Goal: Information Seeking & Learning: Learn about a topic

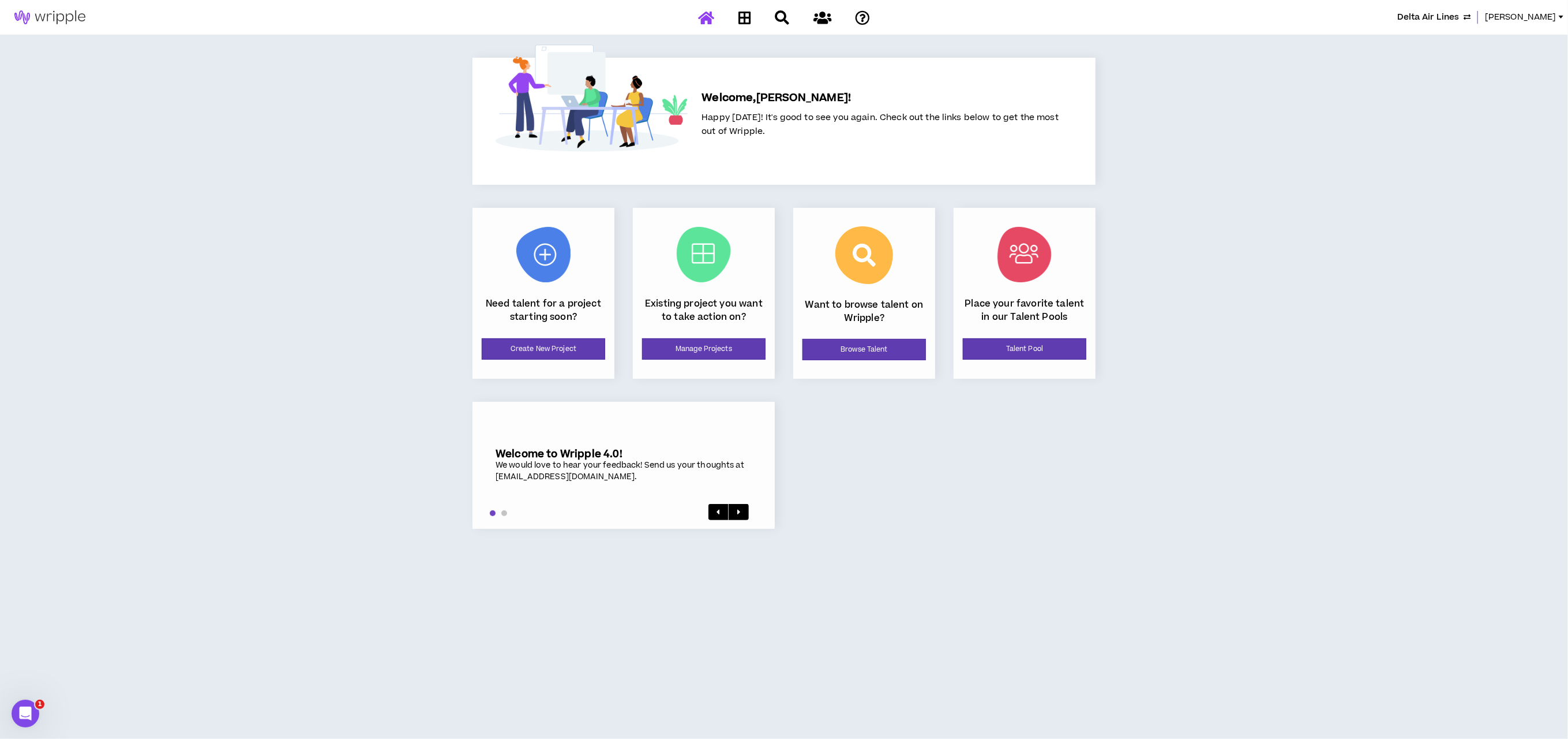
click at [1216, 482] on div "Delta Air Lines Lauren-Bridget Welcome, Lauren-Bridget ! Happy Tuesday! It's go…" at bounding box center [784, 370] width 1568 height 739
click at [703, 347] on link "Manage Projects" at bounding box center [704, 349] width 123 height 21
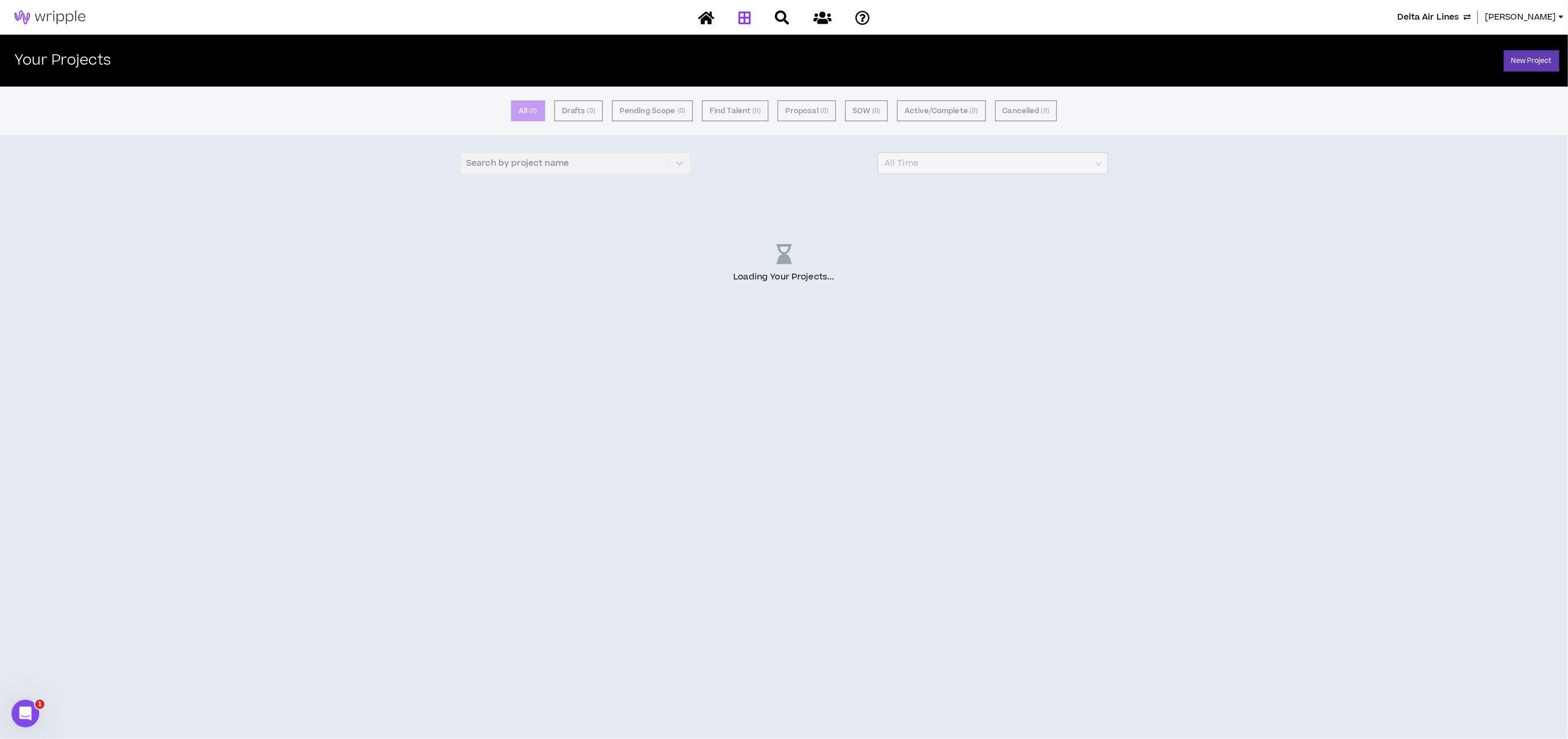
click at [1264, 507] on div "All ( 0 ) Drafts ( 0 ) Pending Scope ( 0 ) Find Talent ( 0 ) Proposal ( 0 ) SOW…" at bounding box center [784, 413] width 1568 height 652
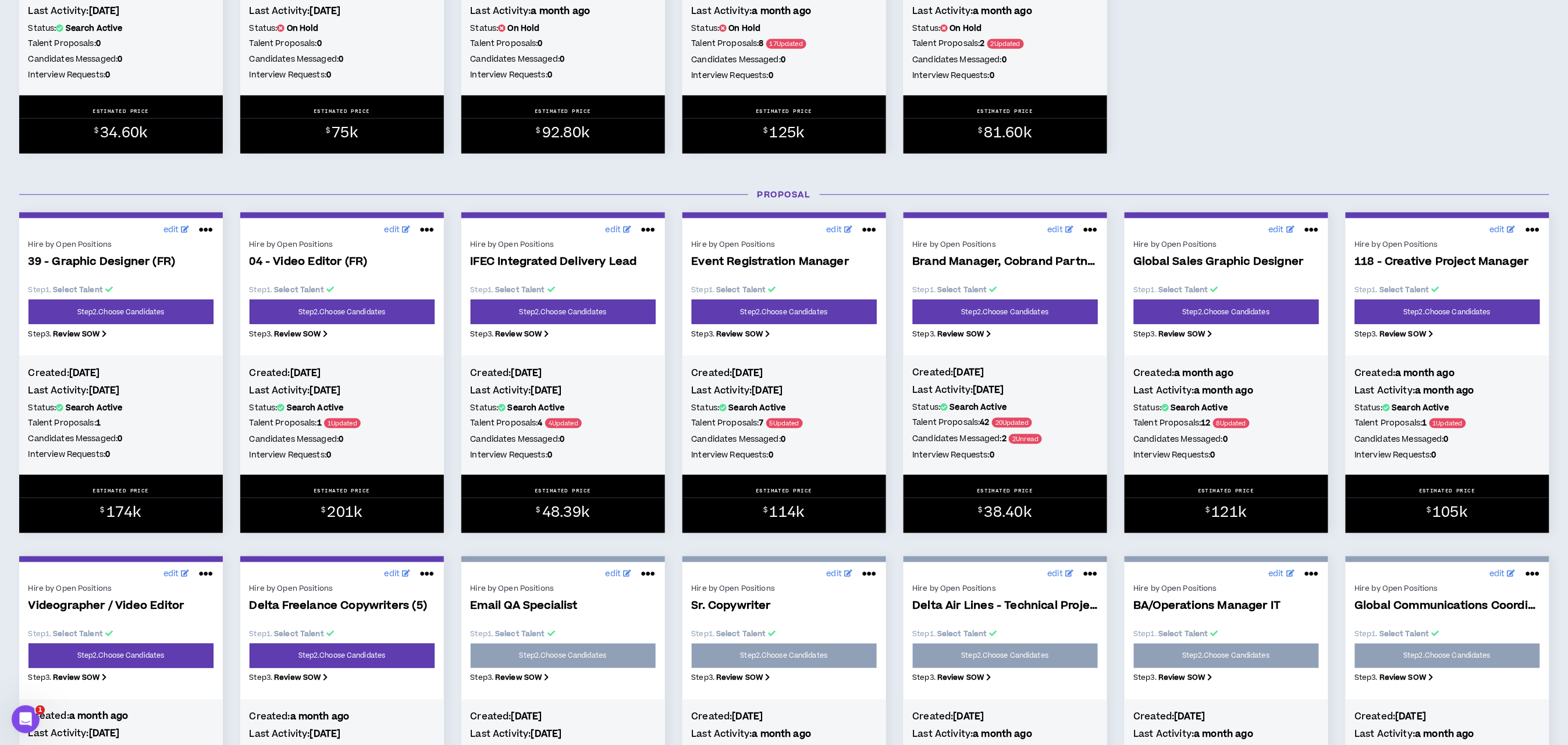
scroll to position [436, 0]
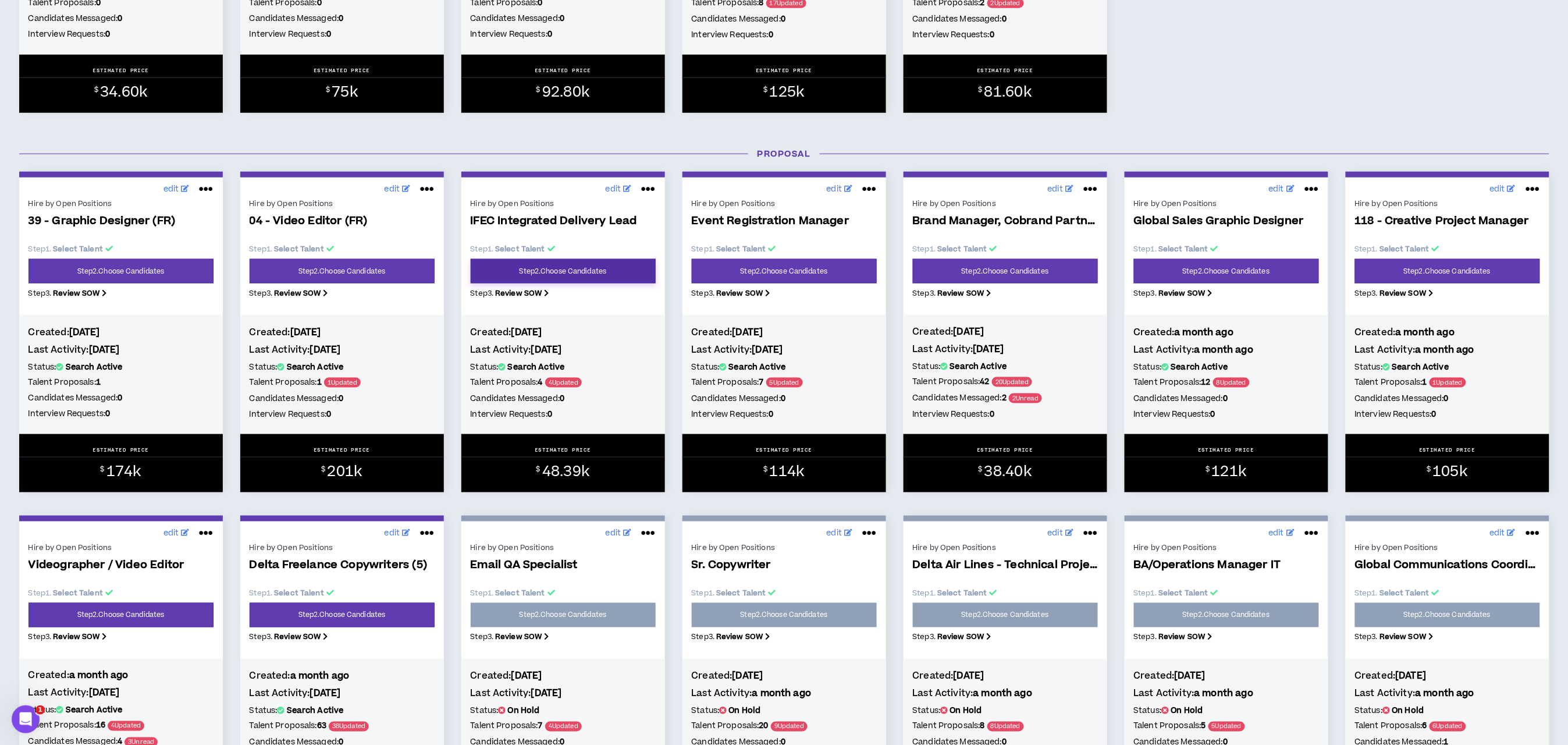
click at [533, 273] on link "Step 2 . Choose Candidates" at bounding box center [563, 271] width 185 height 25
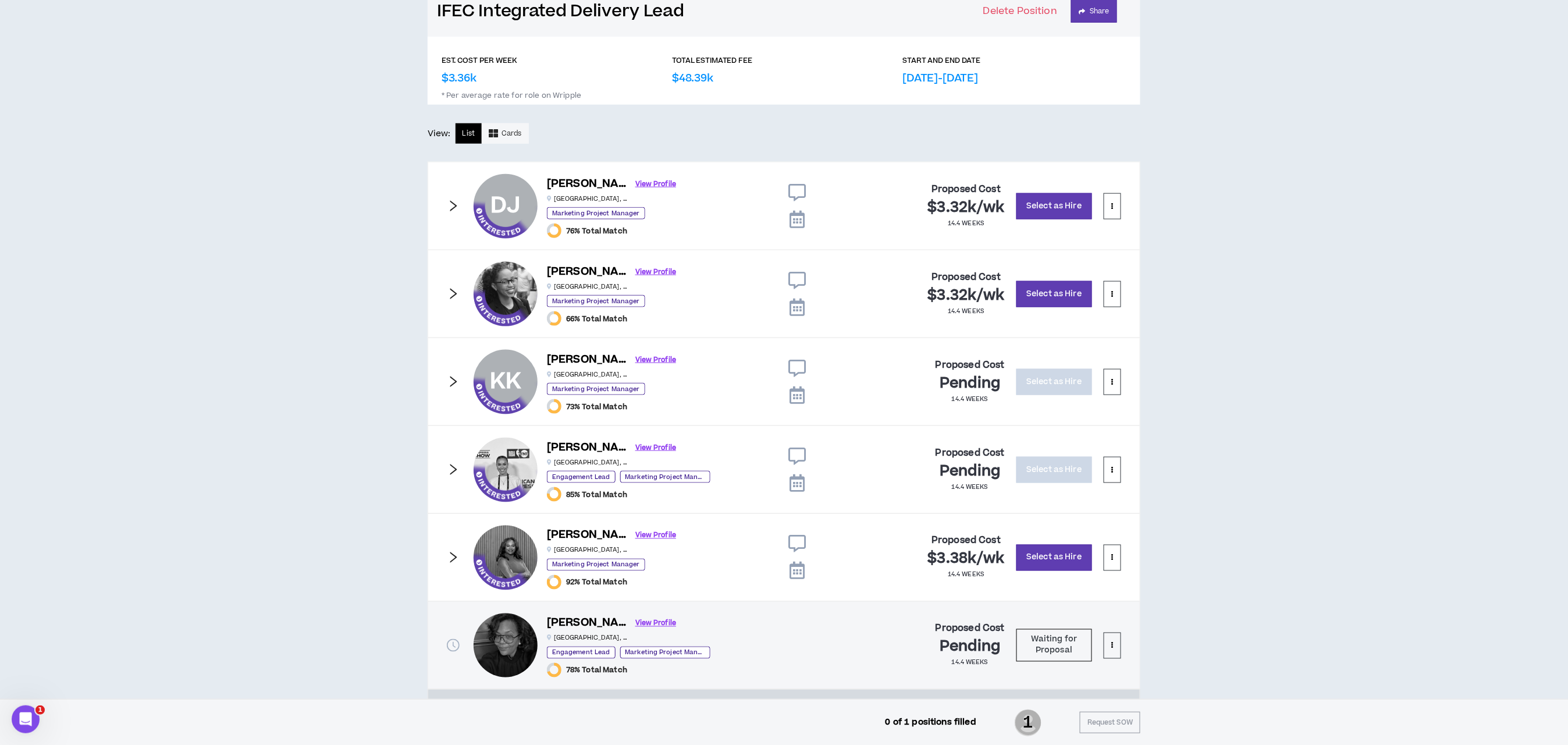
scroll to position [550, 0]
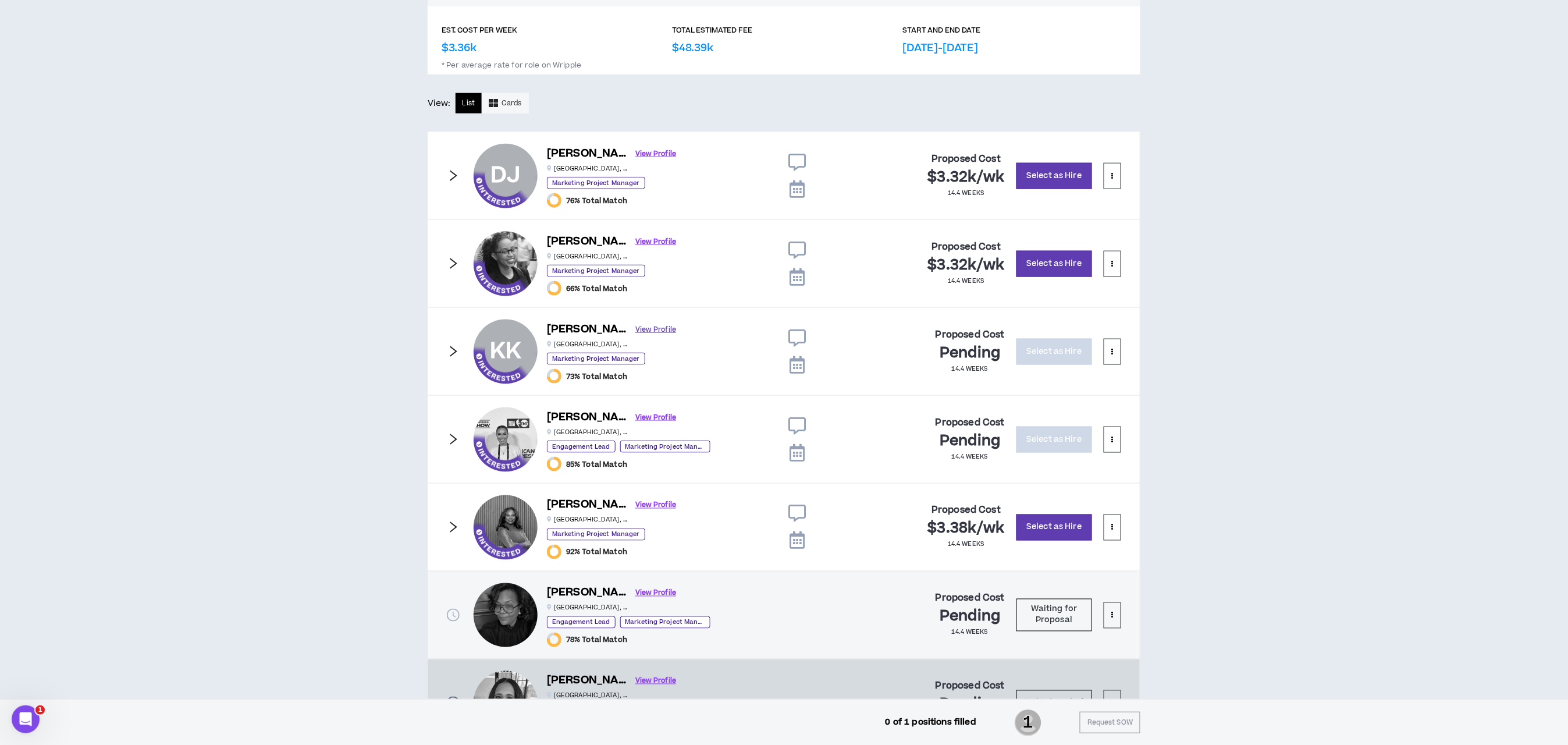
click at [645, 331] on link "View Profile" at bounding box center [656, 329] width 41 height 20
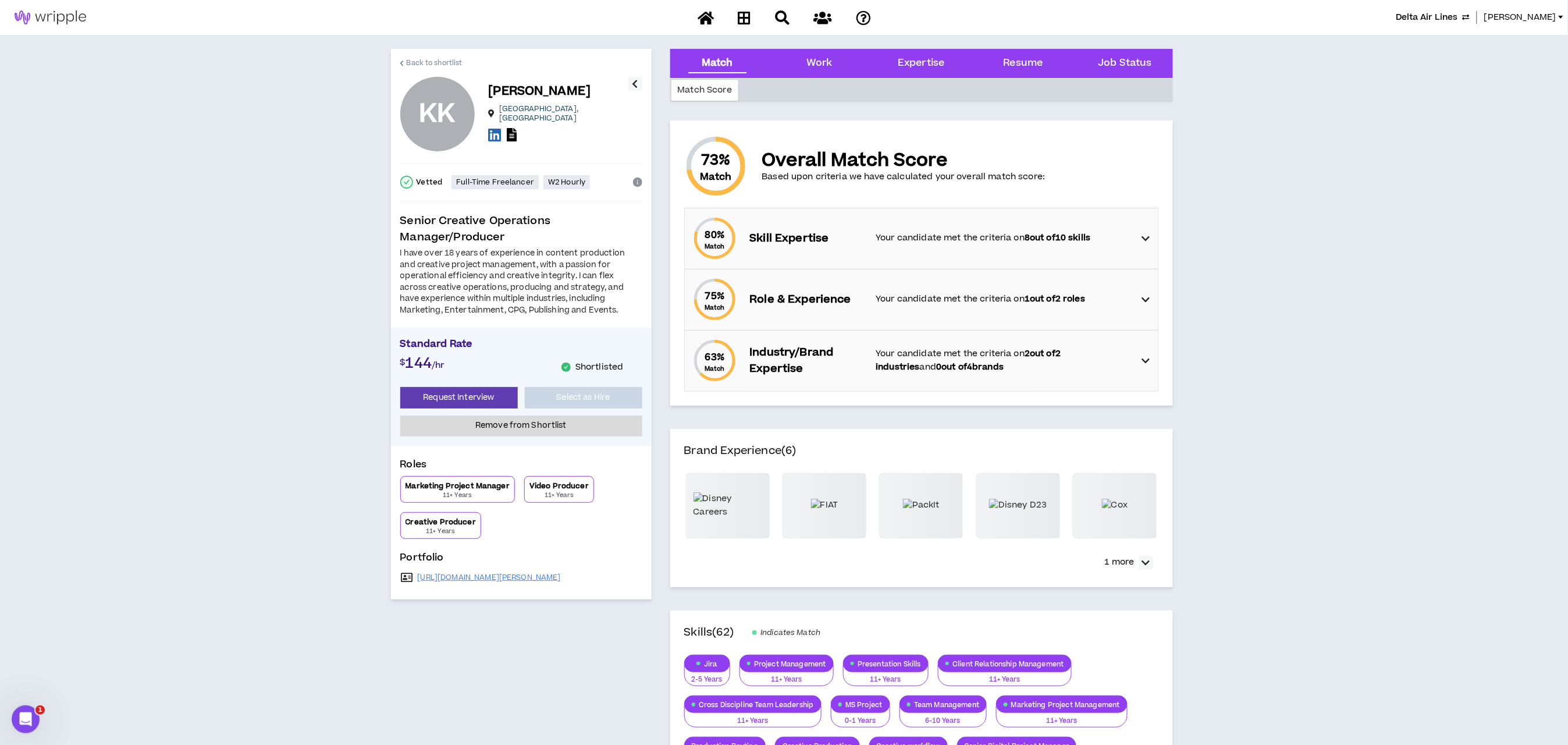
click at [408, 57] on span "Back to shortlist" at bounding box center [435, 63] width 56 height 11
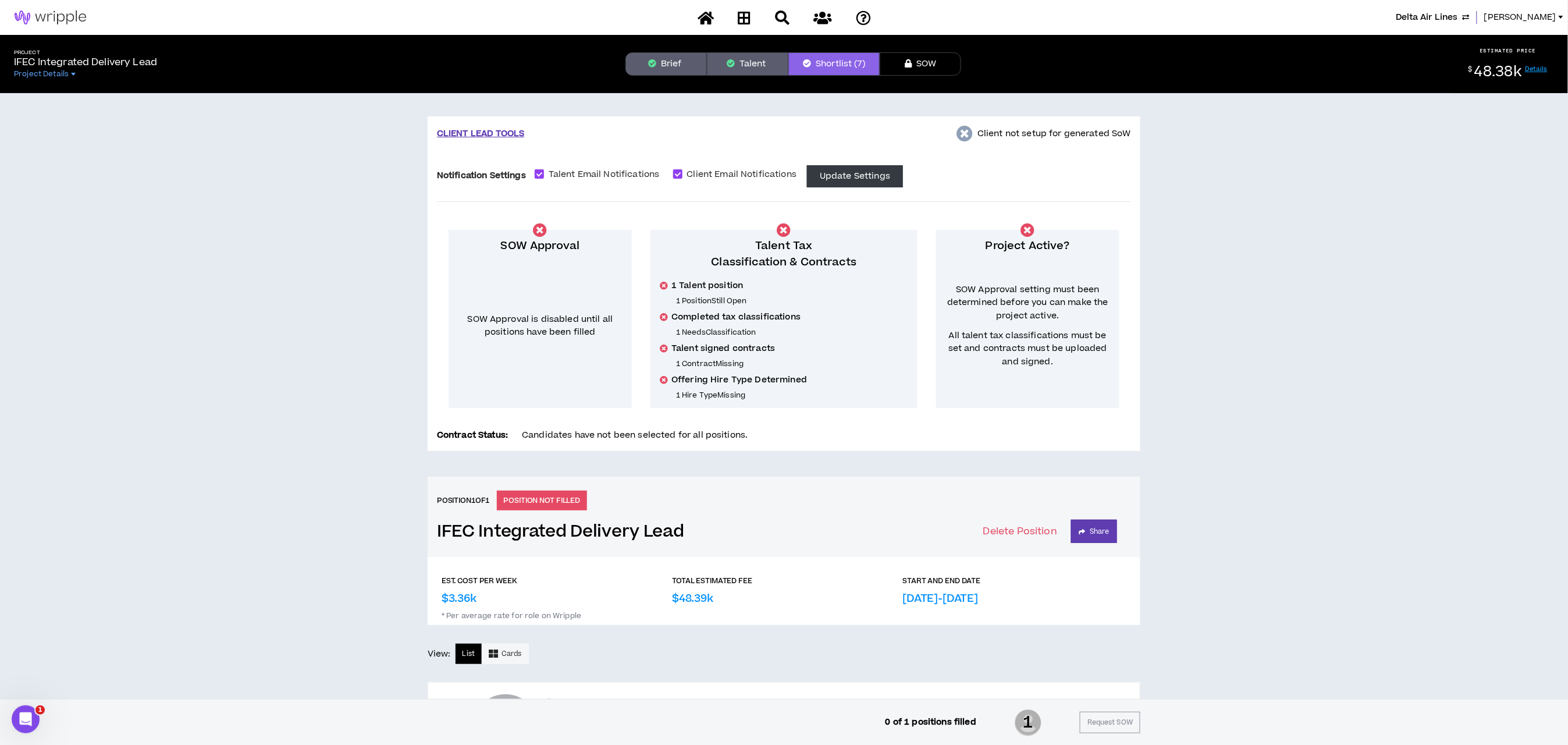
click at [746, 61] on button "Talent" at bounding box center [748, 64] width 82 height 23
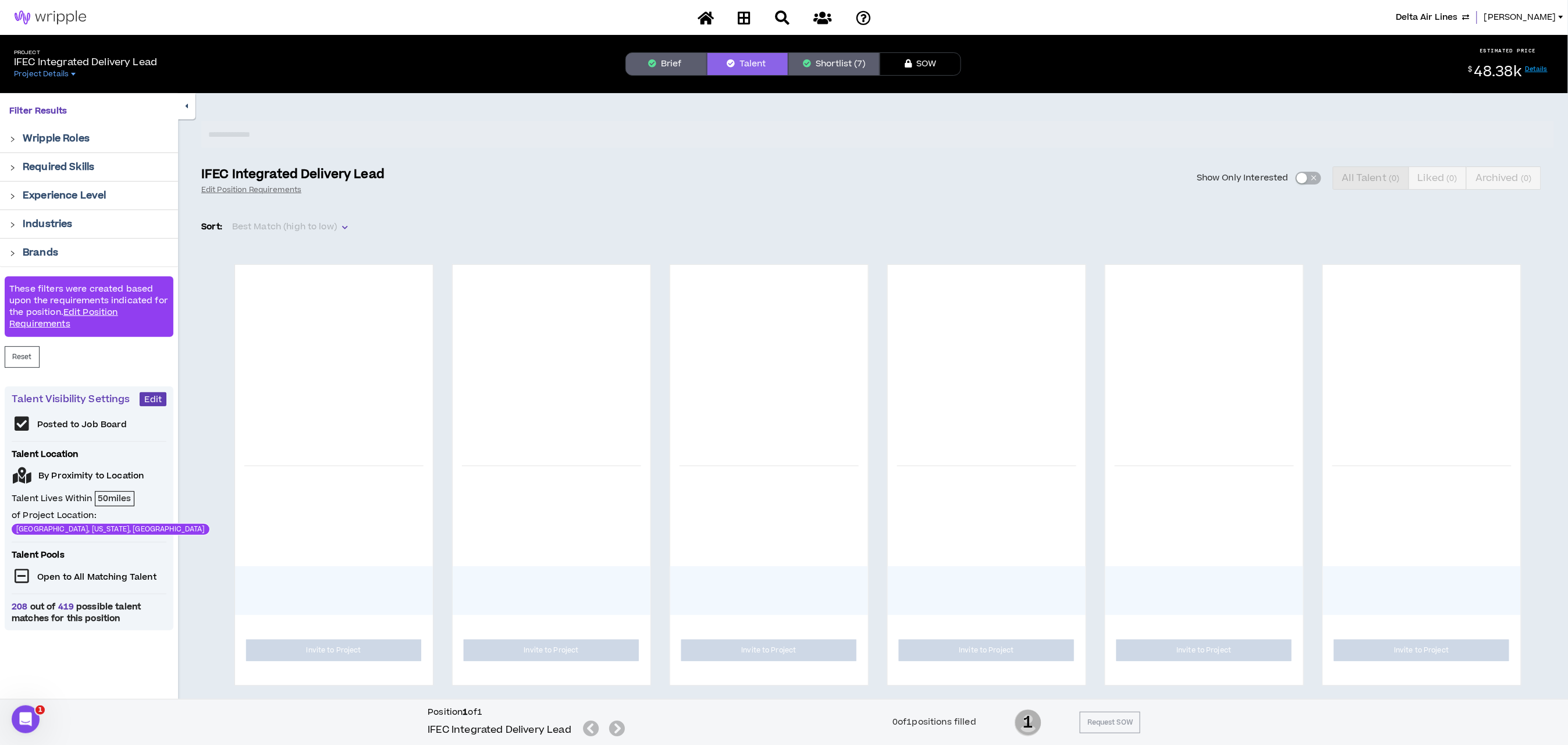
click at [1301, 180] on div "Show Only Interested All Talent ( 0 ) Liked ( 0 ) Archived ( 0 )" at bounding box center [976, 178] width 1156 height 23
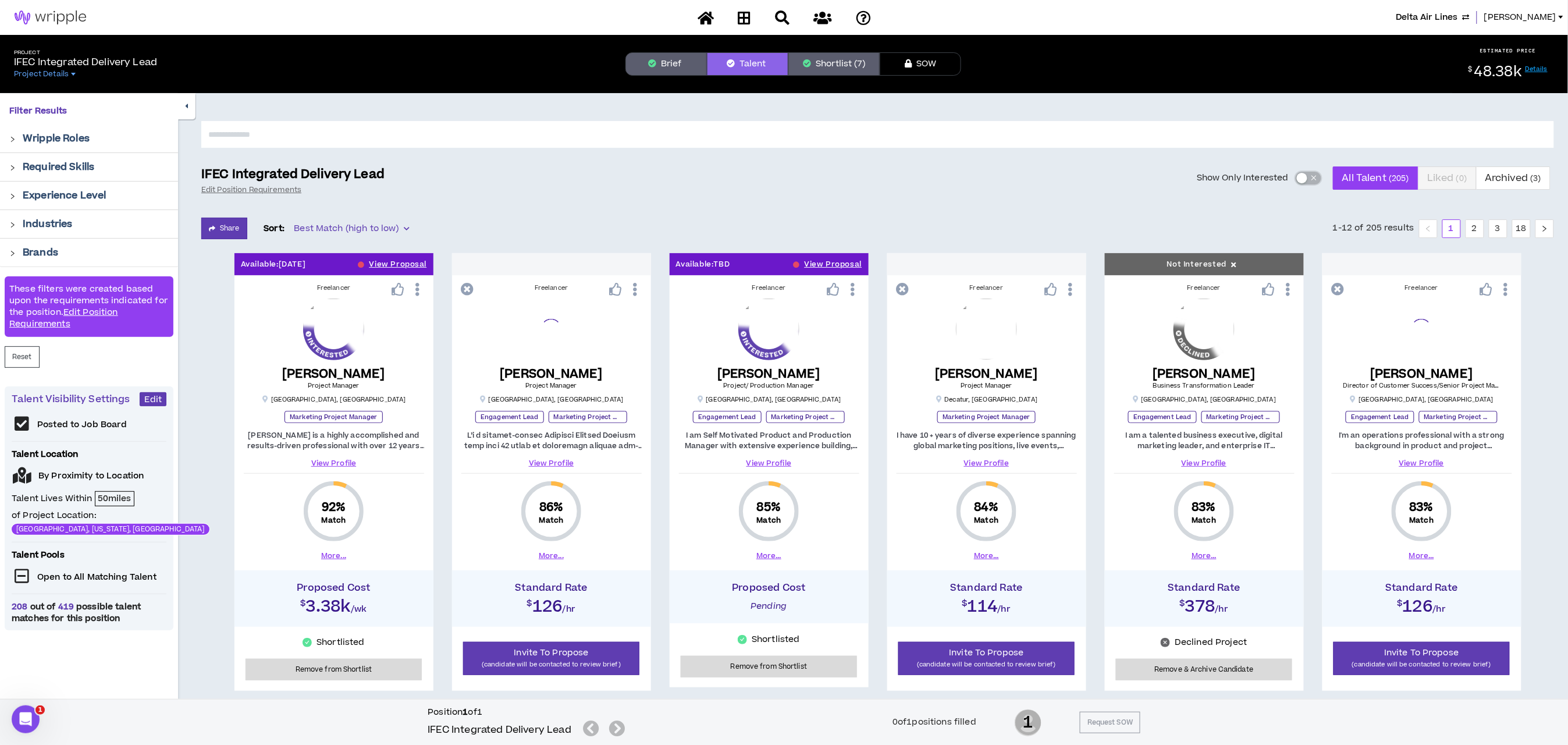
click at [1301, 180] on div "button" at bounding box center [1301, 178] width 11 height 11
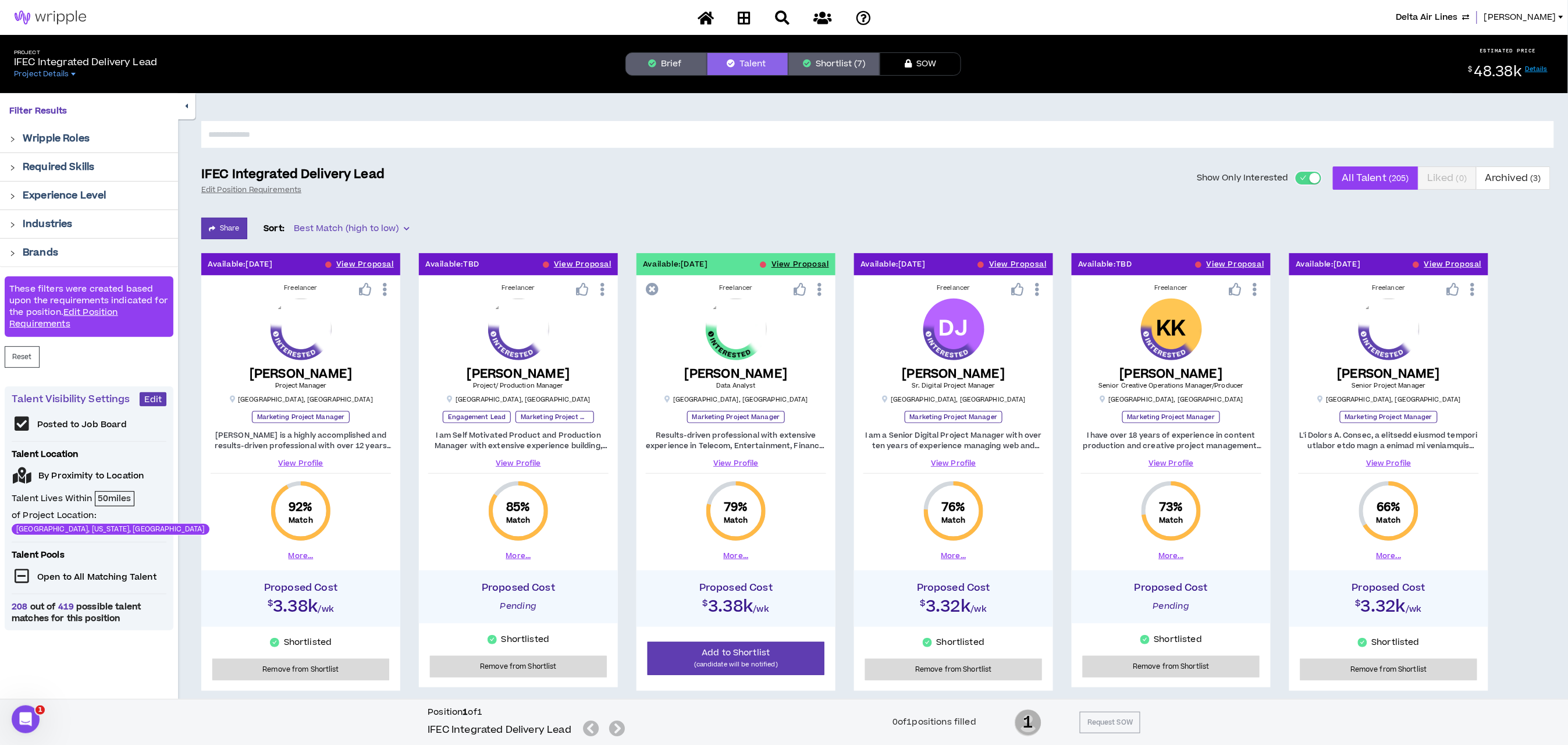
scroll to position [51, 0]
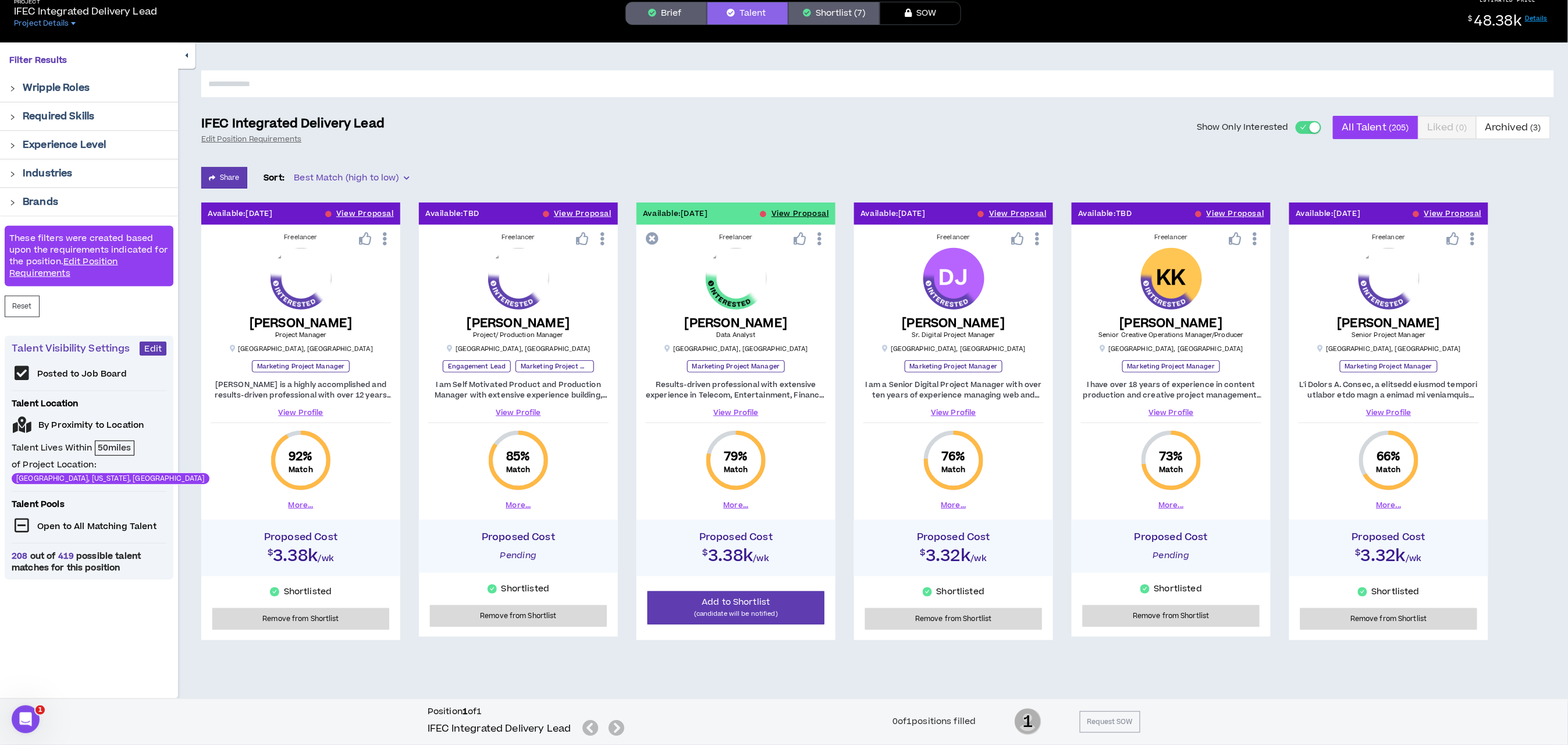
click at [612, 731] on div "IFEC Integrated Delivery Lead" at bounding box center [528, 729] width 202 height 18
click at [597, 733] on div "IFEC Integrated Delivery Lead" at bounding box center [528, 729] width 202 height 18
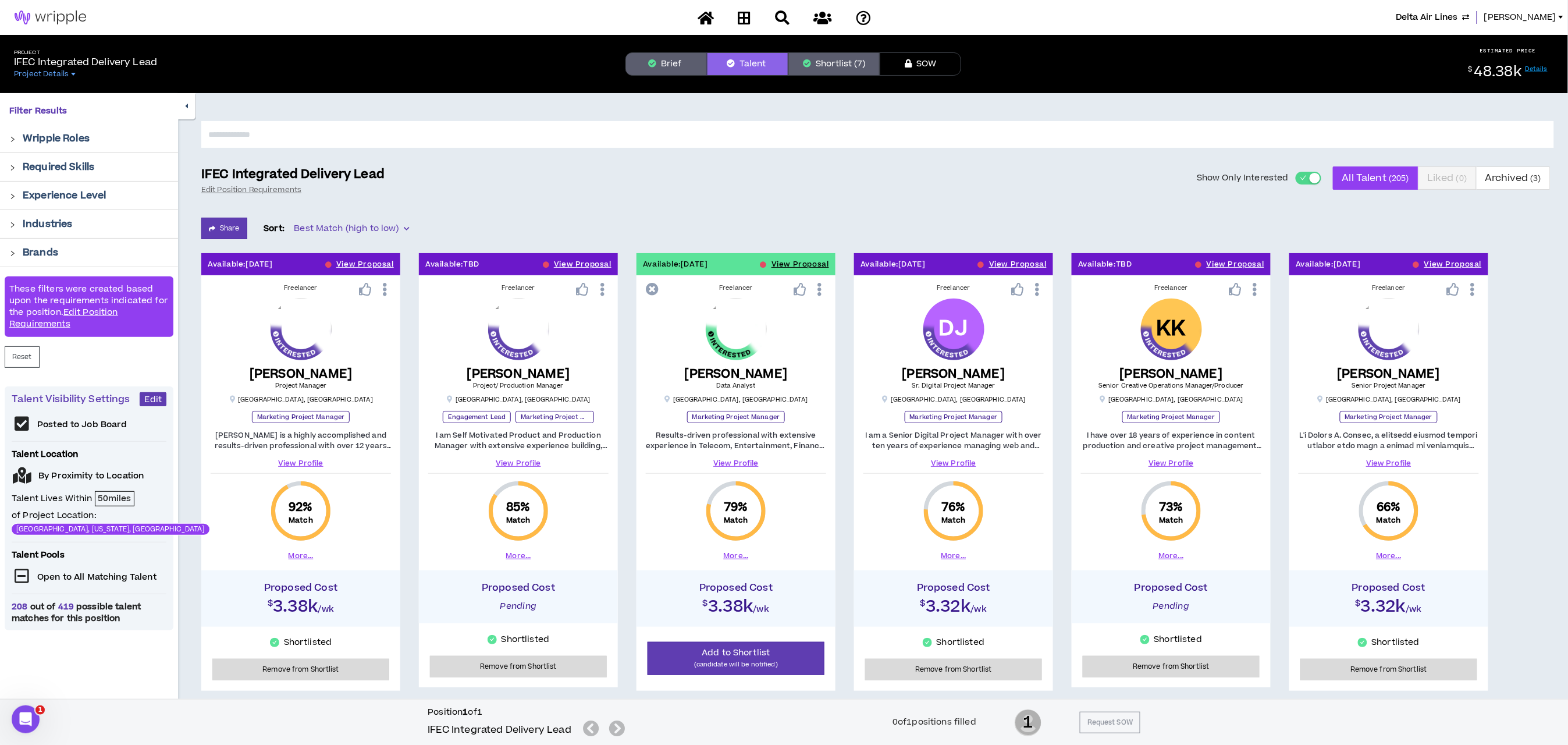
drag, startPoint x: 1304, startPoint y: 169, endPoint x: 1306, endPoint y: 176, distance: 7.3
click at [1304, 168] on label "Show Only Interested" at bounding box center [1259, 178] width 124 height 23
click at [1304, 172] on button "Show Only Interested" at bounding box center [1308, 178] width 25 height 13
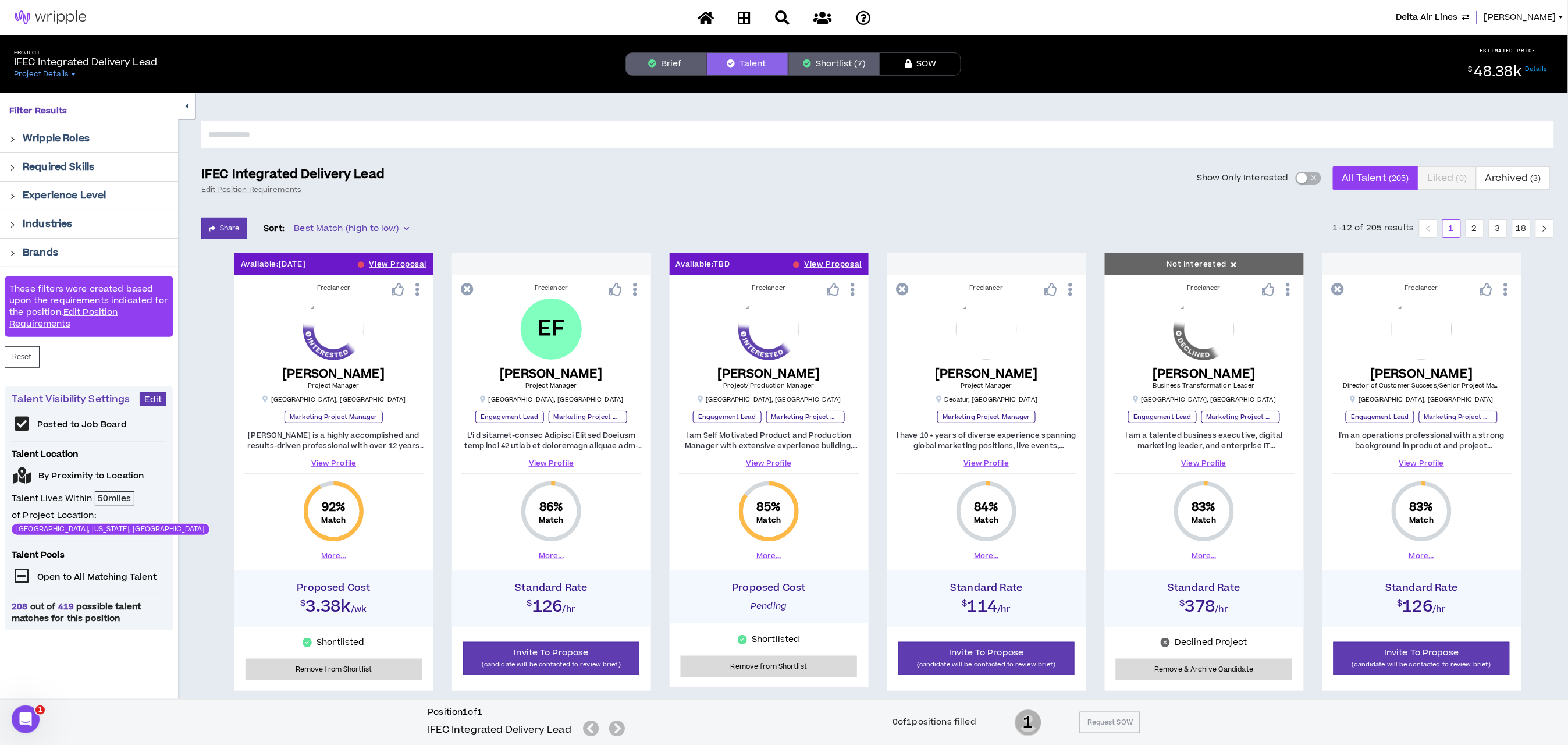
click at [1310, 182] on span "button" at bounding box center [1313, 178] width 7 height 13
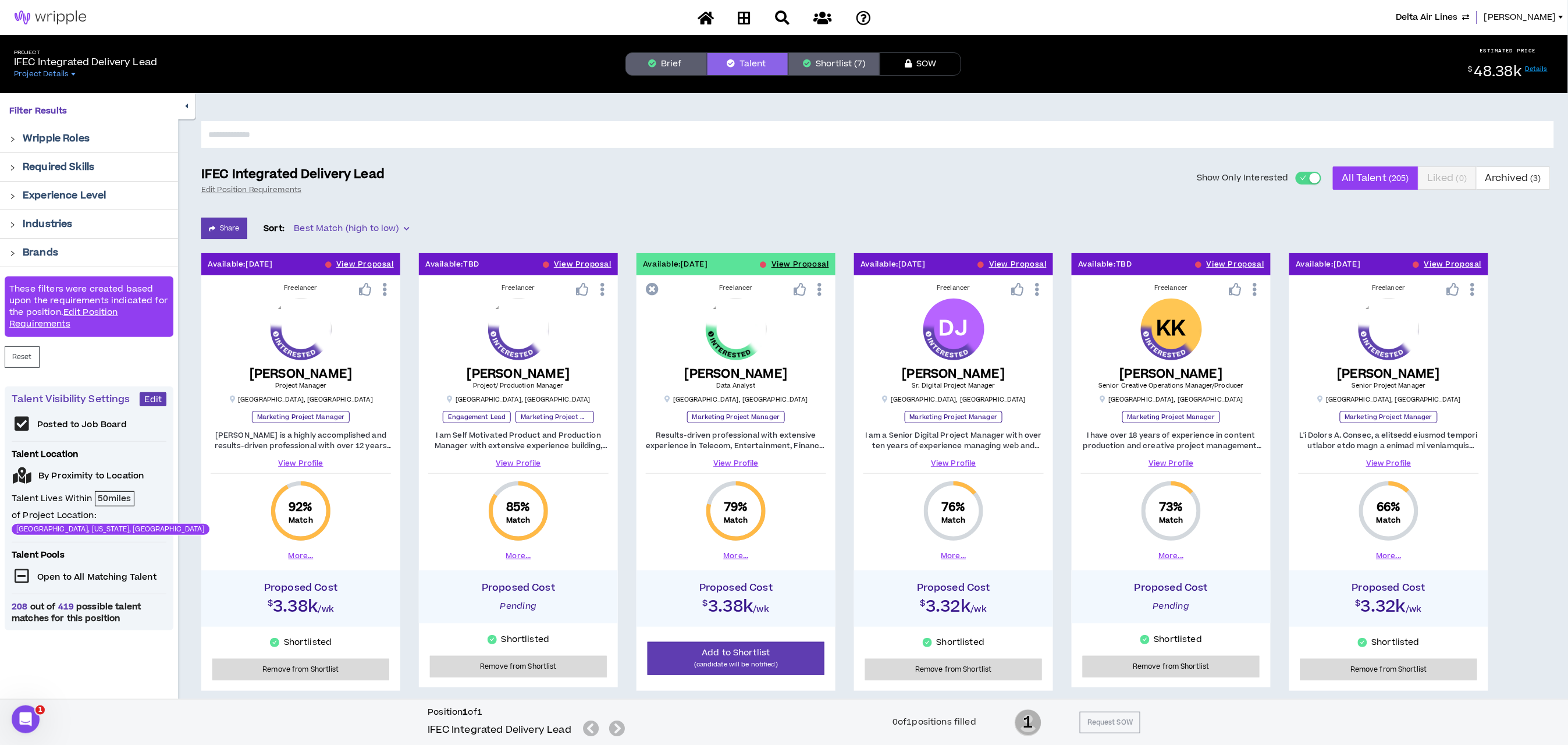
click at [1304, 176] on span "button" at bounding box center [1303, 178] width 7 height 13
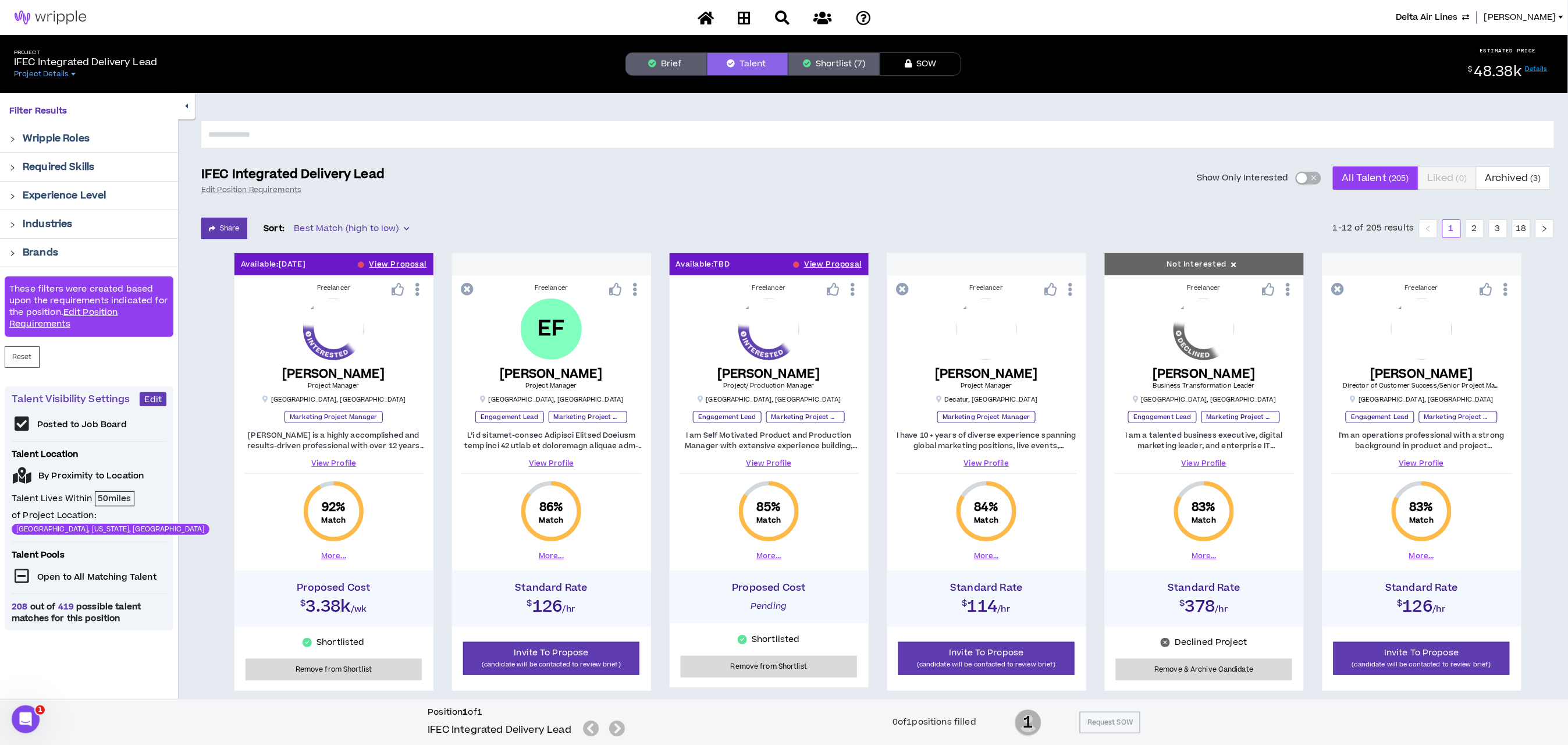
click at [860, 73] on button "Shortlist (7)" at bounding box center [834, 64] width 92 height 23
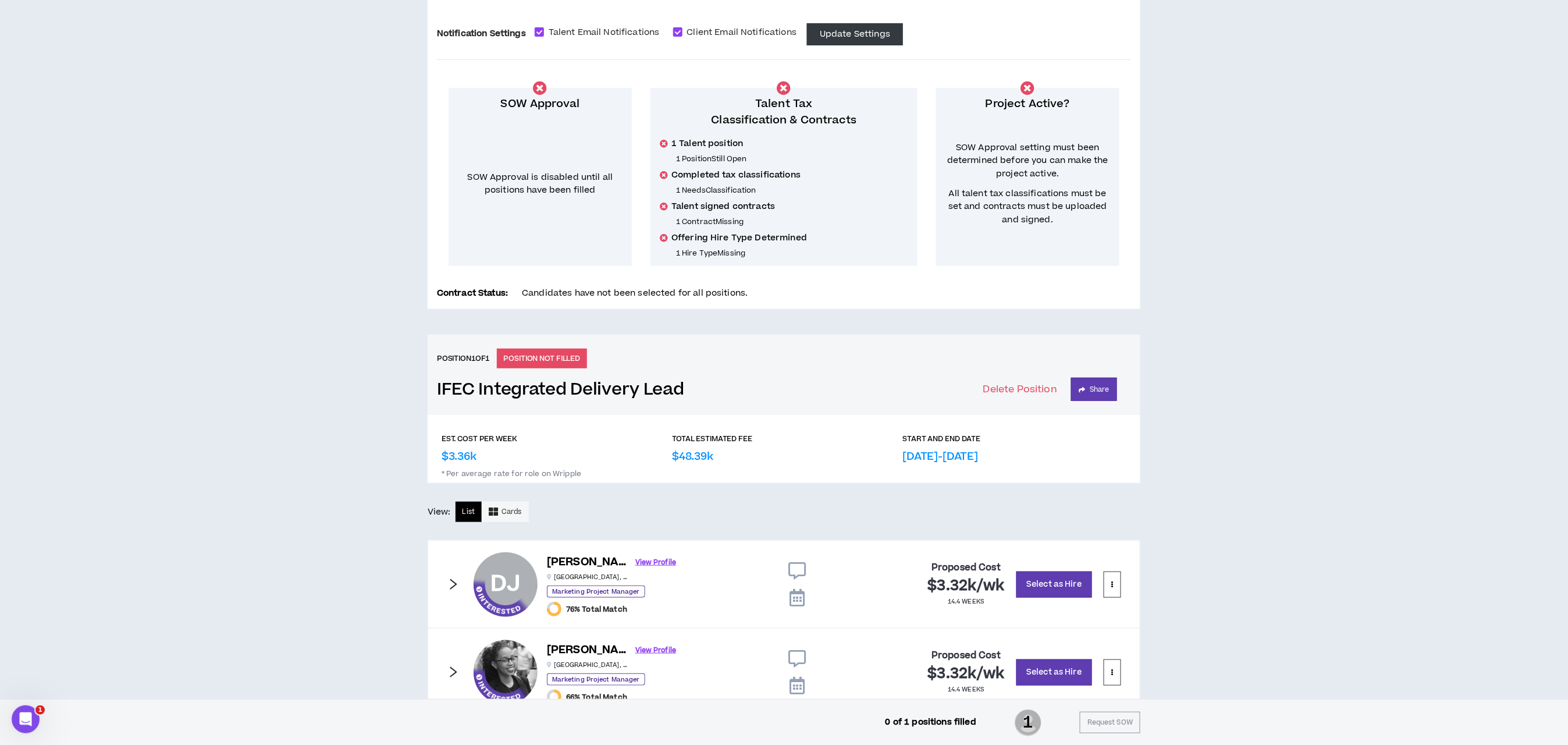
scroll to position [114, 0]
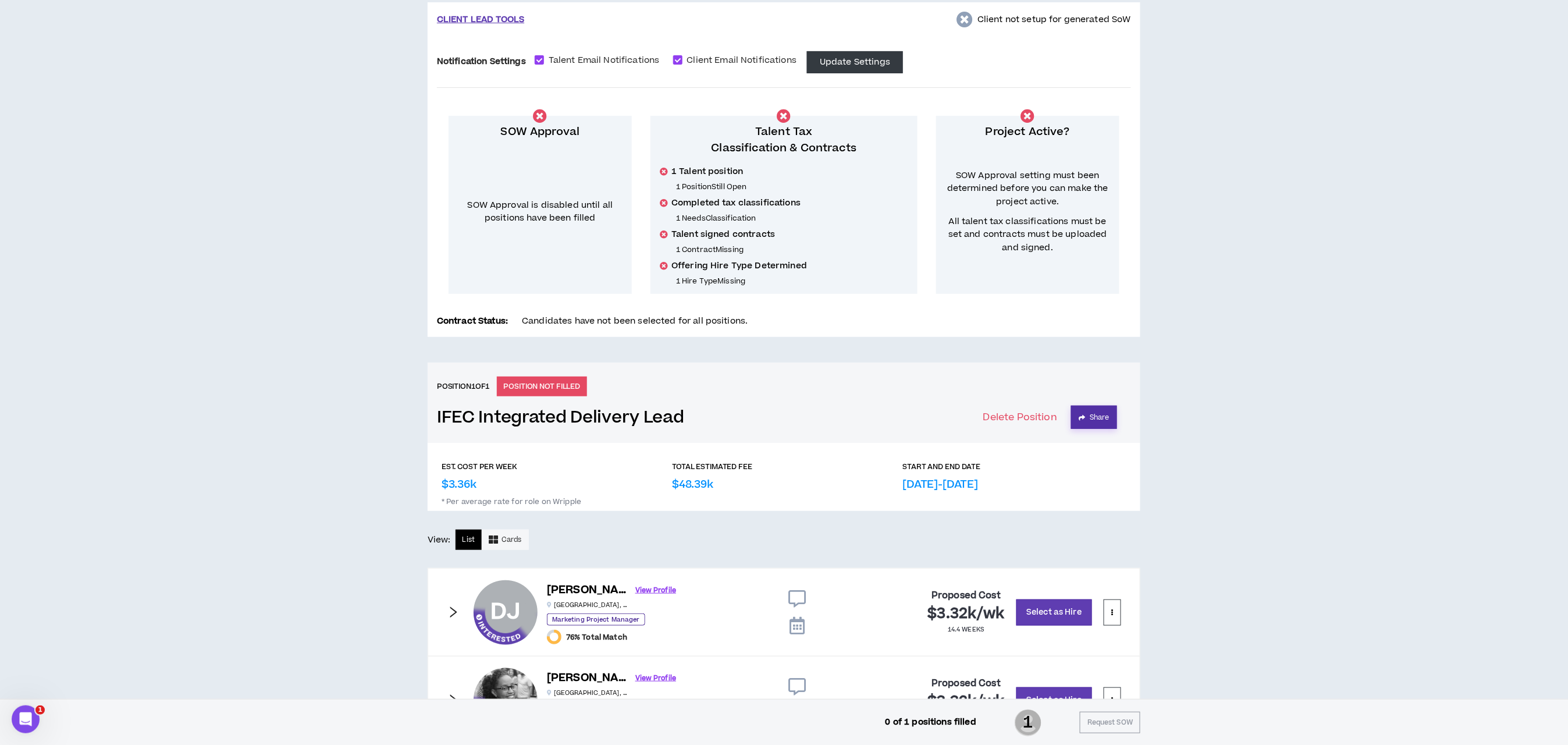
click at [1092, 410] on button "Share" at bounding box center [1094, 417] width 46 height 23
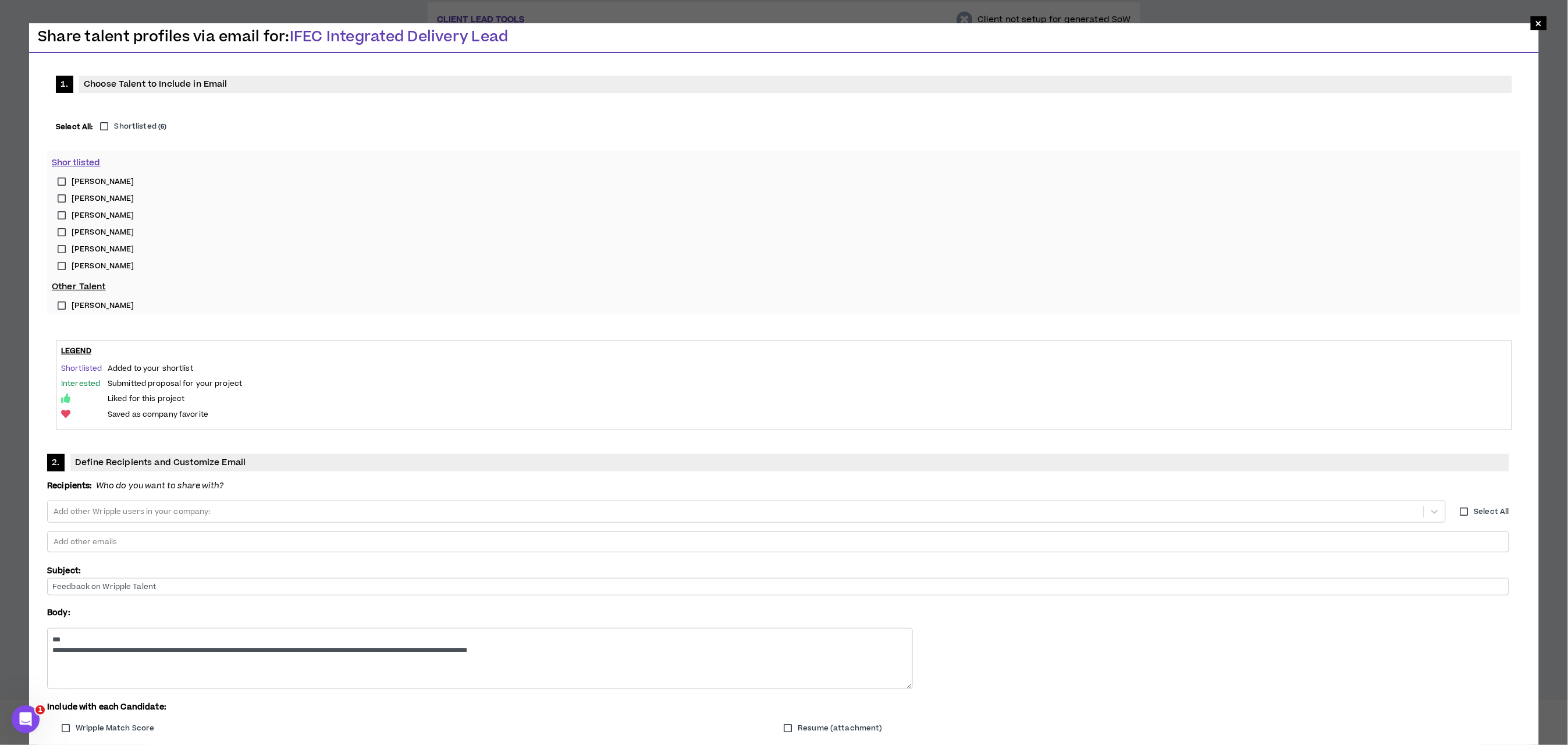
click at [102, 124] on label "Shortlisted ( 6 )" at bounding box center [131, 127] width 72 height 11
click at [667, 533] on div at bounding box center [777, 541] width 1451 height 17
type input "**********"
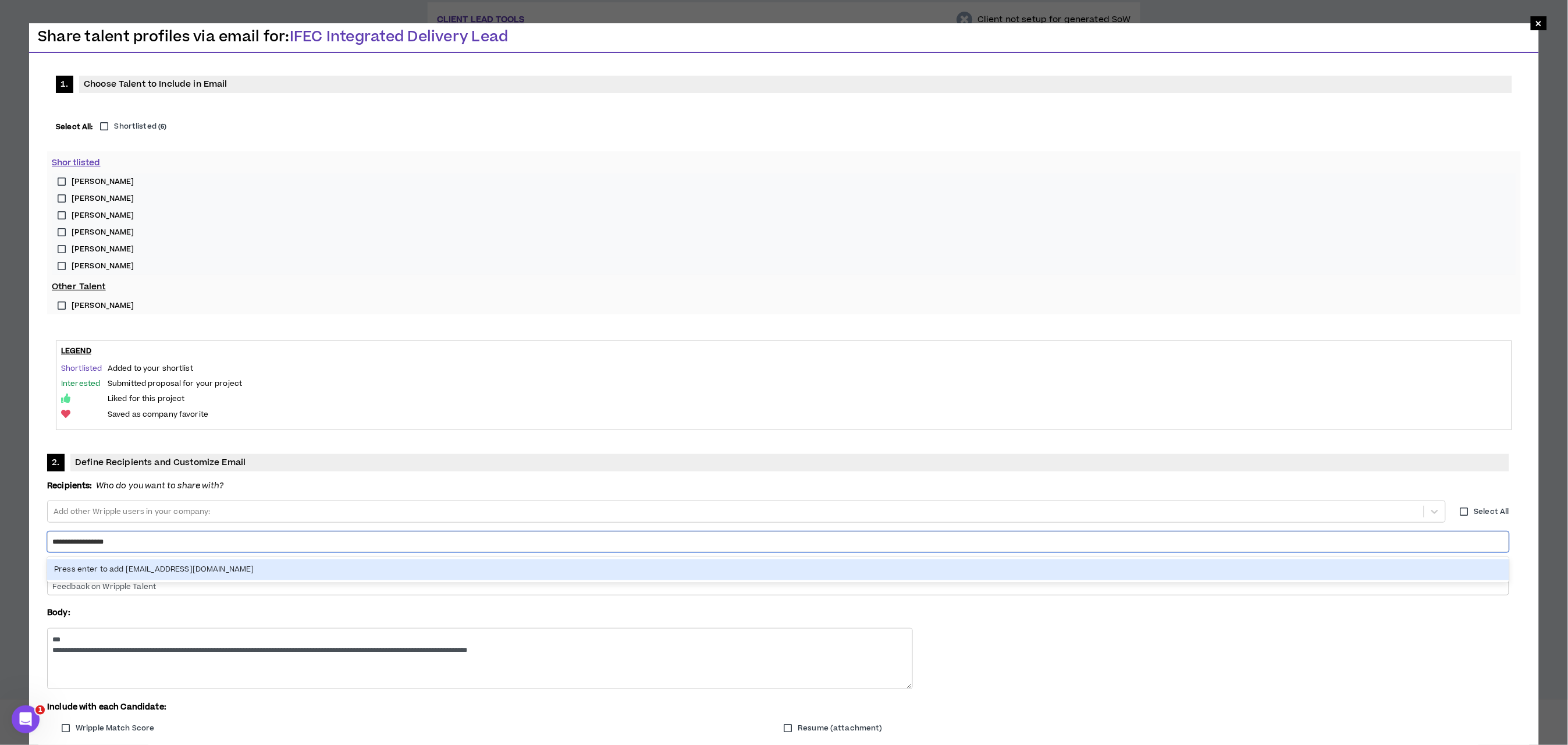
click at [713, 559] on div "Press enter to add lauren@wripple.com" at bounding box center [778, 569] width 1462 height 20
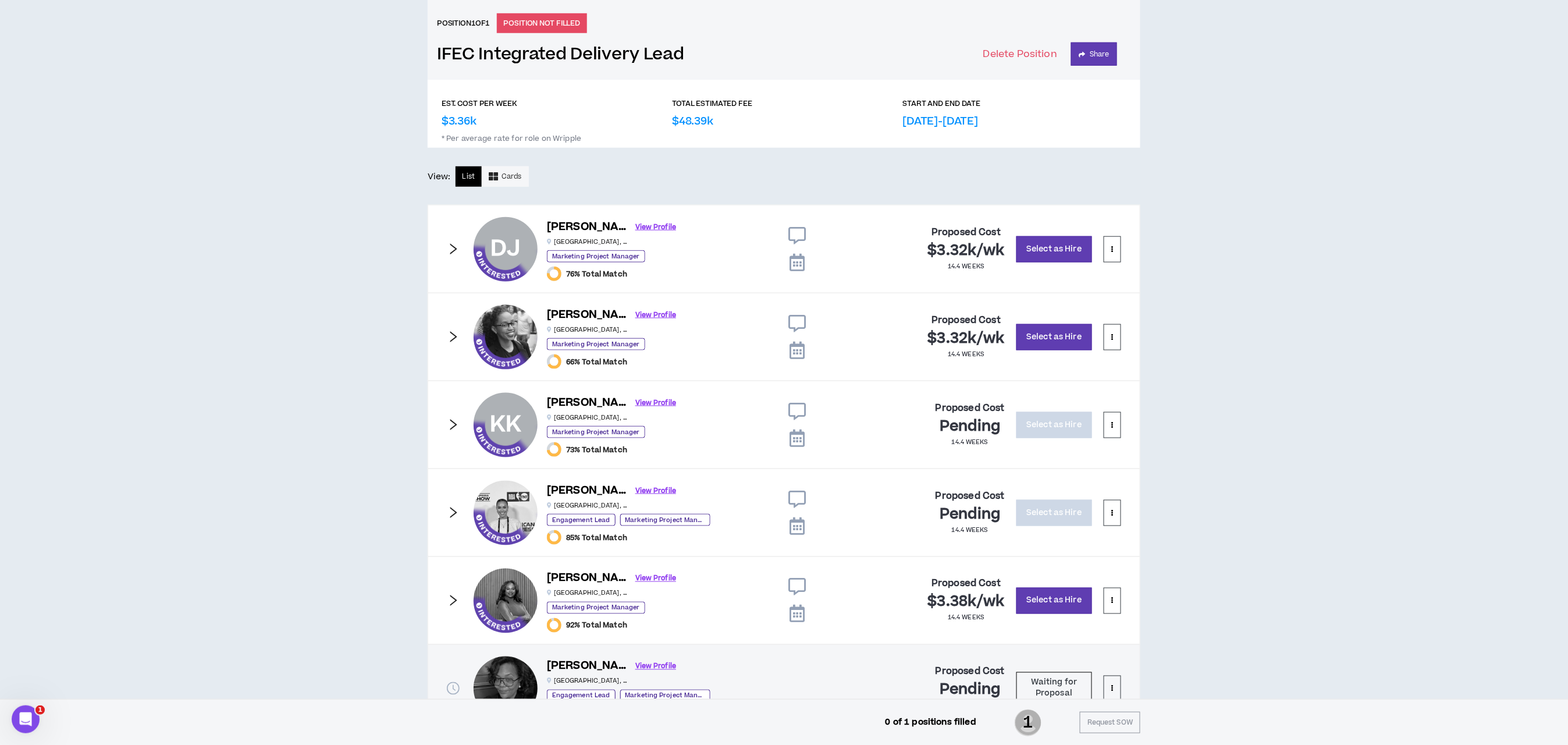
scroll to position [524, 0]
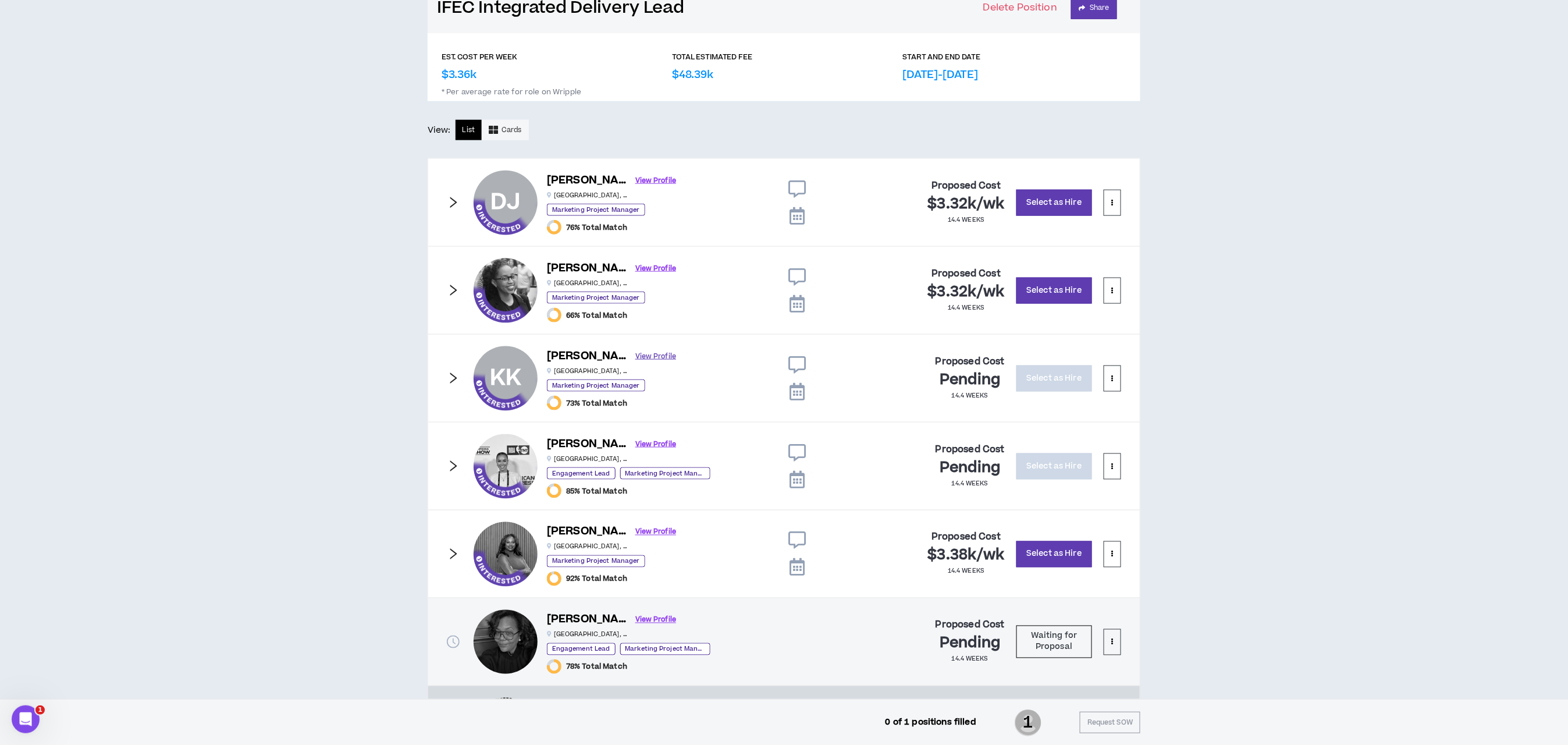
click at [647, 354] on link "View Profile" at bounding box center [656, 356] width 41 height 20
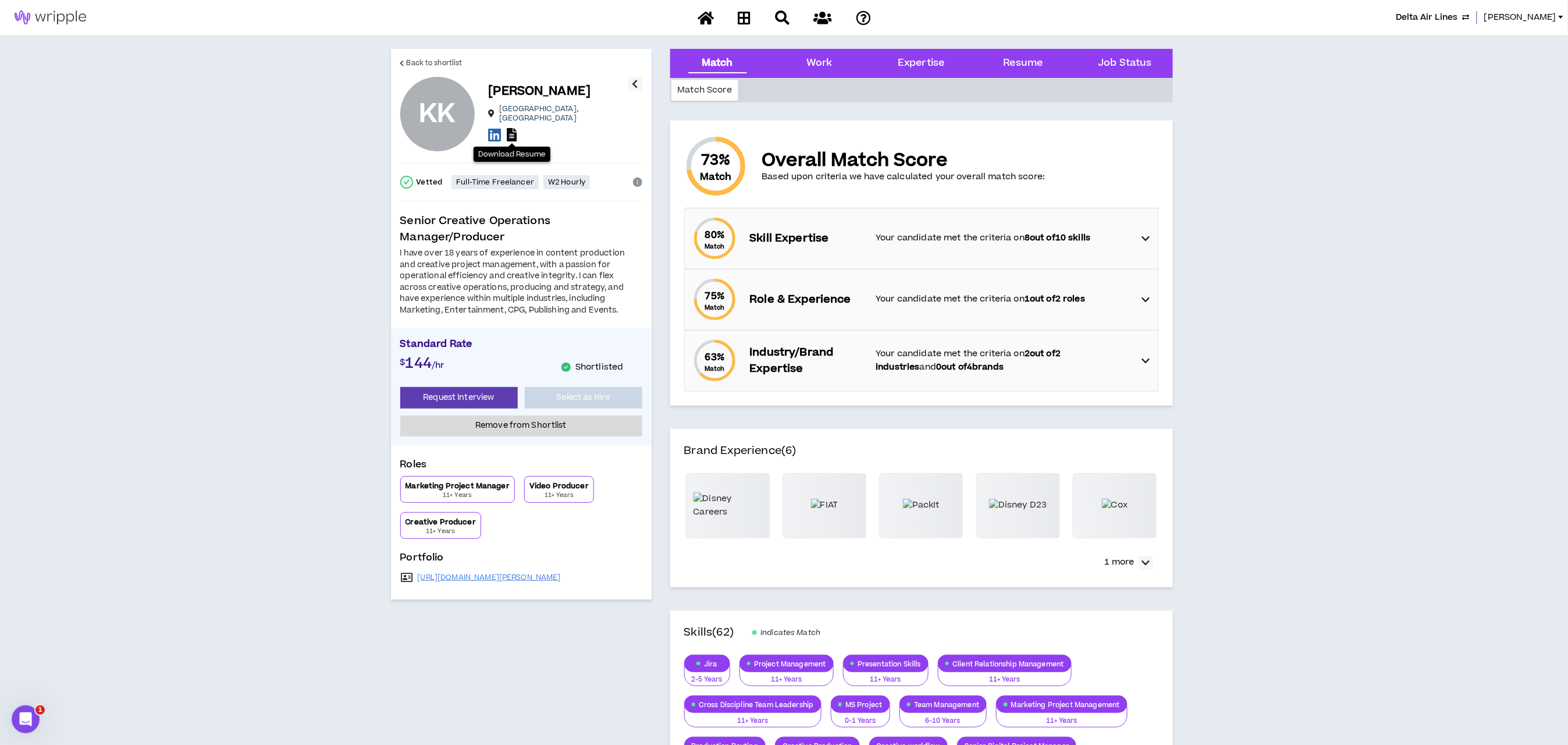
click at [510, 128] on icon at bounding box center [512, 134] width 10 height 13
click at [508, 128] on icon at bounding box center [512, 134] width 10 height 13
click at [430, 61] on span "Back to shortlist" at bounding box center [435, 63] width 56 height 11
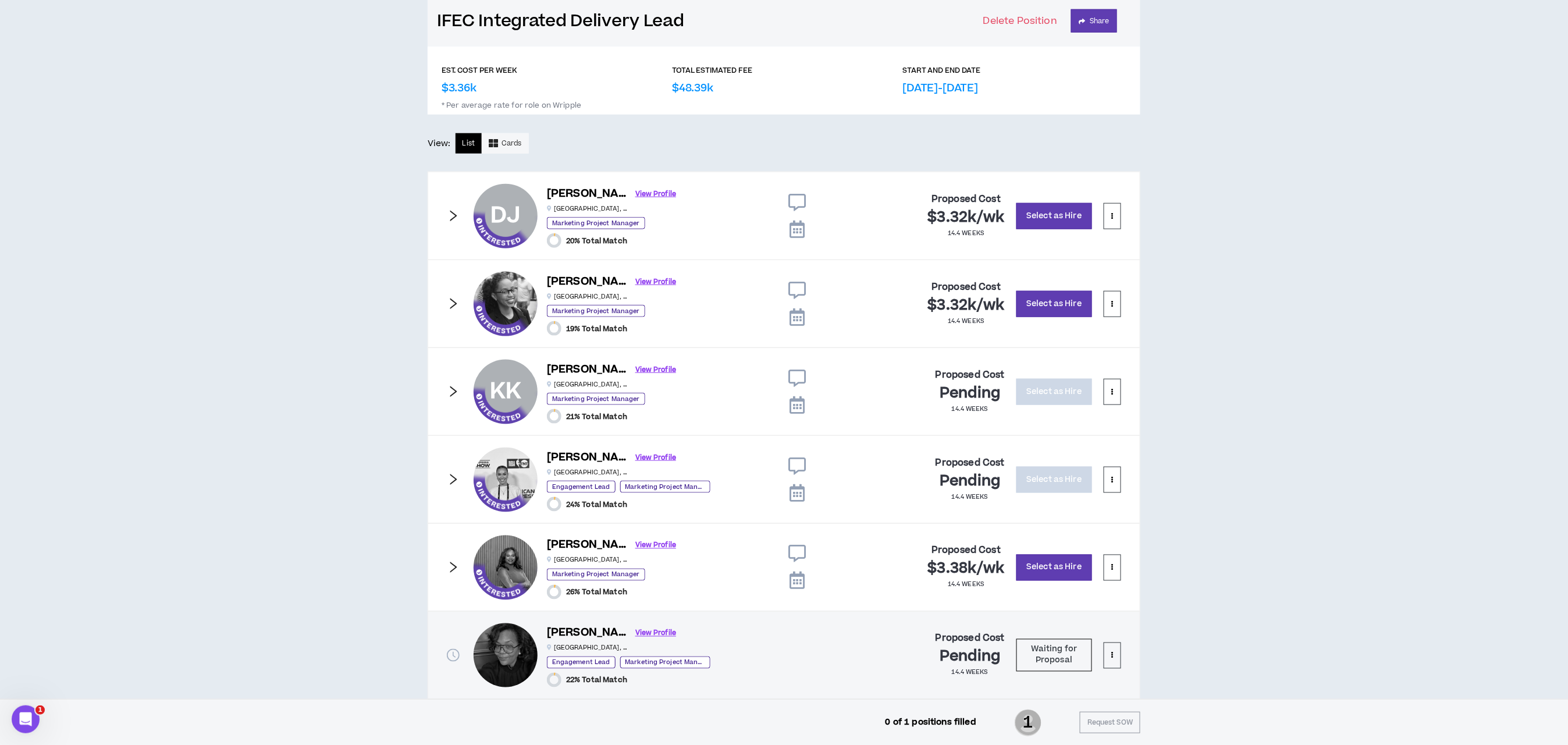
scroll to position [524, 0]
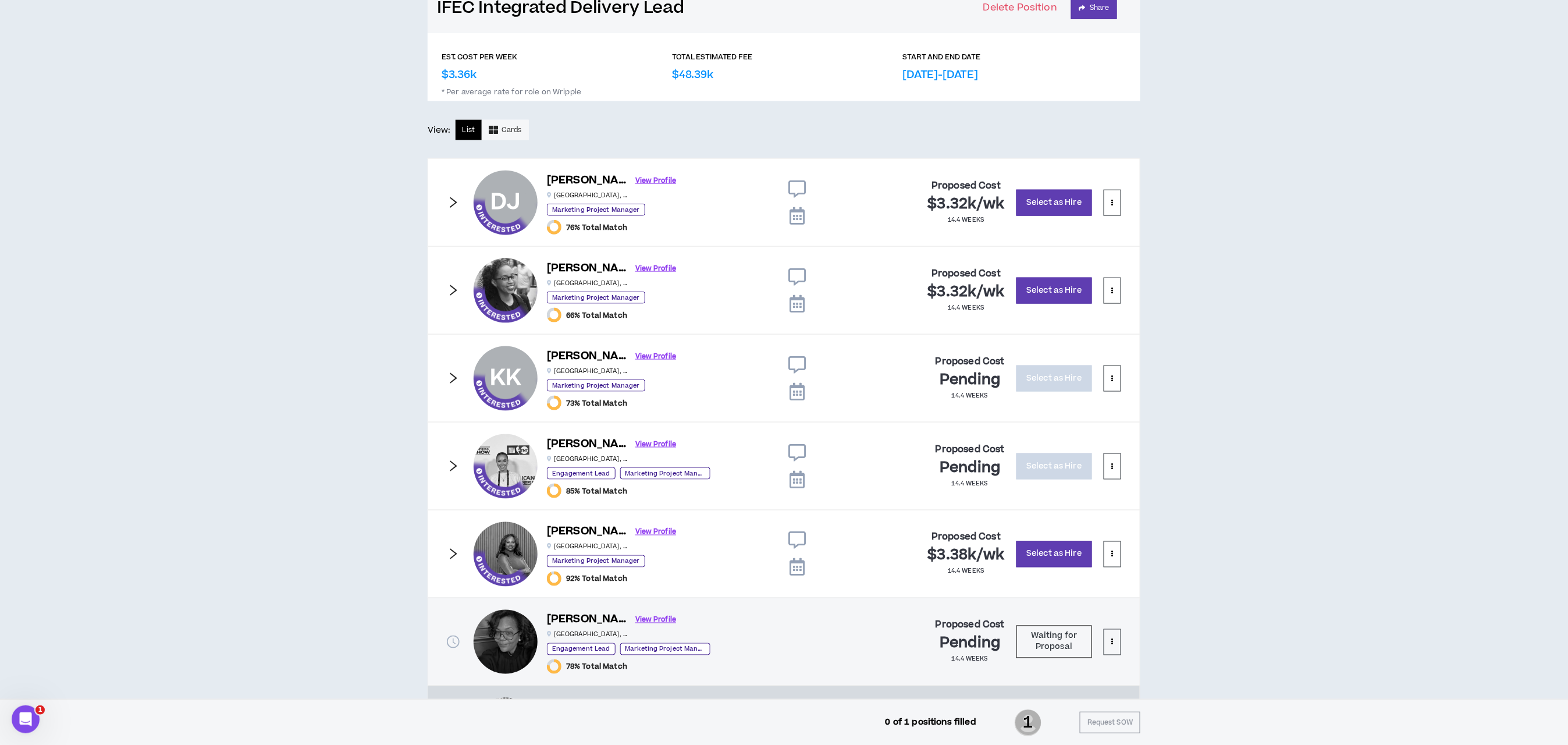
click at [456, 377] on icon "right" at bounding box center [453, 378] width 13 height 13
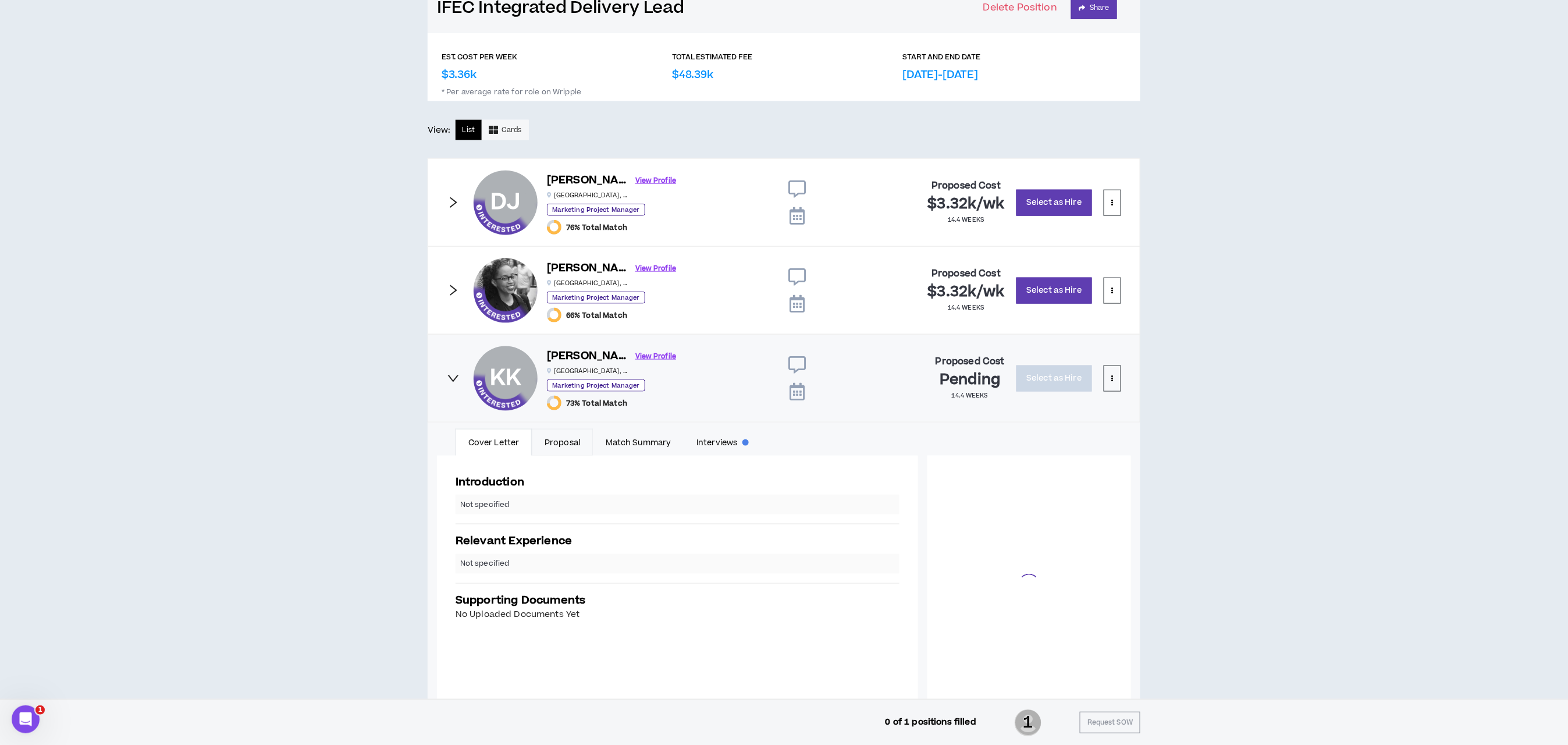
click at [557, 440] on link "Proposal" at bounding box center [562, 442] width 61 height 27
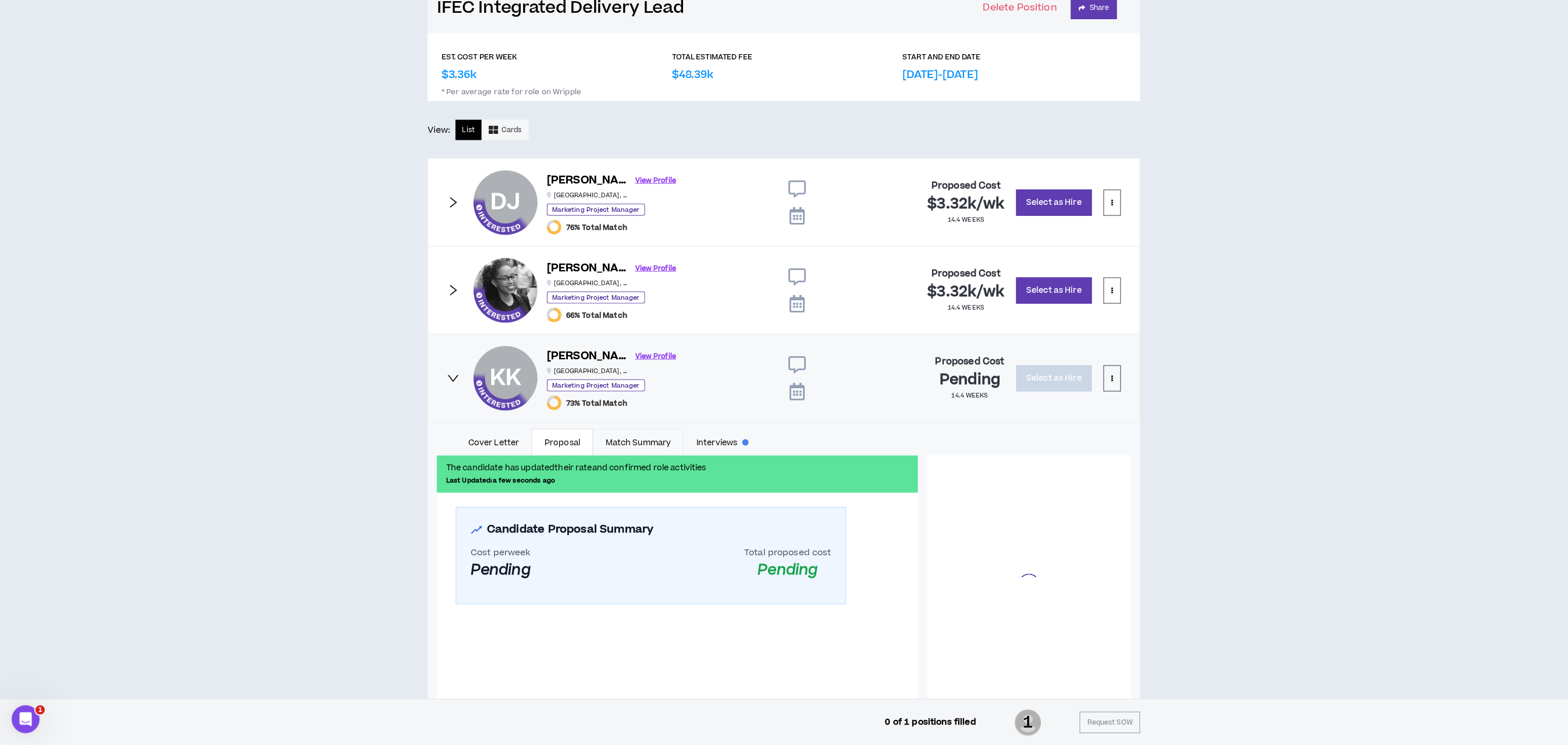
click at [626, 444] on link "Match Summary" at bounding box center [638, 442] width 91 height 27
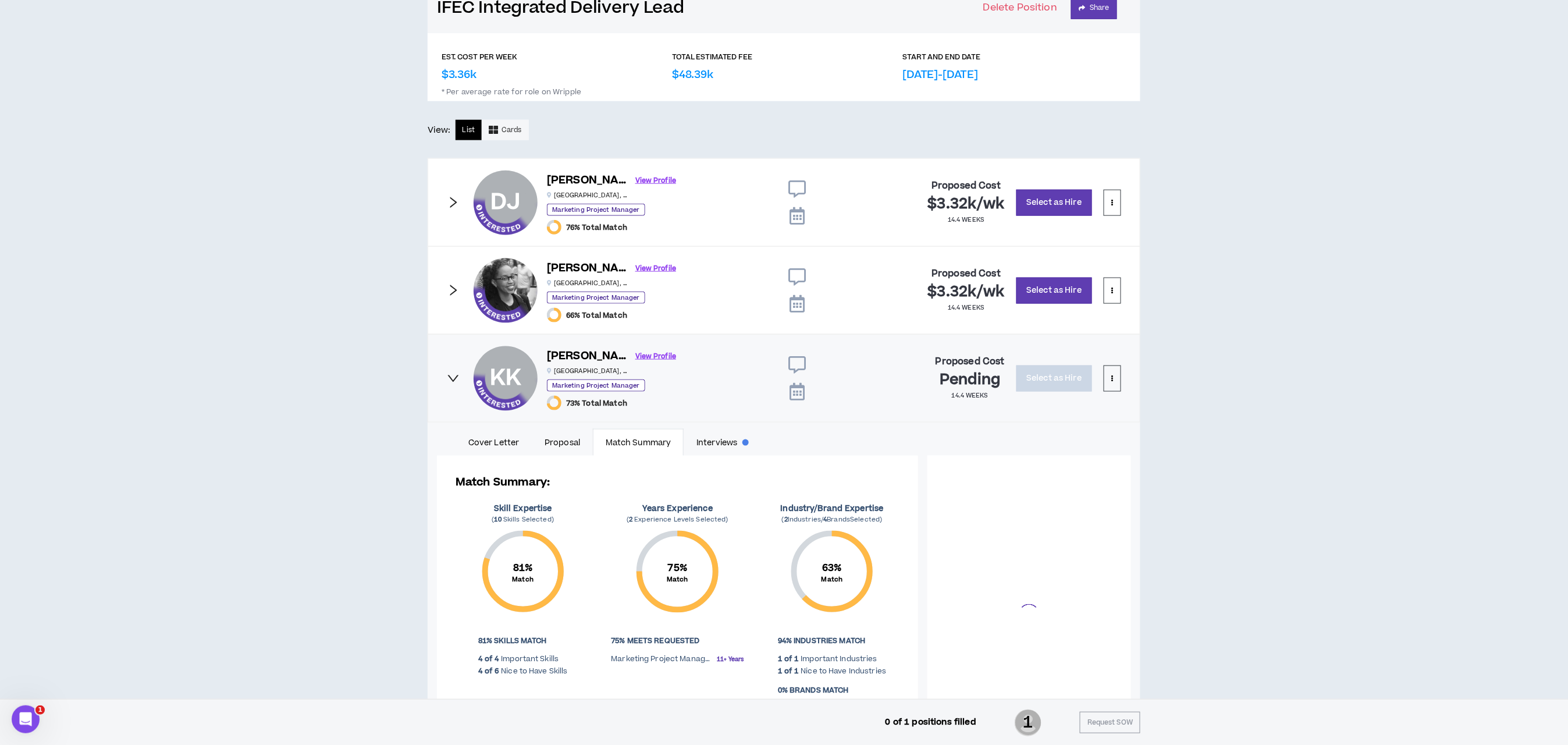
click at [450, 293] on icon "right" at bounding box center [453, 291] width 13 height 13
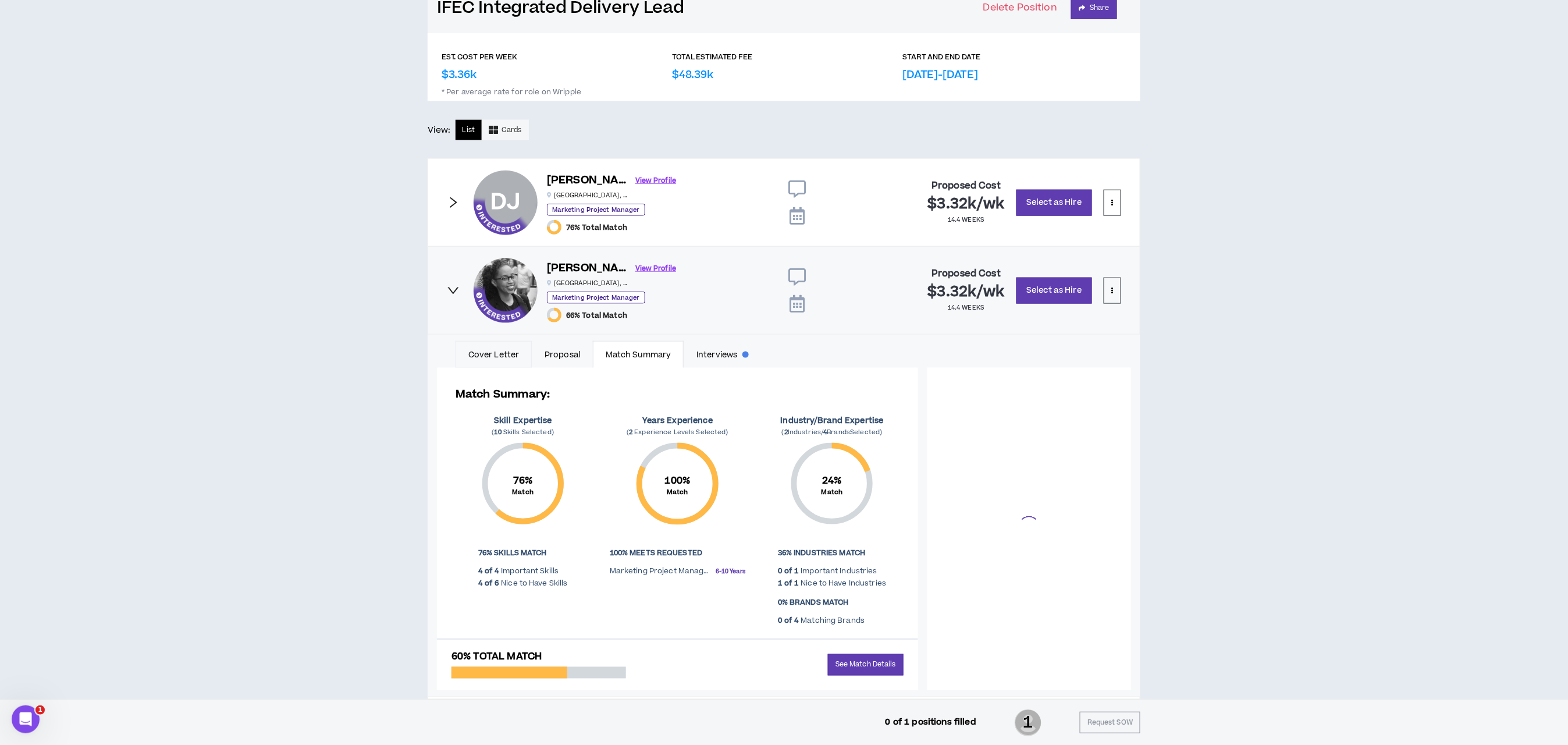
click at [484, 355] on link "Cover Letter" at bounding box center [493, 354] width 76 height 27
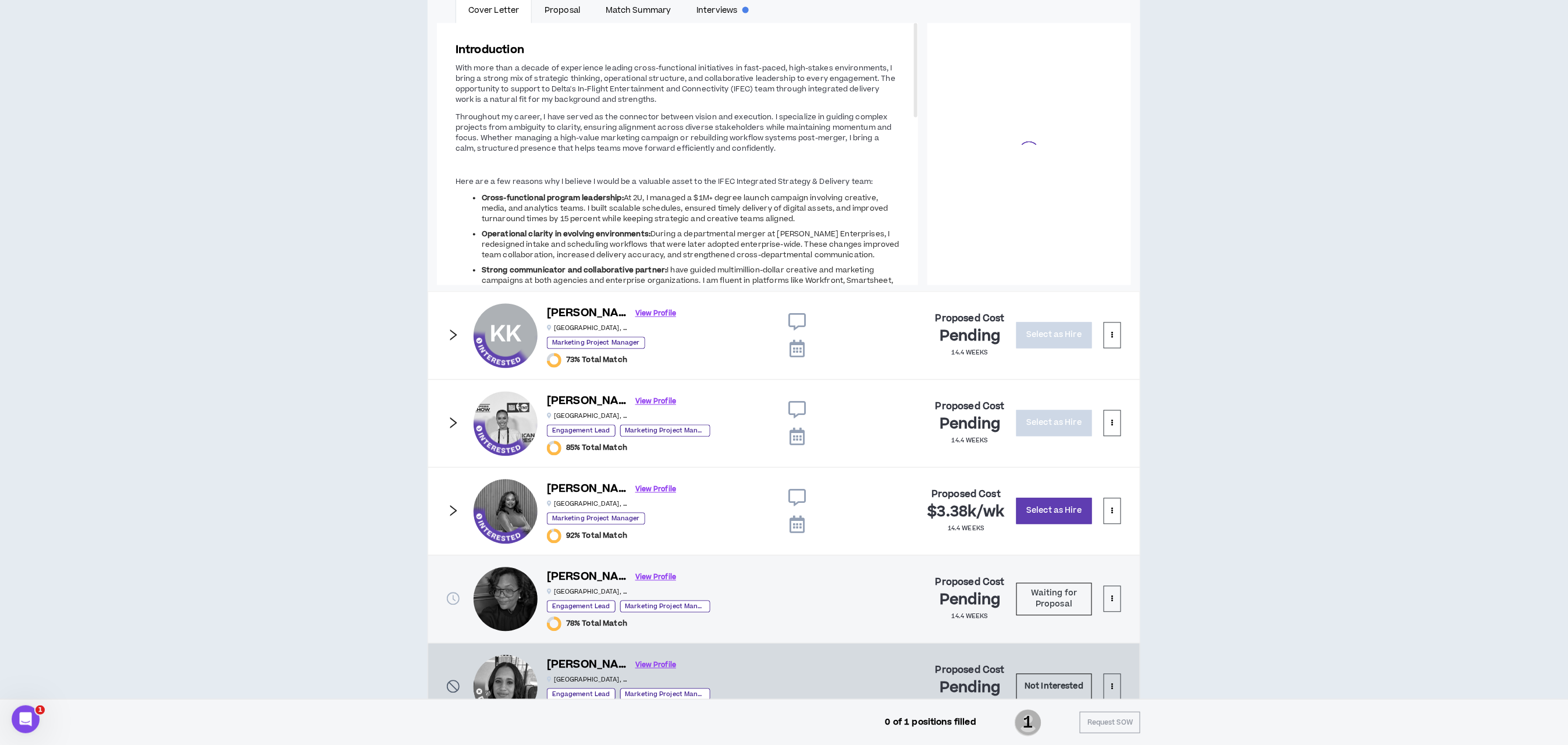
scroll to position [873, 0]
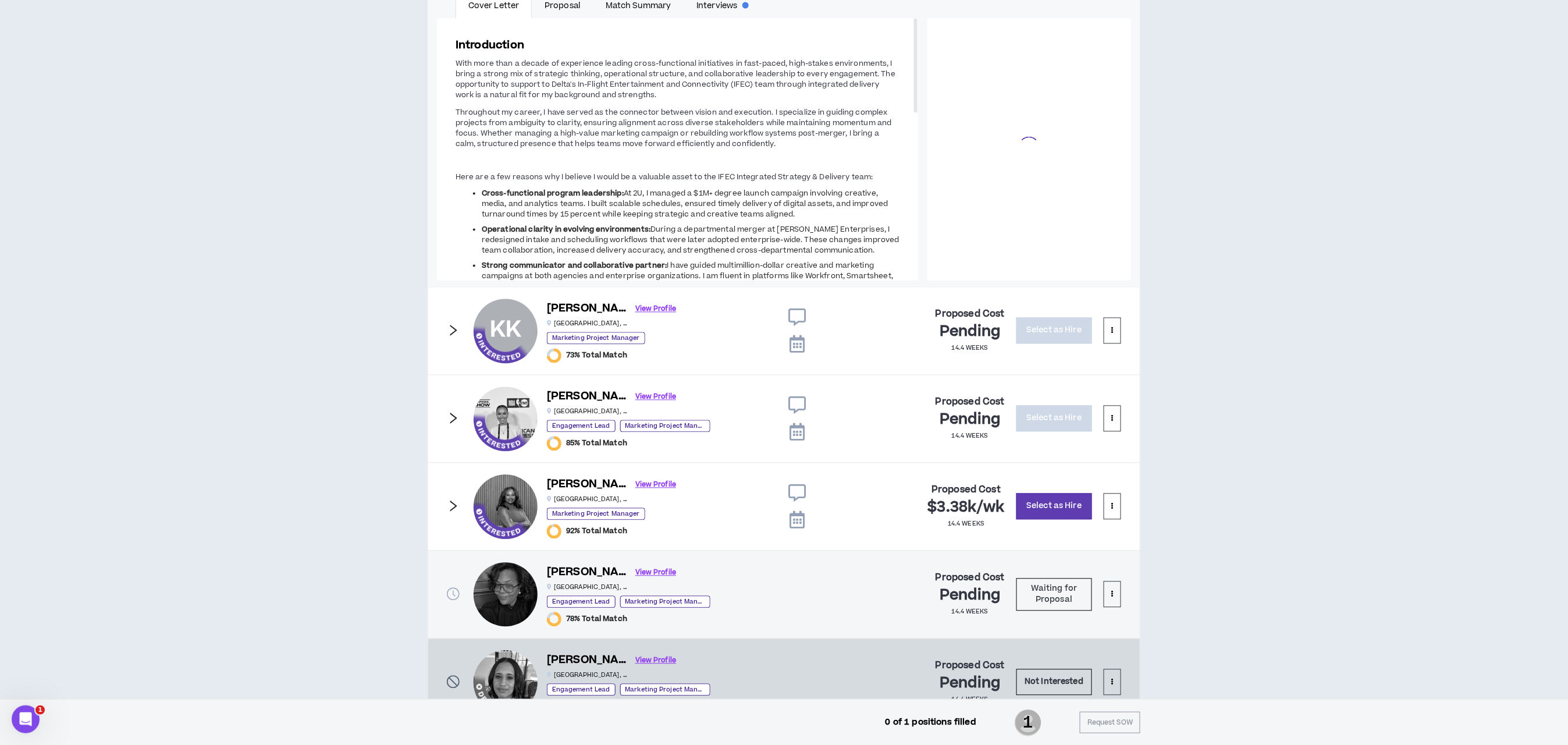
click at [459, 418] on icon "right" at bounding box center [453, 418] width 13 height 13
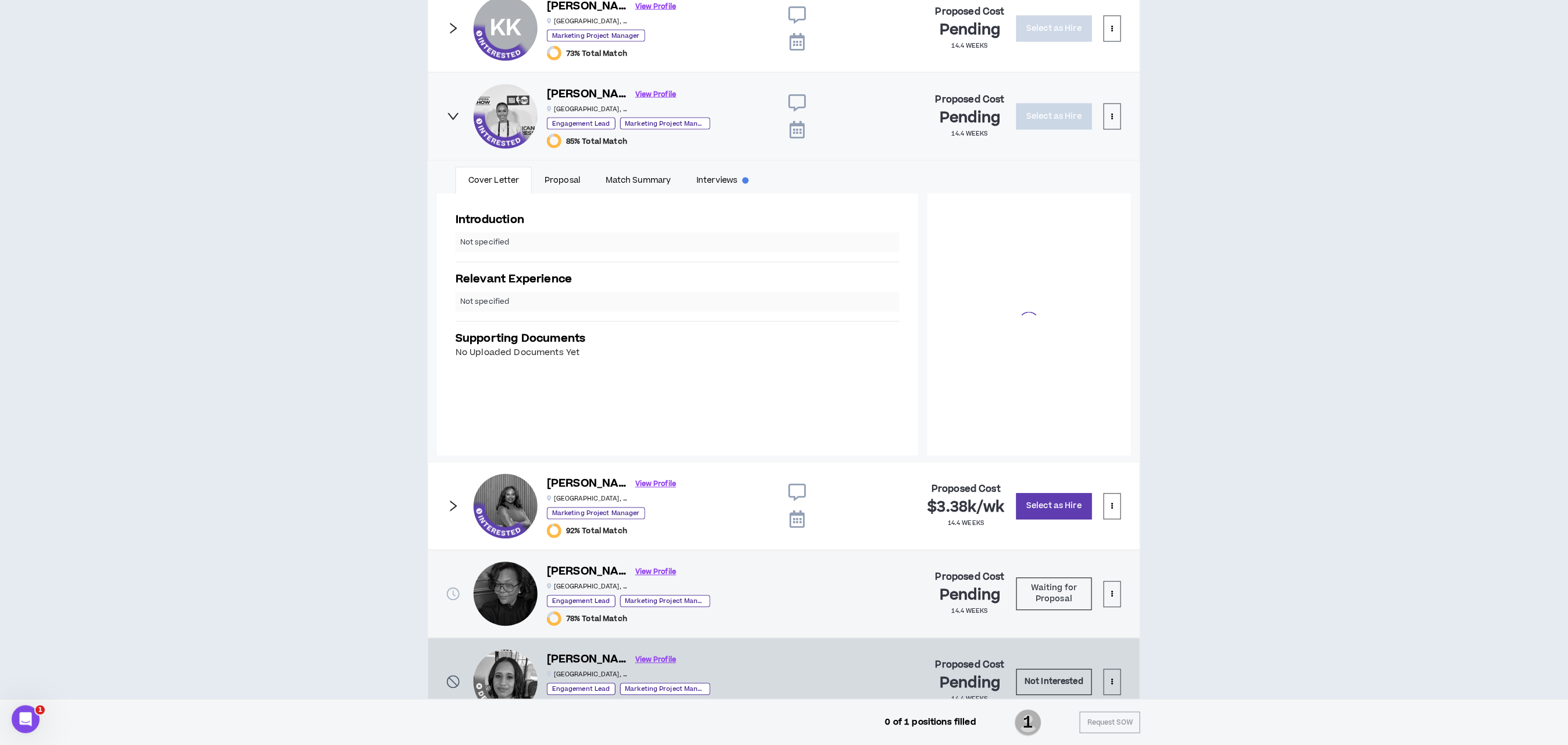
scroll to position [874, 0]
click at [445, 115] on div "Kelly F. View Profile Atlanta , GA Engagement Lead Marketing Project Manager 85…" at bounding box center [783, 116] width 713 height 88
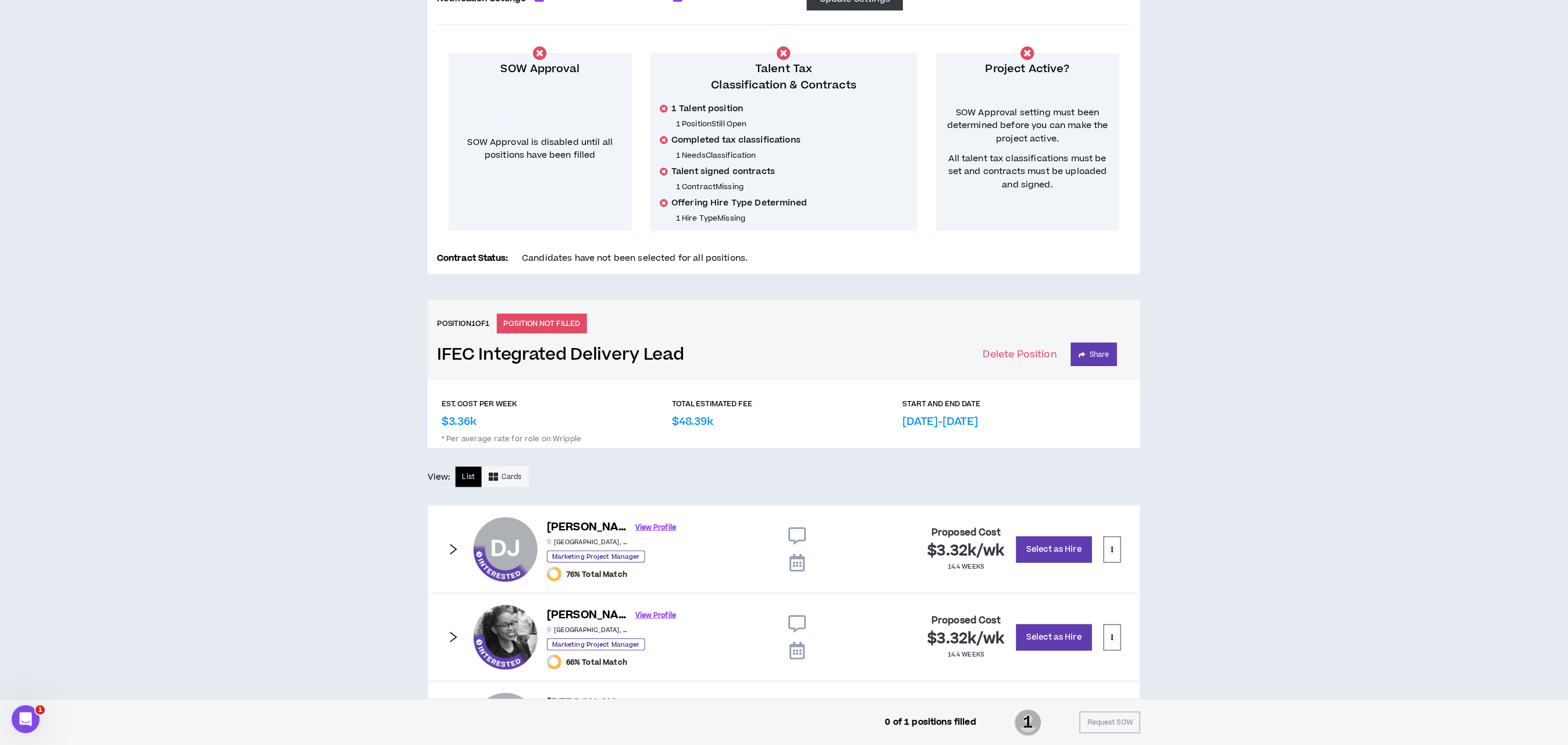
scroll to position [0, 0]
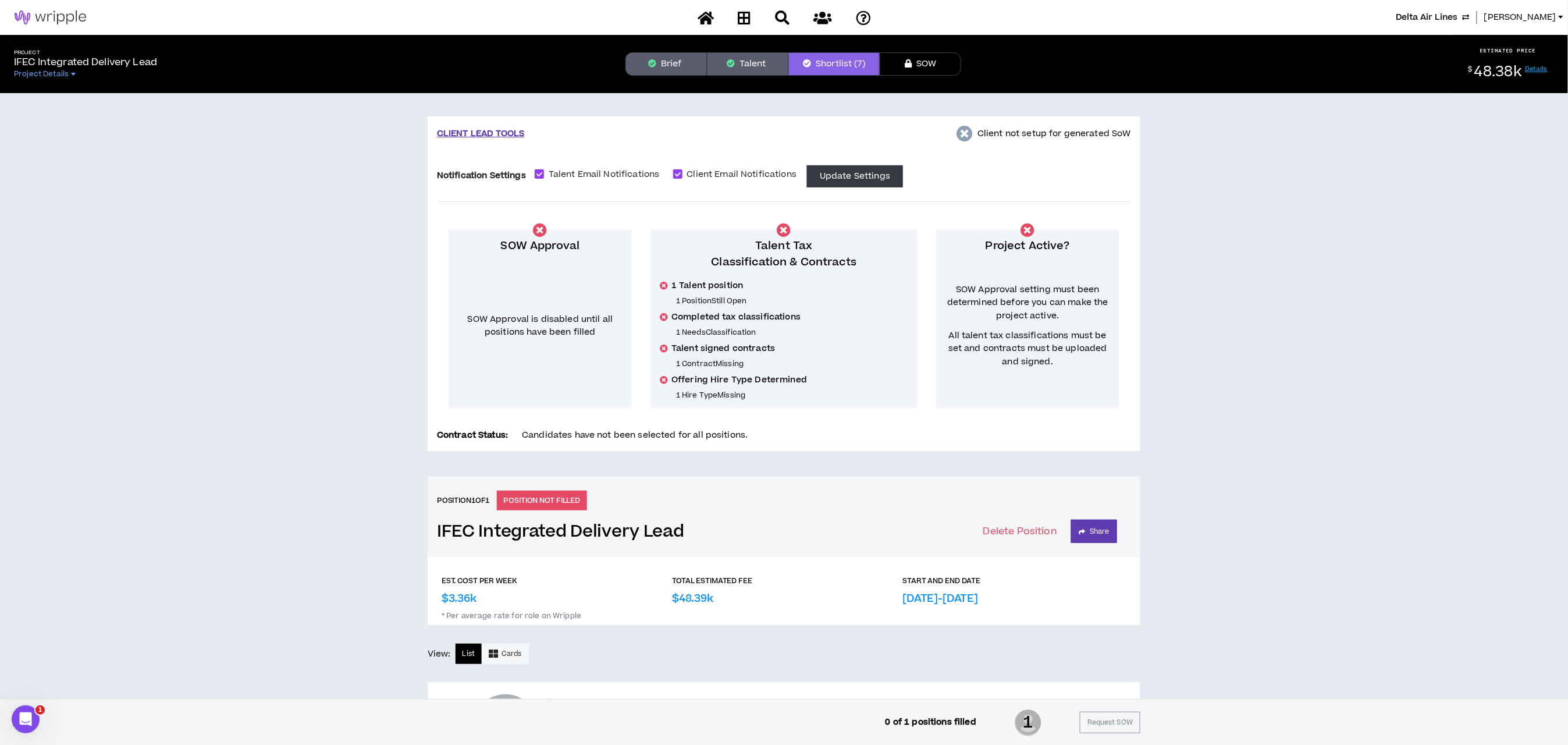
click at [762, 60] on button "Talent" at bounding box center [748, 64] width 82 height 23
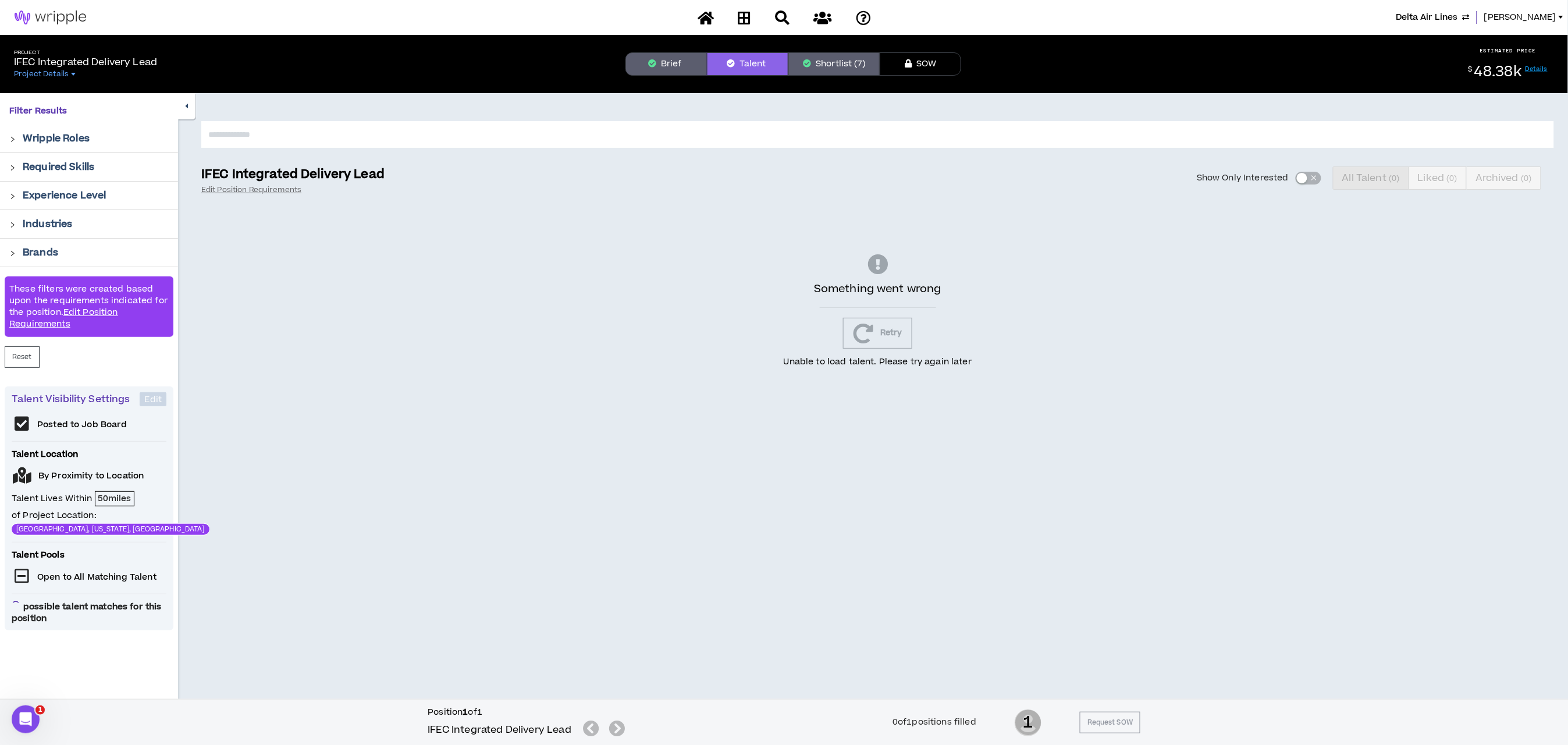
click at [627, 130] on input "text" at bounding box center [877, 134] width 1353 height 27
type input "*****"
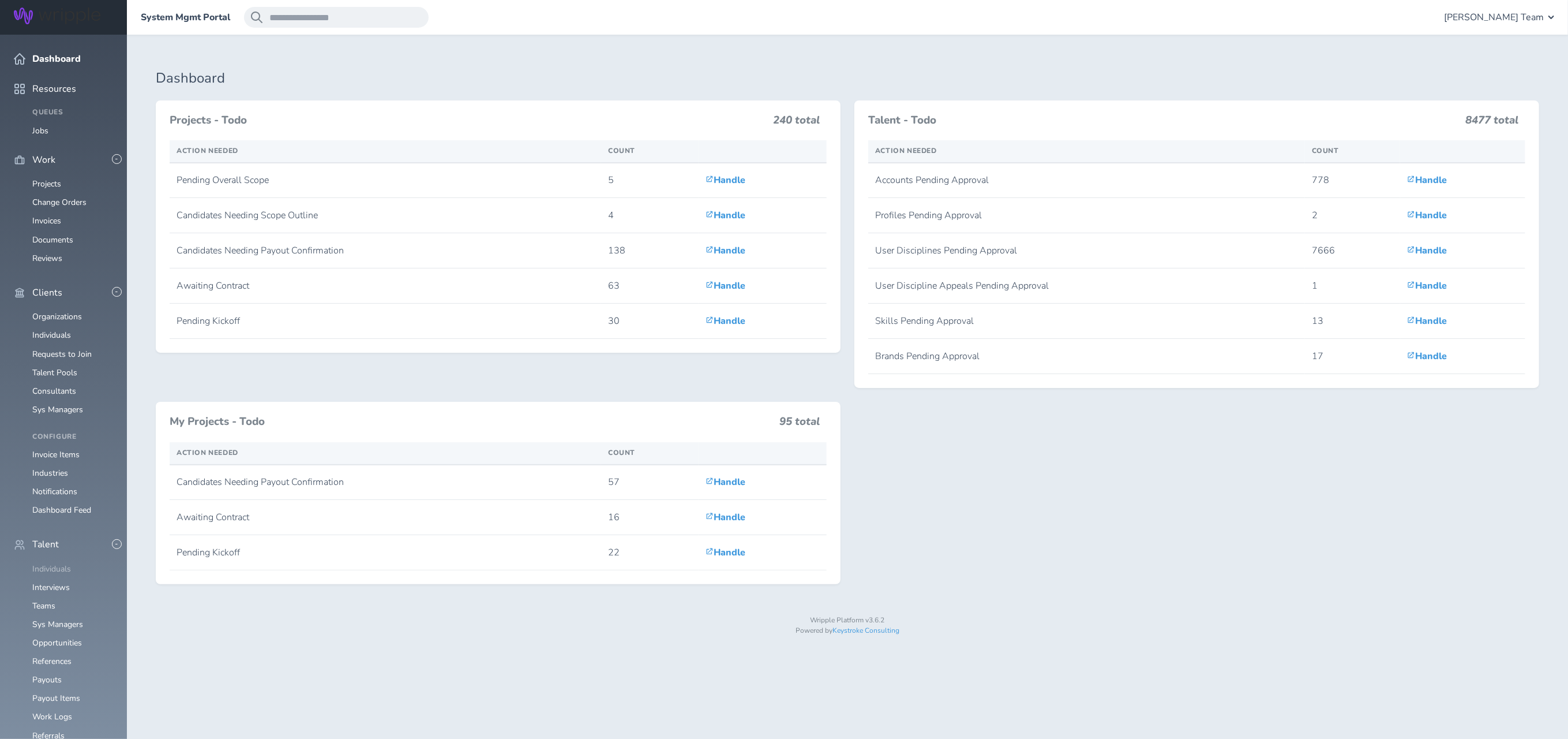
click at [50, 564] on link "Individuals" at bounding box center [52, 569] width 39 height 11
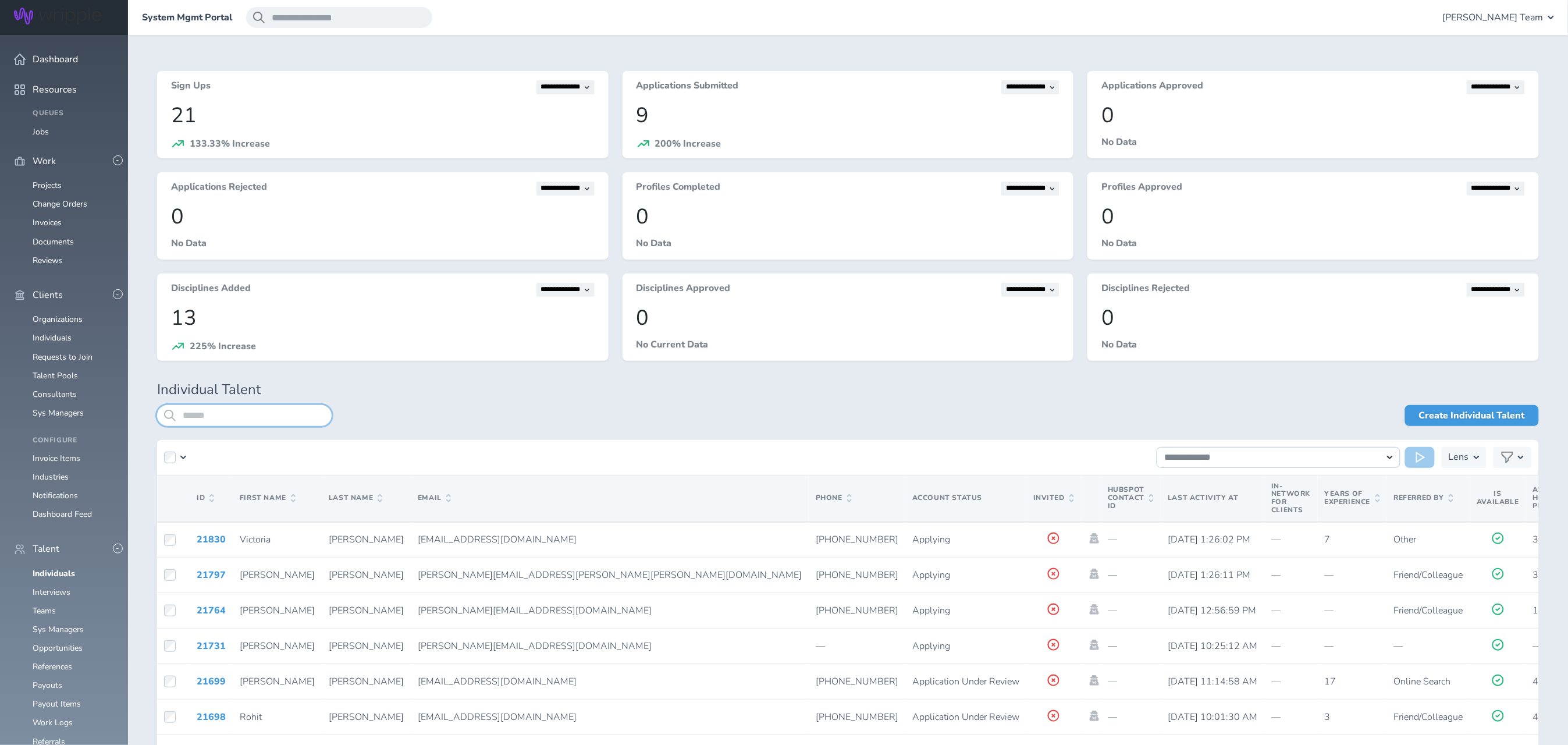
click at [208, 416] on input "search" at bounding box center [244, 416] width 174 height 21
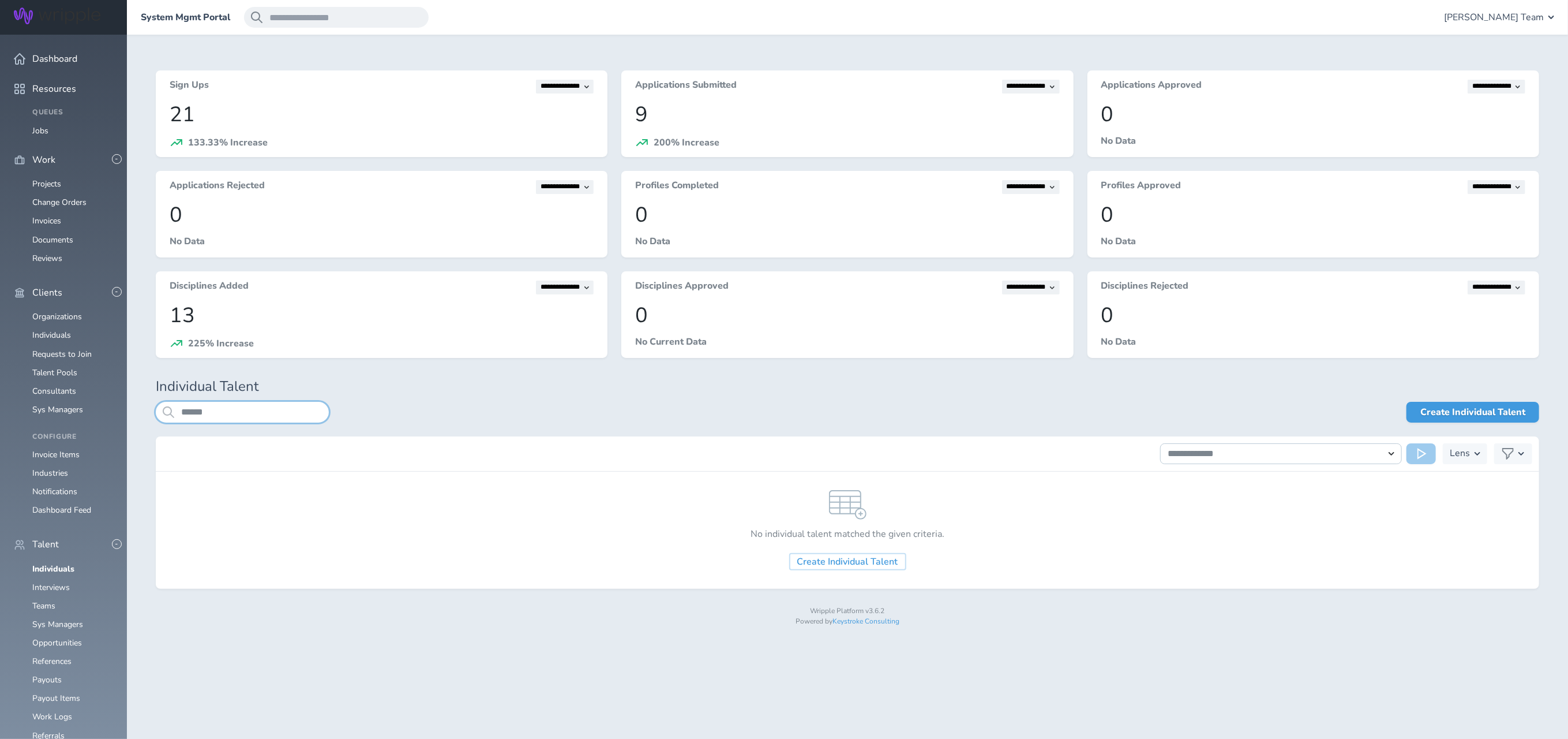
drag, startPoint x: 233, startPoint y: 410, endPoint x: 162, endPoint y: 413, distance: 71.1
click at [162, 413] on input "******" at bounding box center [242, 413] width 173 height 21
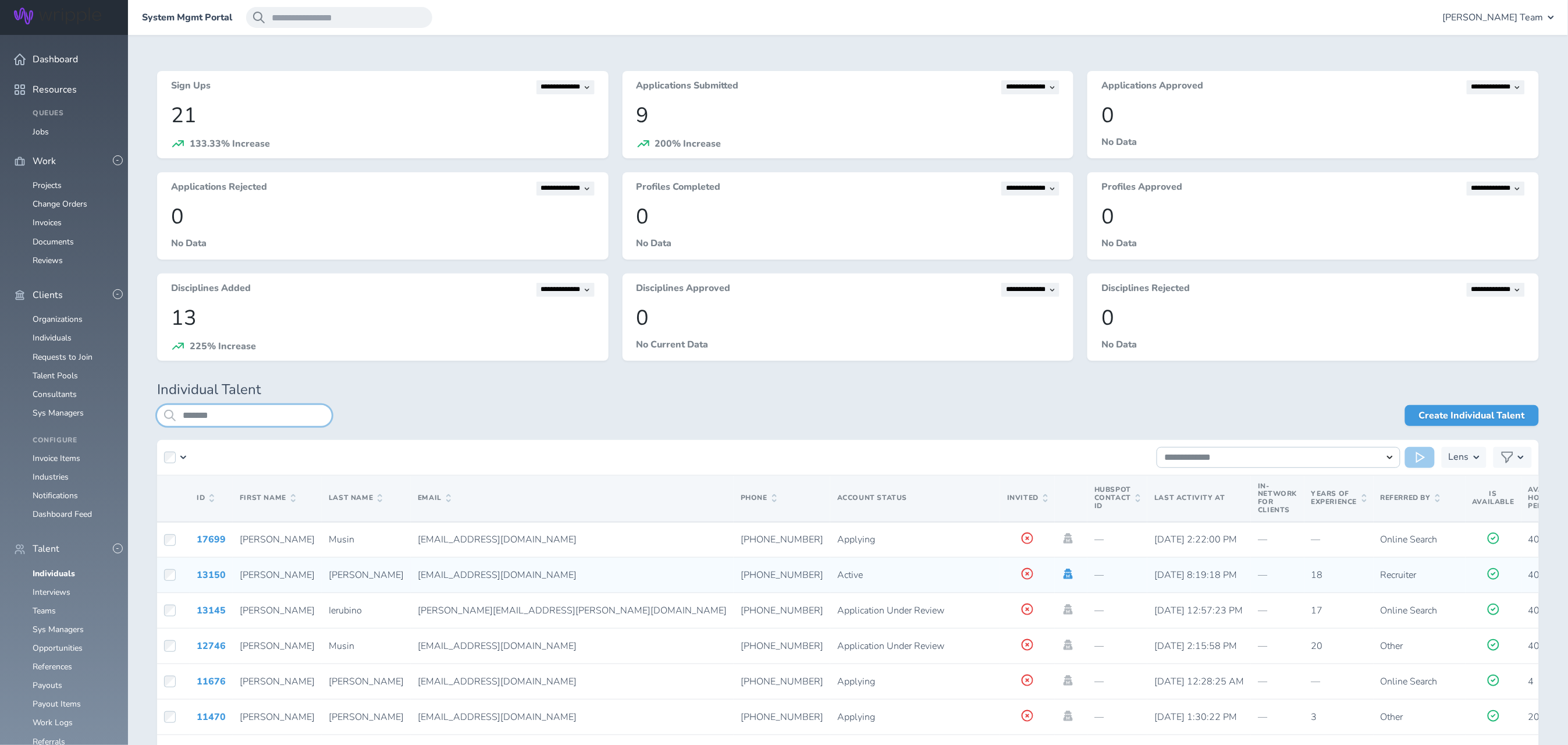
type input "*******"
click at [1061, 576] on icon at bounding box center [1068, 573] width 13 height 11
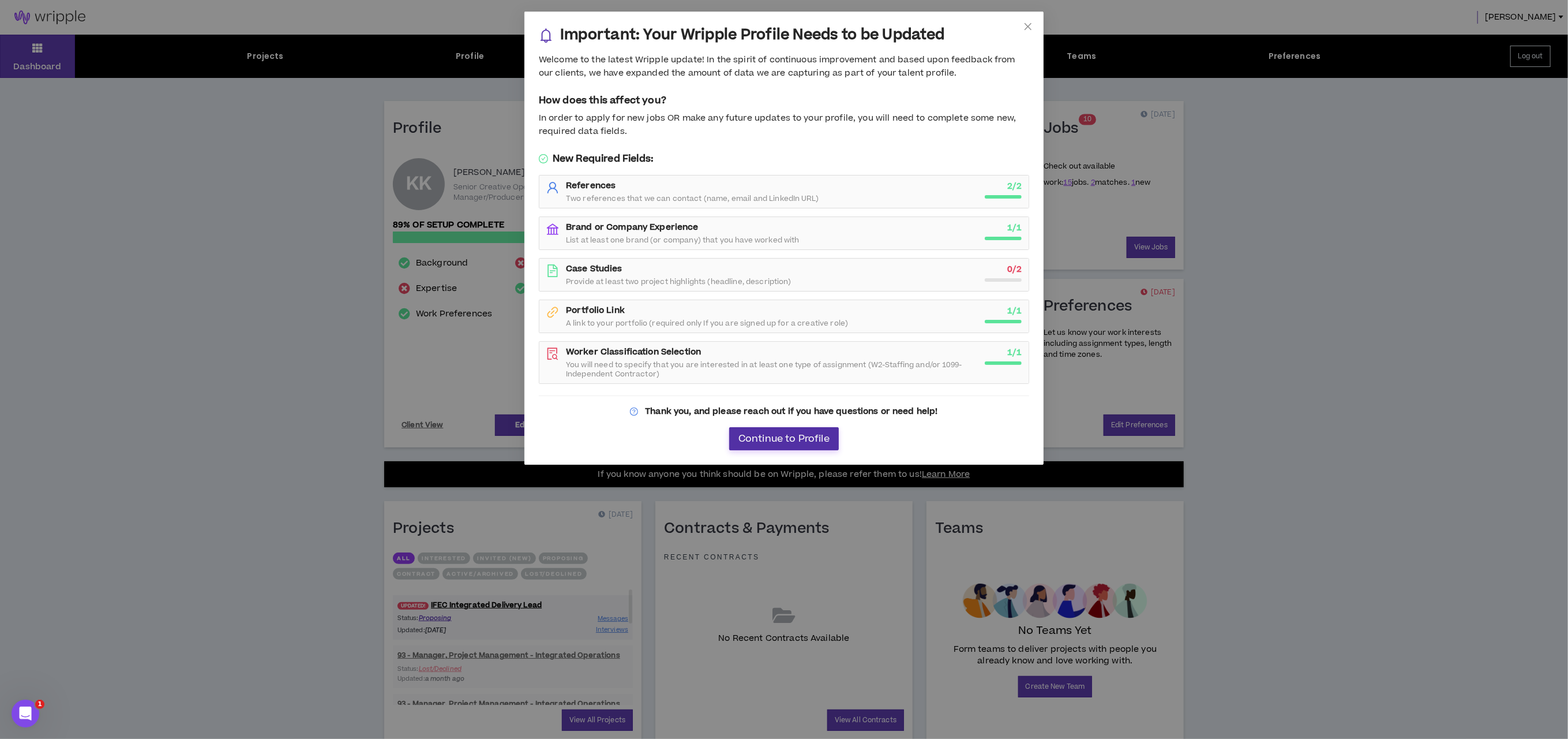
click at [785, 442] on span "Continue to Profile" at bounding box center [784, 439] width 91 height 11
click at [777, 442] on span "Continue to Profile" at bounding box center [784, 439] width 91 height 11
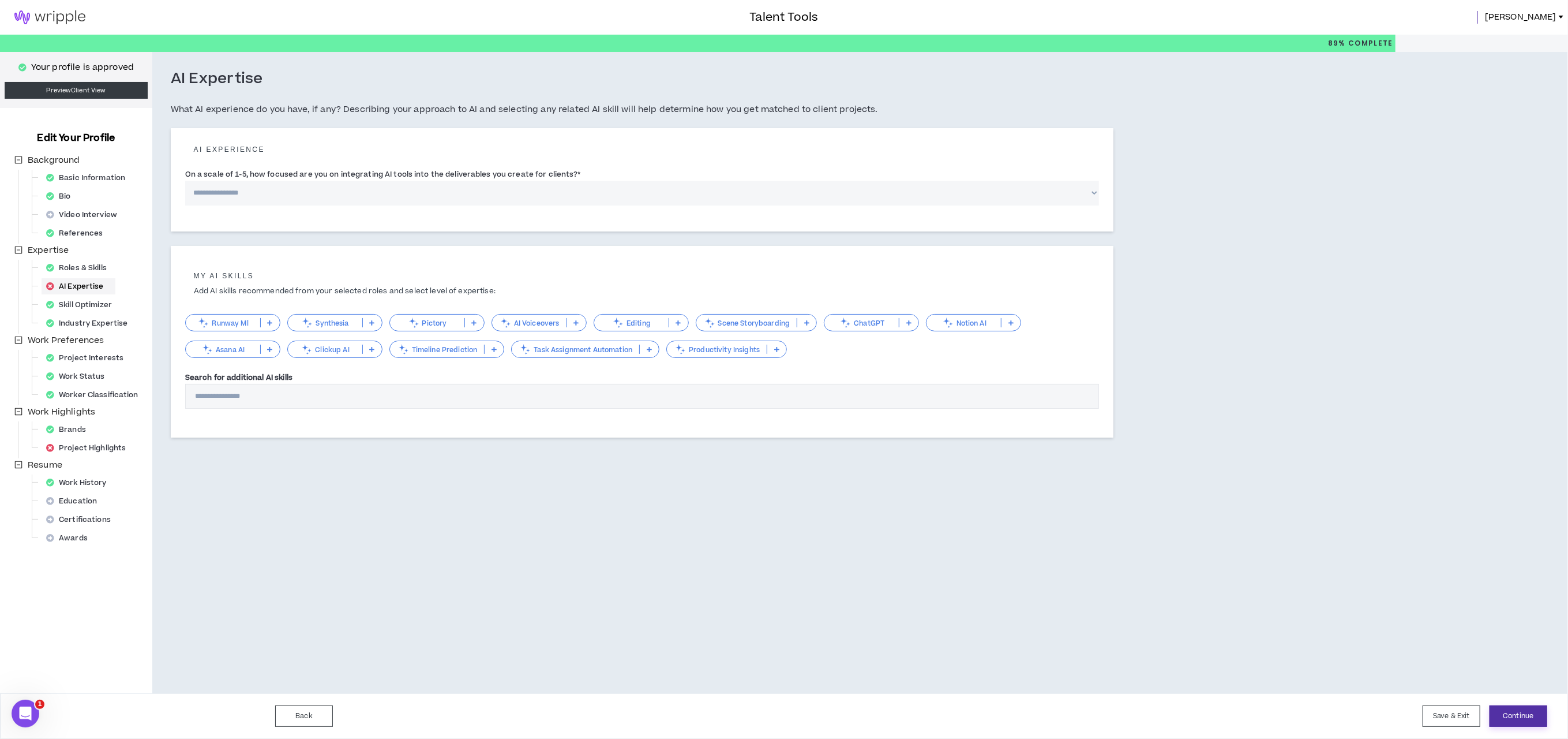
click at [1507, 715] on button "Continue" at bounding box center [1518, 716] width 58 height 21
click at [298, 707] on button "Back" at bounding box center [304, 716] width 58 height 21
select select "***"
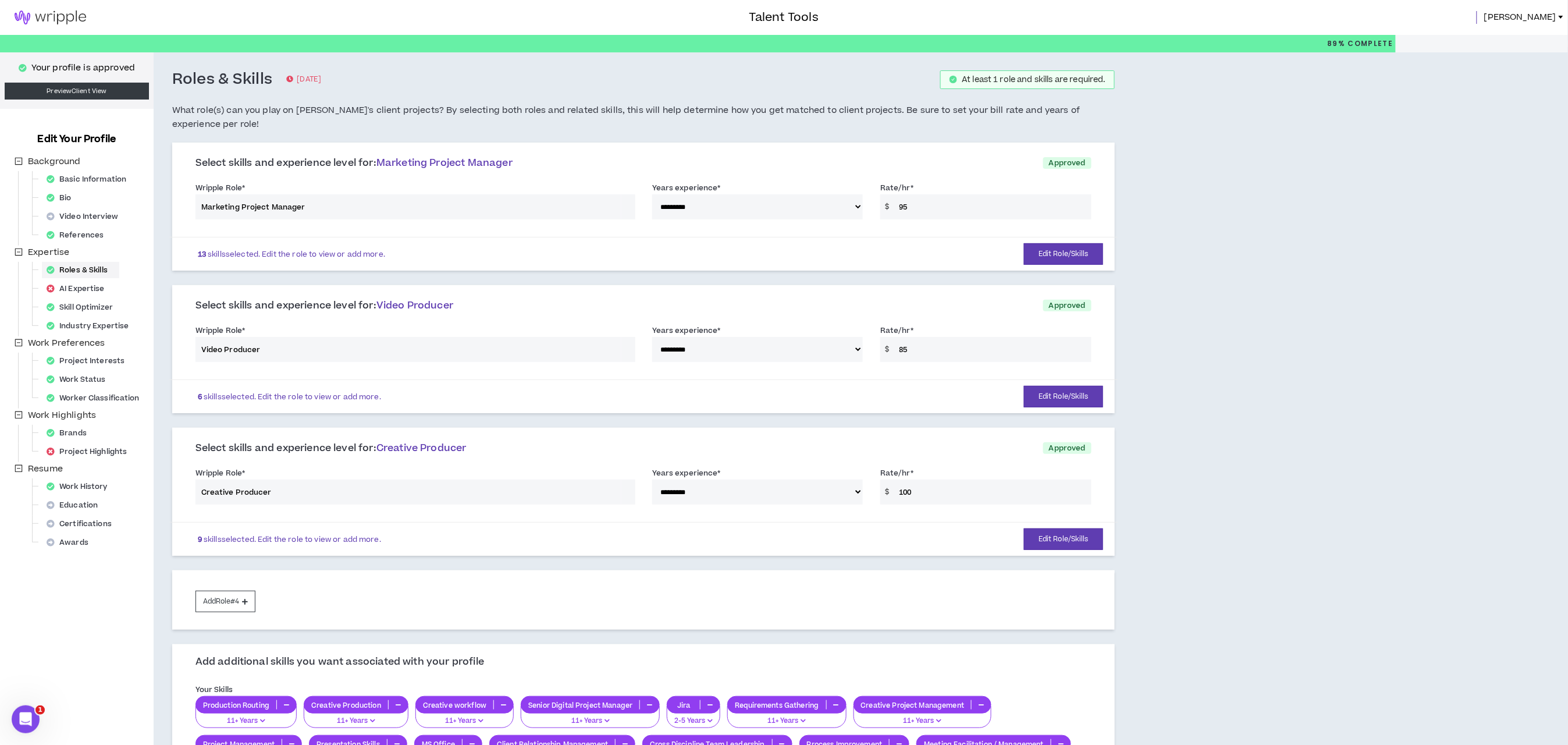
click at [1542, 13] on span "Kathryn" at bounding box center [1520, 18] width 72 height 13
click at [1395, 104] on div "**********" at bounding box center [784, 621] width 1568 height 1138
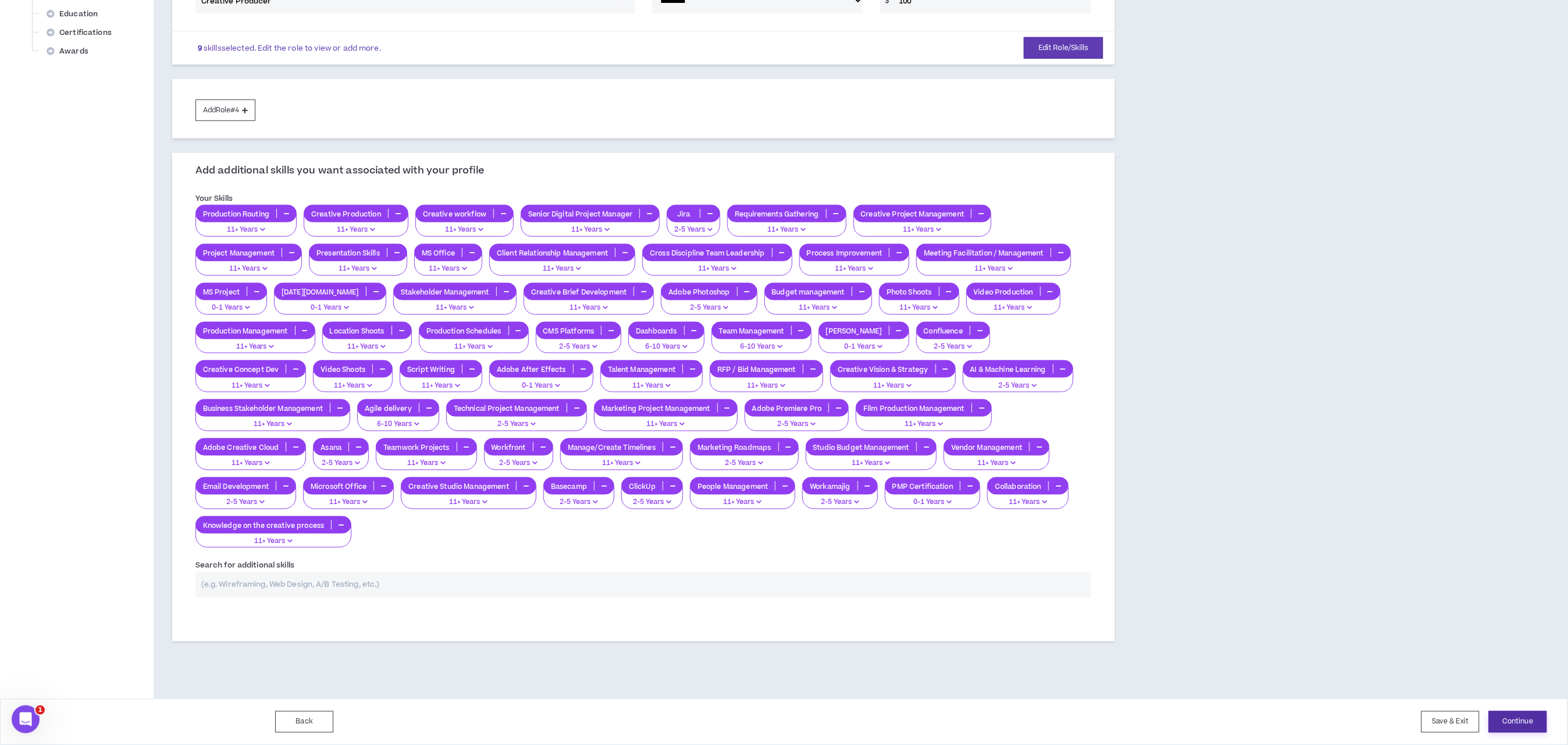
click at [1496, 713] on button "Continue" at bounding box center [1517, 722] width 58 height 21
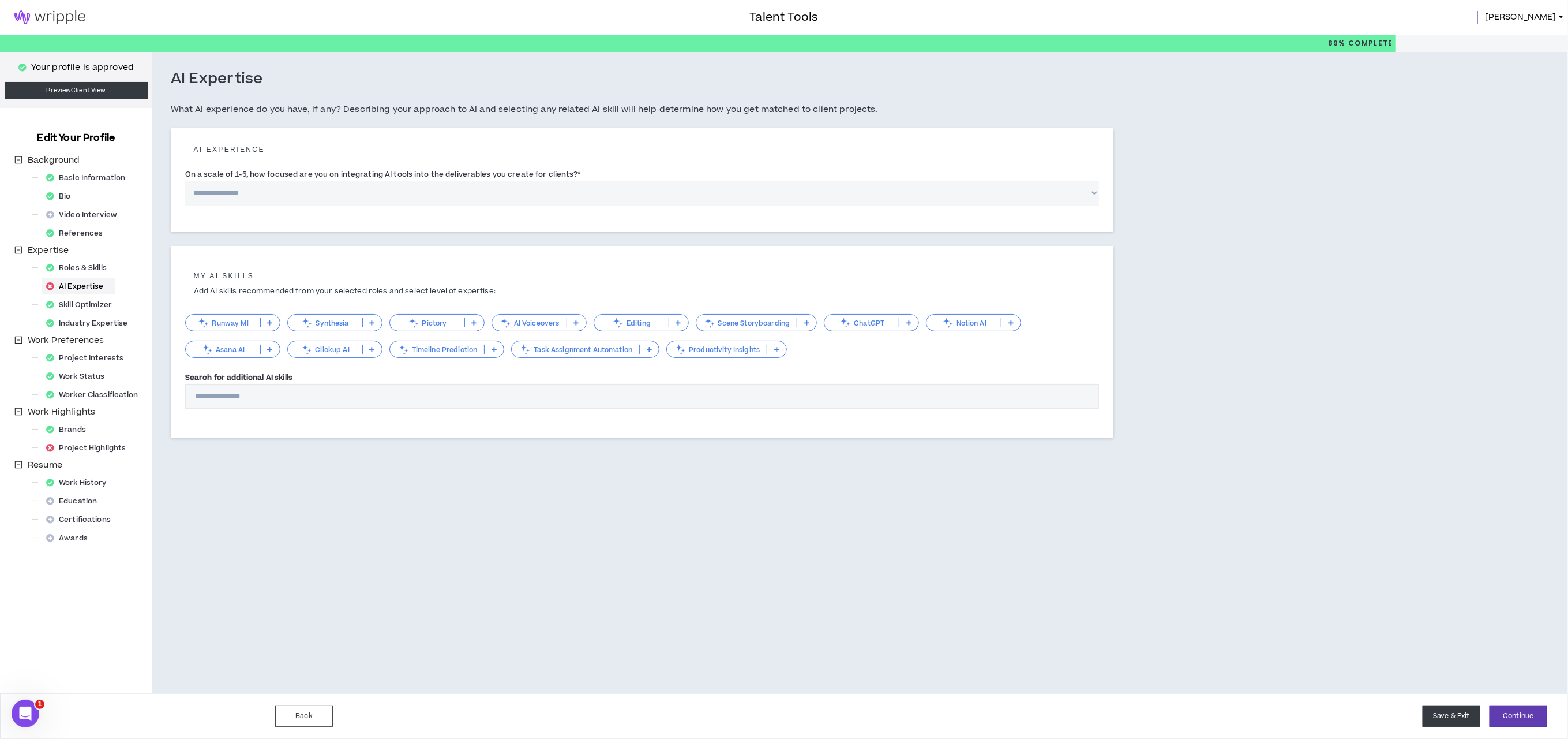
click at [1443, 711] on button "Save & Exit" at bounding box center [1451, 716] width 58 height 21
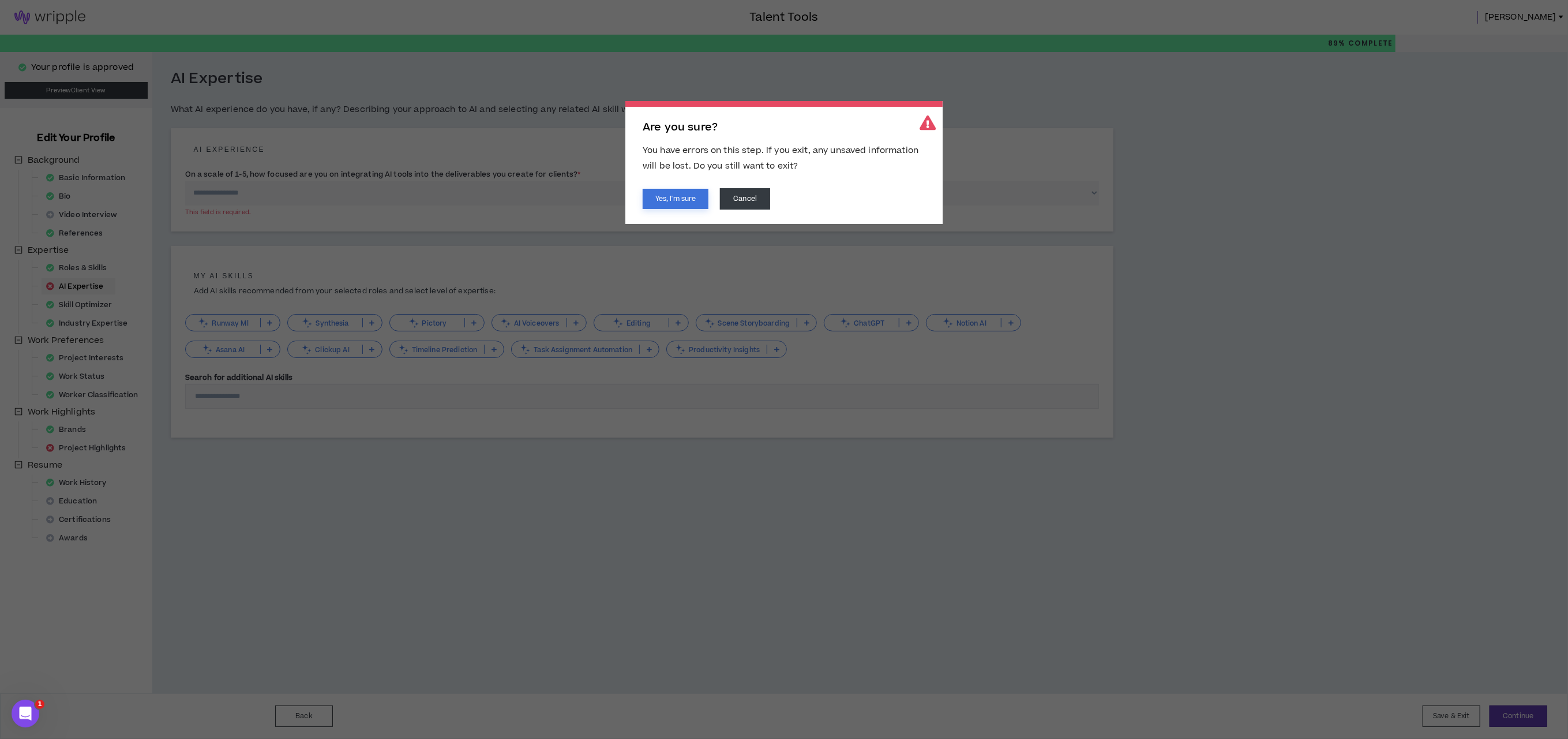
click at [678, 197] on button "Yes, I'm sure" at bounding box center [675, 198] width 66 height 20
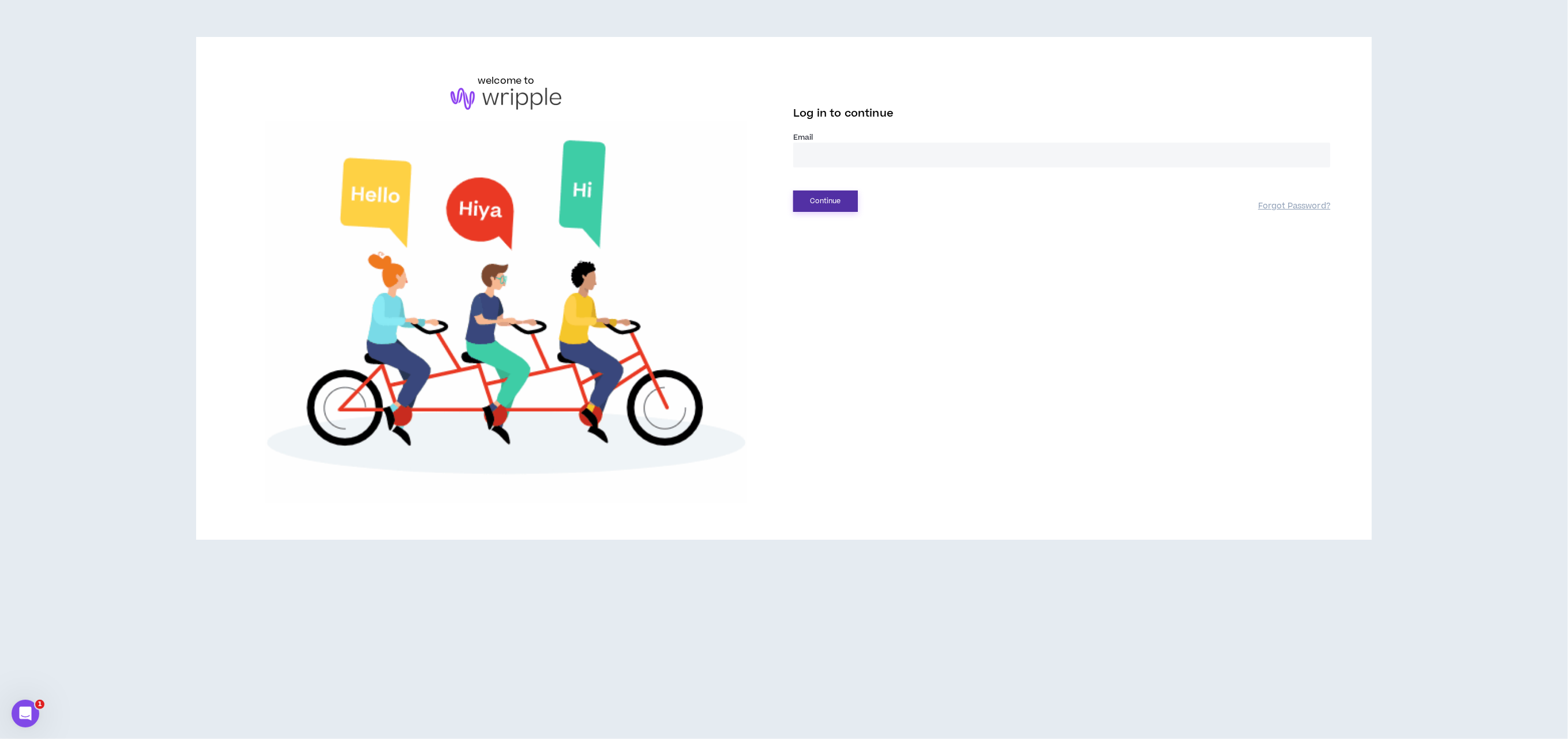
click at [805, 200] on button "Continue" at bounding box center [825, 201] width 65 height 21
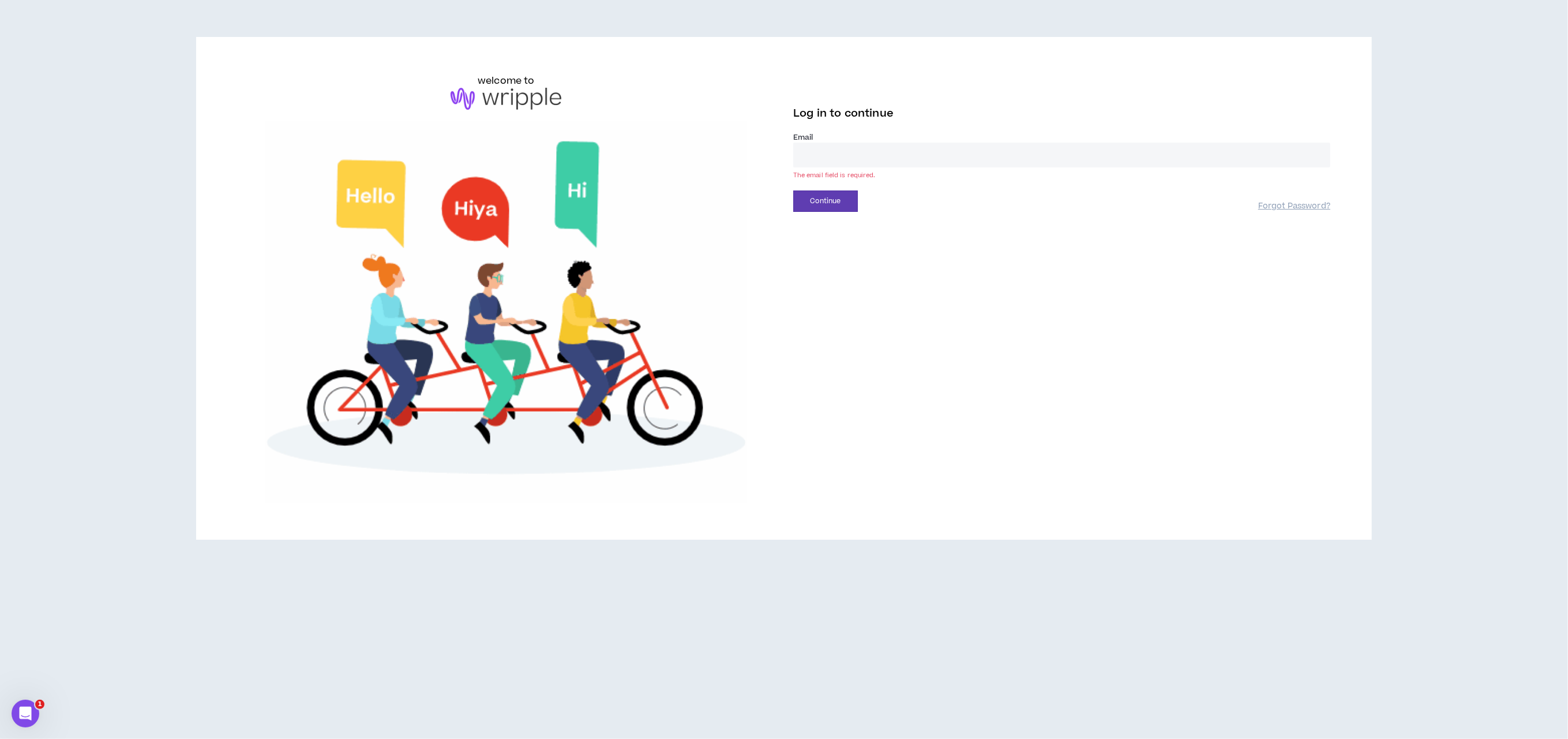
click at [845, 137] on label "Email *" at bounding box center [1062, 137] width 537 height 11
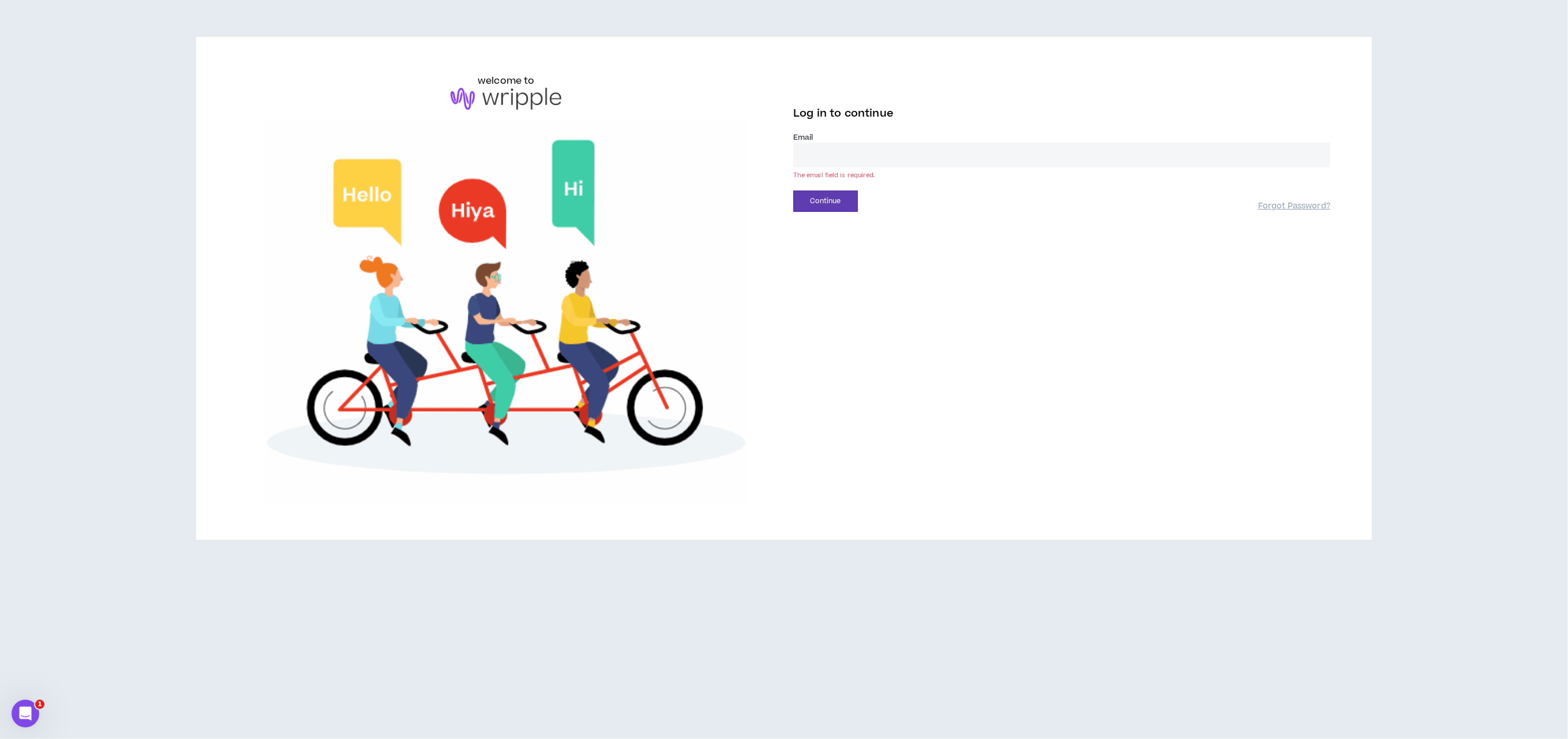
click at [840, 158] on input "email" at bounding box center [1062, 155] width 537 height 25
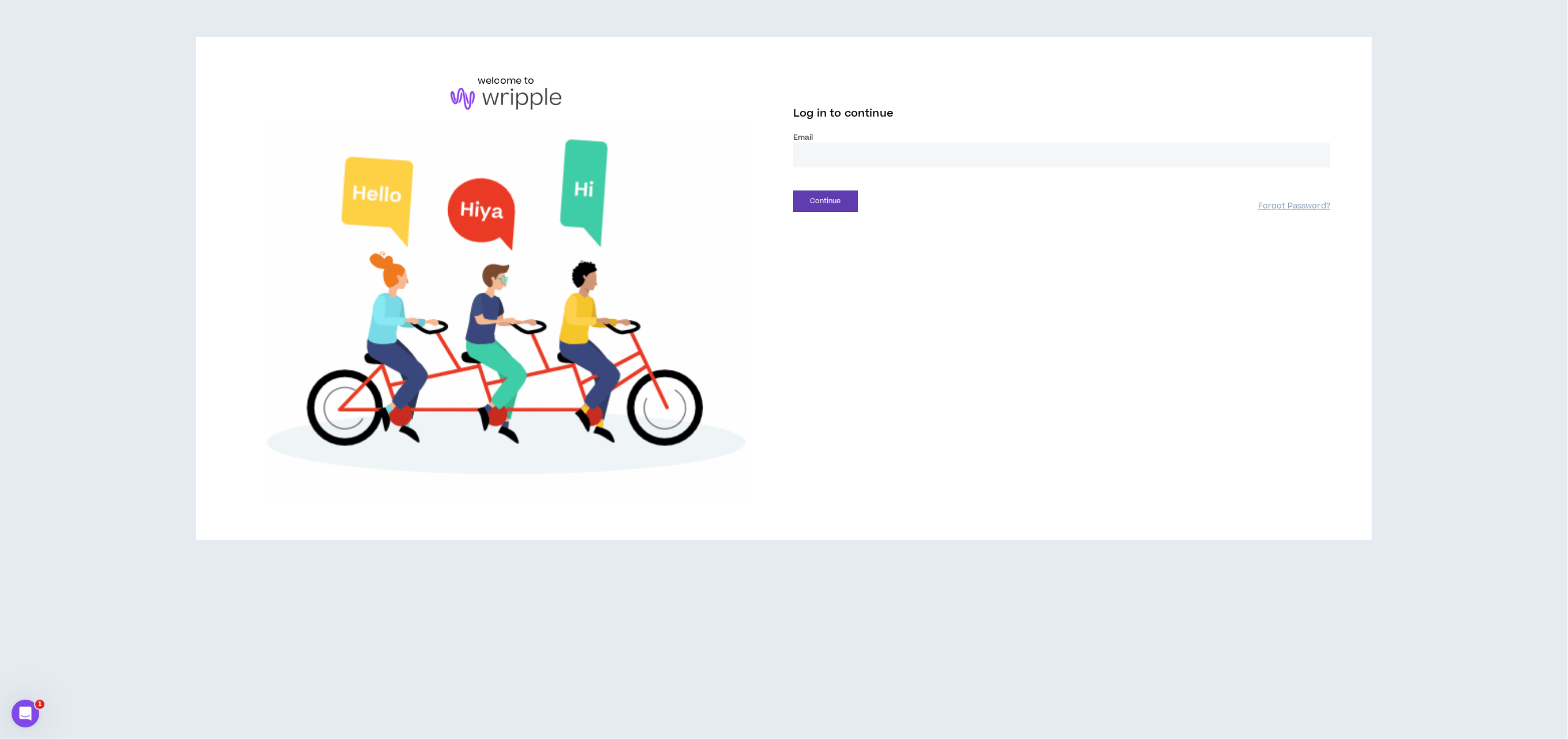
click at [846, 153] on input "email" at bounding box center [1062, 155] width 537 height 25
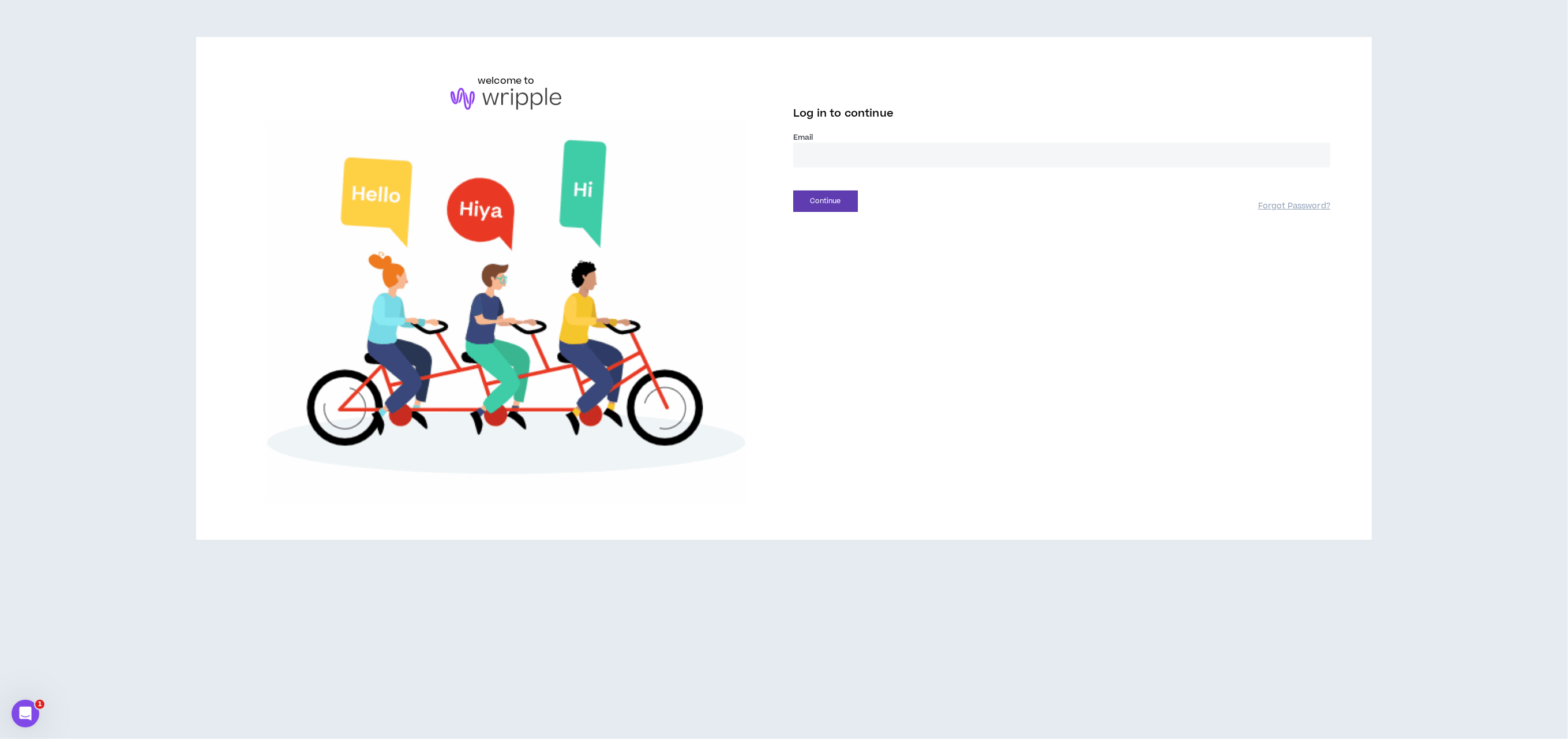
type input "**********"
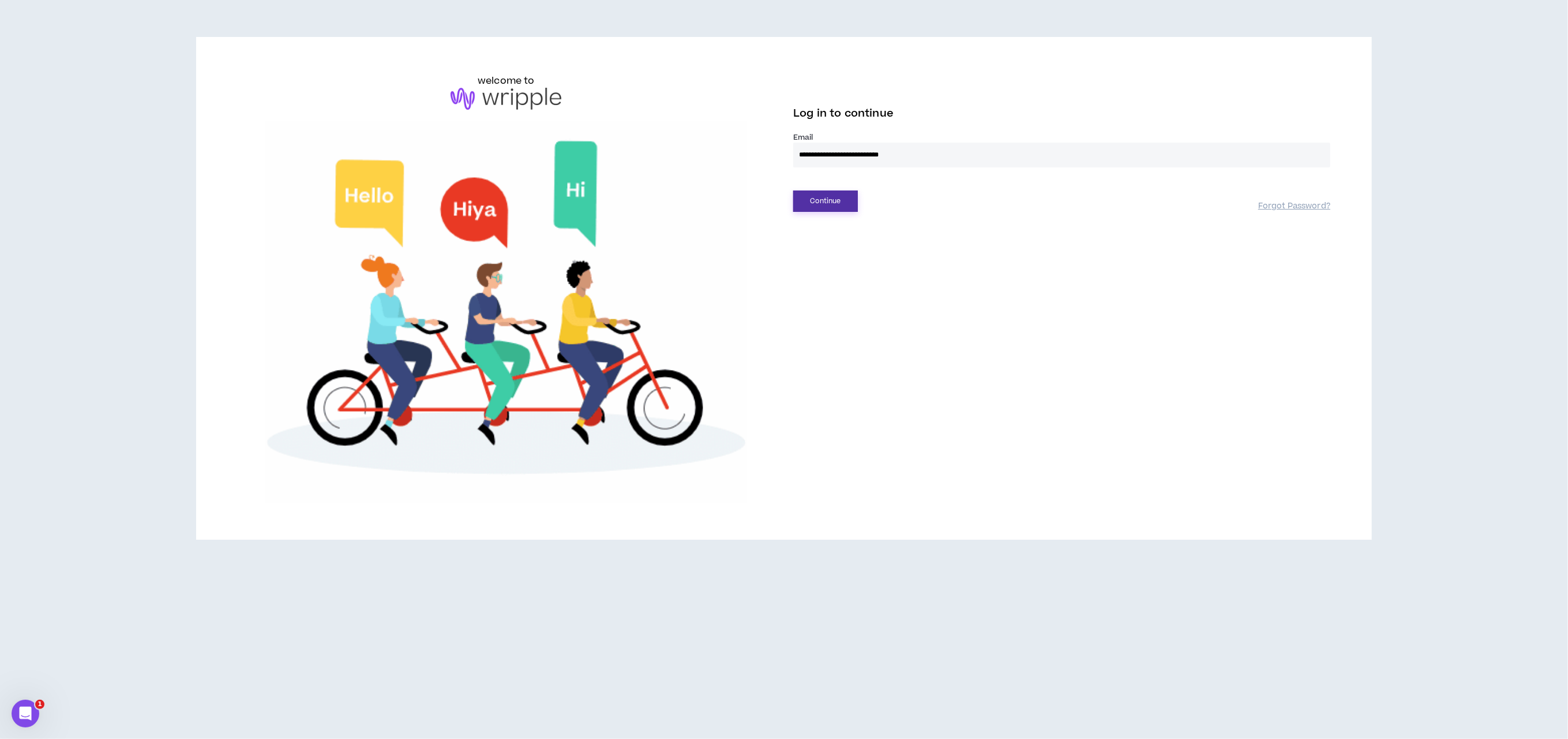
click at [834, 199] on button "Continue" at bounding box center [825, 201] width 65 height 21
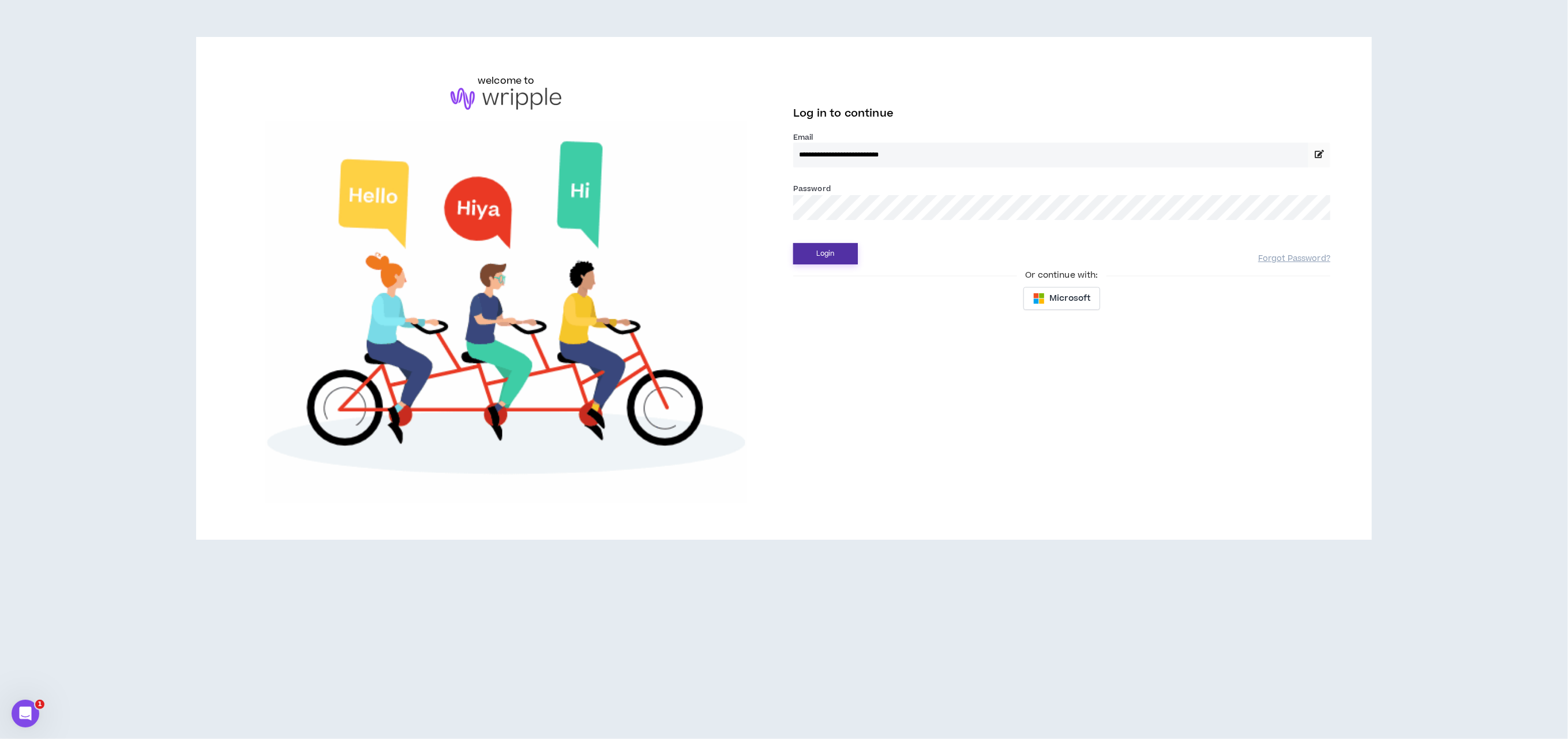
click at [830, 250] on button "Login" at bounding box center [825, 253] width 65 height 21
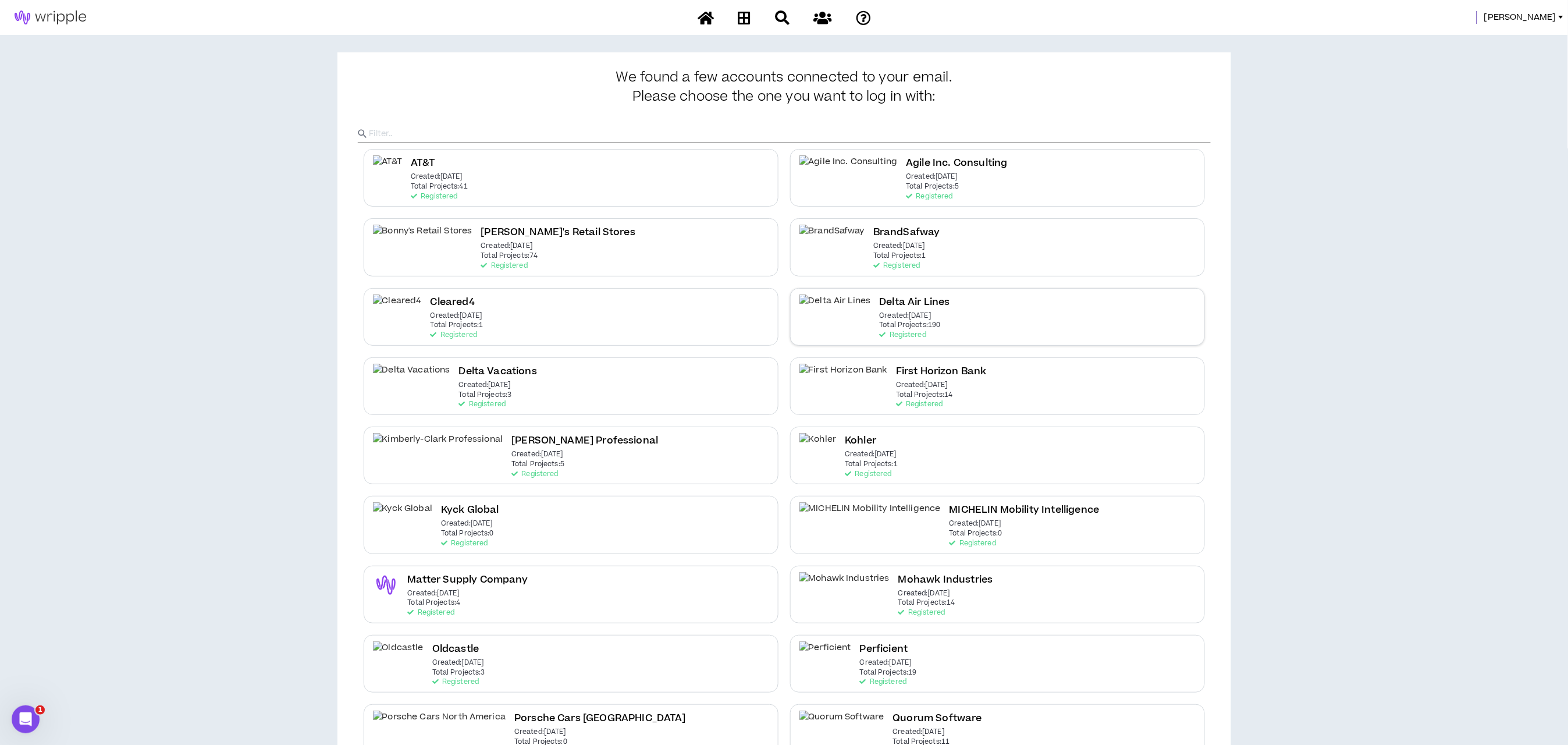
click at [880, 325] on p "Total Projects: 190" at bounding box center [910, 325] width 61 height 8
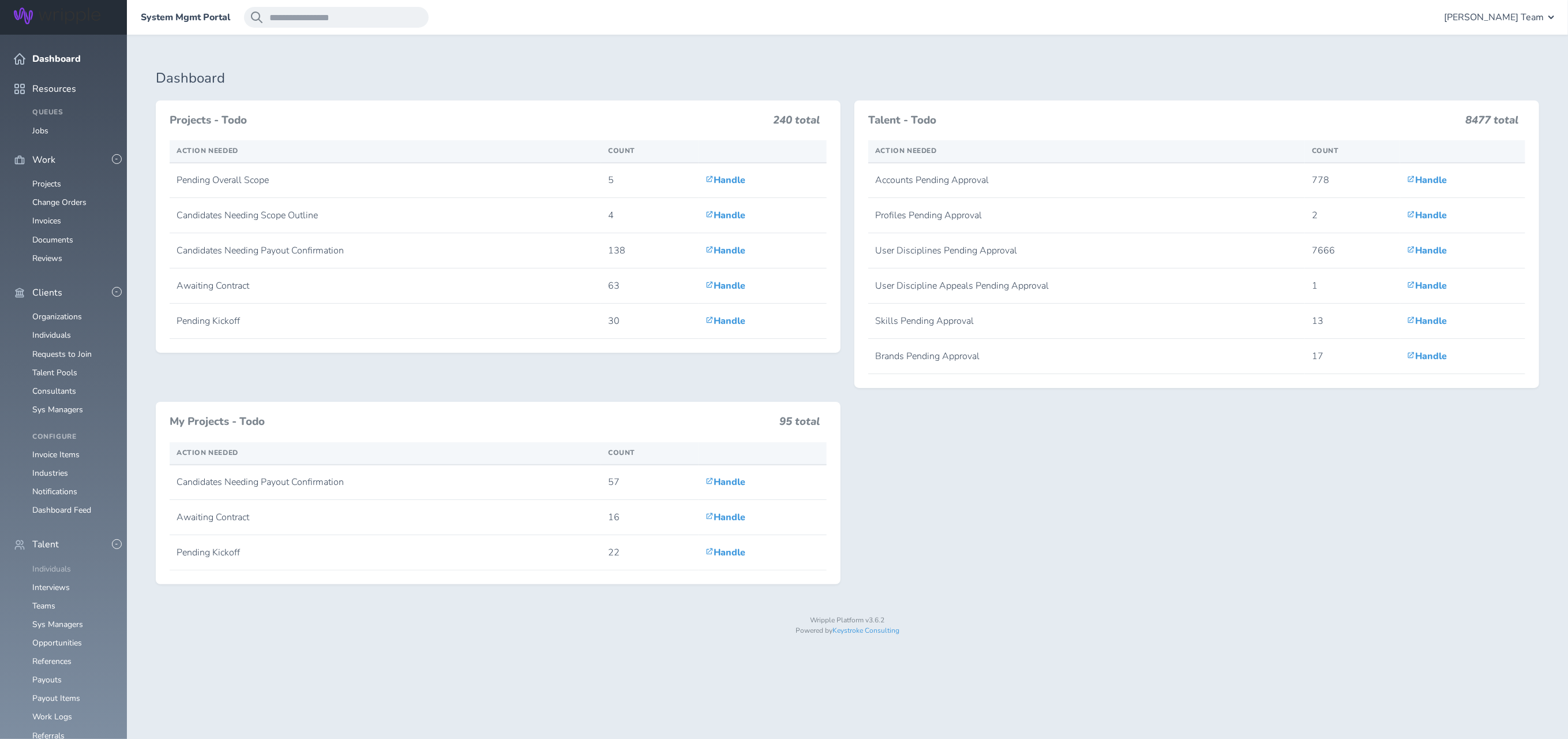
click at [61, 564] on link "Individuals" at bounding box center [52, 569] width 39 height 11
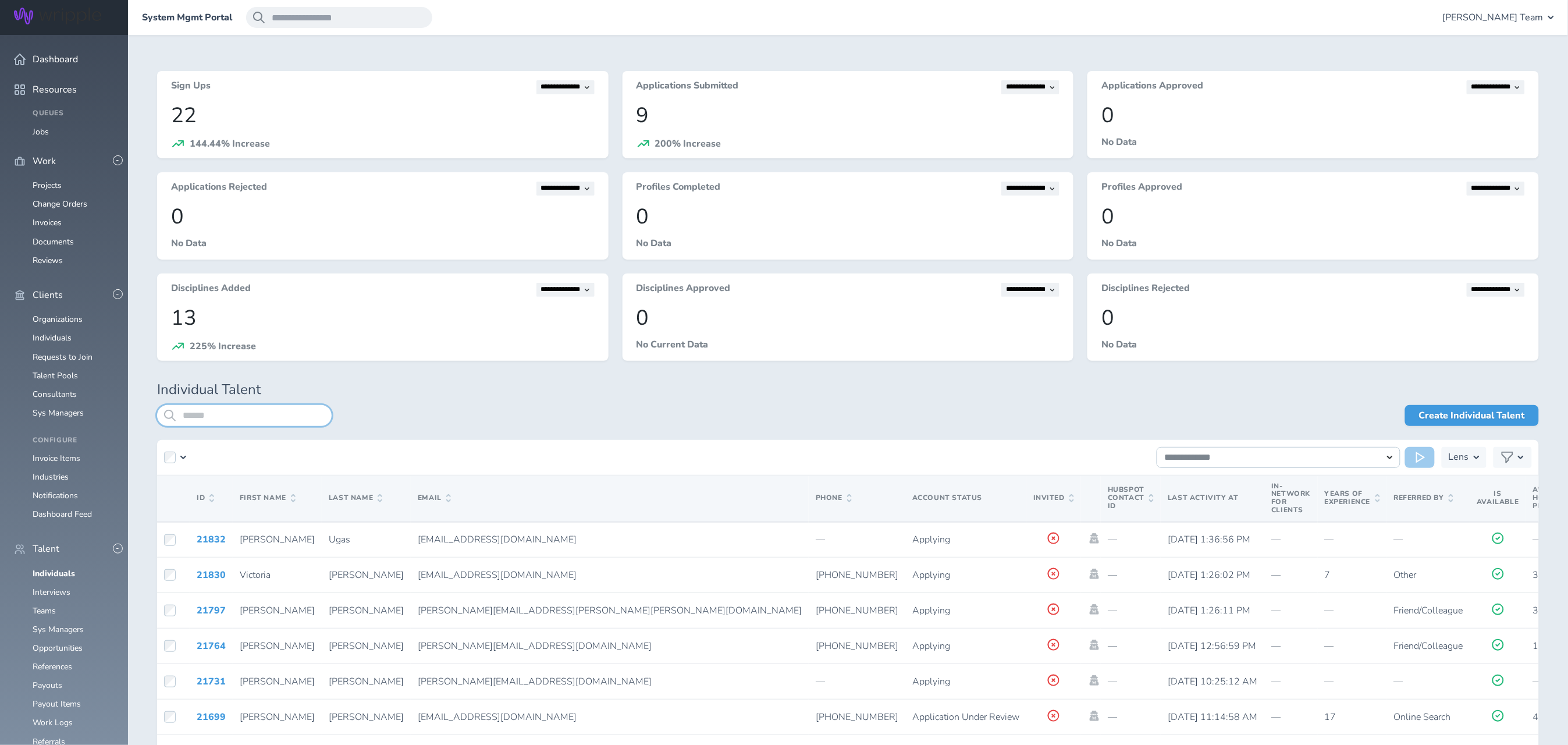
click at [261, 412] on input "search" at bounding box center [244, 416] width 174 height 21
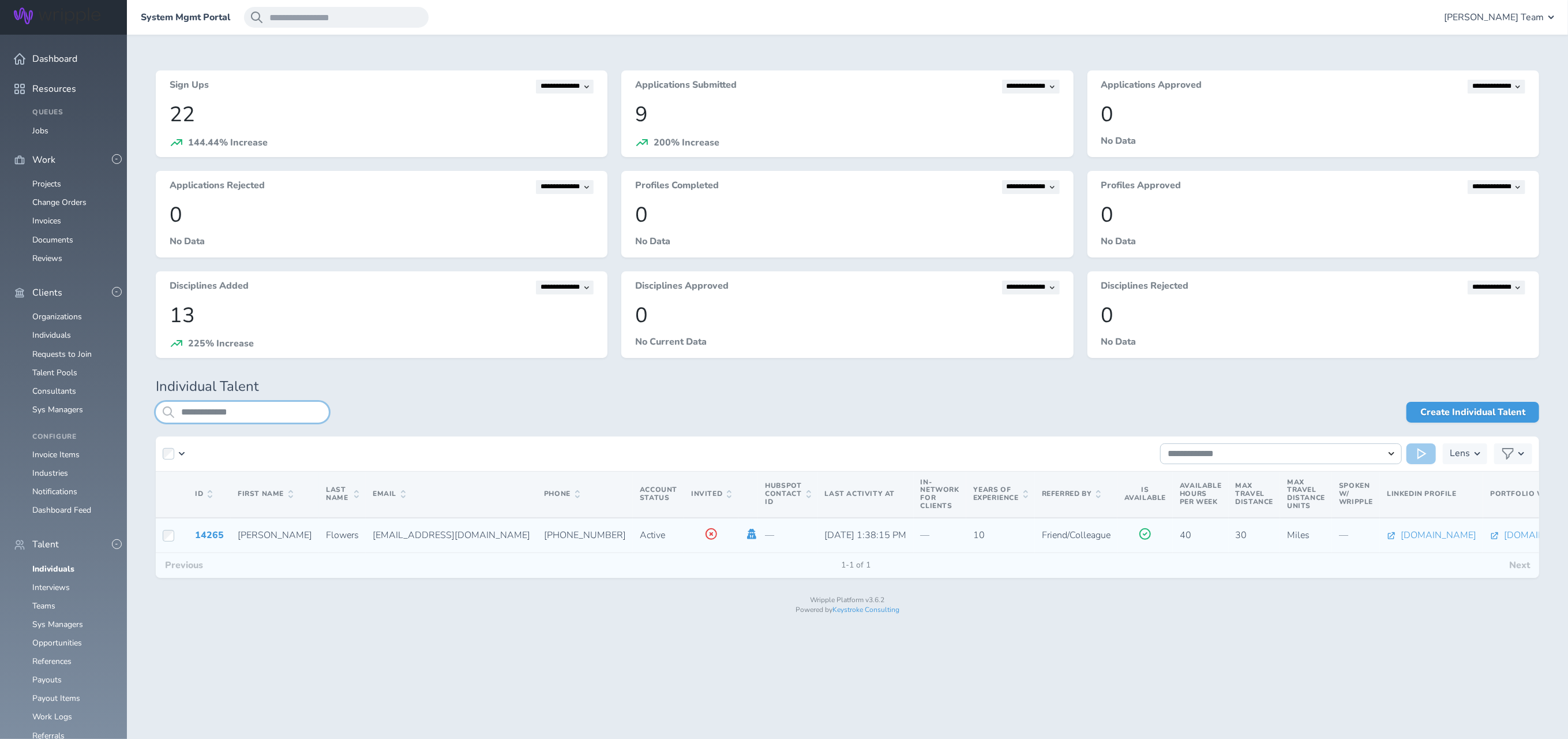
type input "**********"
click at [747, 534] on icon at bounding box center [752, 534] width 9 height 11
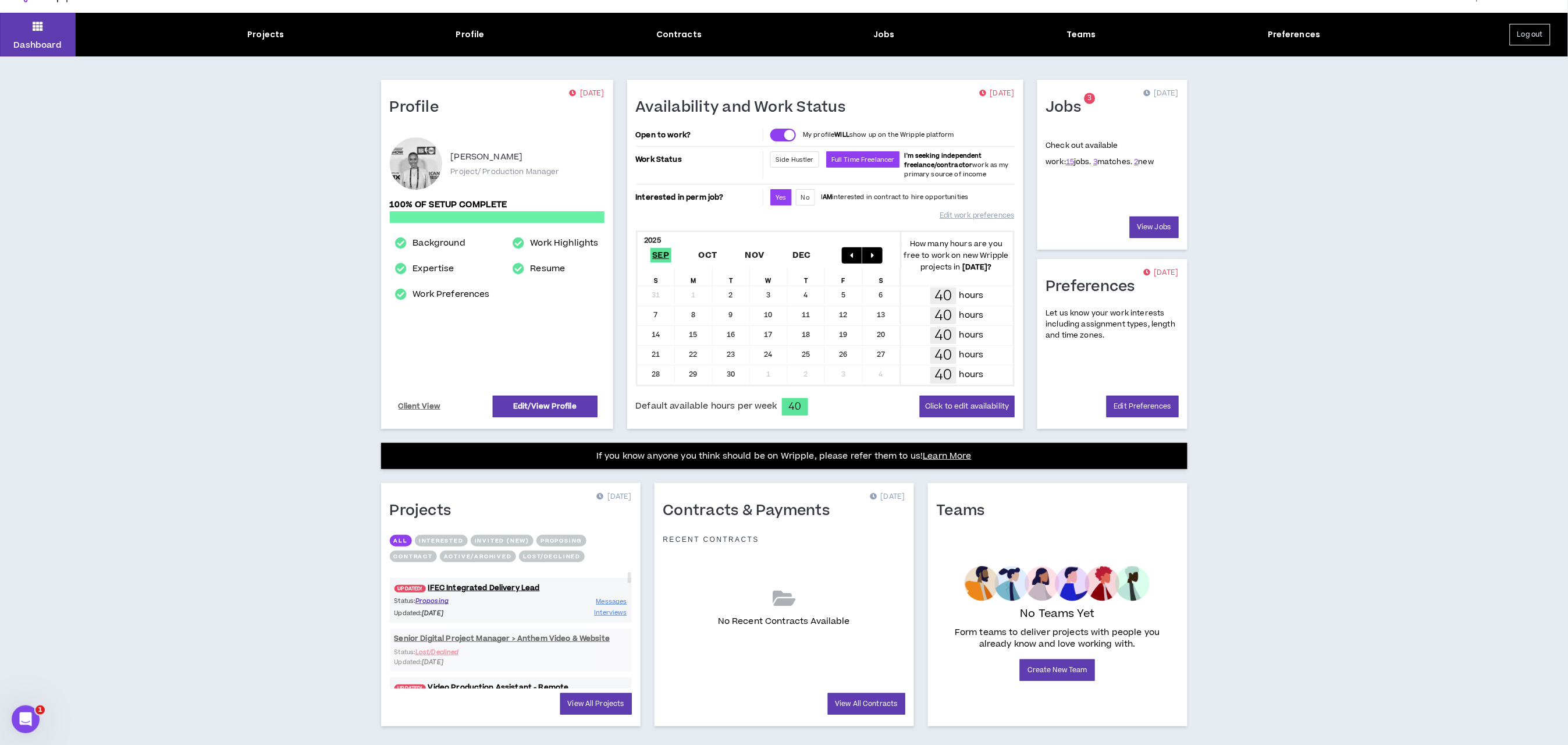
scroll to position [43, 0]
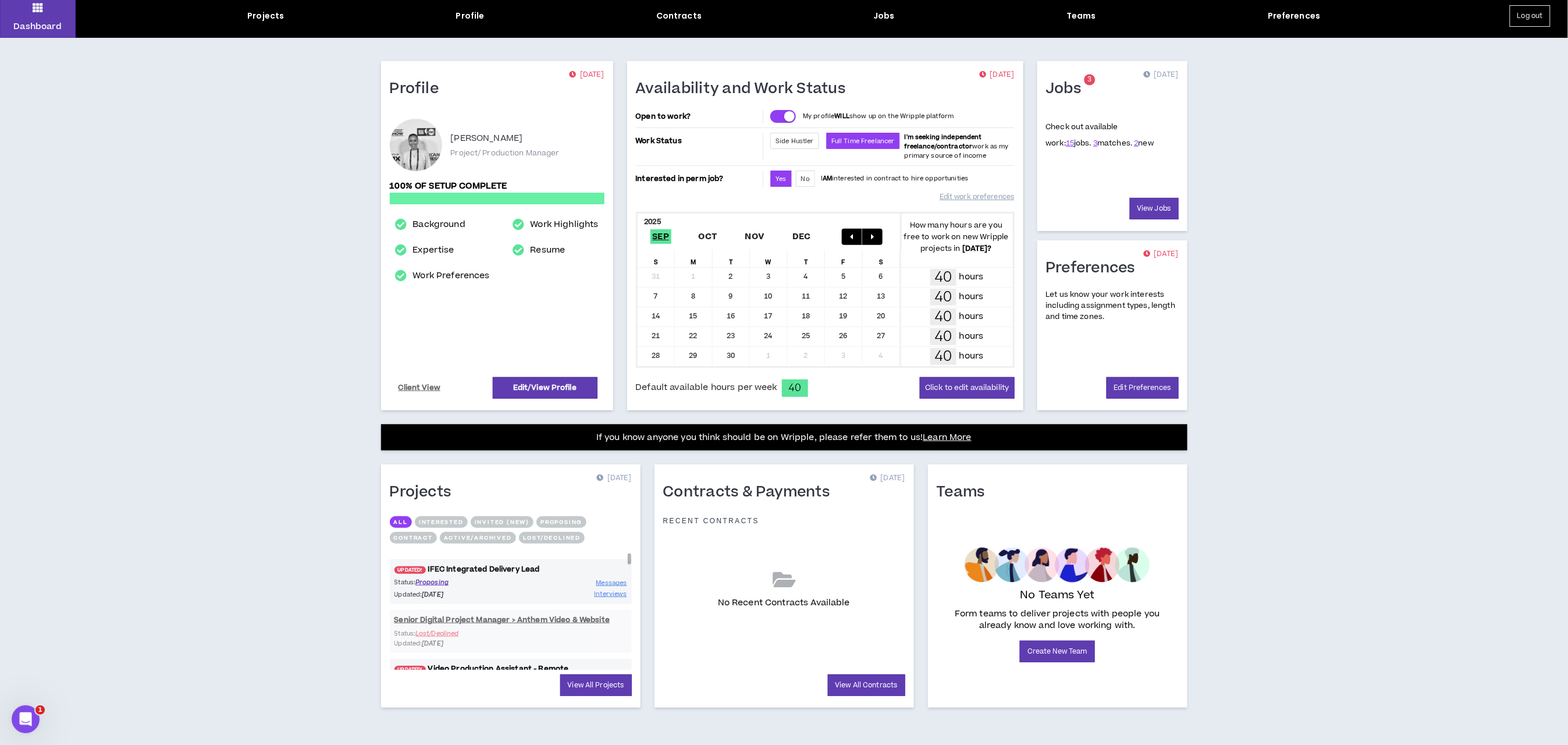
click at [510, 564] on link "UPDATED! IFEC Integrated Delivery Lead" at bounding box center [511, 570] width 242 height 11
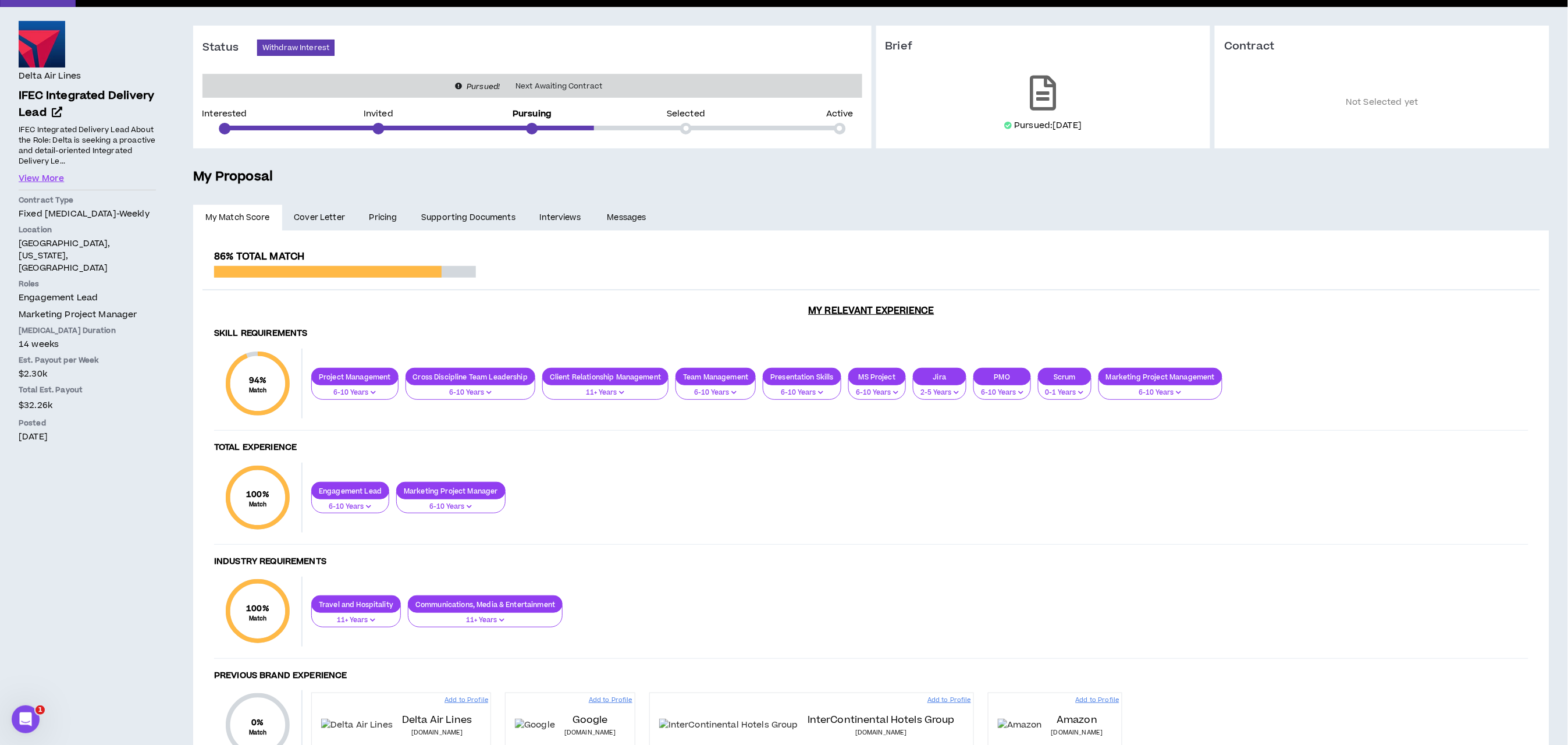
scroll to position [168, 0]
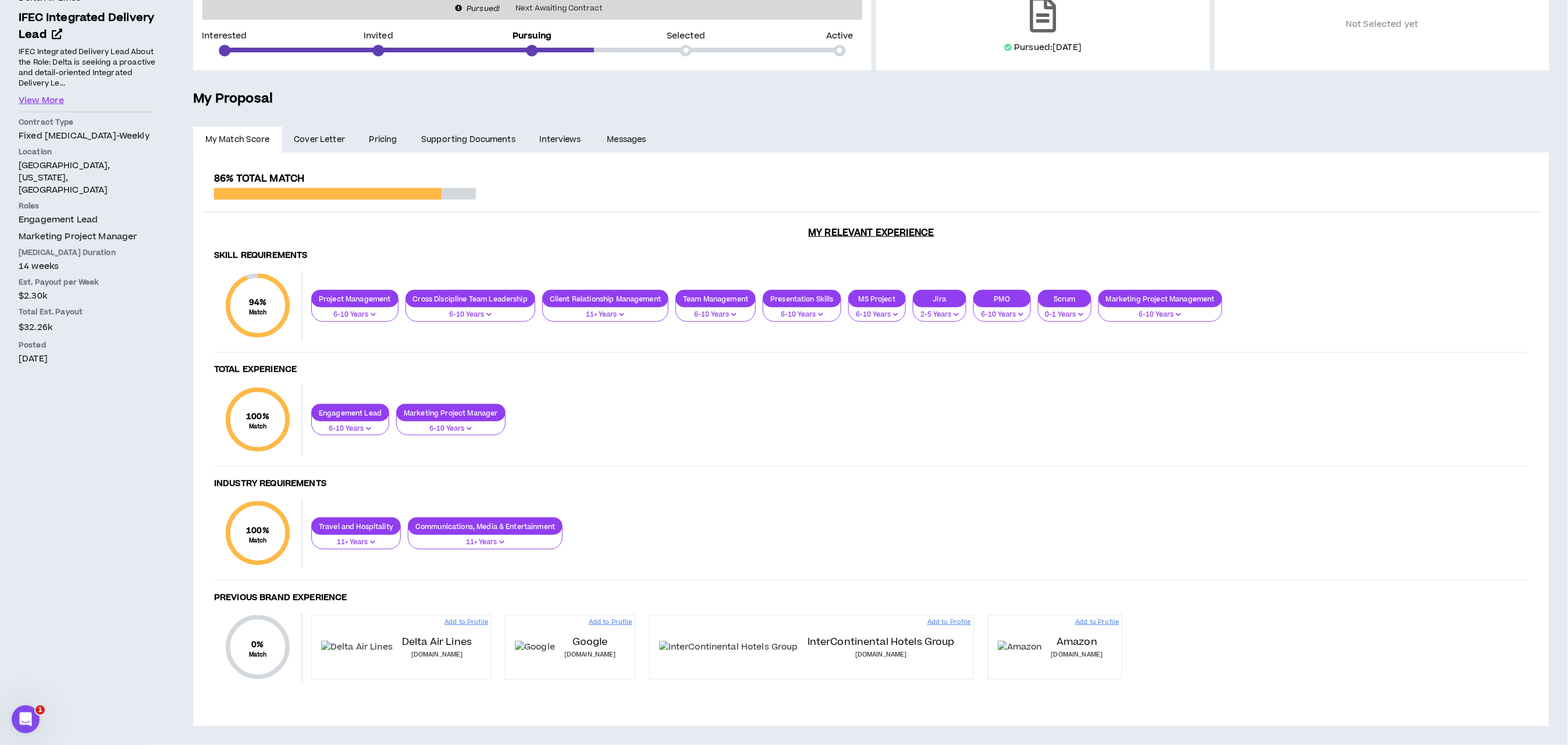
click at [364, 134] on link "Pricing" at bounding box center [383, 139] width 52 height 25
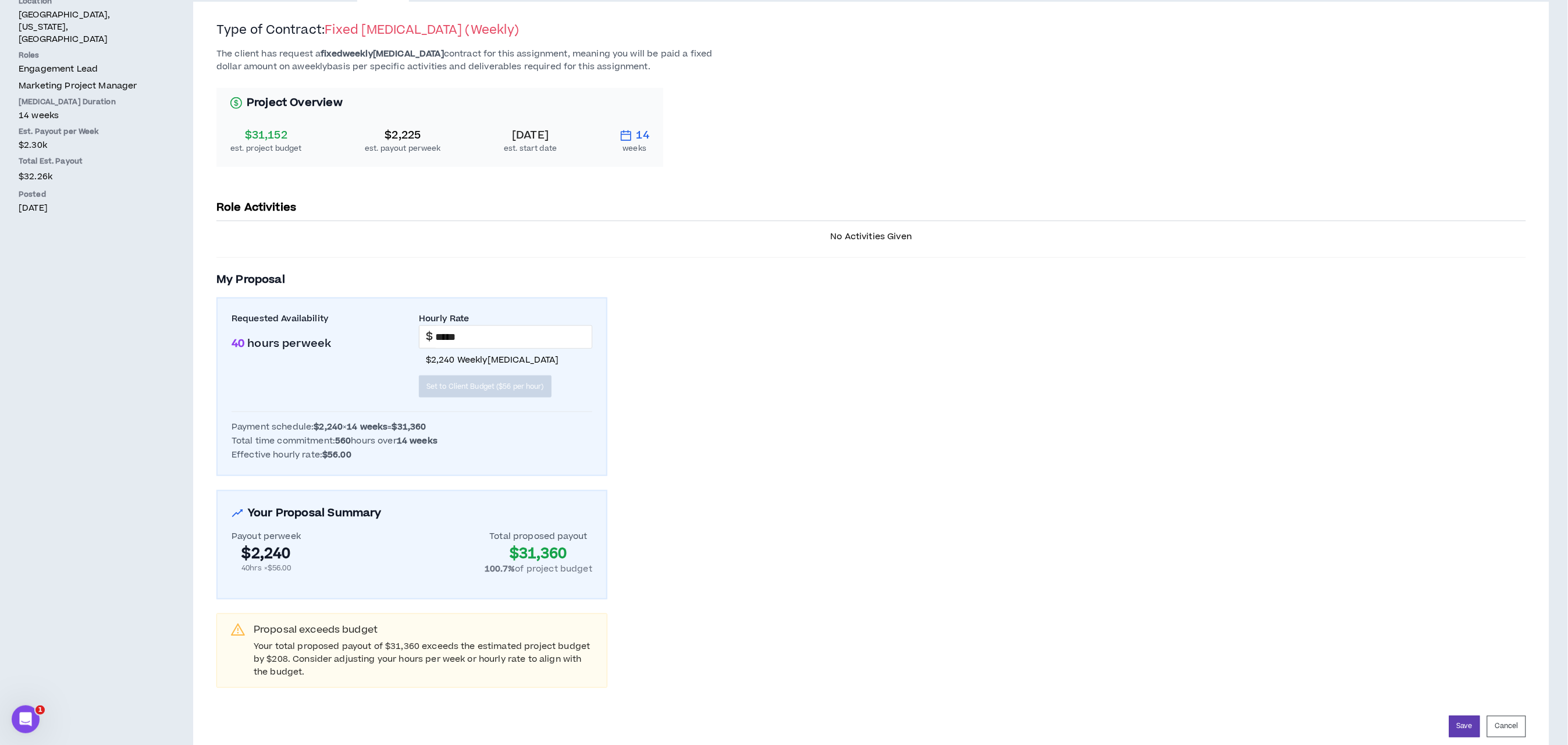
scroll to position [349, 0]
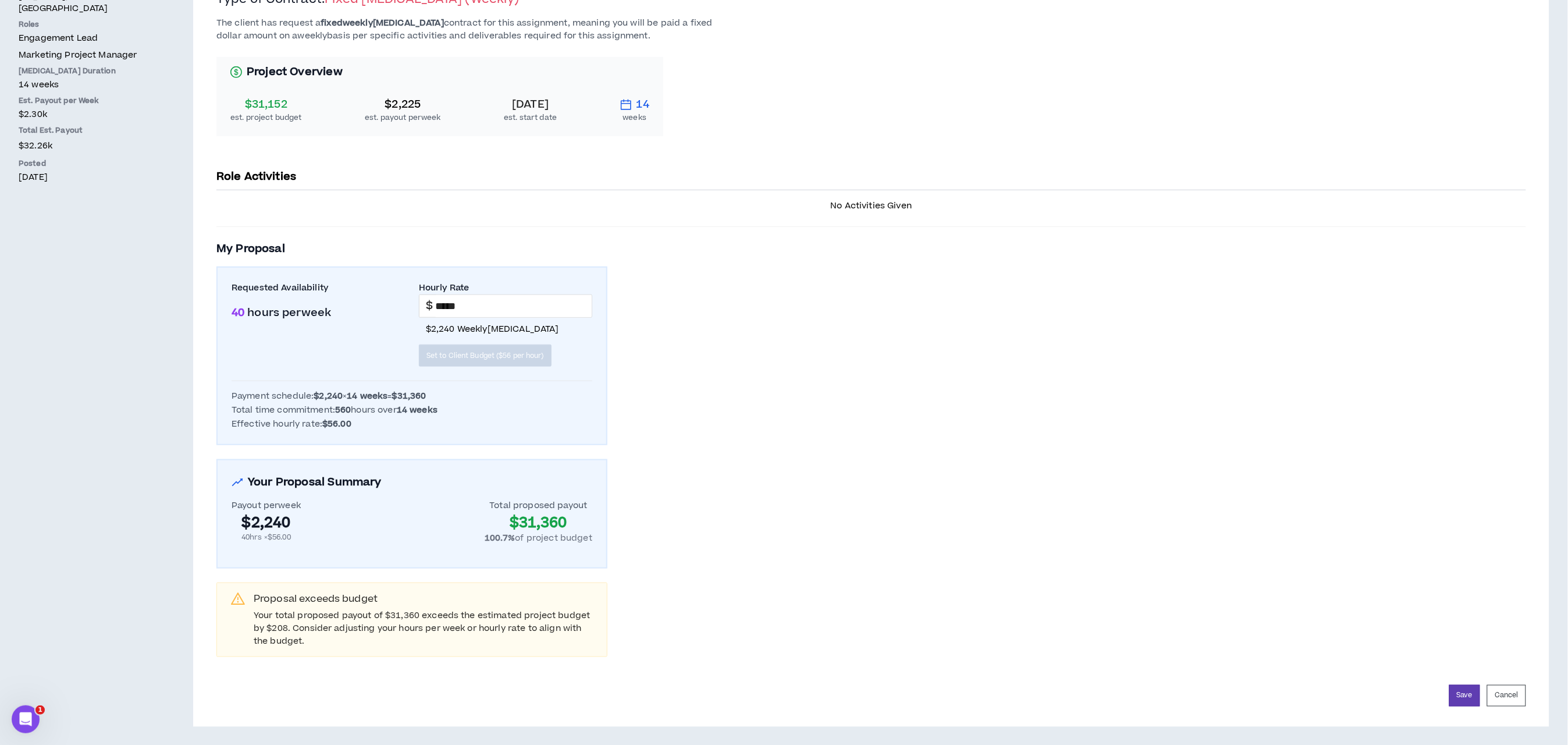
click at [1308, 347] on div "The client has request a fixed weekly retainer contract for this assignment, me…" at bounding box center [871, 337] width 1309 height 640
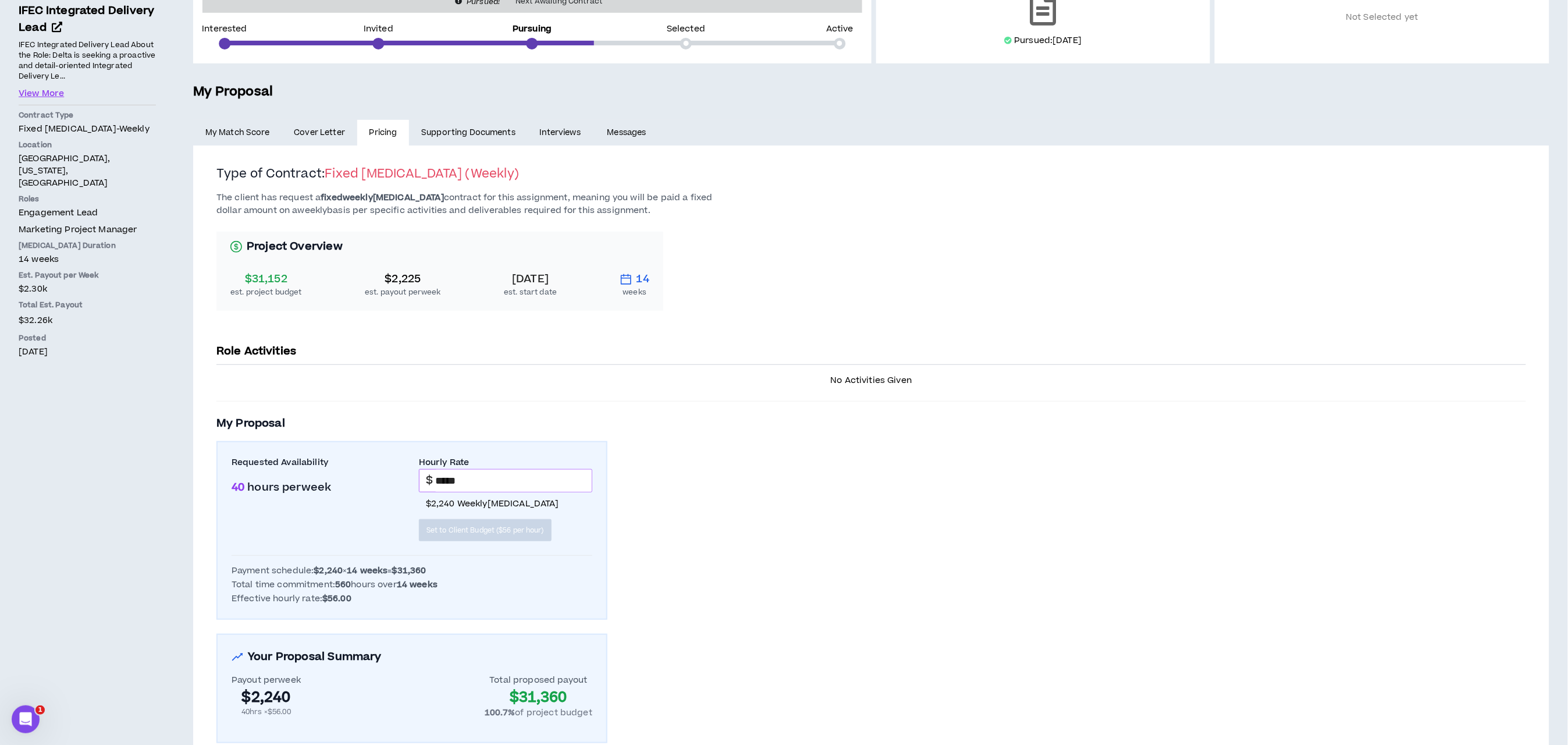
scroll to position [262, 0]
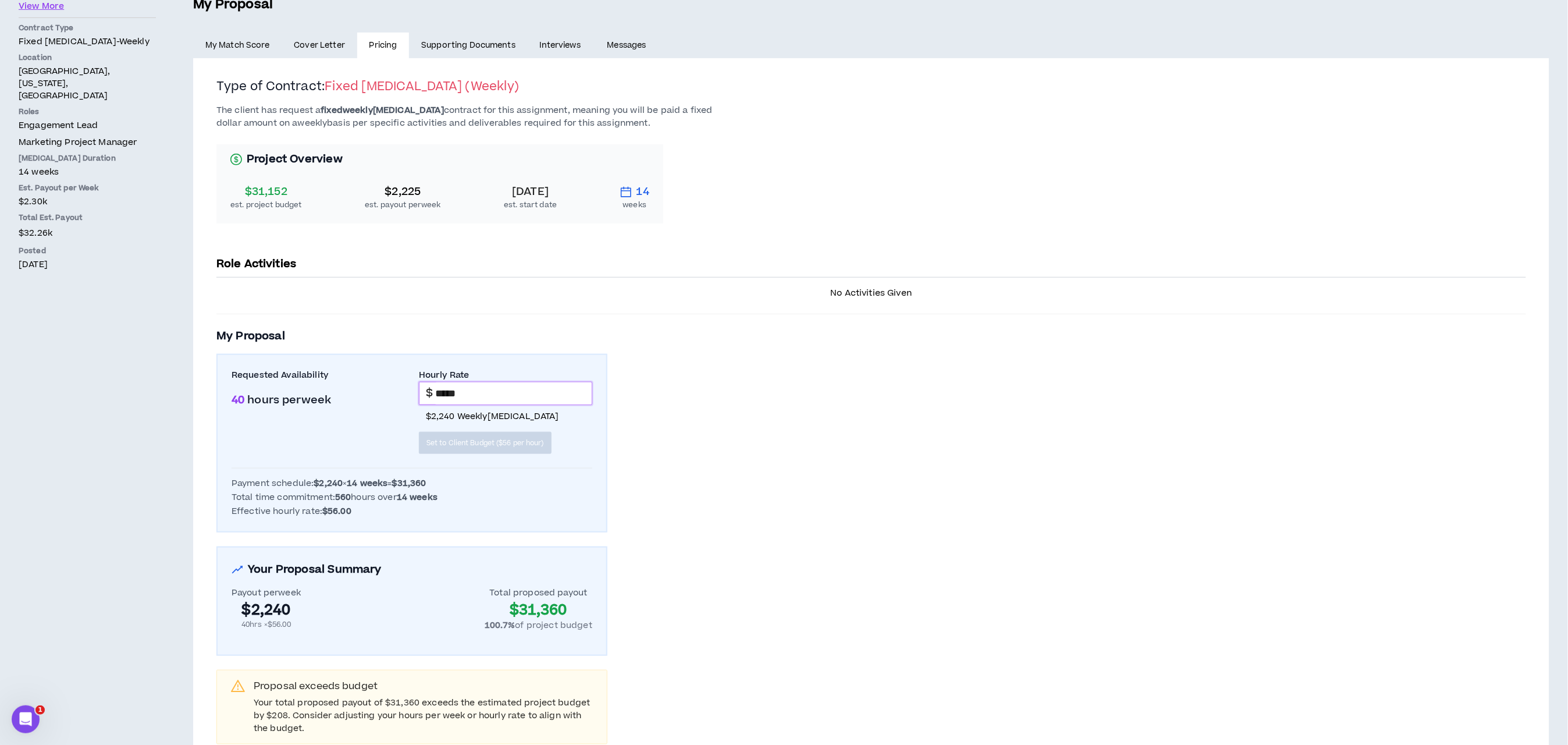
drag, startPoint x: 440, startPoint y: 392, endPoint x: 448, endPoint y: 392, distance: 8.0
click at [448, 392] on input "*****" at bounding box center [513, 393] width 156 height 22
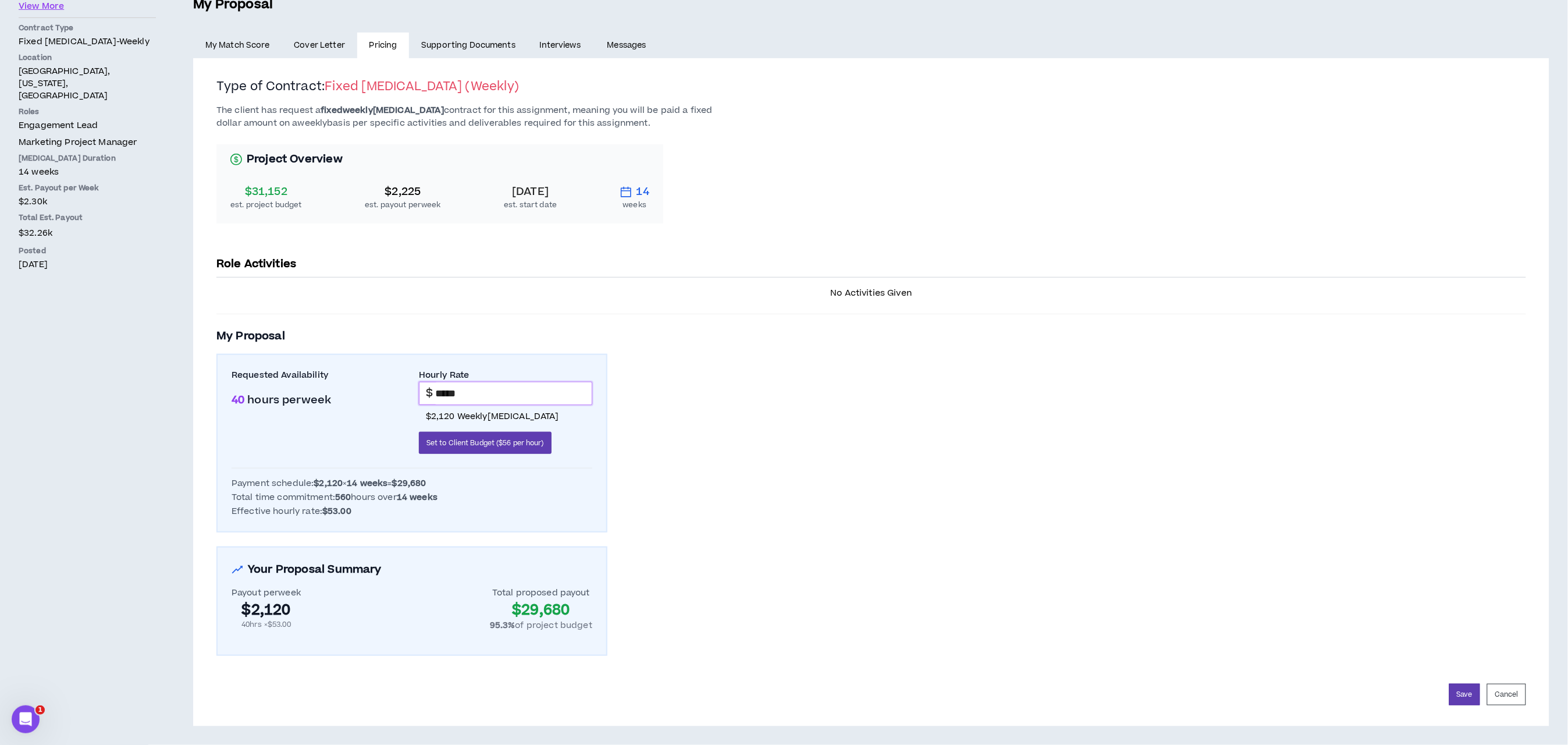
drag, startPoint x: 442, startPoint y: 392, endPoint x: 448, endPoint y: 391, distance: 6.1
click at [448, 391] on input "*****" at bounding box center [513, 393] width 156 height 22
click at [532, 394] on input "*****" at bounding box center [513, 393] width 156 height 22
click at [659, 424] on div "The client has request a fixed weekly retainer contract for this assignment, me…" at bounding box center [871, 380] width 1309 height 553
click at [500, 401] on input "*****" at bounding box center [513, 393] width 156 height 22
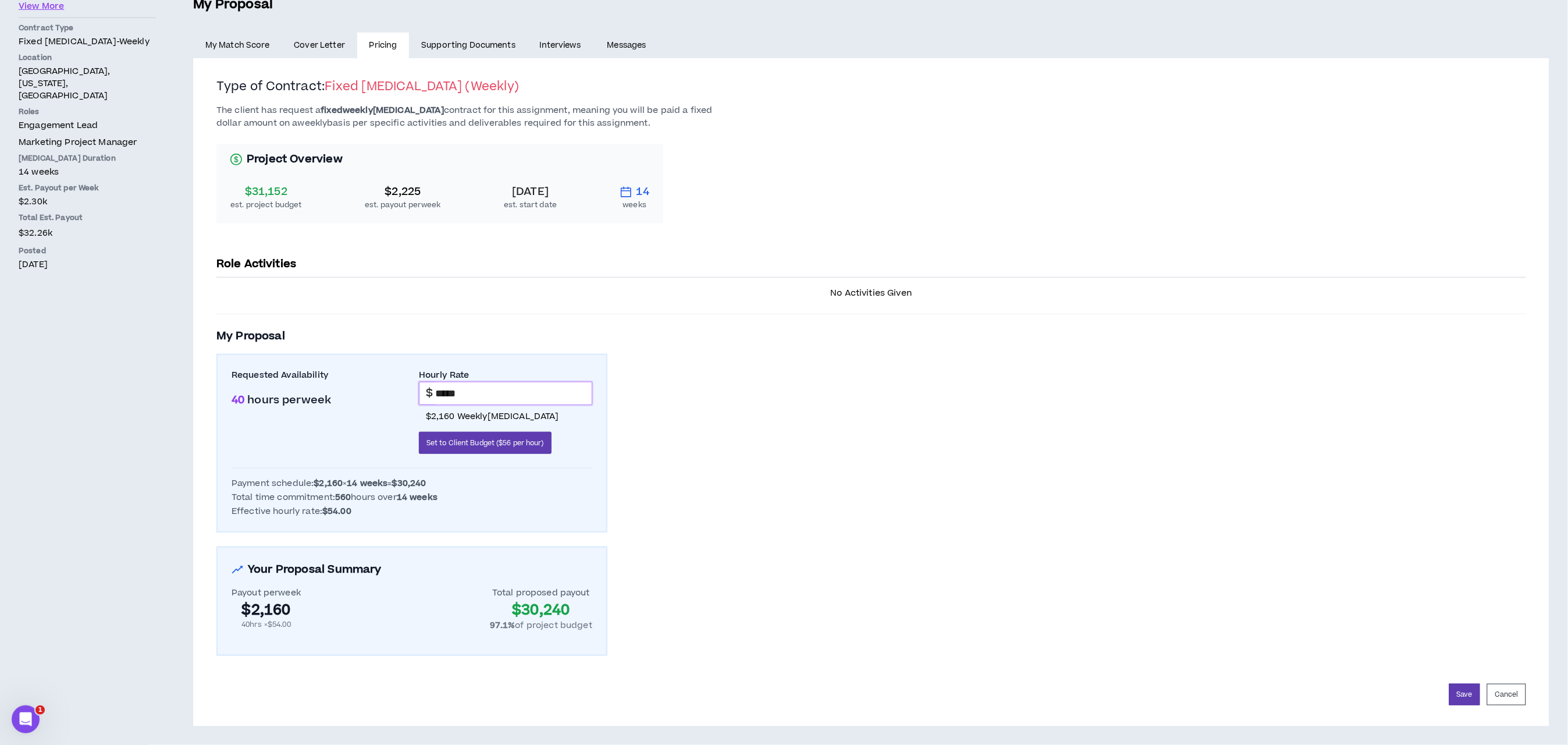
drag, startPoint x: 441, startPoint y: 395, endPoint x: 448, endPoint y: 395, distance: 7.0
click at [448, 395] on input "*****" at bounding box center [513, 393] width 156 height 22
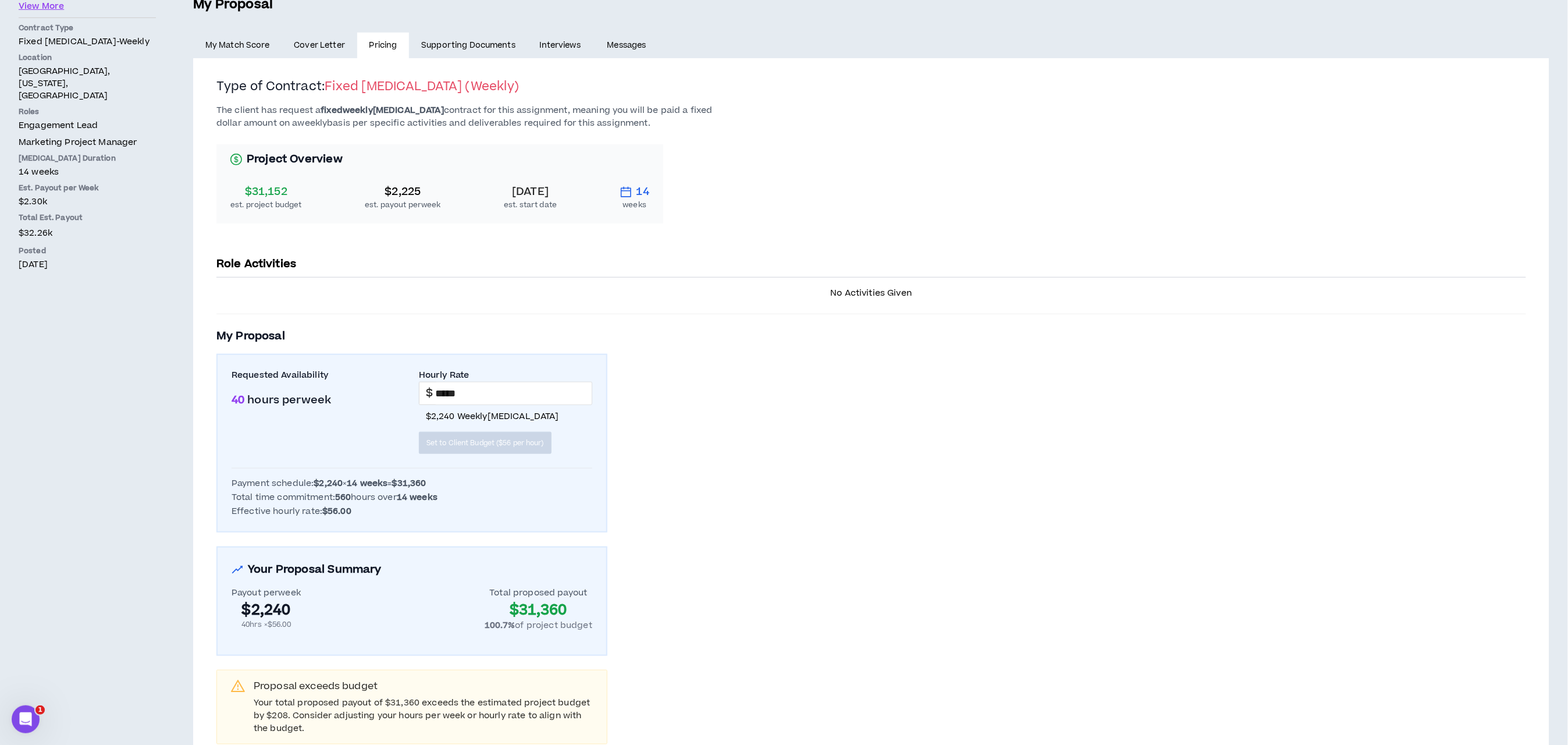
click at [625, 404] on div "The client has request a fixed weekly retainer contract for this assignment, me…" at bounding box center [871, 424] width 1309 height 640
drag, startPoint x: 441, startPoint y: 395, endPoint x: 447, endPoint y: 394, distance: 6.1
click at [447, 394] on input "*****" at bounding box center [513, 393] width 156 height 22
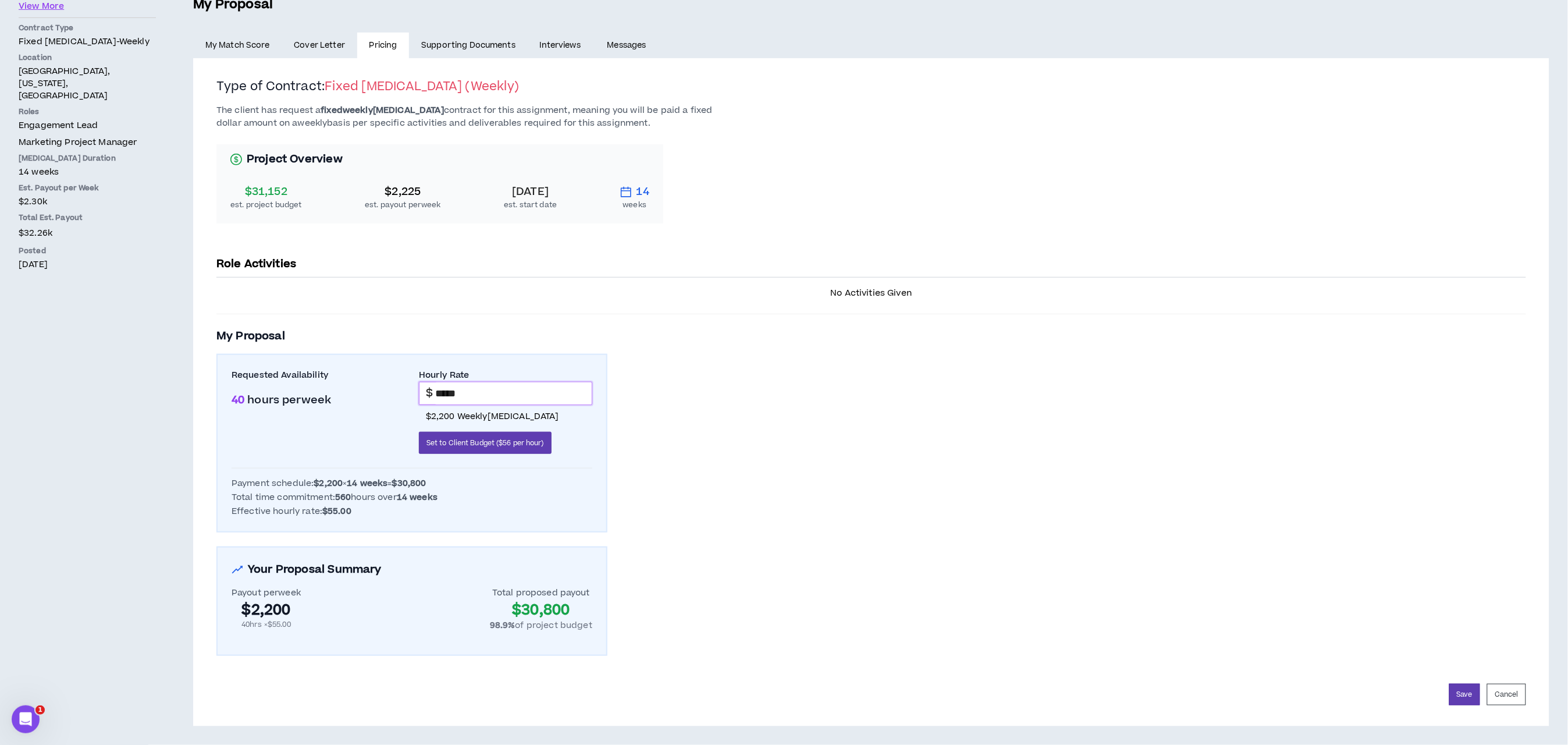
click at [448, 394] on input "*****" at bounding box center [513, 393] width 156 height 22
type input "*****"
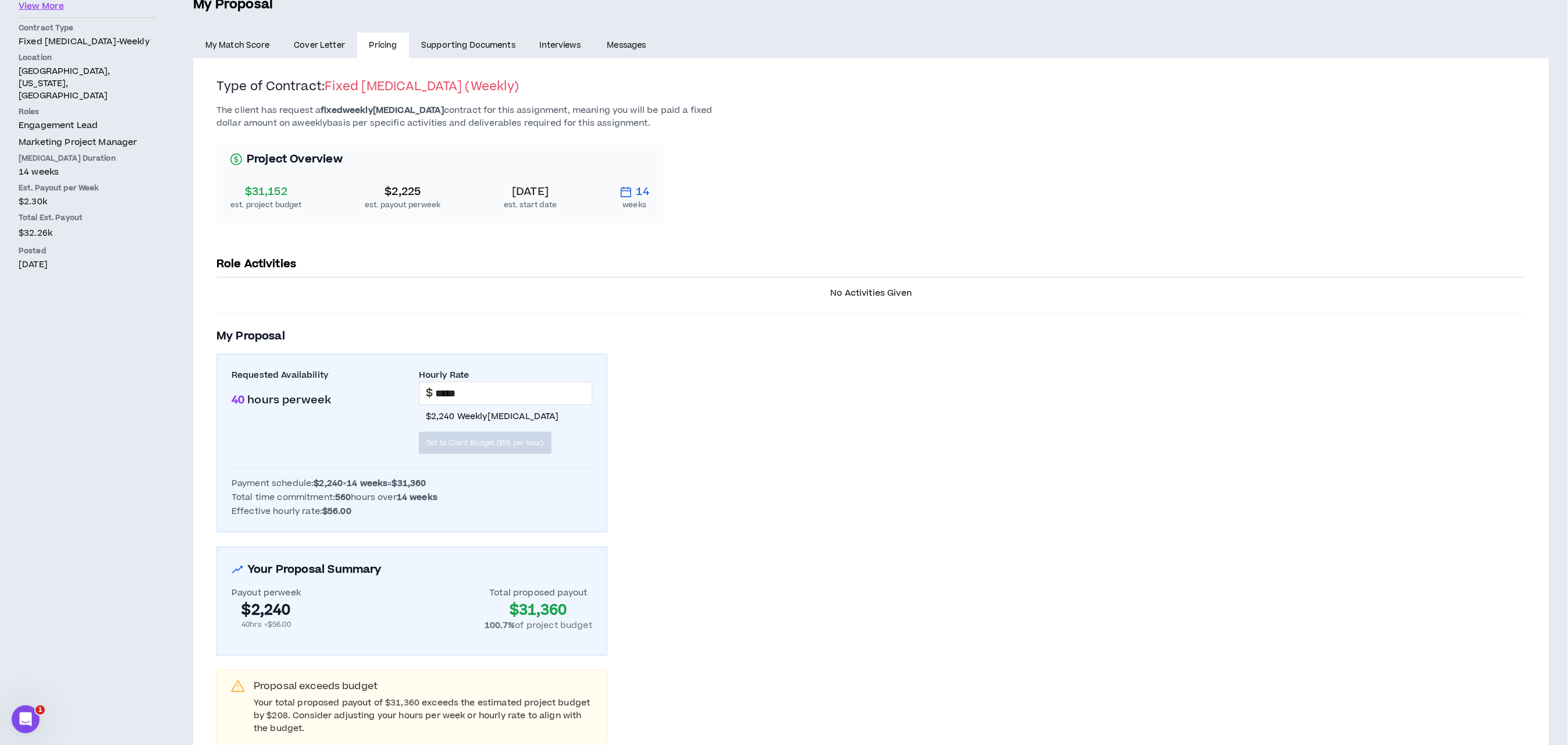
click at [678, 530] on div "The client has request a fixed weekly retainer contract for this assignment, me…" at bounding box center [871, 424] width 1309 height 640
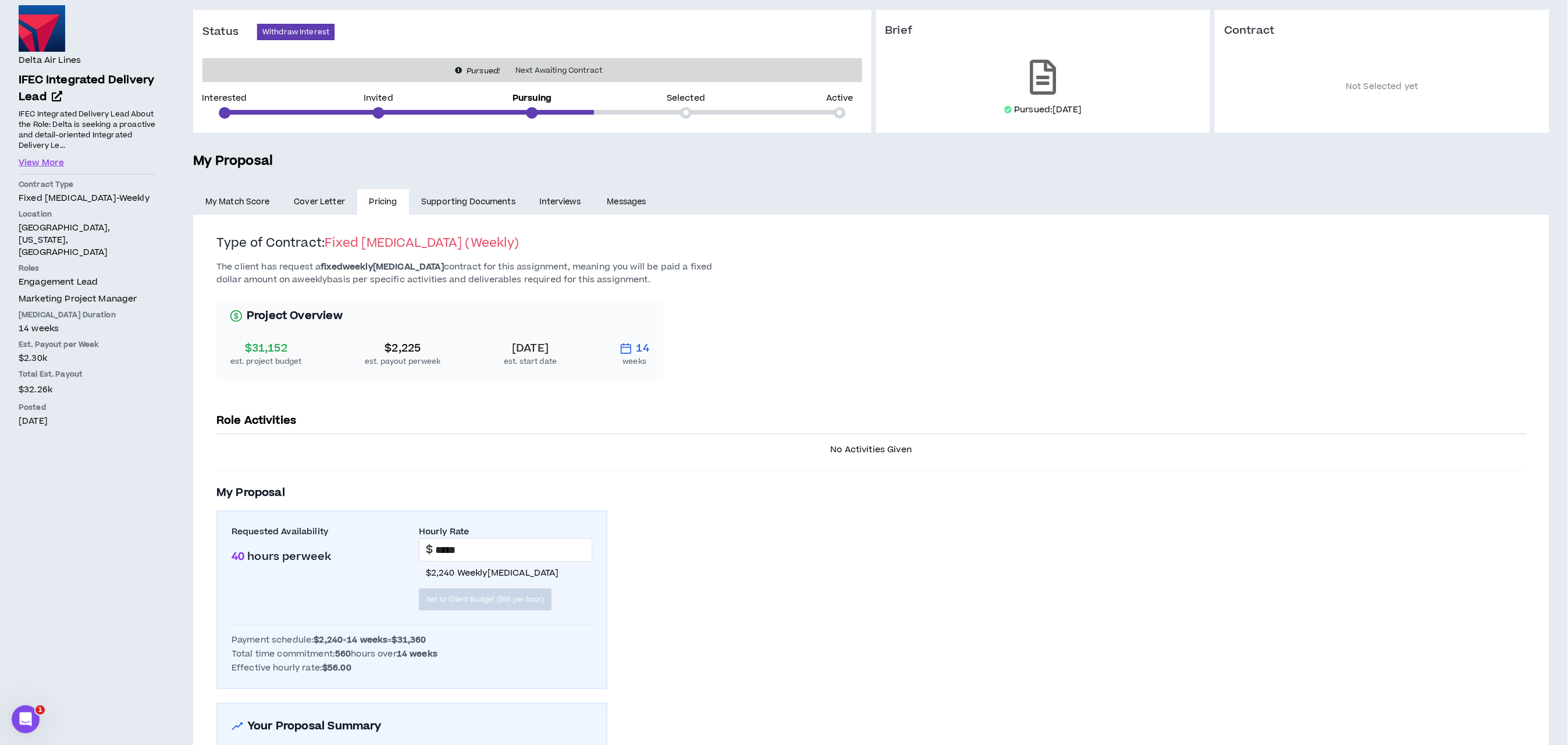
scroll to position [0, 0]
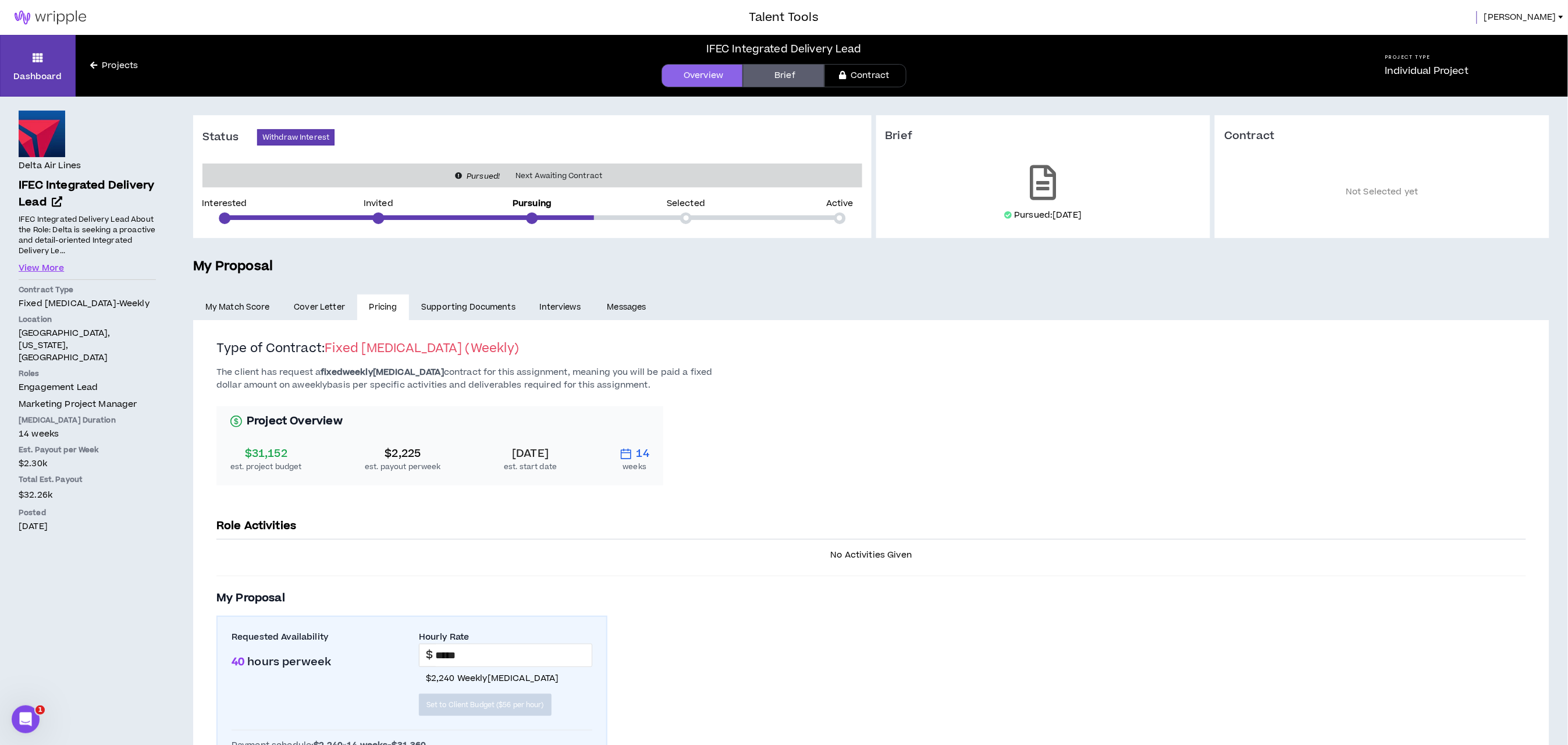
click at [1552, 19] on span "Kelly" at bounding box center [1520, 18] width 72 height 13
click at [1488, 116] on button "Logout" at bounding box center [1512, 114] width 100 height 17
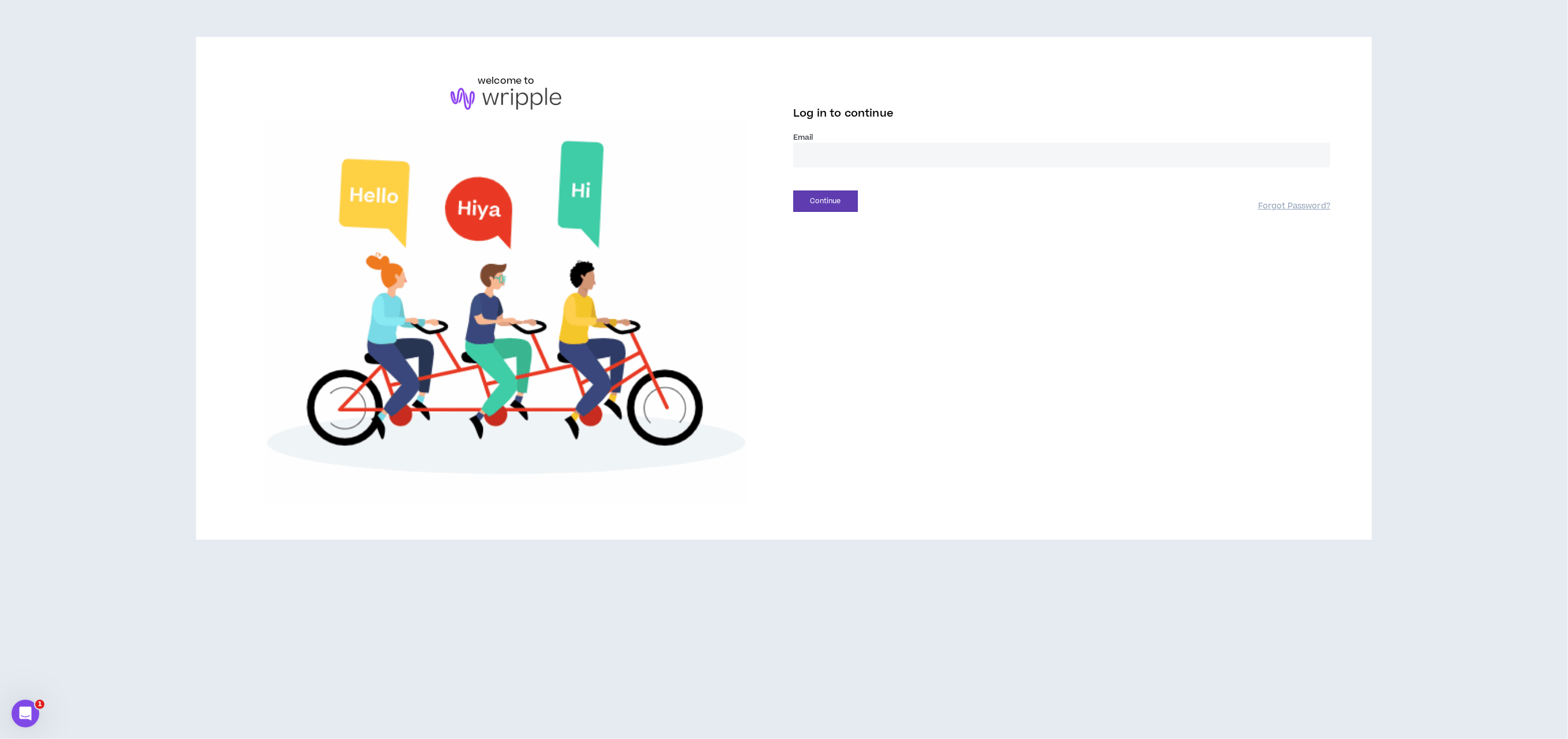
click at [821, 151] on input "email" at bounding box center [1062, 155] width 537 height 25
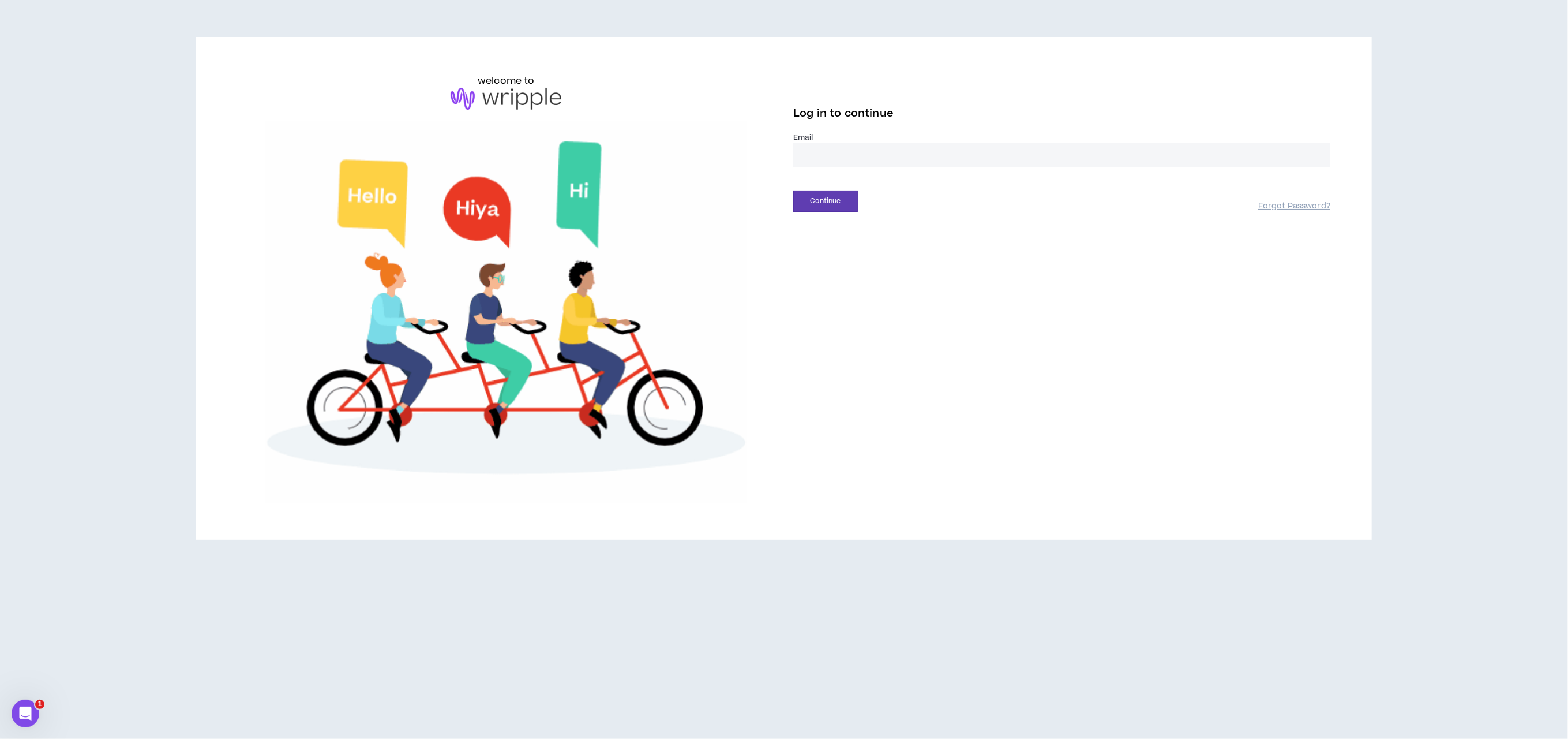
type input "**********"
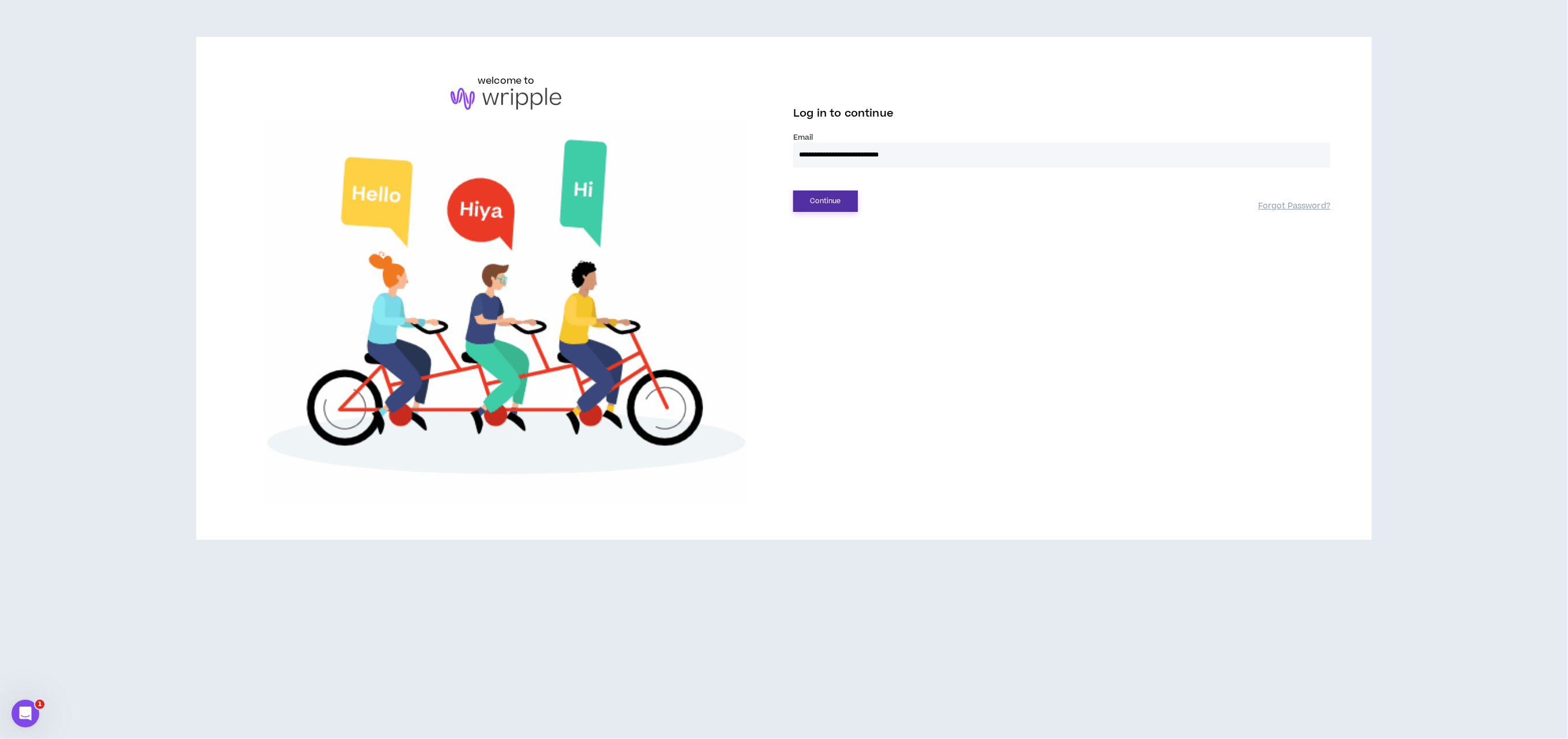
click at [823, 197] on button "Continue" at bounding box center [825, 201] width 65 height 21
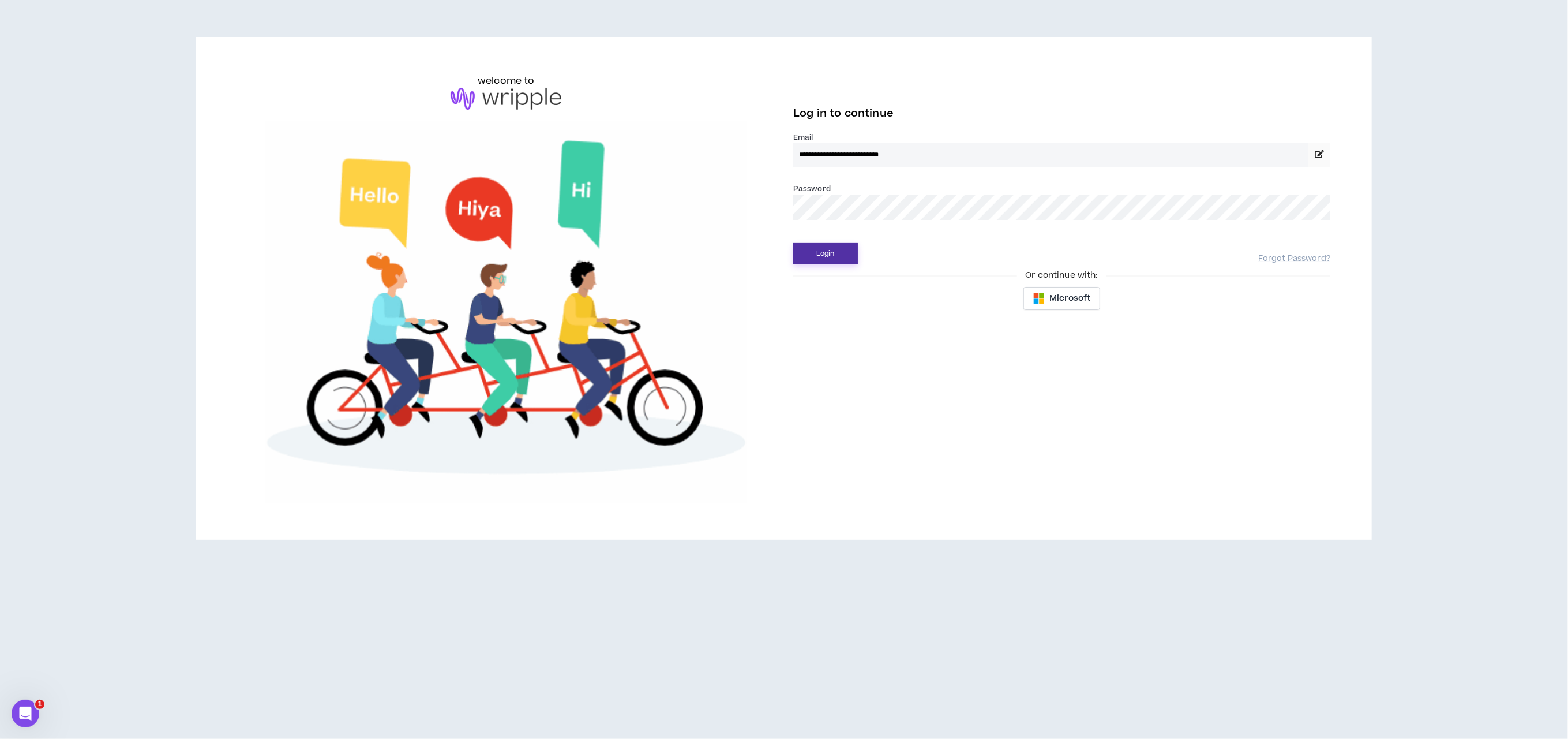
click at [831, 255] on button "Login" at bounding box center [825, 253] width 65 height 21
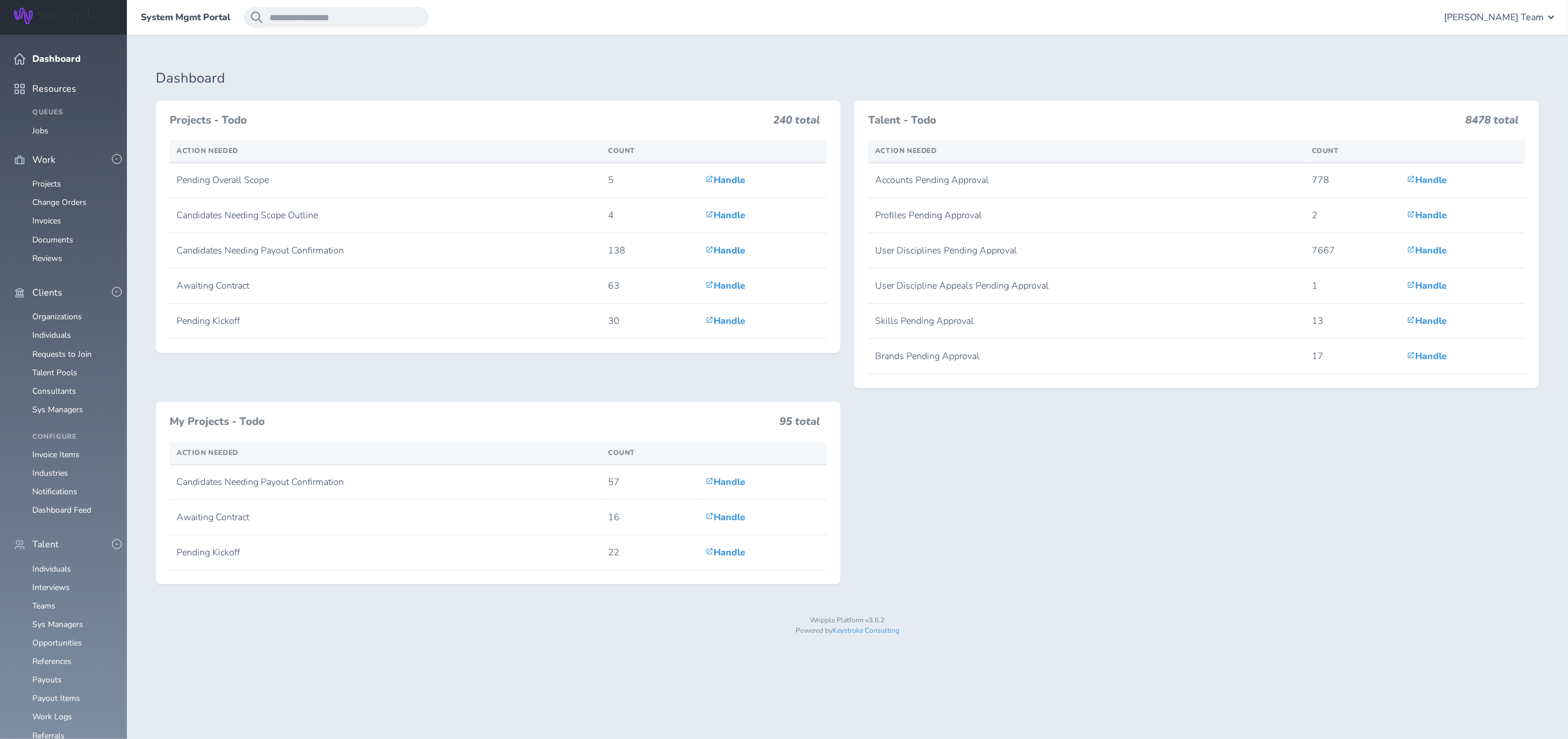
click at [39, 564] on link "Individuals" at bounding box center [52, 569] width 39 height 11
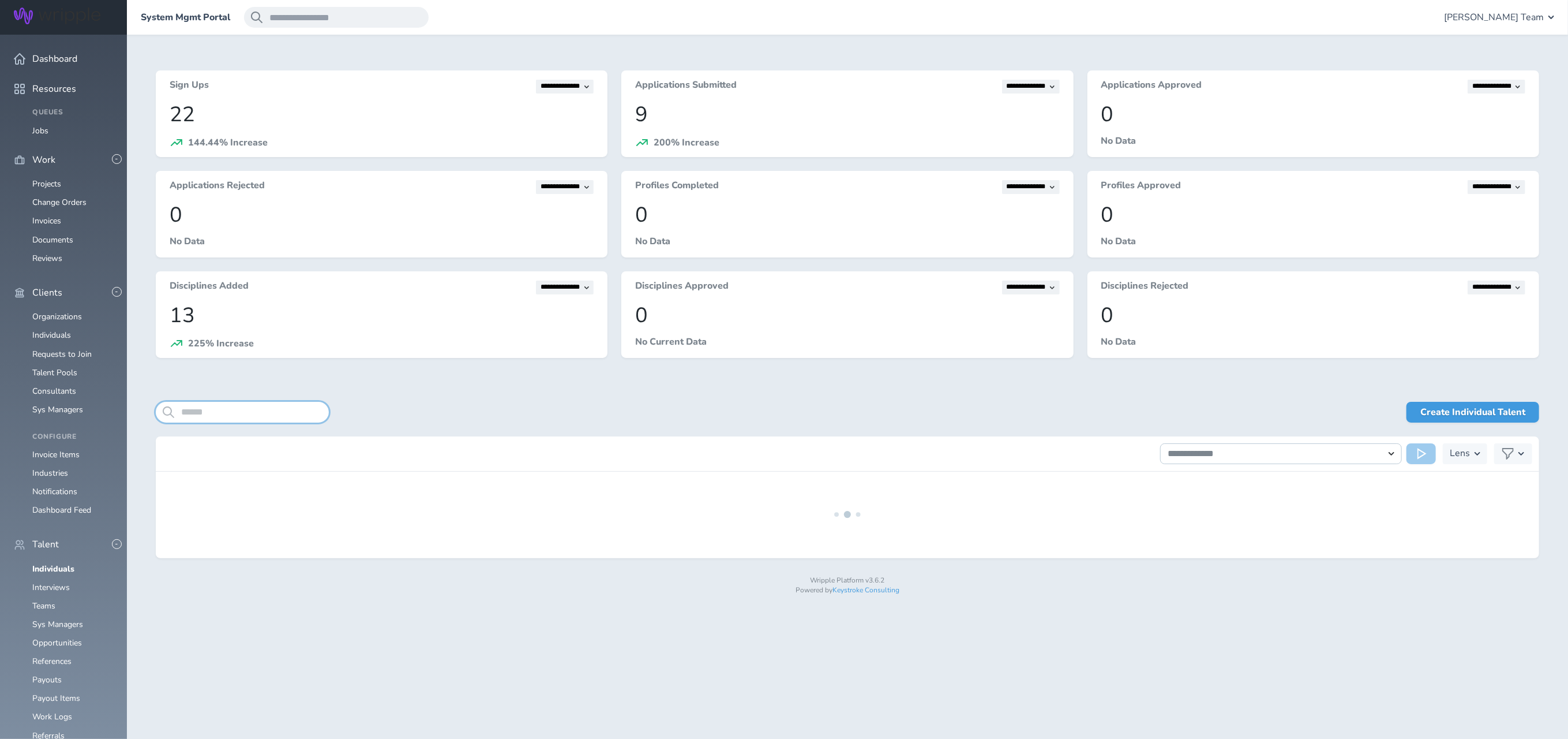
click at [243, 408] on input "search" at bounding box center [242, 413] width 173 height 21
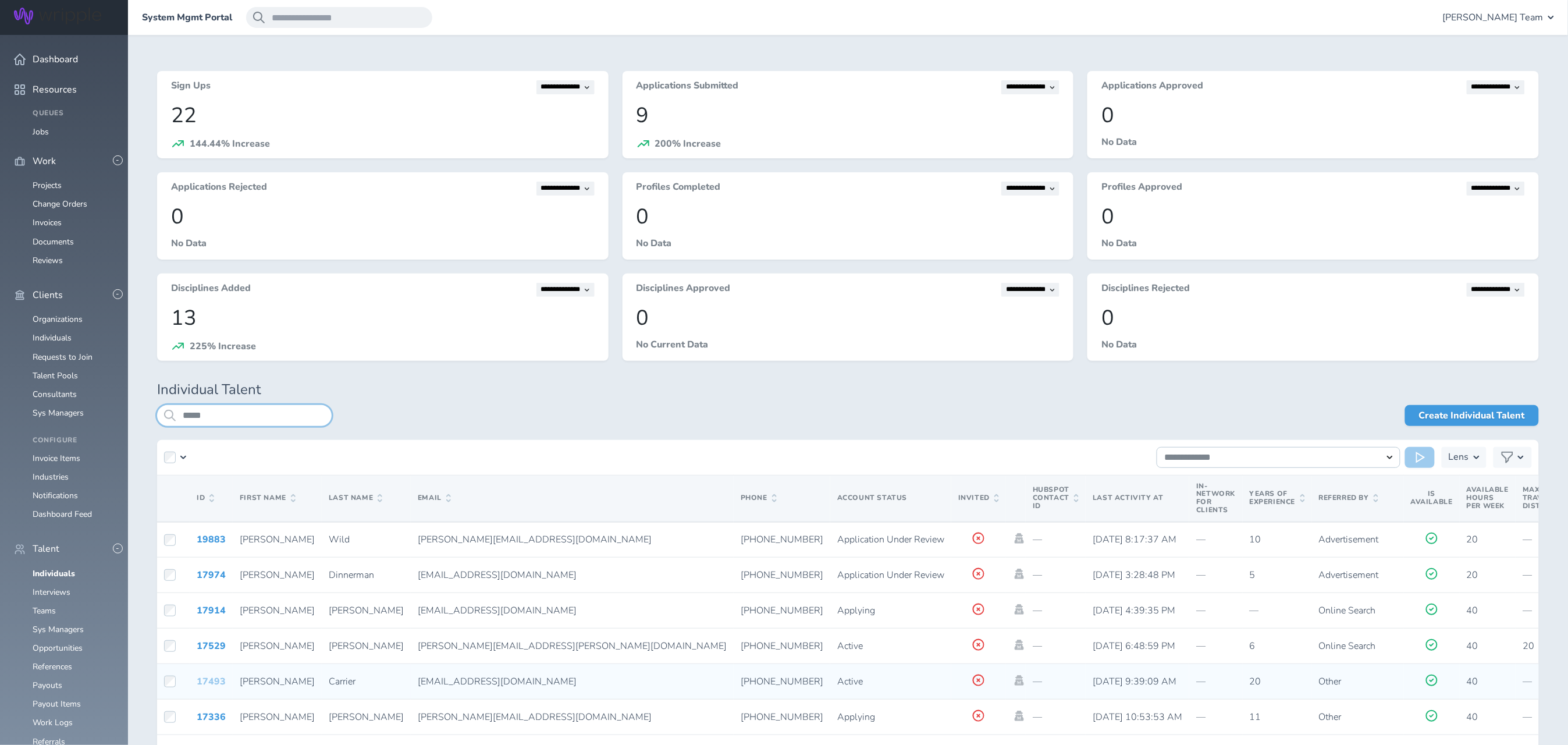
type input "*****"
click at [210, 683] on link "17493" at bounding box center [211, 682] width 29 height 13
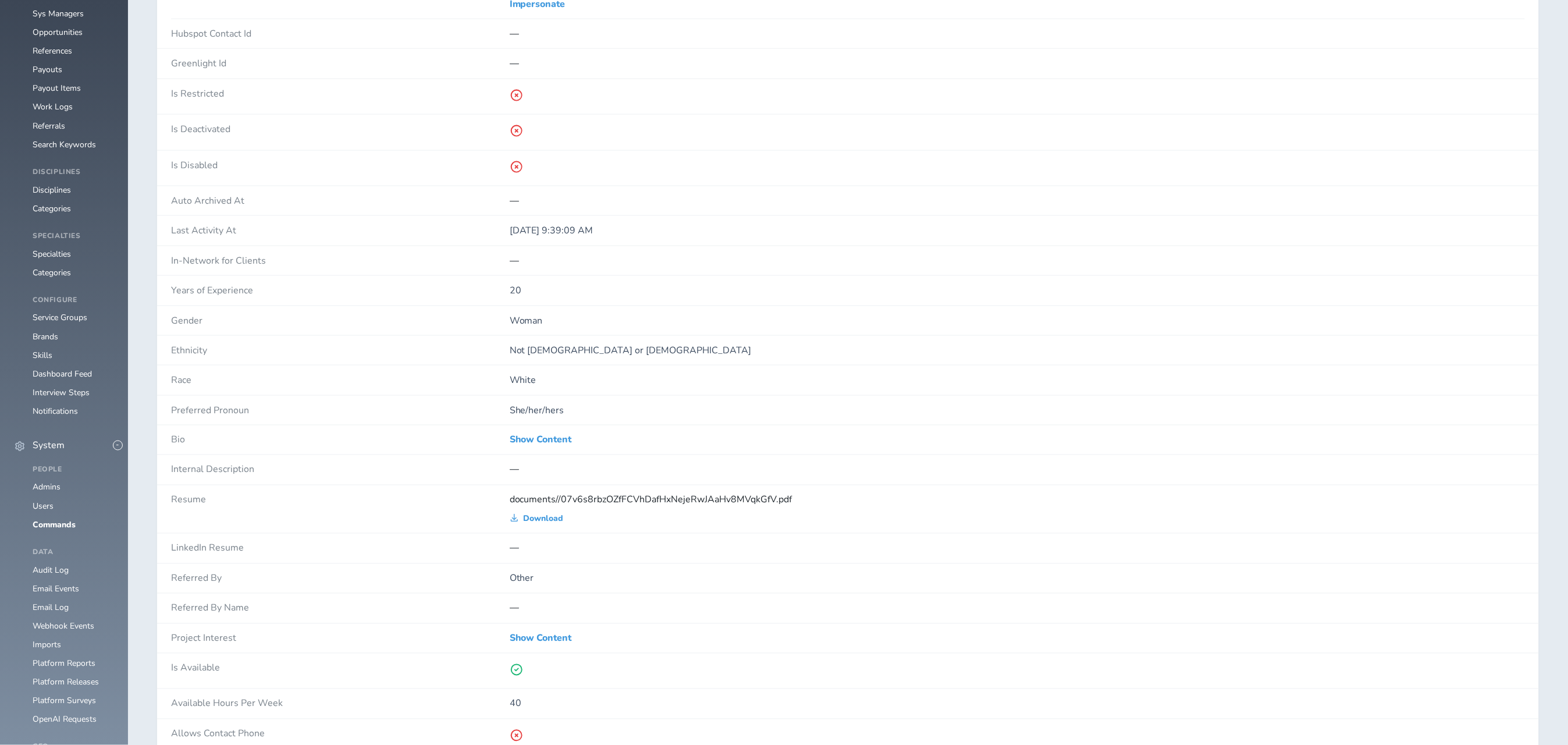
scroll to position [698, 0]
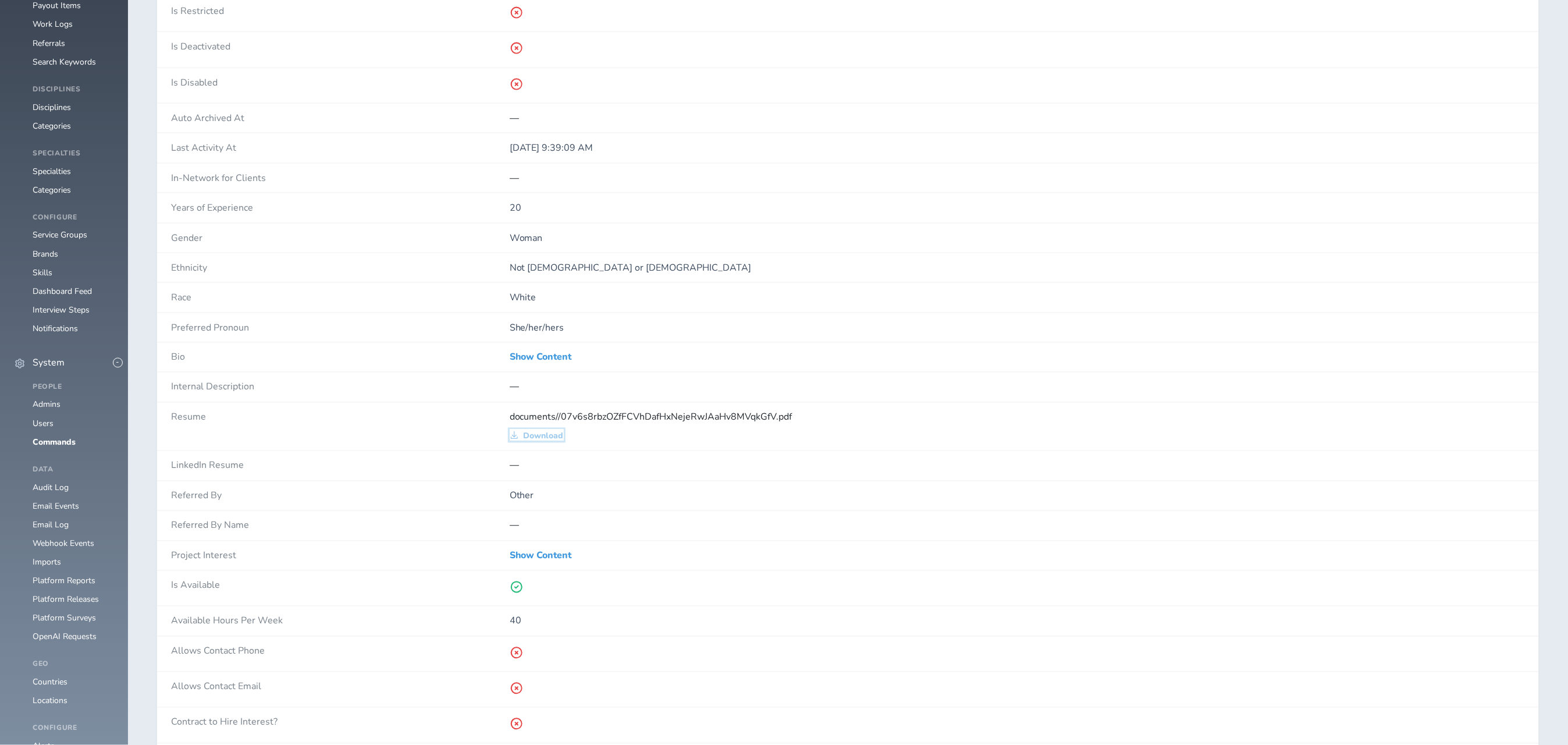
click at [557, 441] on span "Download" at bounding box center [543, 436] width 40 height 9
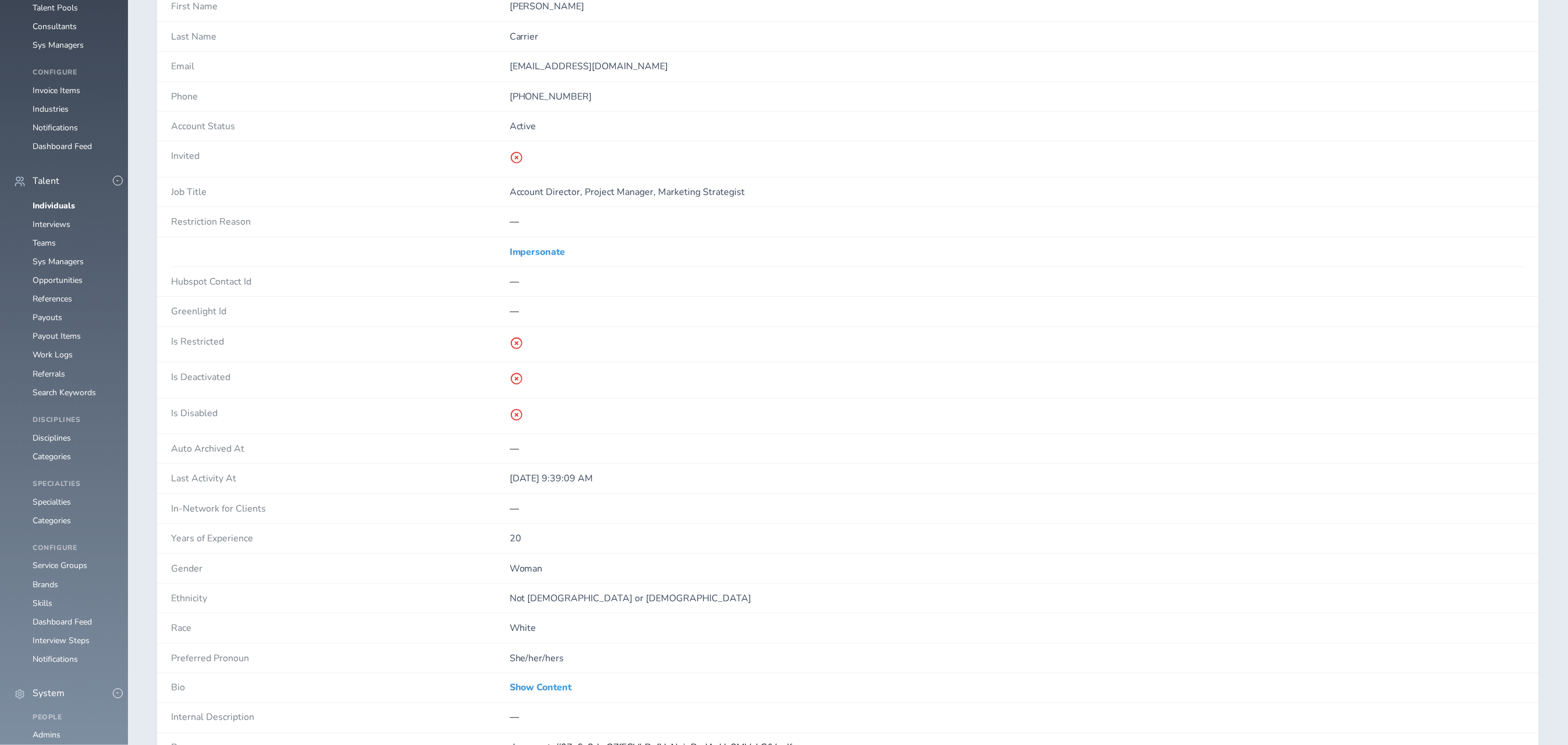
scroll to position [0, 0]
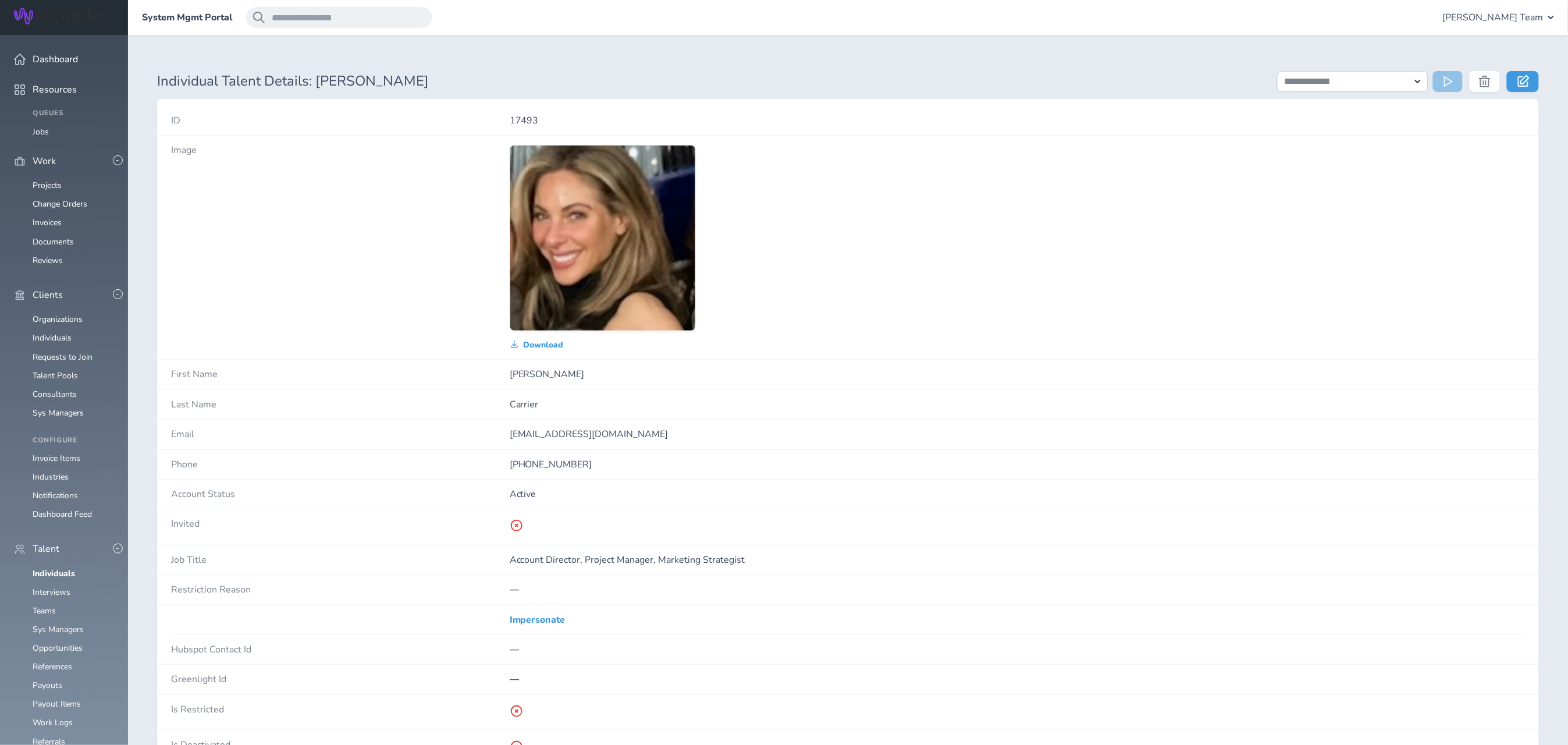
drag, startPoint x: 615, startPoint y: 427, endPoint x: 507, endPoint y: 428, distance: 108.0
click at [507, 428] on div "Email ejhcarrier@gmail.com" at bounding box center [848, 434] width 1381 height 29
copy div "ejhcarrier@gmail.com"
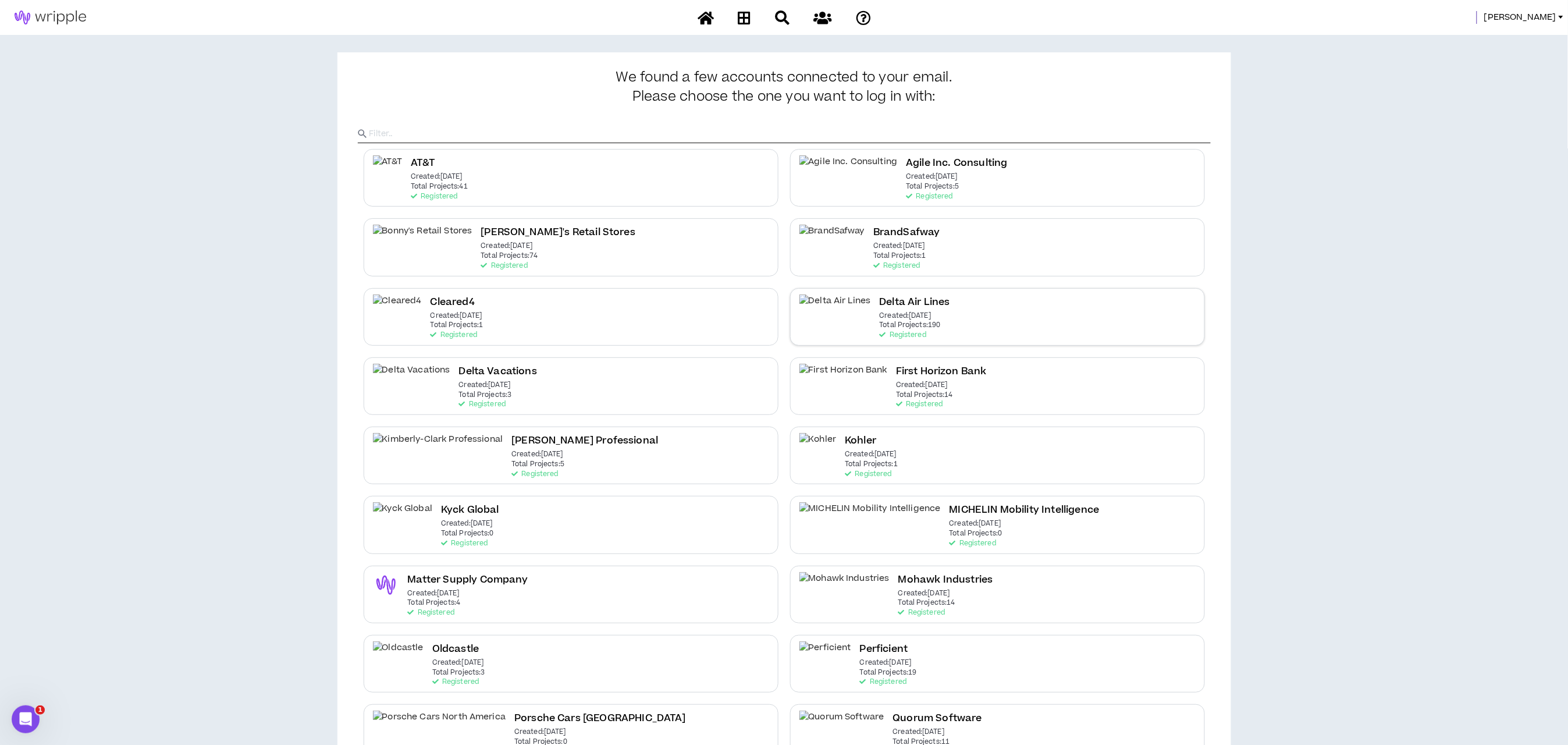
click at [880, 306] on h2 "Delta Air Lines" at bounding box center [915, 302] width 70 height 16
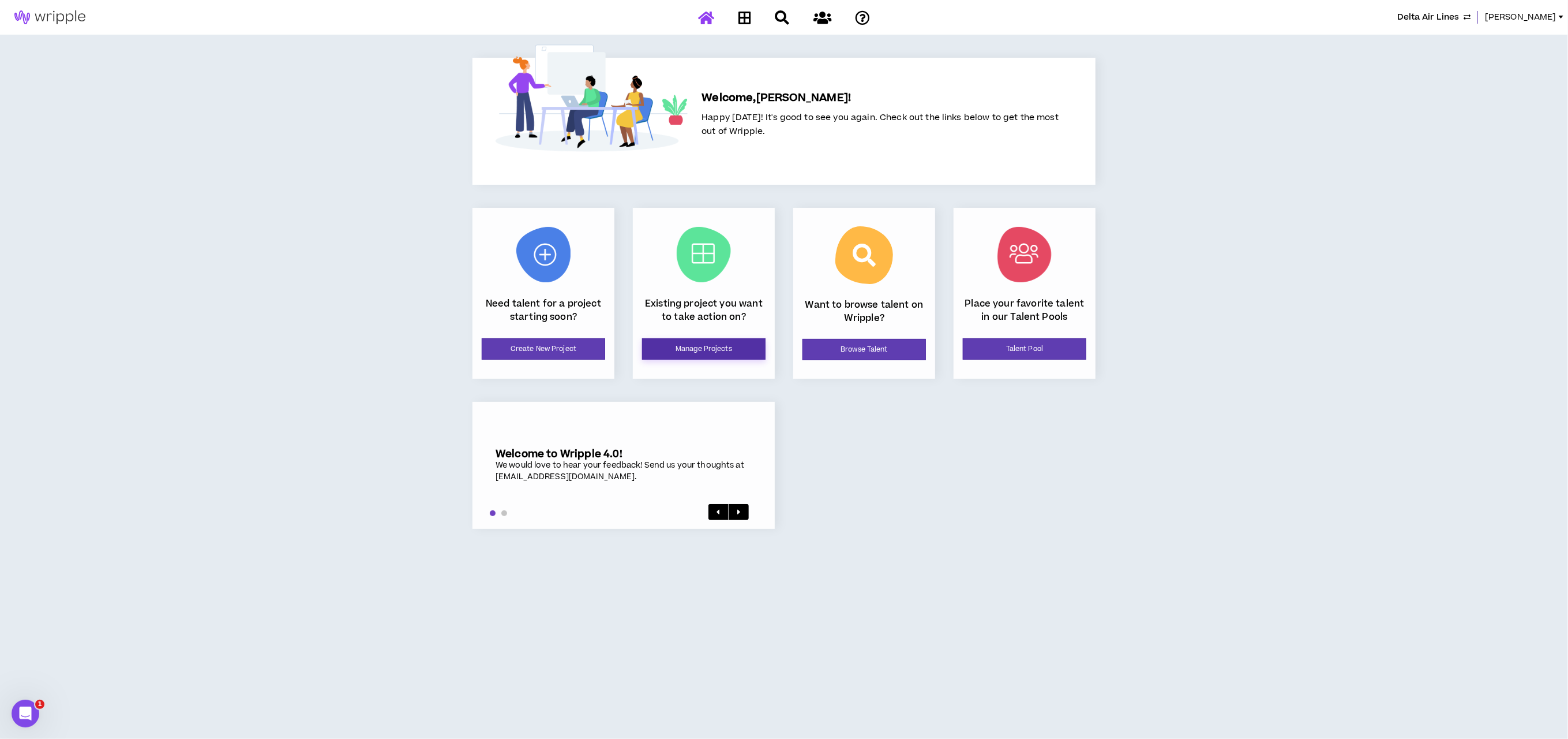
click at [675, 347] on link "Manage Projects" at bounding box center [704, 349] width 123 height 21
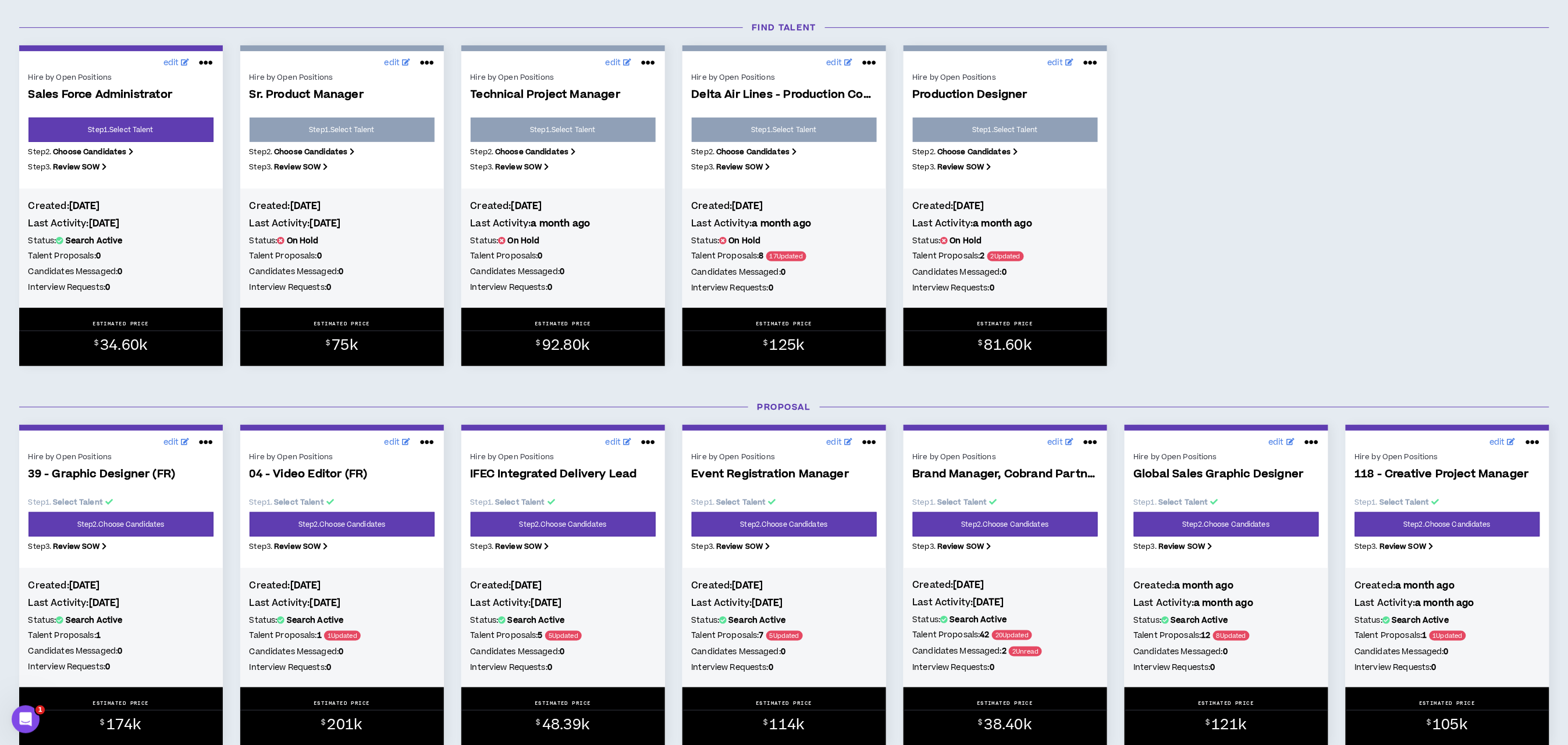
scroll to position [349, 0]
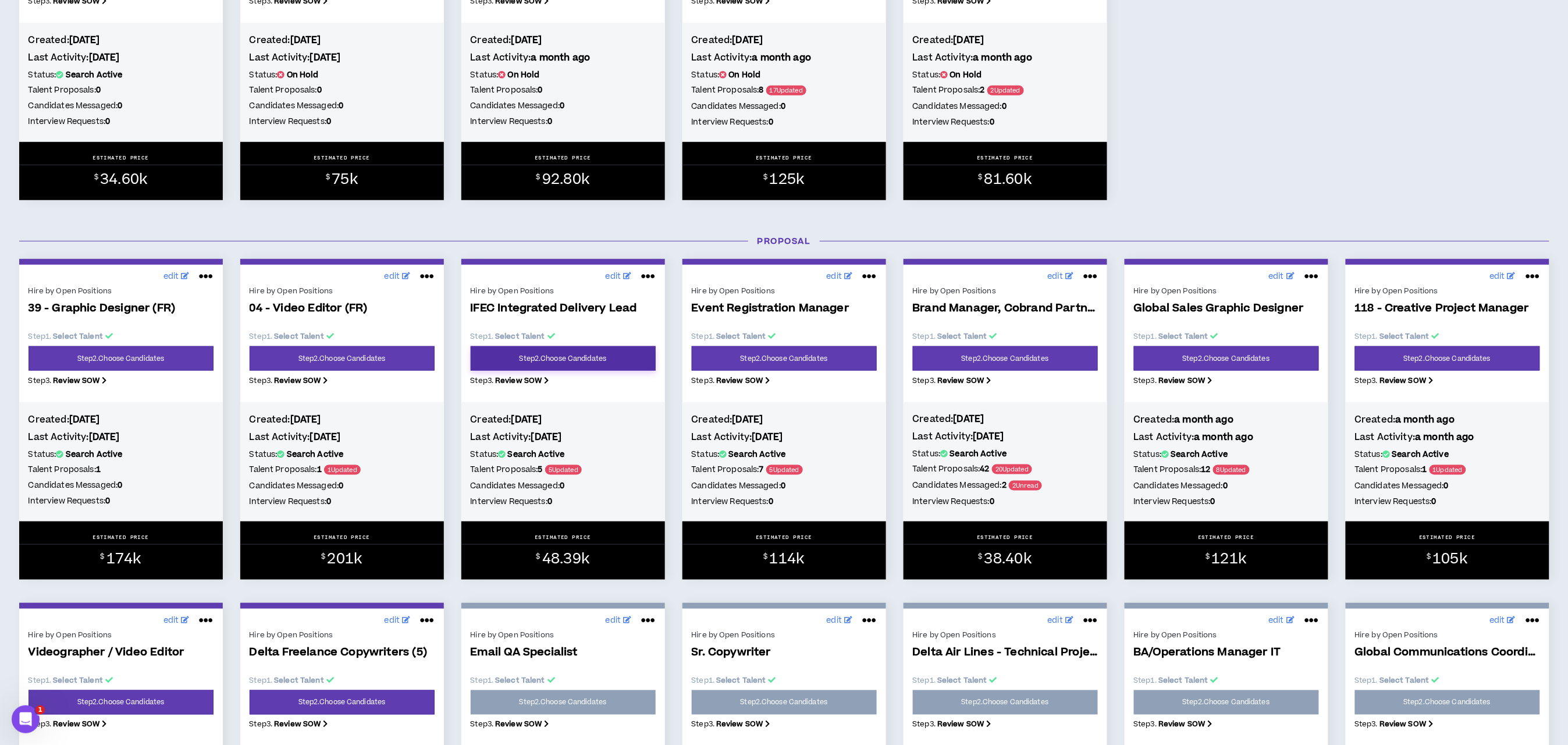
click at [579, 352] on link "Step 2 . Choose Candidates" at bounding box center [563, 359] width 185 height 25
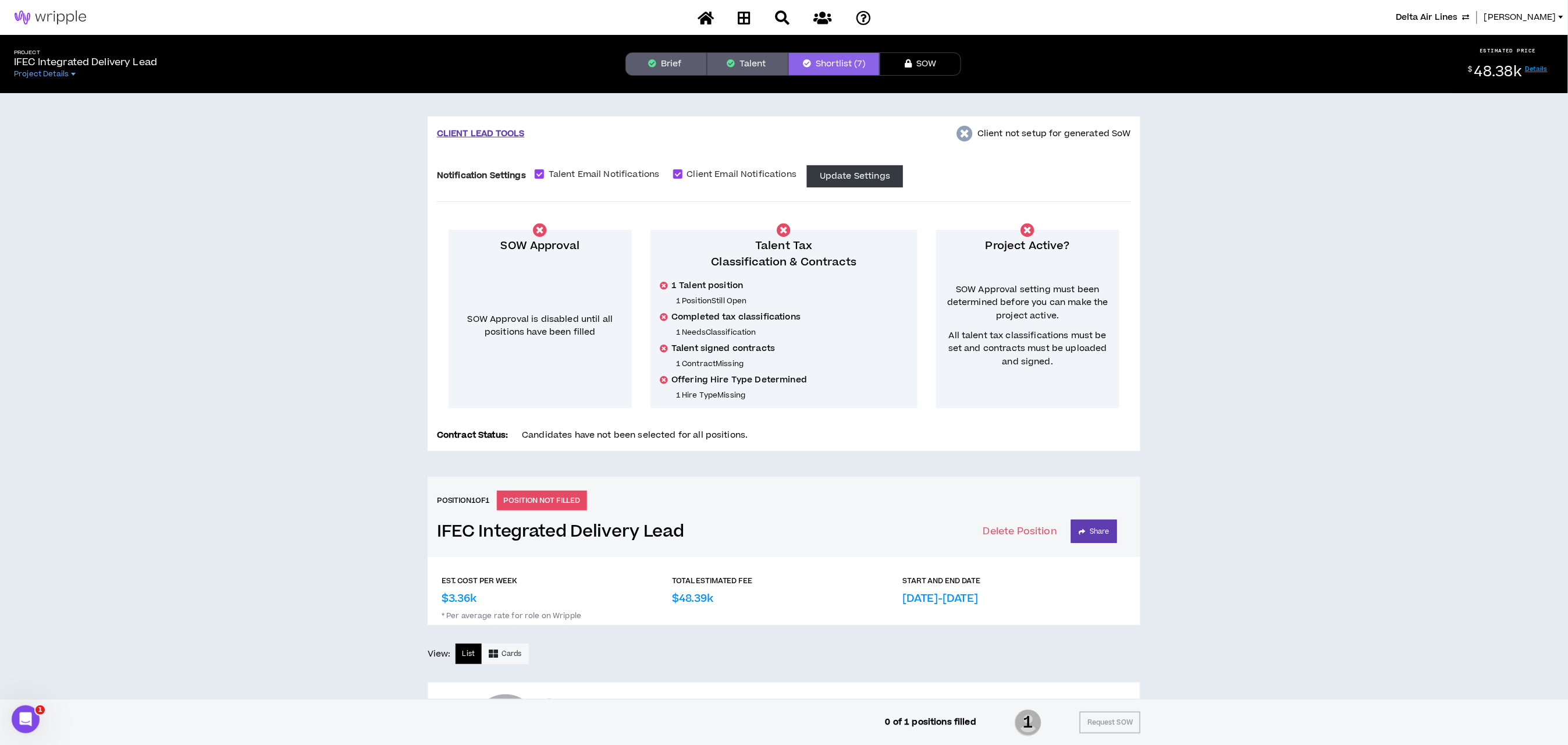
click at [740, 56] on button "Talent" at bounding box center [748, 64] width 82 height 23
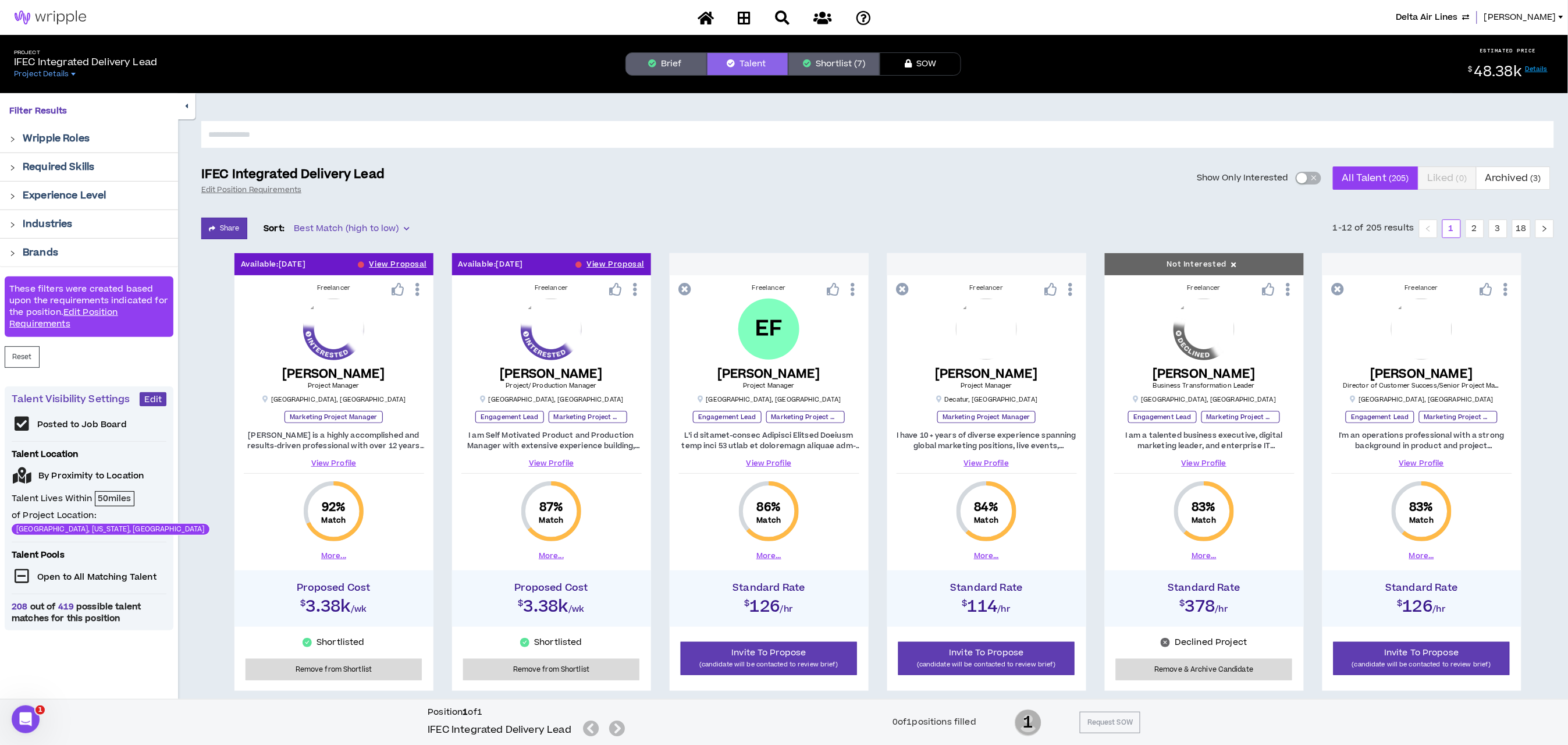
click at [728, 122] on input "text" at bounding box center [877, 134] width 1353 height 27
type input "*****"
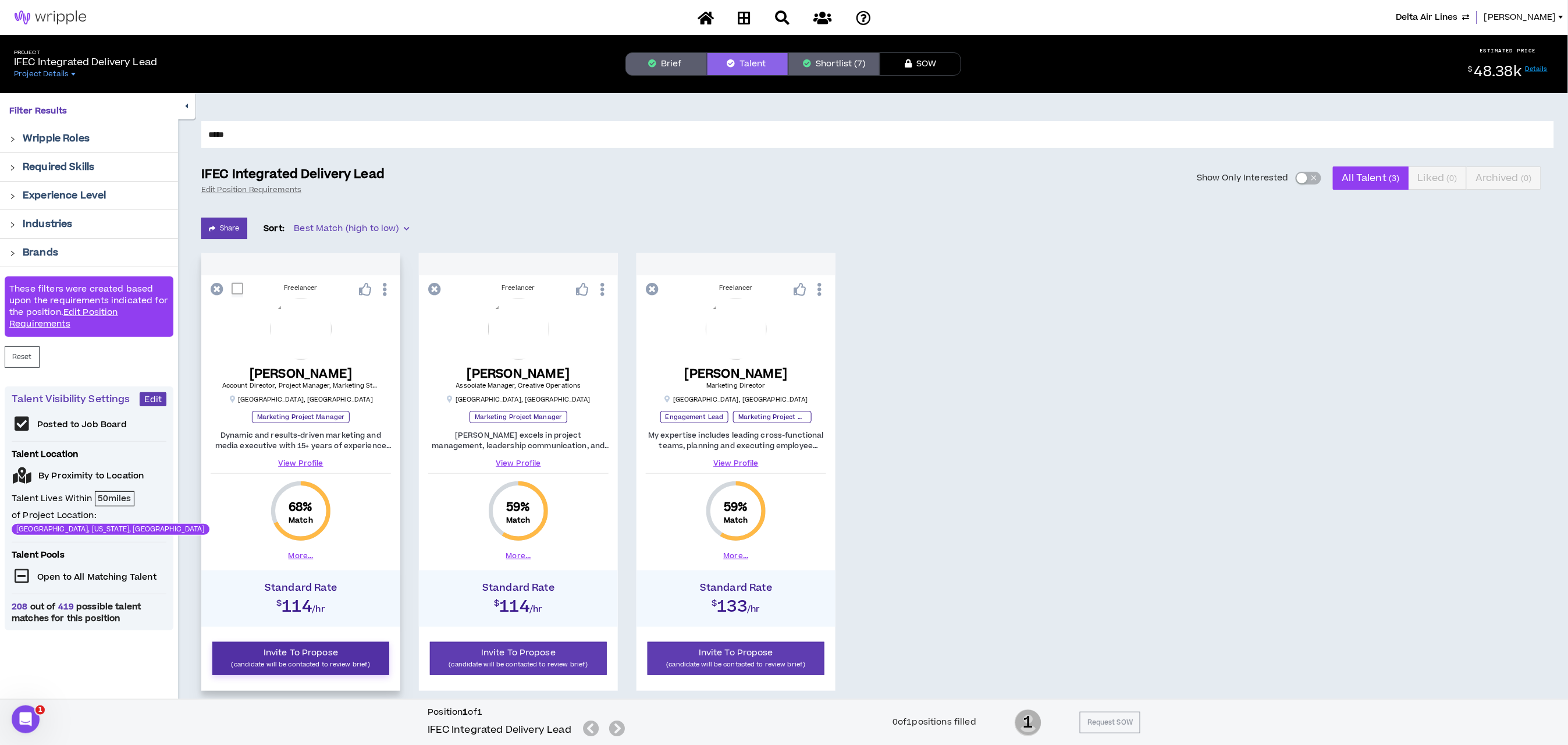
click at [340, 661] on p "(candidate will be contacted to review brief)" at bounding box center [301, 665] width 162 height 11
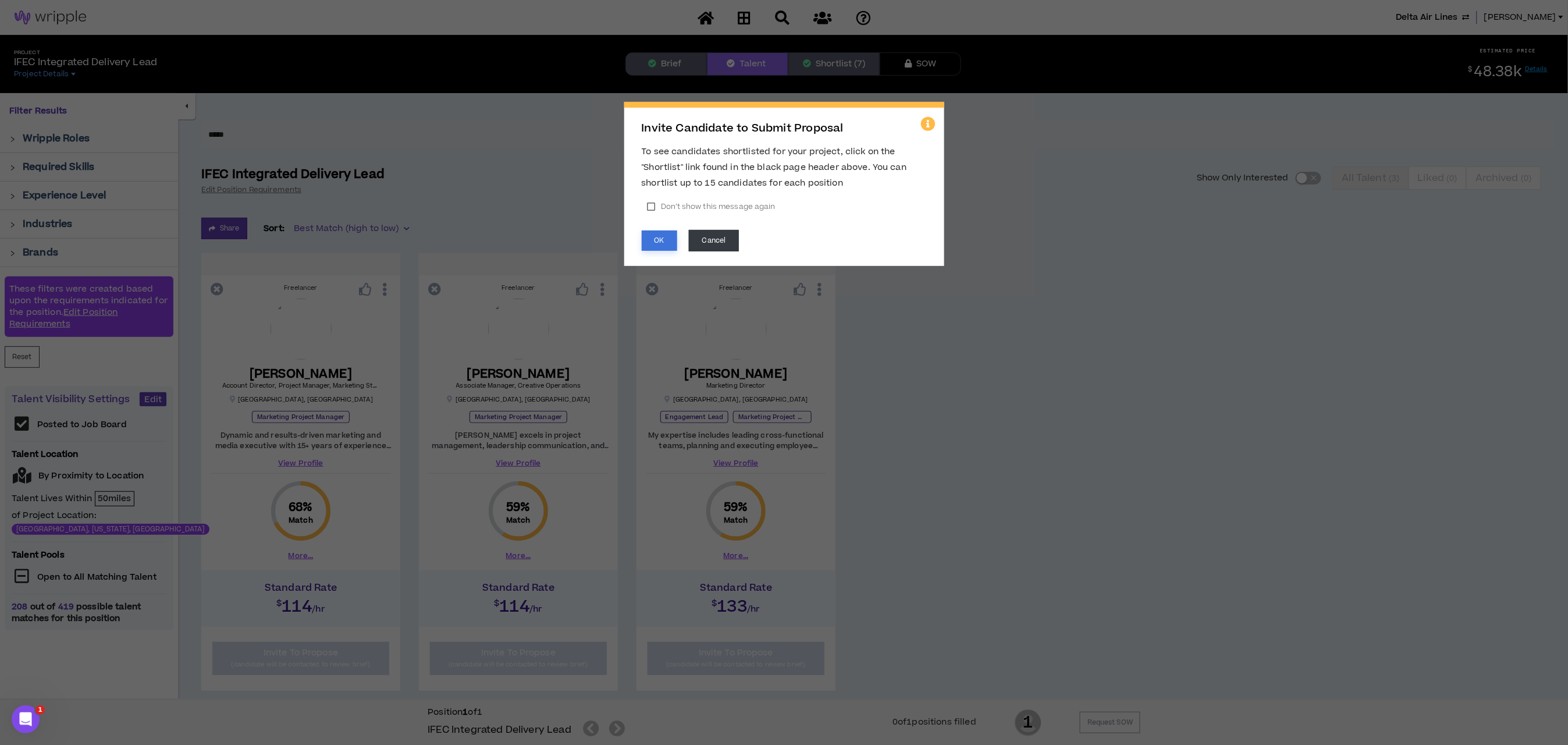
click at [655, 241] on button "OK" at bounding box center [659, 240] width 35 height 20
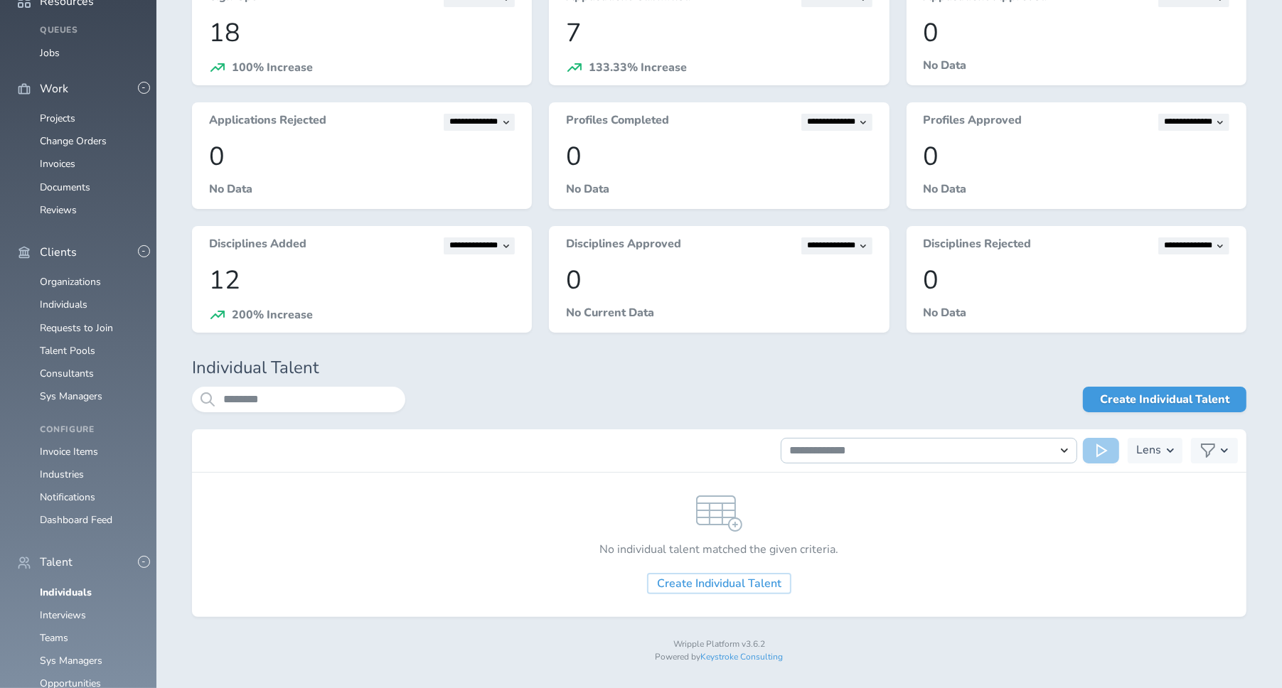
scroll to position [426, 0]
click at [78, 586] on link "Individuals" at bounding box center [66, 593] width 52 height 14
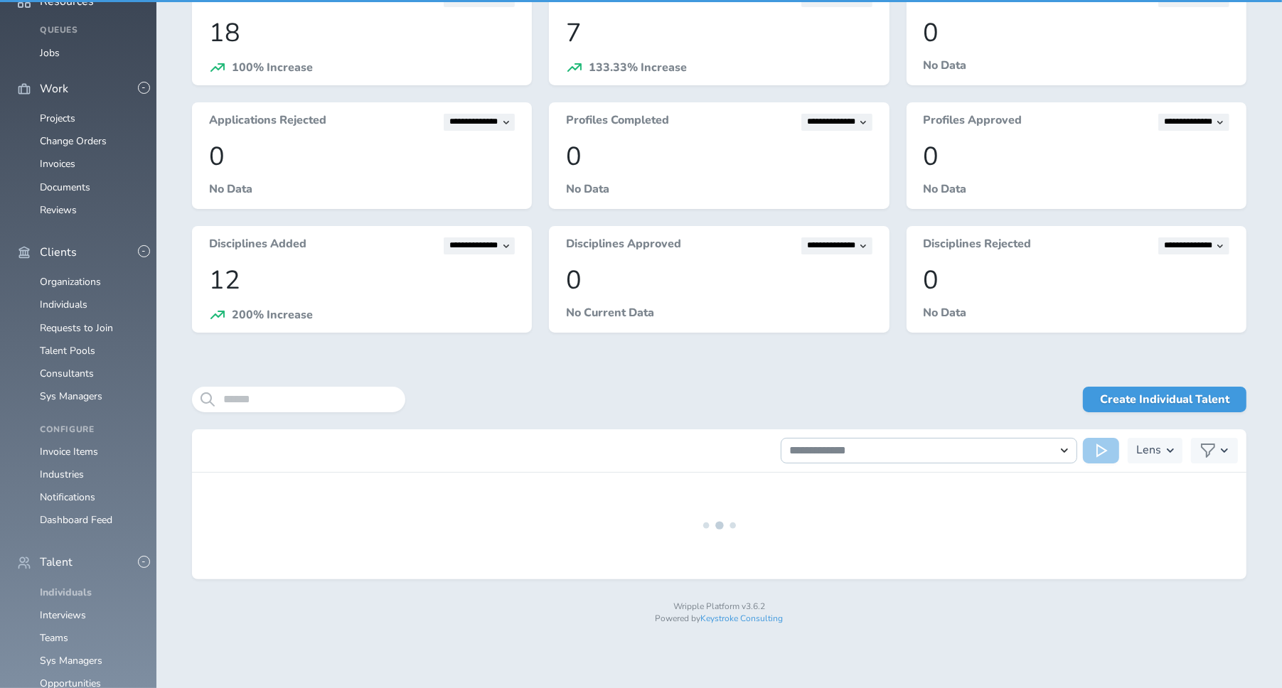
scroll to position [70, 0]
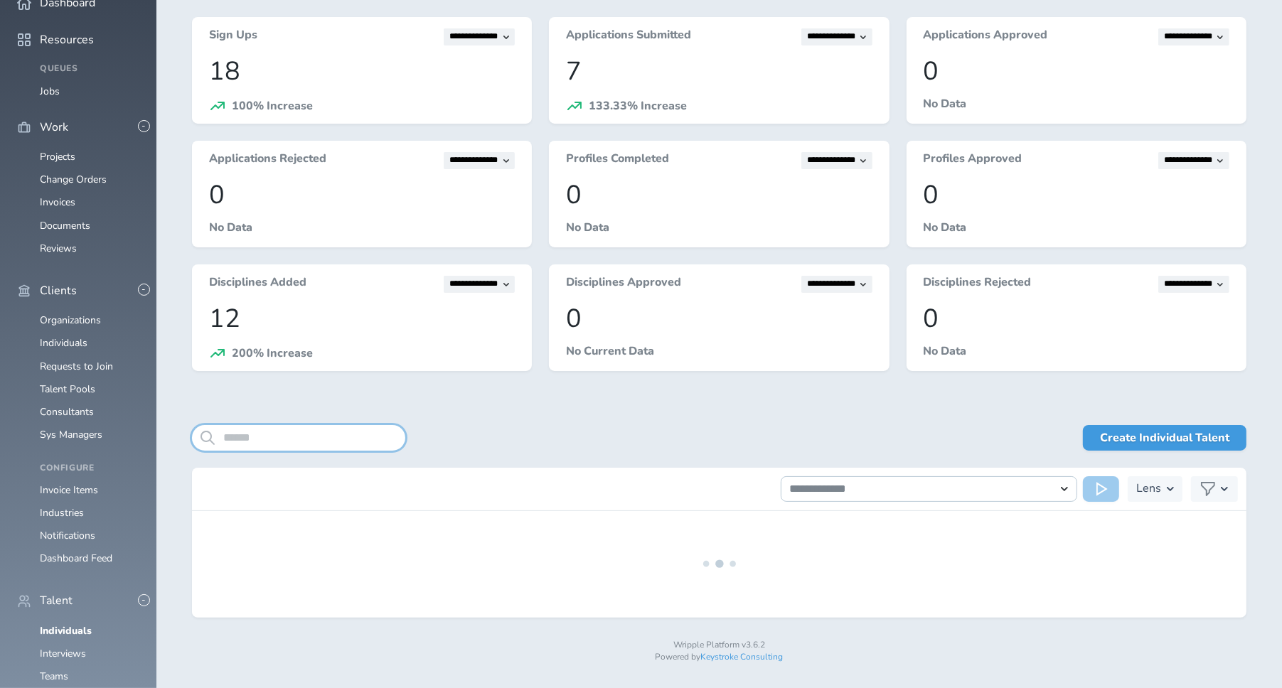
click at [351, 432] on input "search" at bounding box center [298, 438] width 213 height 26
type input "*"
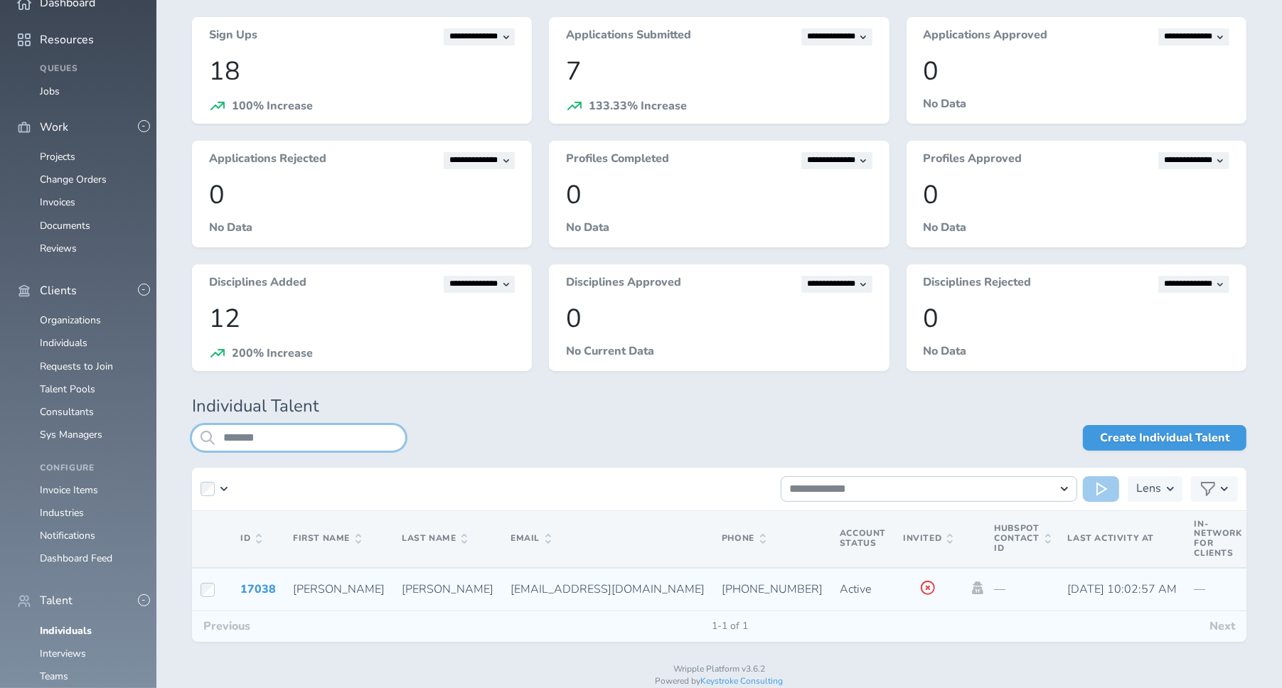
type input "*******"
drag, startPoint x: 417, startPoint y: 587, endPoint x: 536, endPoint y: 587, distance: 119.4
click at [536, 587] on td "[EMAIL_ADDRESS][DOMAIN_NAME]" at bounding box center [607, 589] width 211 height 43
copy span "[EMAIL_ADDRESS][DOMAIN_NAME]"
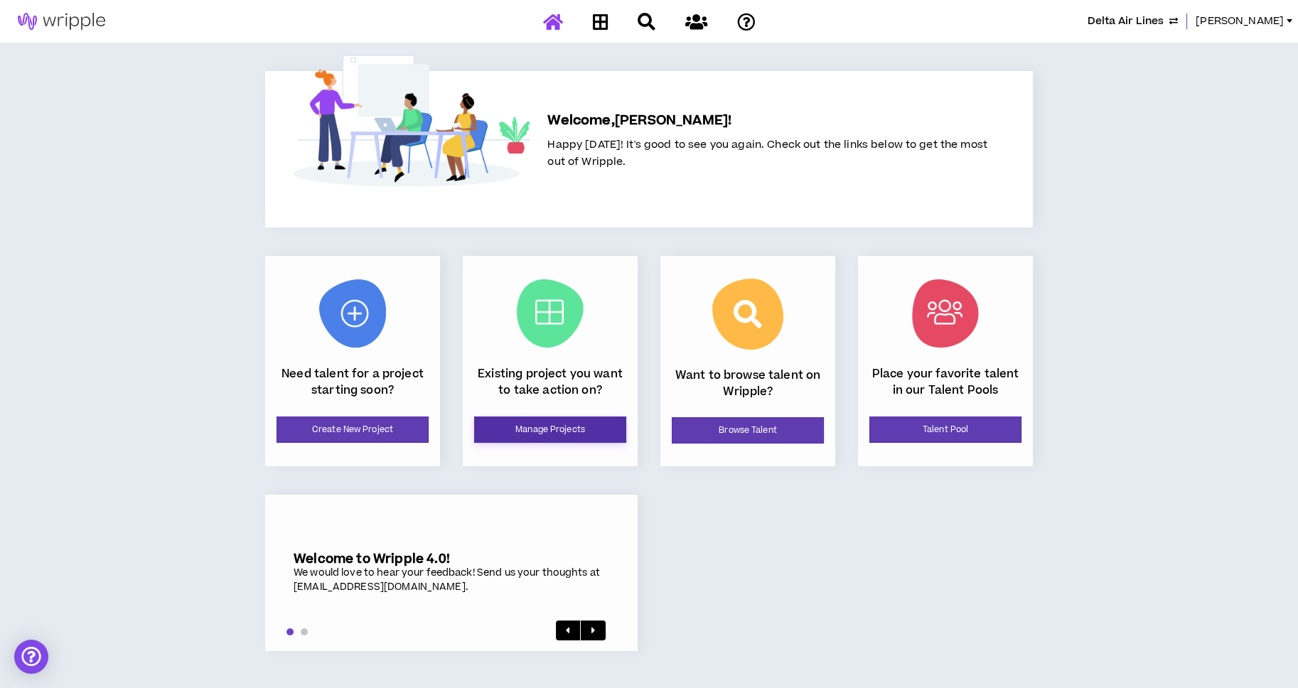
click at [604, 422] on link "Manage Projects" at bounding box center [550, 430] width 152 height 26
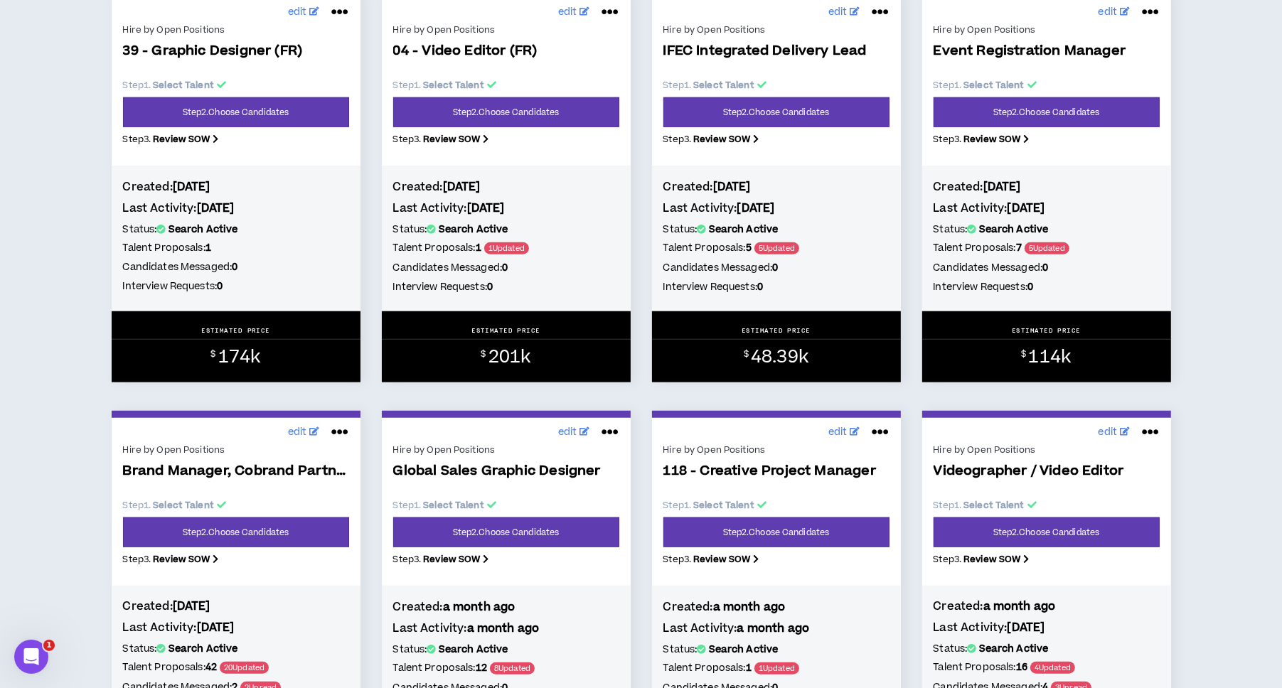
scroll to position [1066, 0]
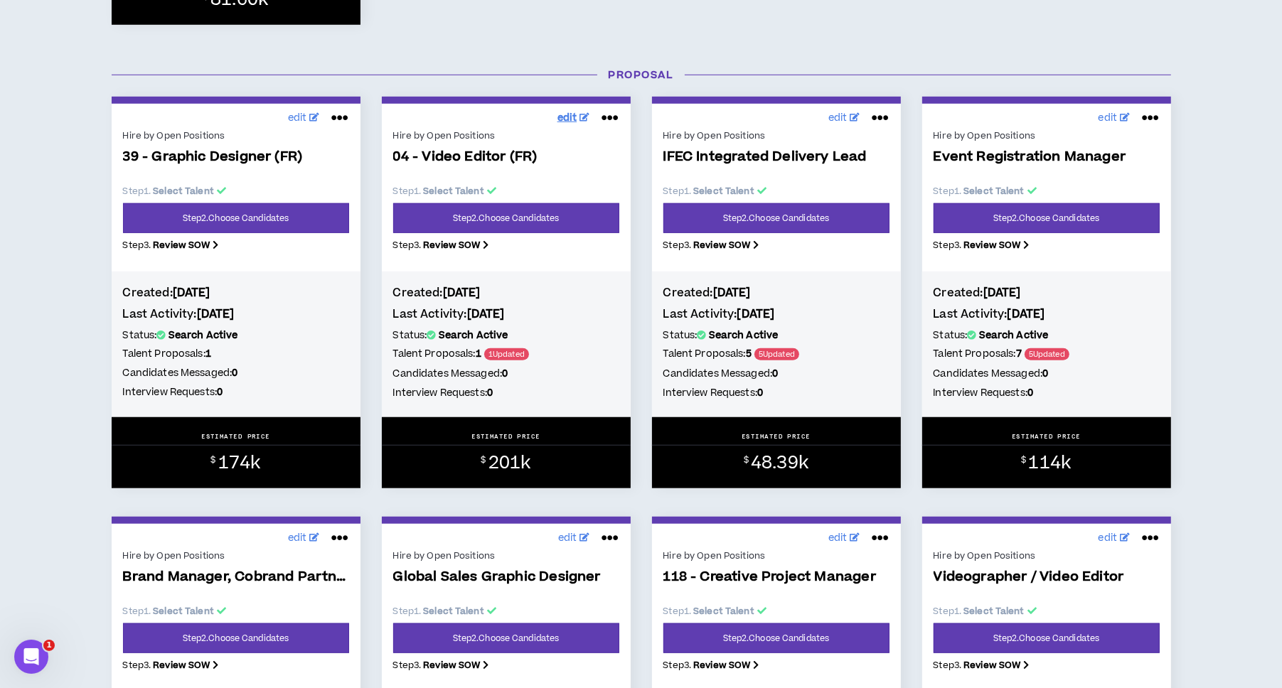
click at [569, 119] on span "edit" at bounding box center [567, 118] width 20 height 15
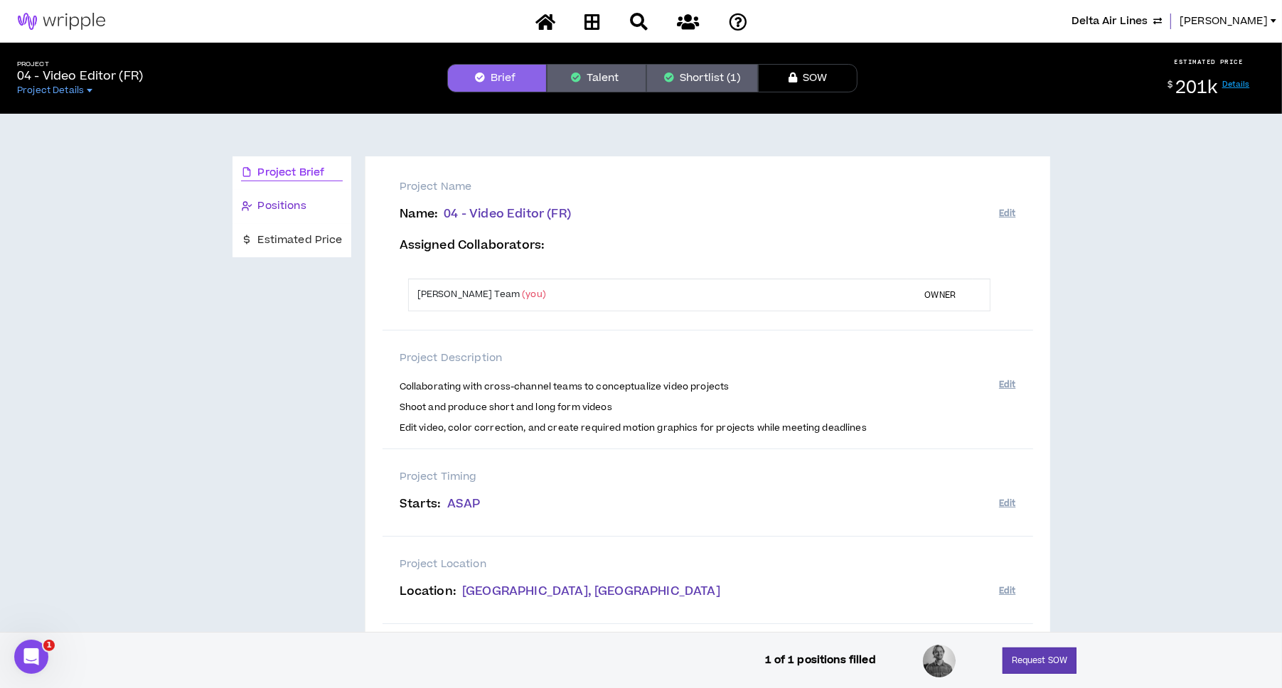
click at [288, 205] on span "Positions" at bounding box center [282, 206] width 48 height 16
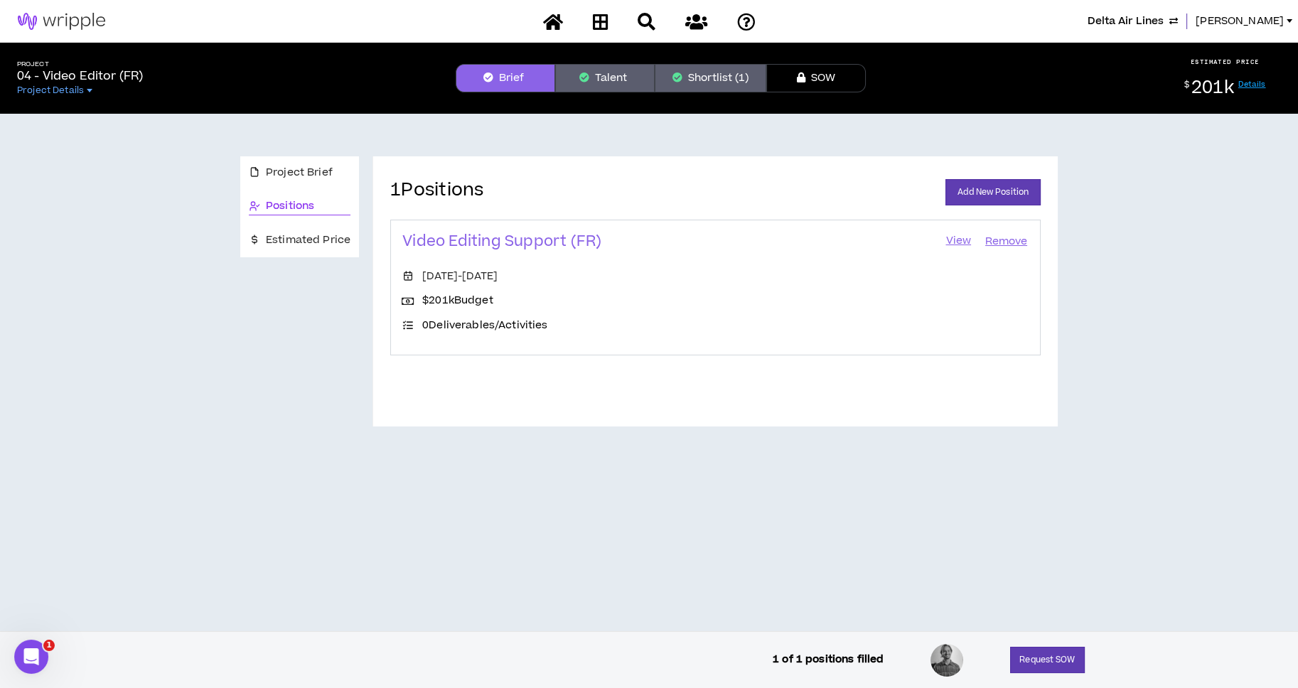
click at [956, 235] on link "View" at bounding box center [958, 242] width 28 height 20
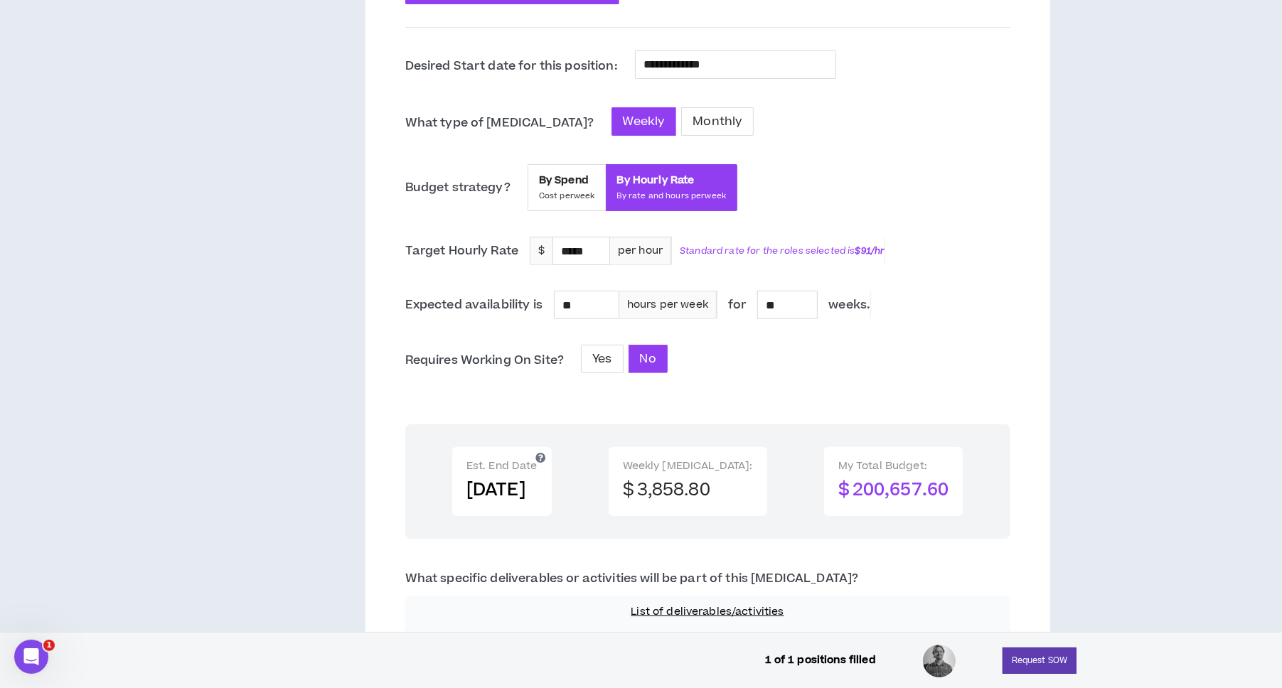
scroll to position [106, 0]
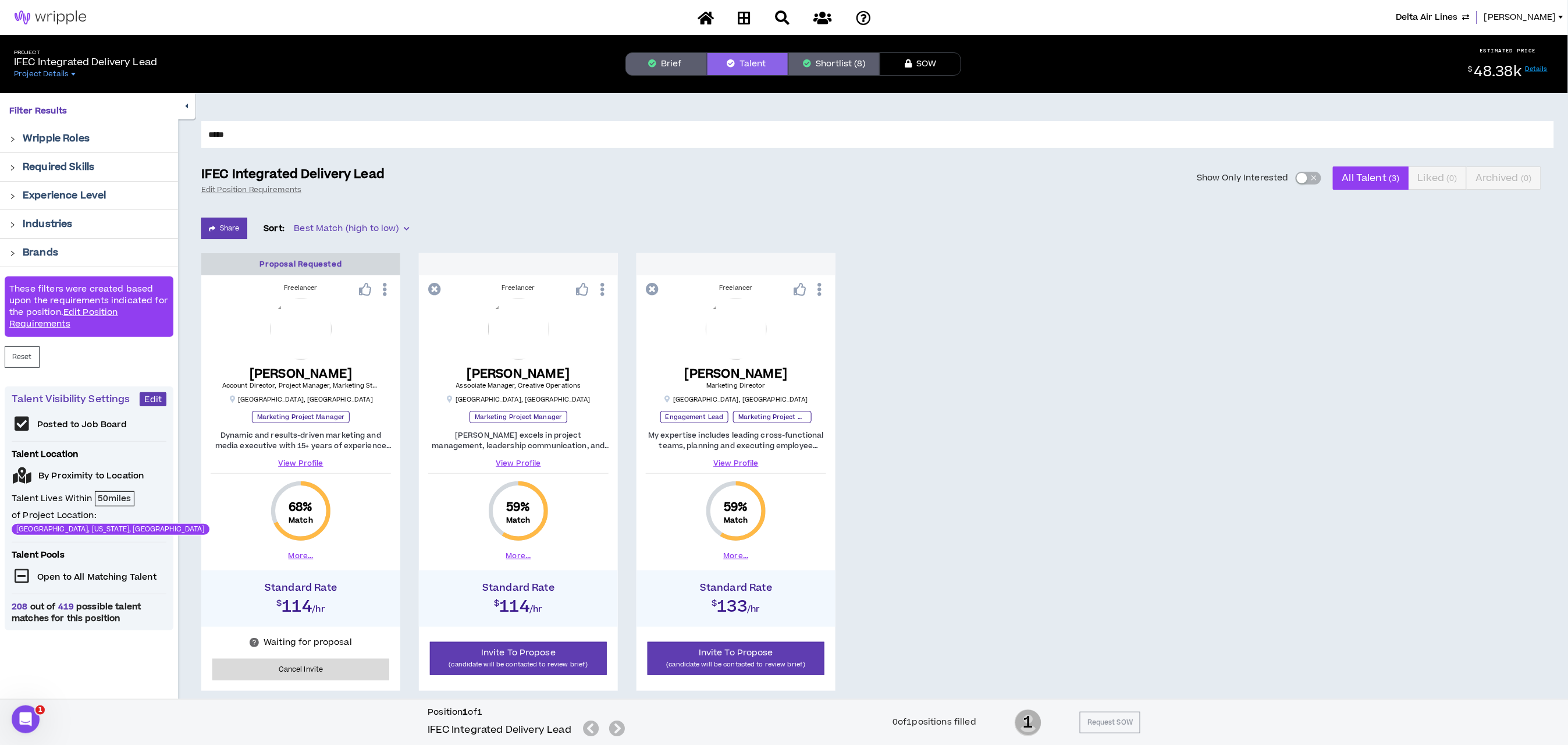
click at [848, 63] on button "Shortlist (8)" at bounding box center [834, 64] width 92 height 23
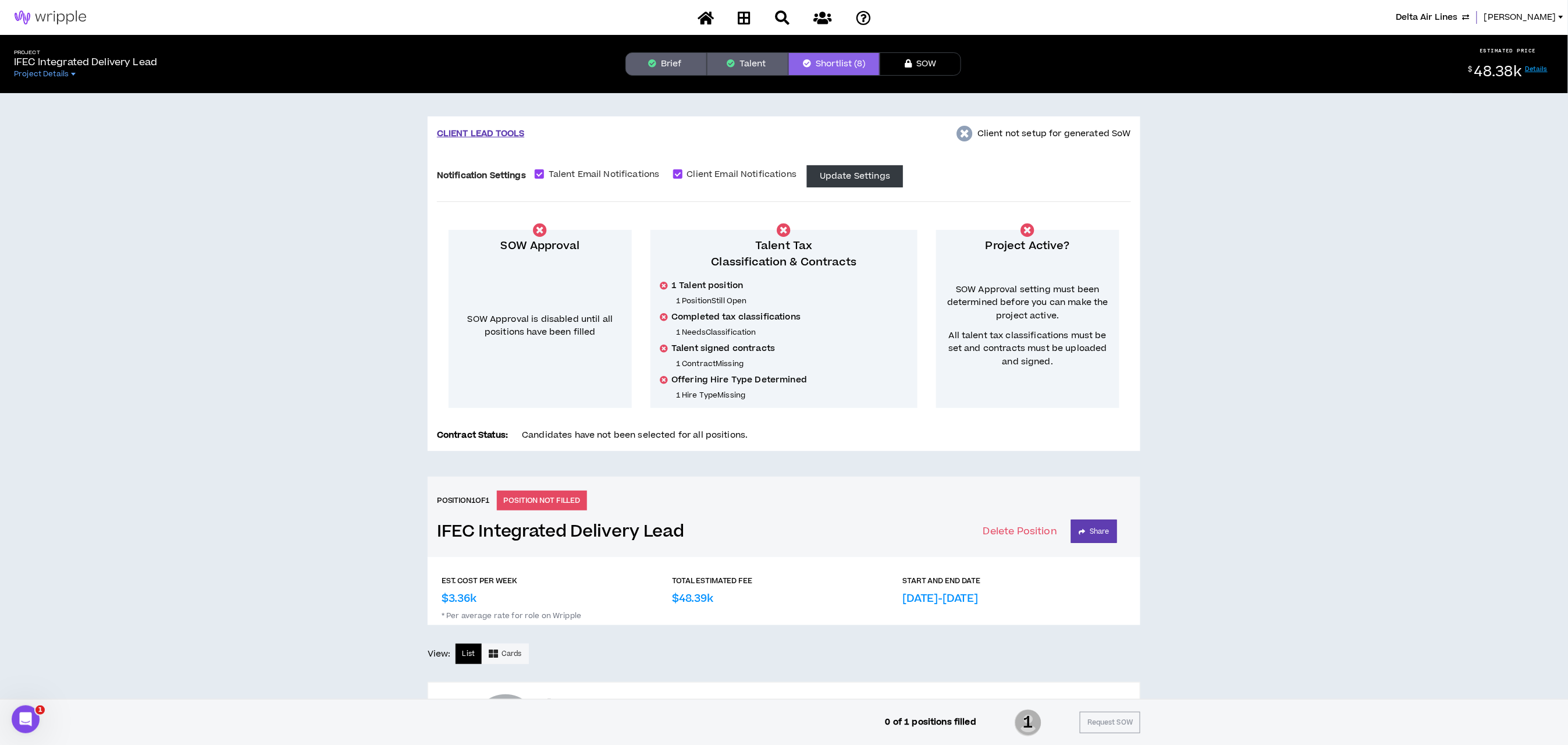
click at [1435, 19] on span "Delta Air Lines" at bounding box center [1426, 18] width 62 height 13
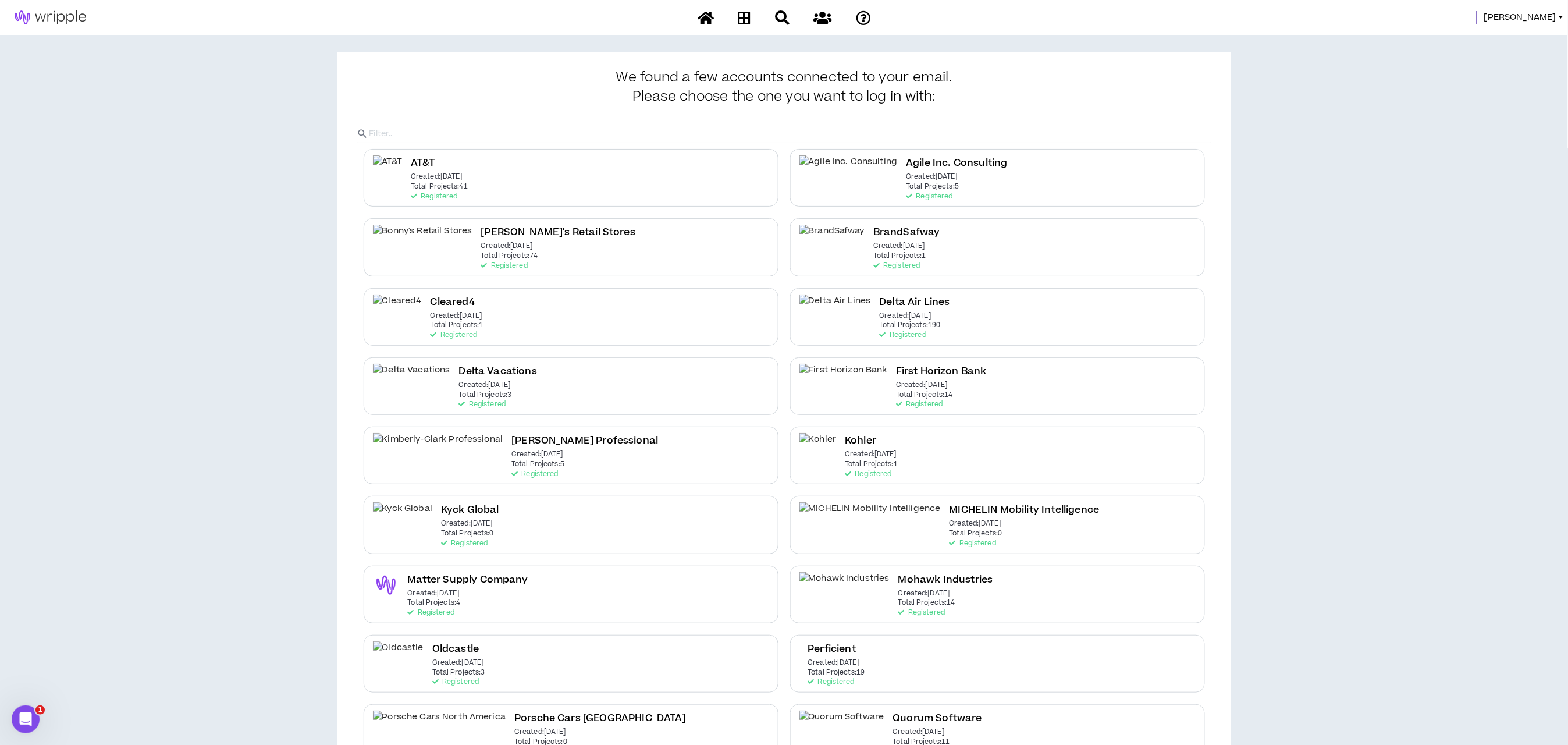
scroll to position [253, 0]
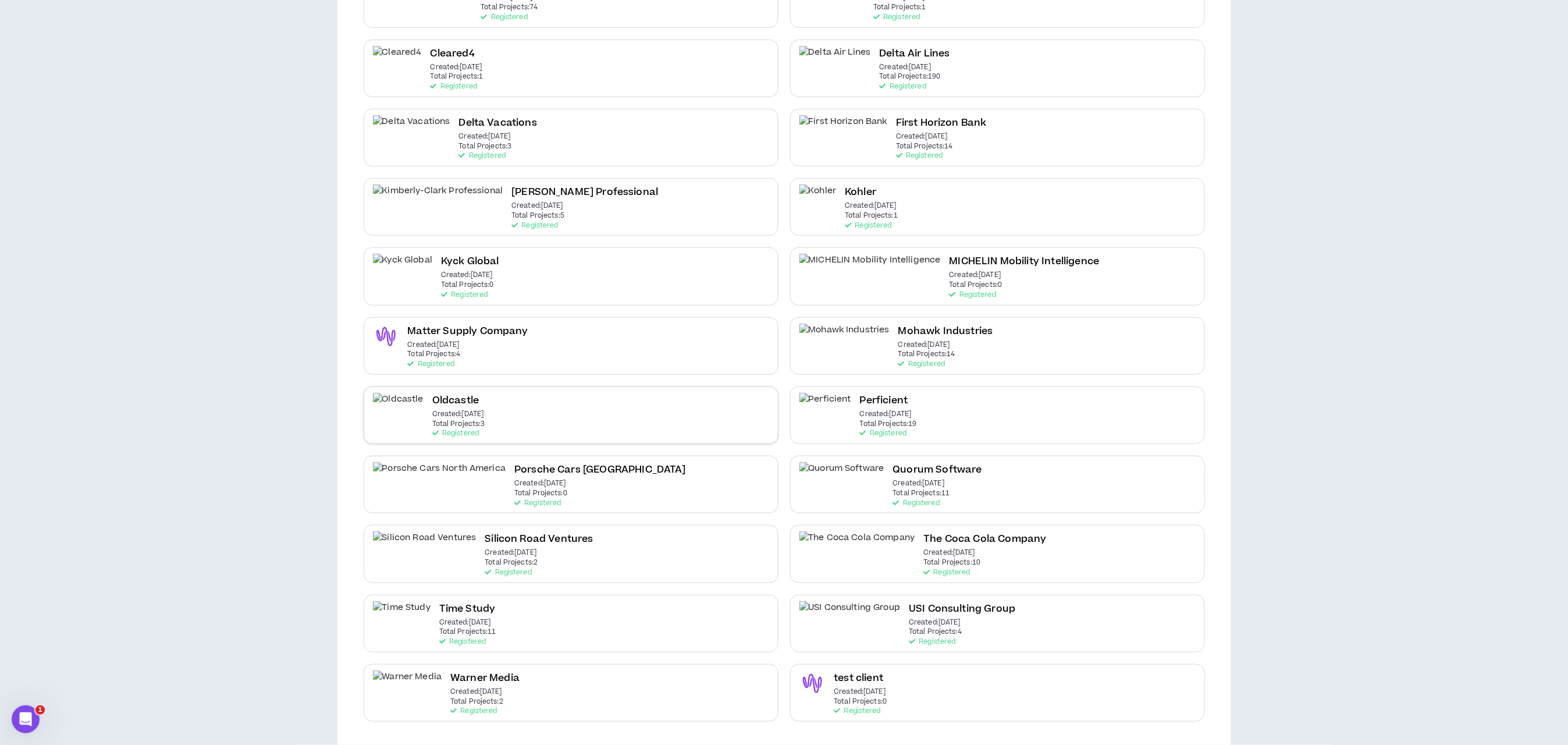
click at [445, 400] on h2 "Oldcastle" at bounding box center [455, 400] width 47 height 16
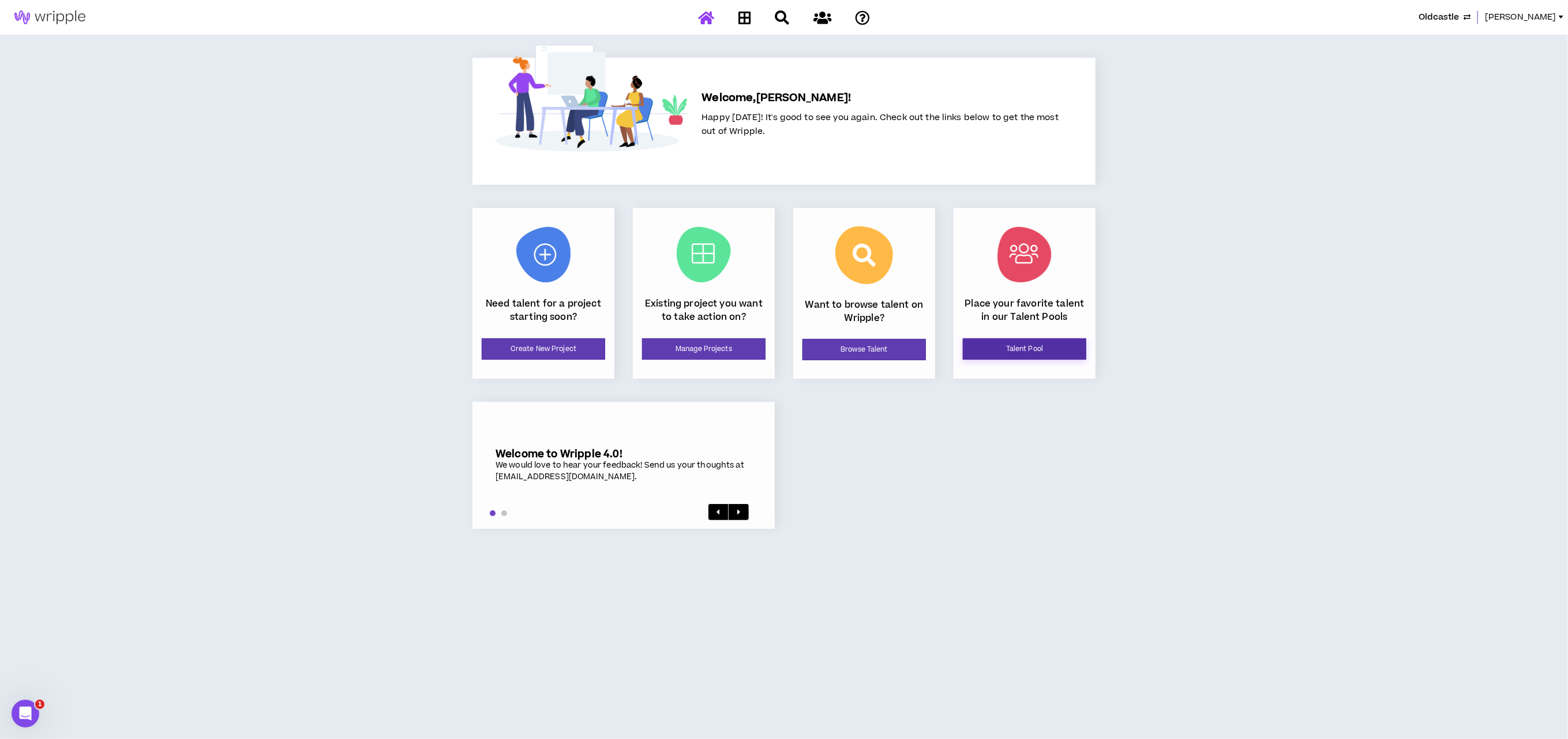
click at [1006, 352] on link "Talent Pool" at bounding box center [1024, 349] width 123 height 21
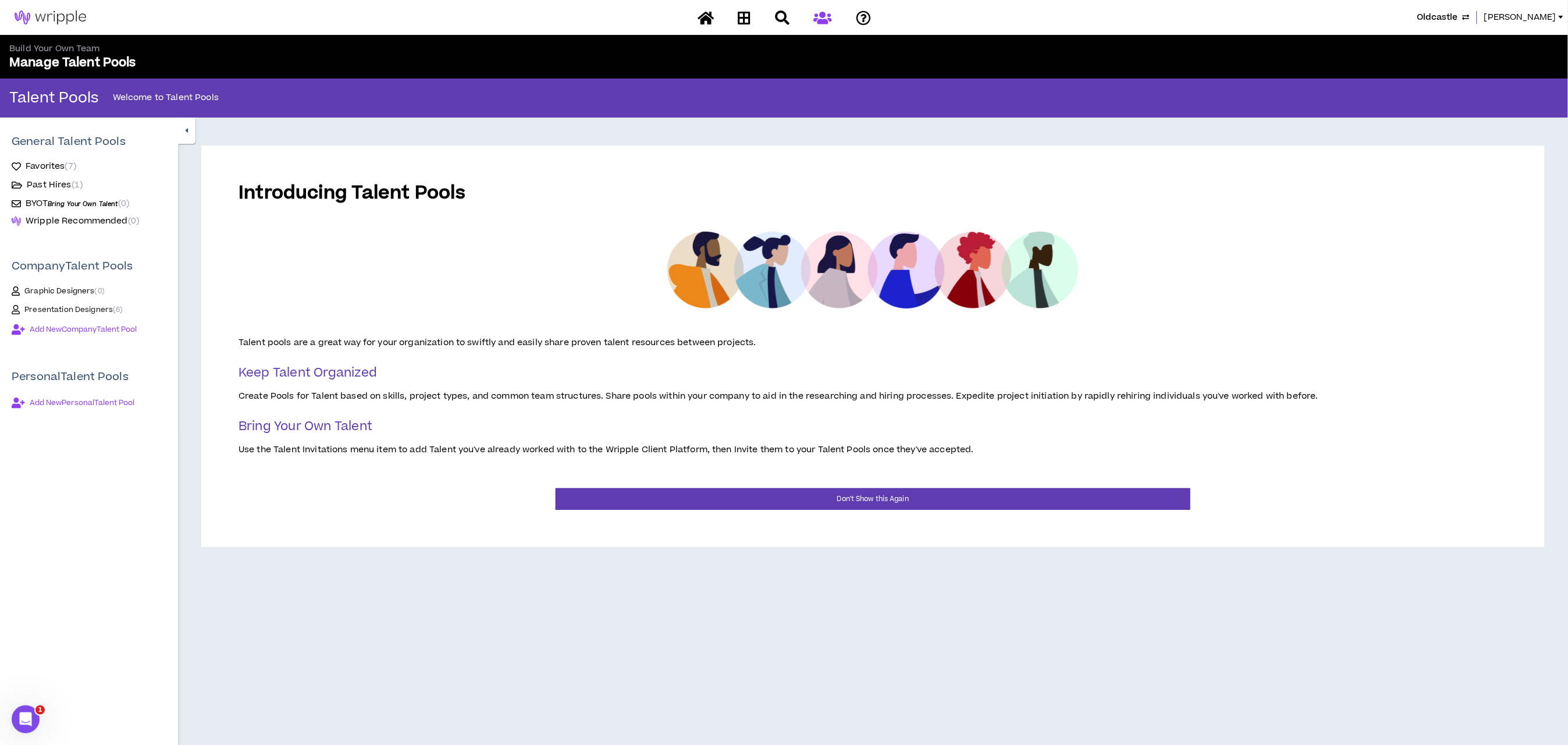
click at [79, 305] on span "Presentation Designers ( 6 )" at bounding box center [74, 309] width 99 height 9
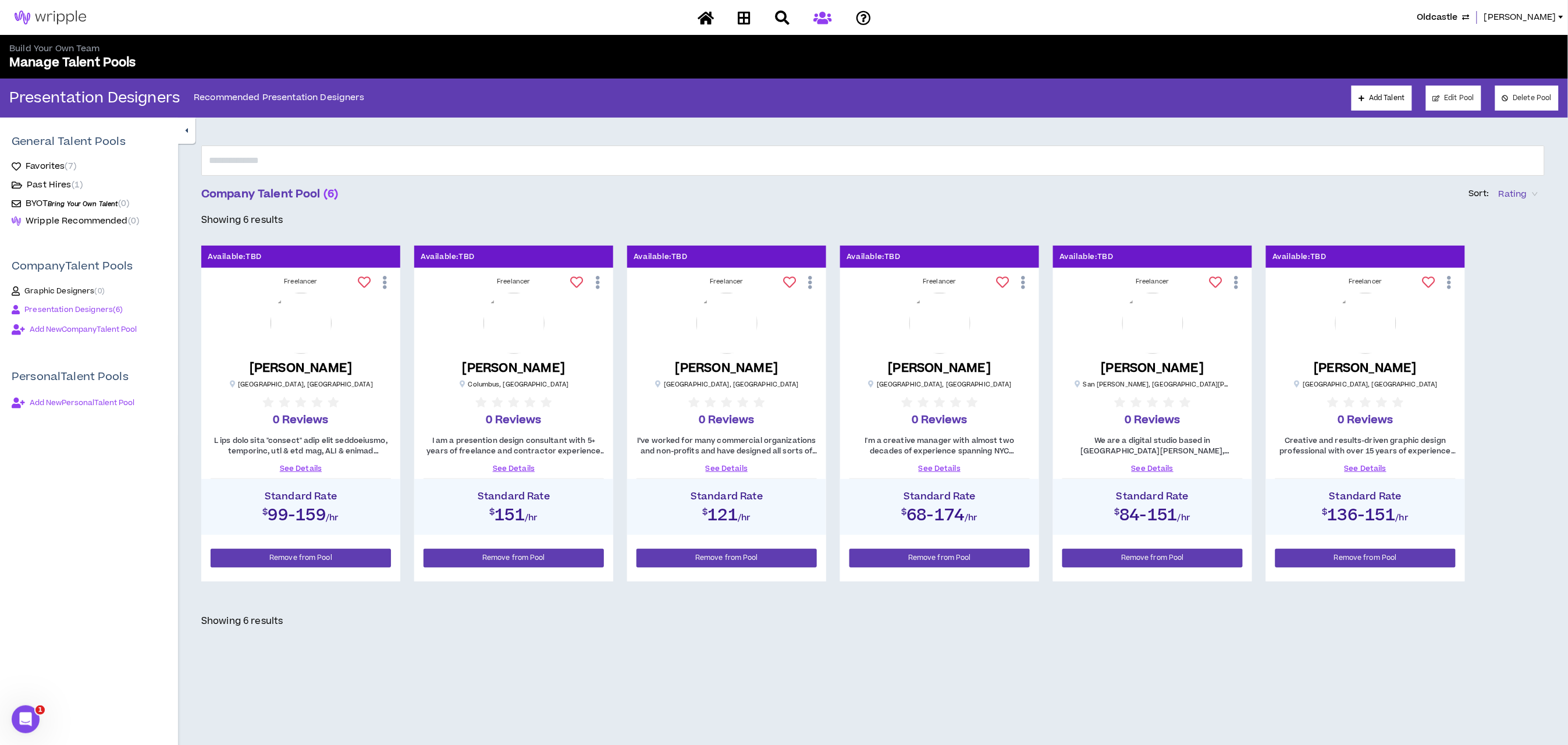
click at [294, 463] on link "See Details" at bounding box center [300, 468] width 180 height 11
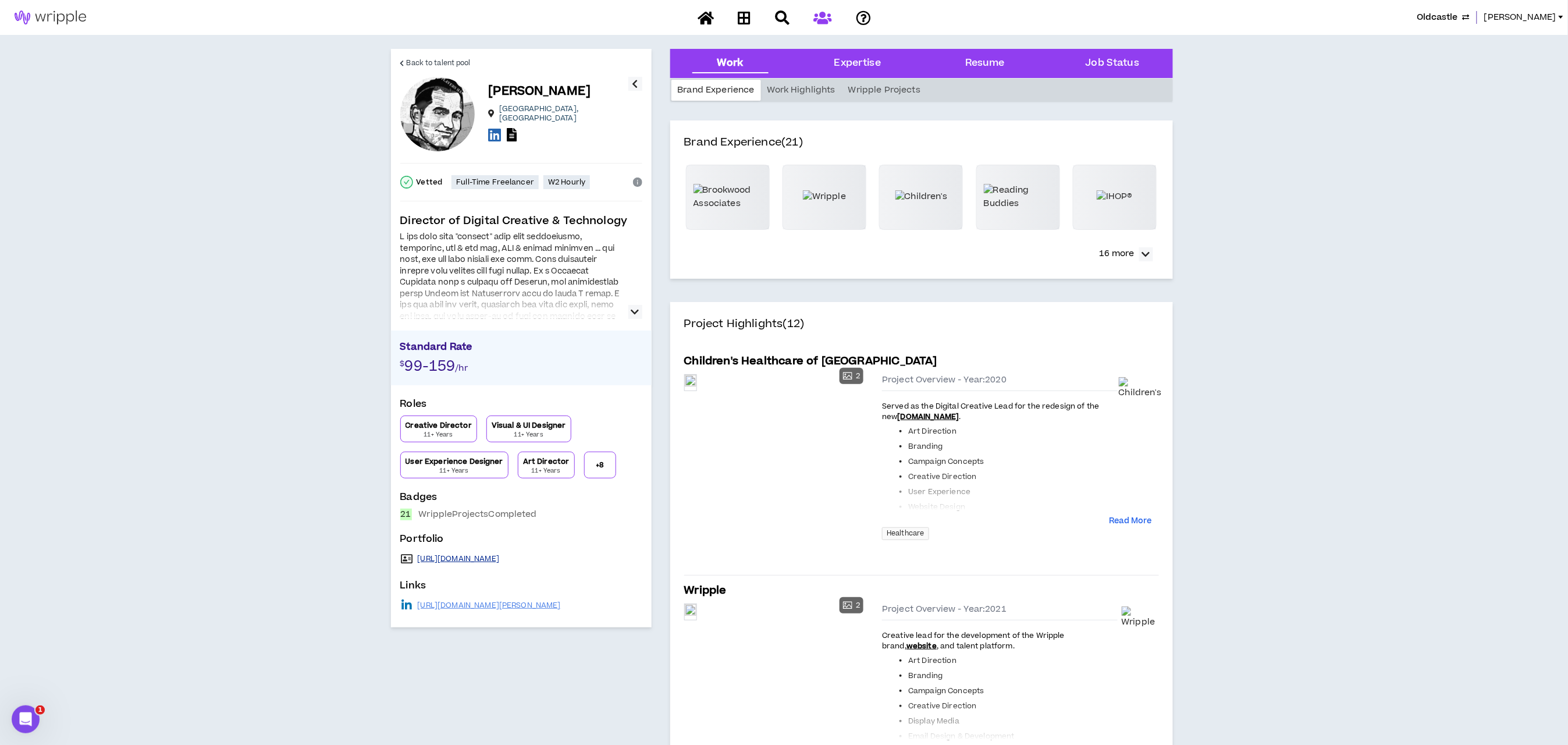
click at [466, 558] on link "[URL][DOMAIN_NAME]" at bounding box center [458, 558] width 82 height 9
drag, startPoint x: 520, startPoint y: 558, endPoint x: 423, endPoint y: 561, distance: 97.0
click at [409, 561] on div "[URL][DOMAIN_NAME]" at bounding box center [521, 558] width 242 height 16
copy div "[URL][DOMAIN_NAME]"
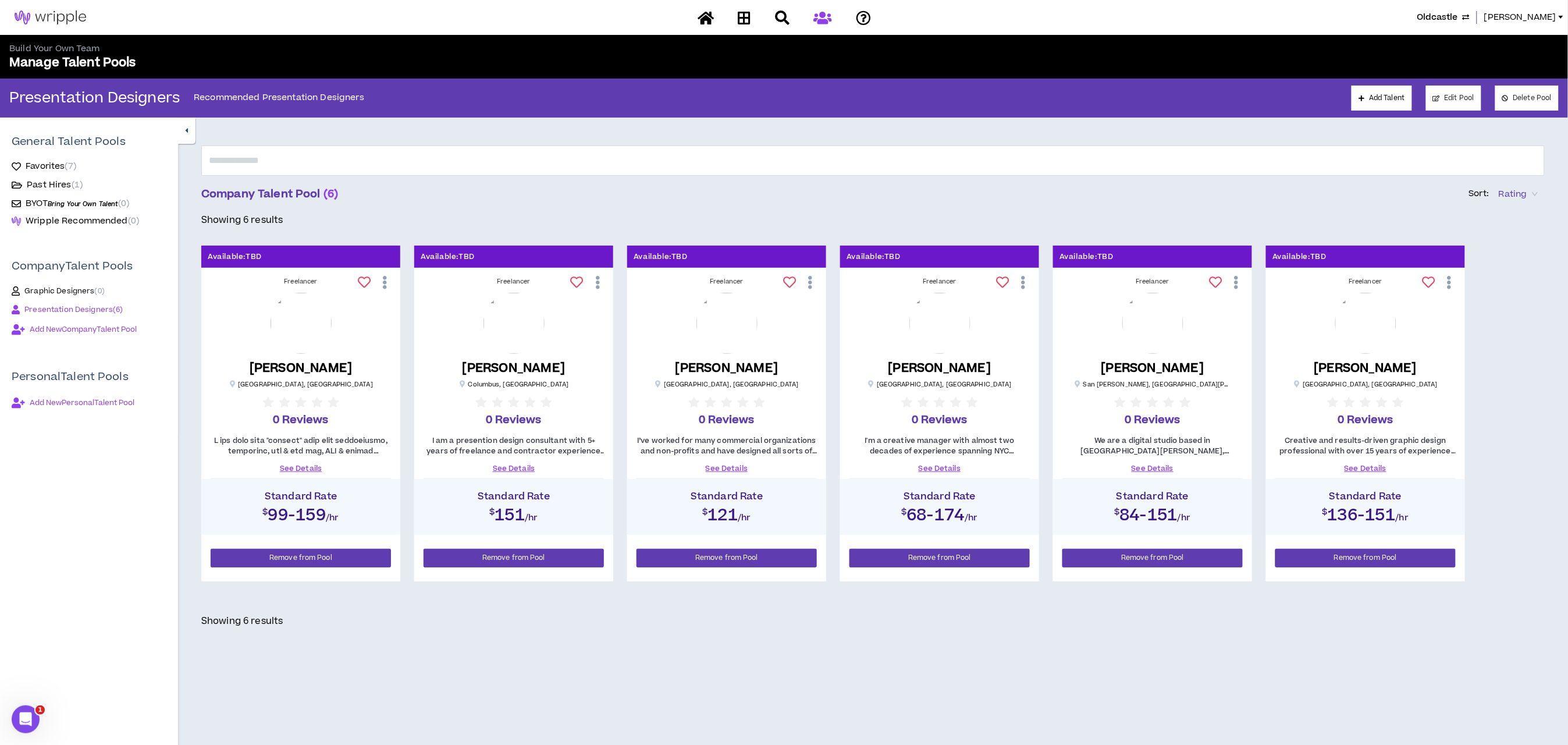
click at [507, 464] on link "See Details" at bounding box center [513, 468] width 180 height 11
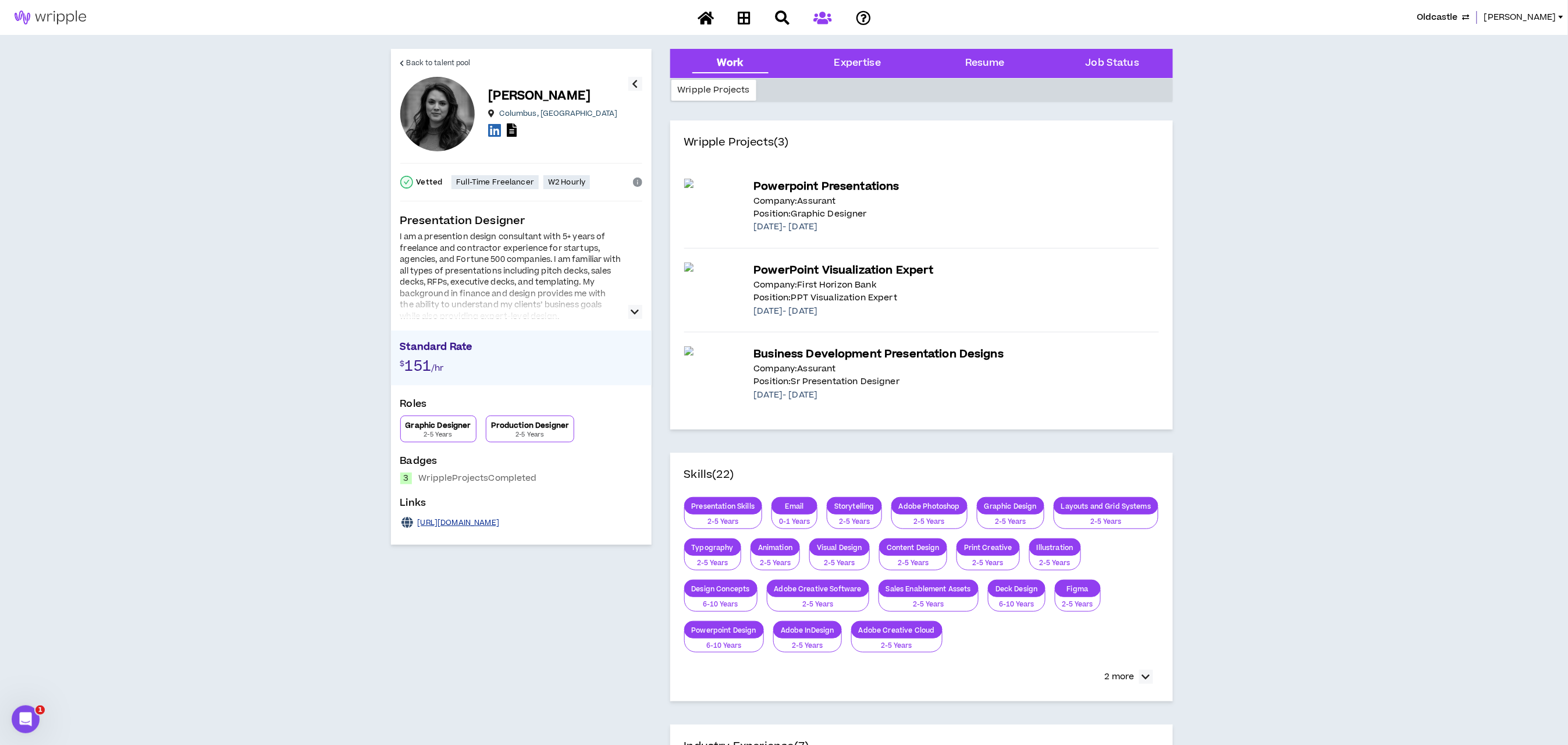
click at [455, 522] on link "[URL][DOMAIN_NAME]" at bounding box center [458, 522] width 82 height 9
click at [405, 62] on link "Back to talent pool" at bounding box center [435, 63] width 70 height 28
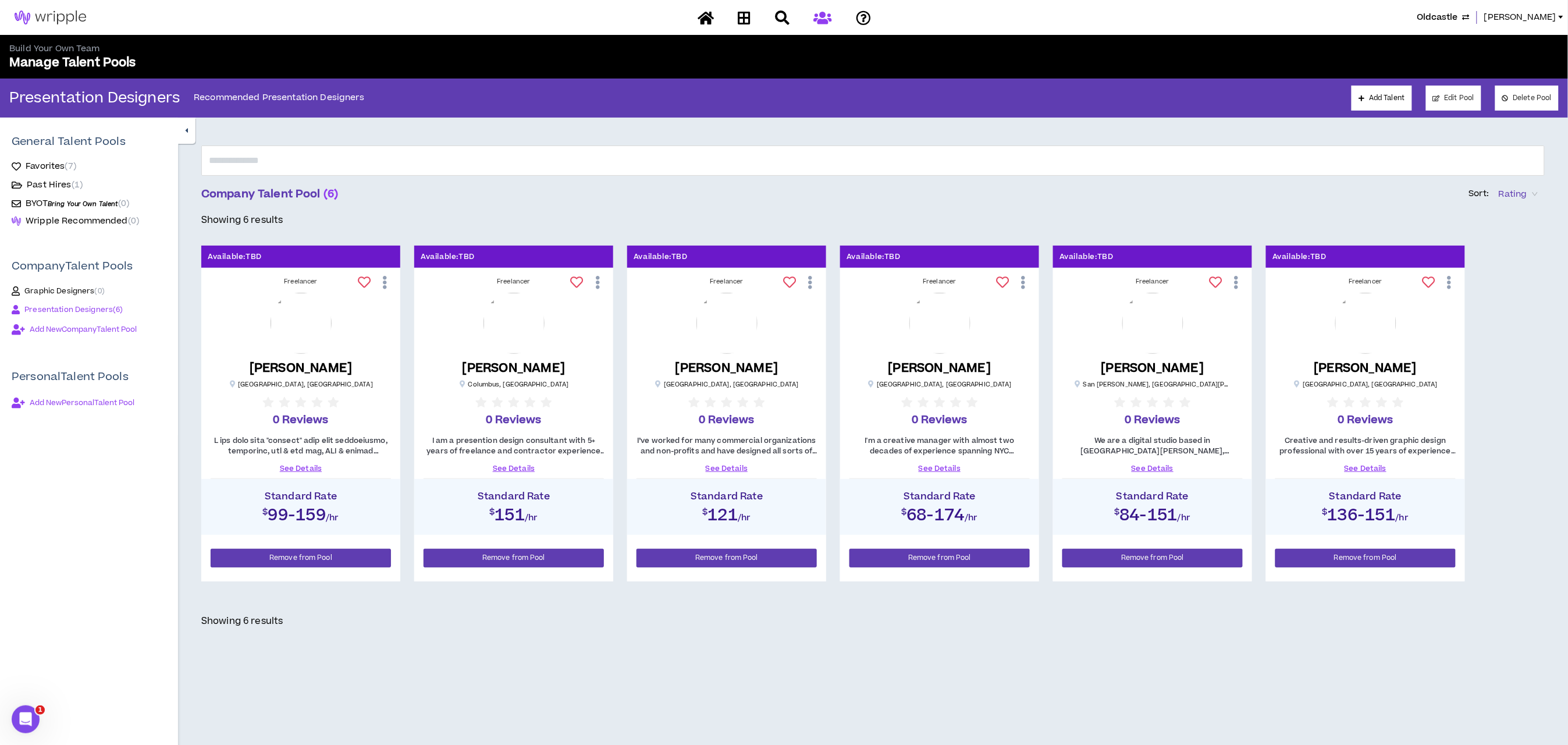
click at [726, 465] on link "See Details" at bounding box center [727, 468] width 180 height 11
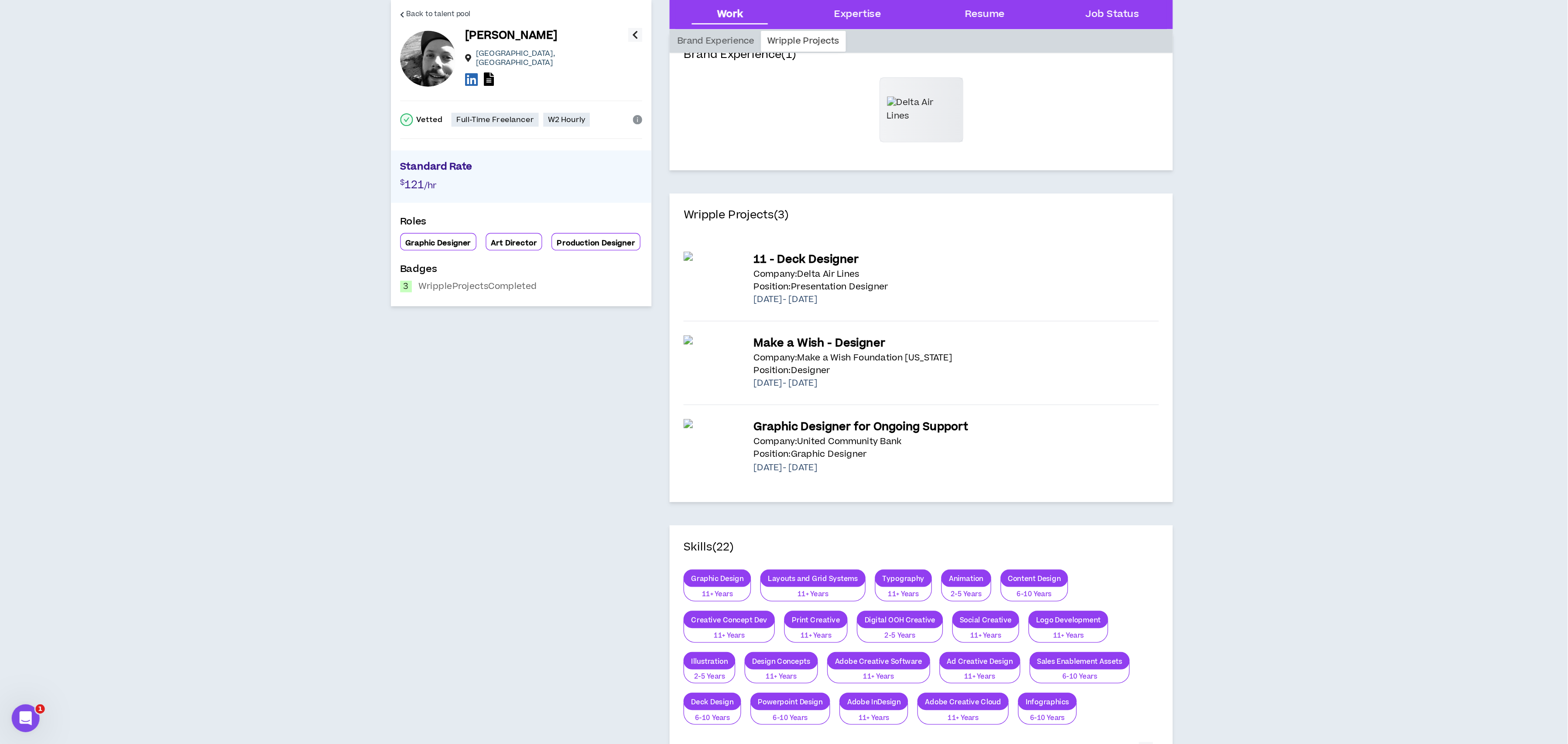
scroll to position [66, 0]
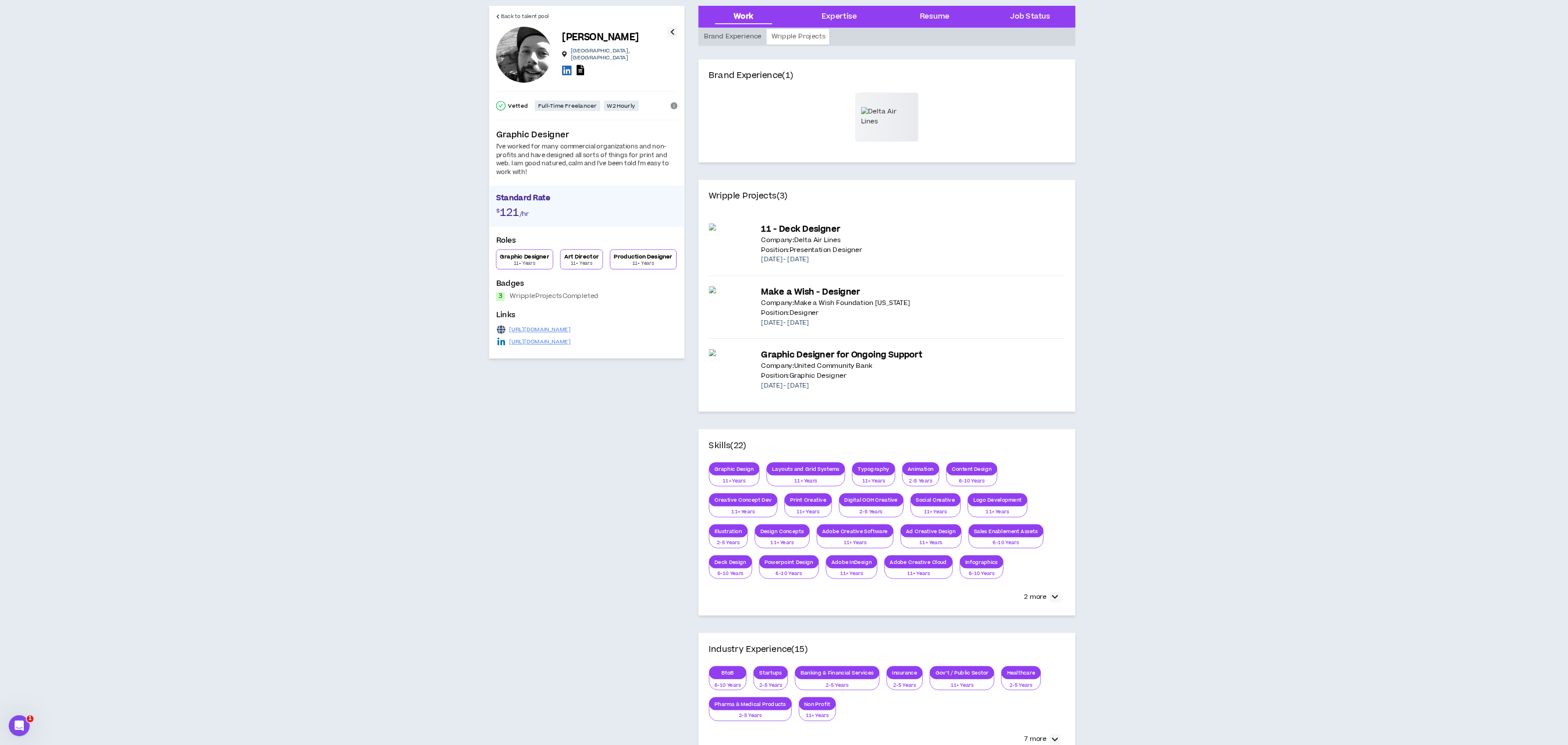
scroll to position [0, 0]
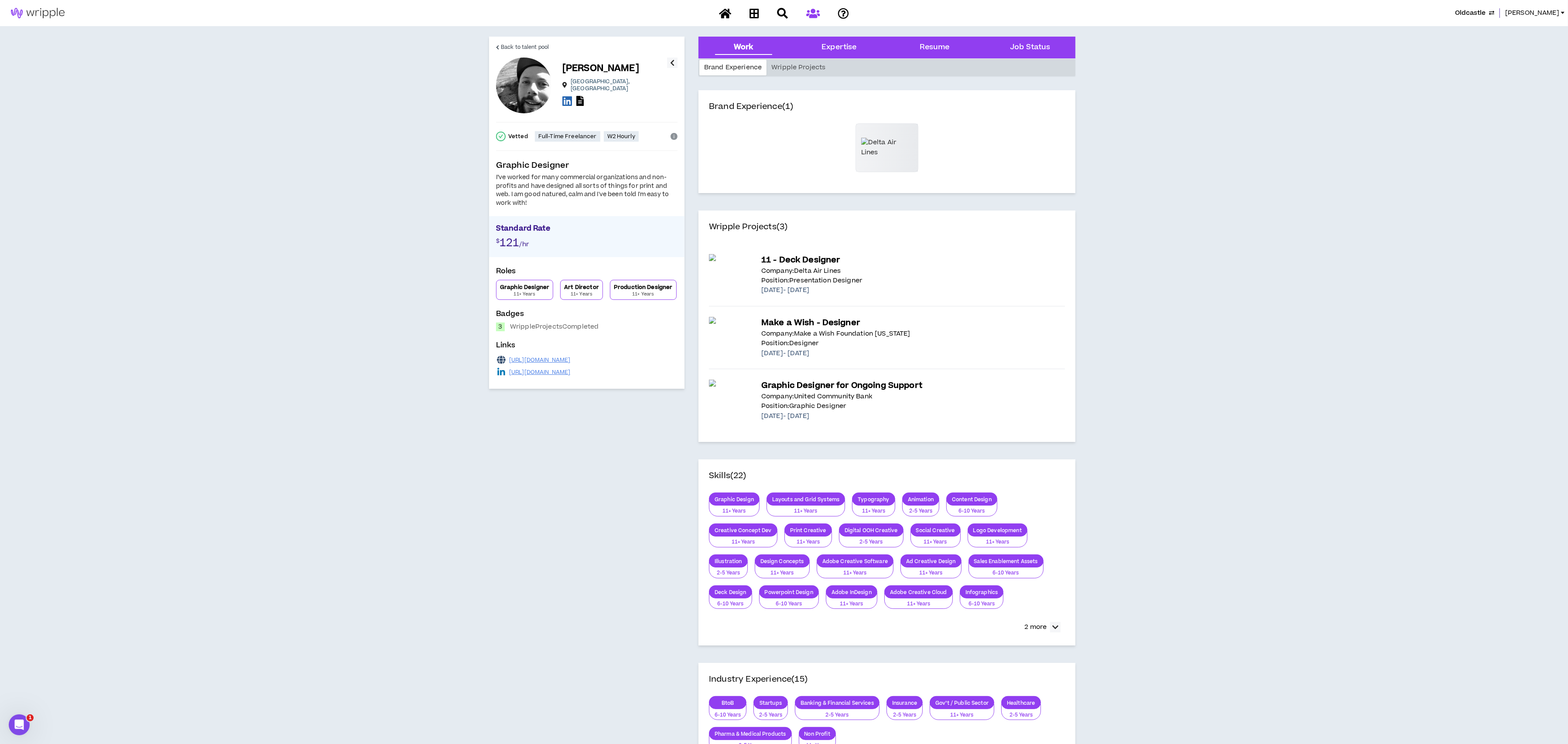
click at [571, 359] on link "[URL][DOMAIN_NAME]" at bounding box center [540, 359] width 61 height 7
click at [514, 39] on link "Back to talent pool" at bounding box center [522, 47] width 53 height 21
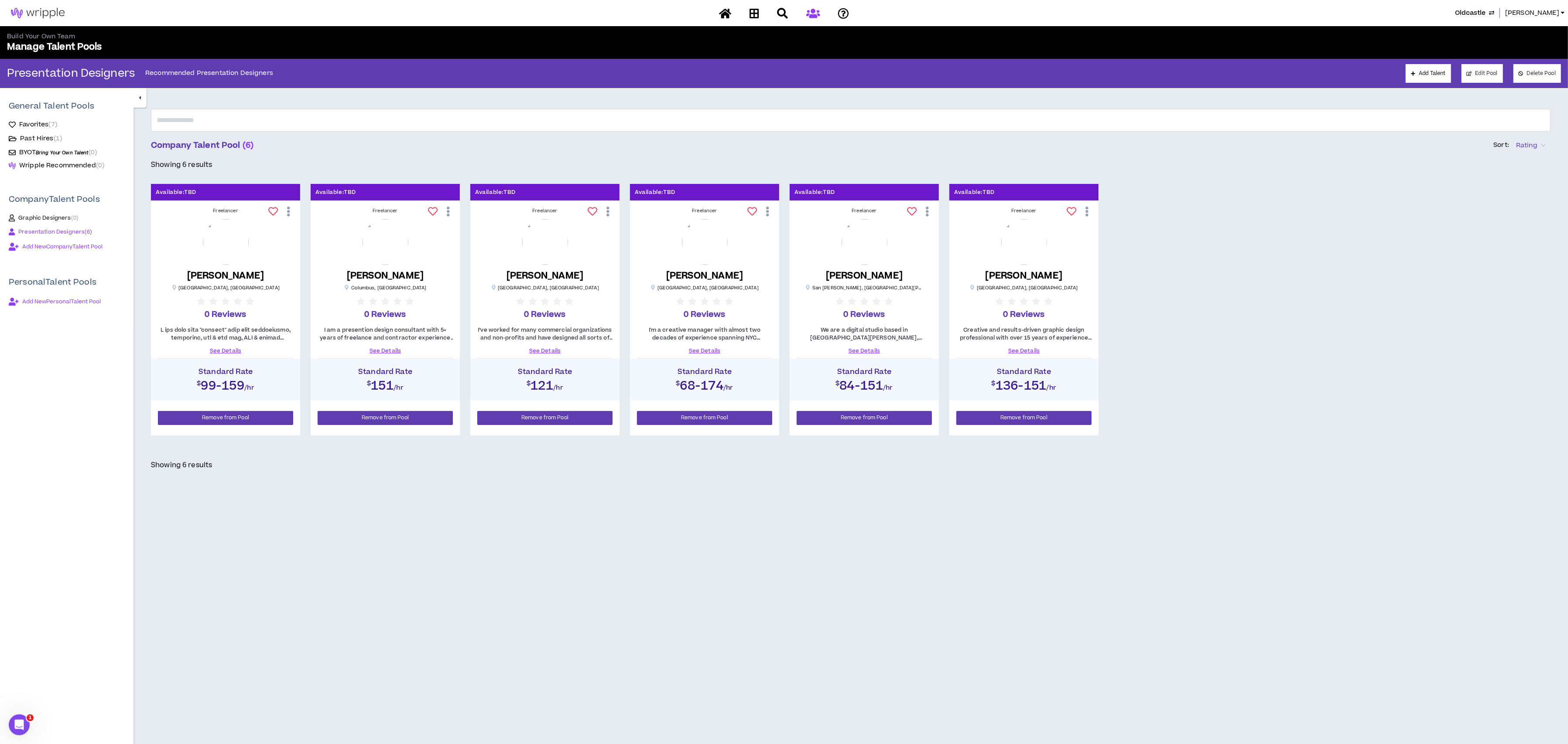
click at [708, 349] on link "See Details" at bounding box center [705, 351] width 135 height 8
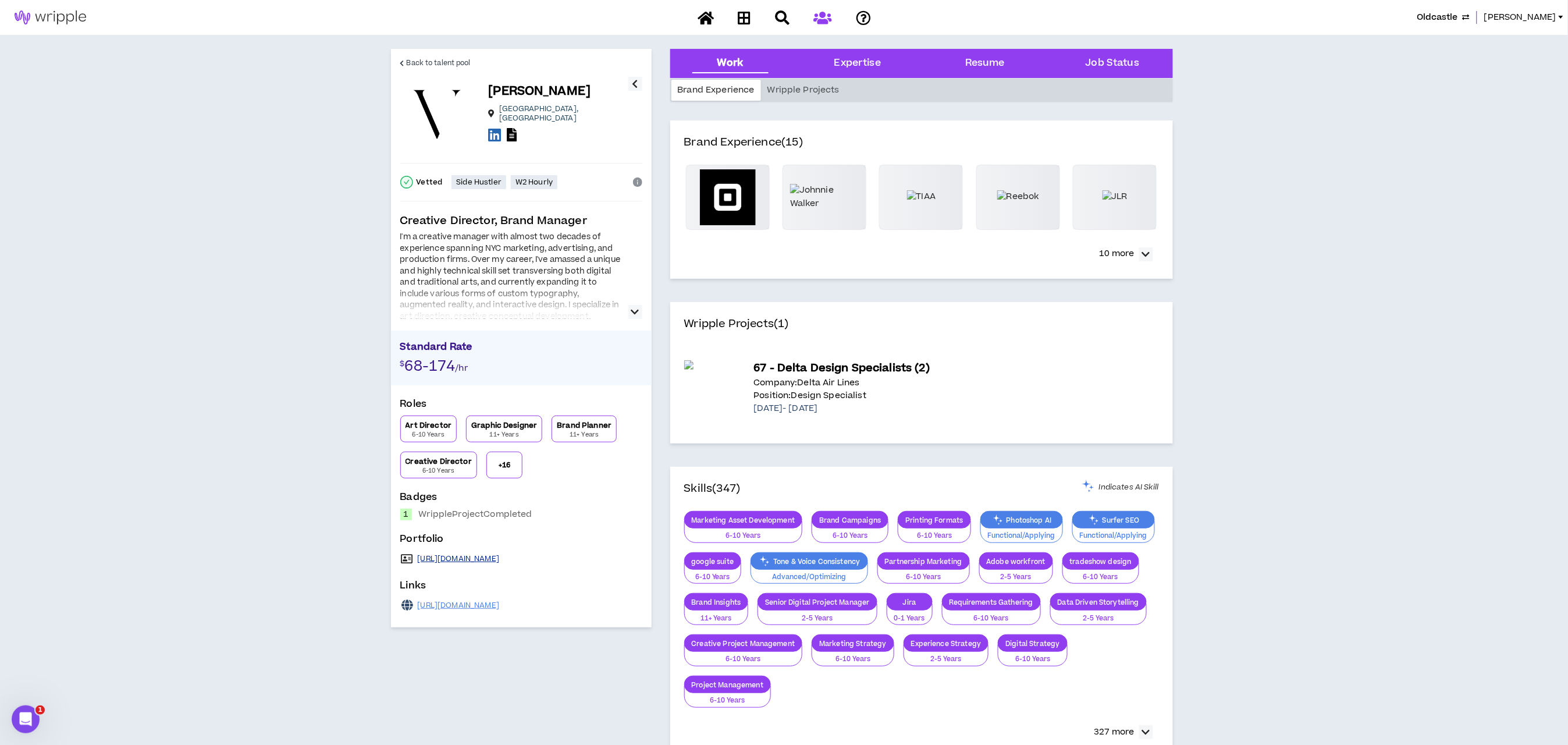
click at [471, 557] on link "[URL][DOMAIN_NAME]" at bounding box center [458, 558] width 82 height 9
click at [456, 63] on span "Back to talent pool" at bounding box center [439, 63] width 64 height 11
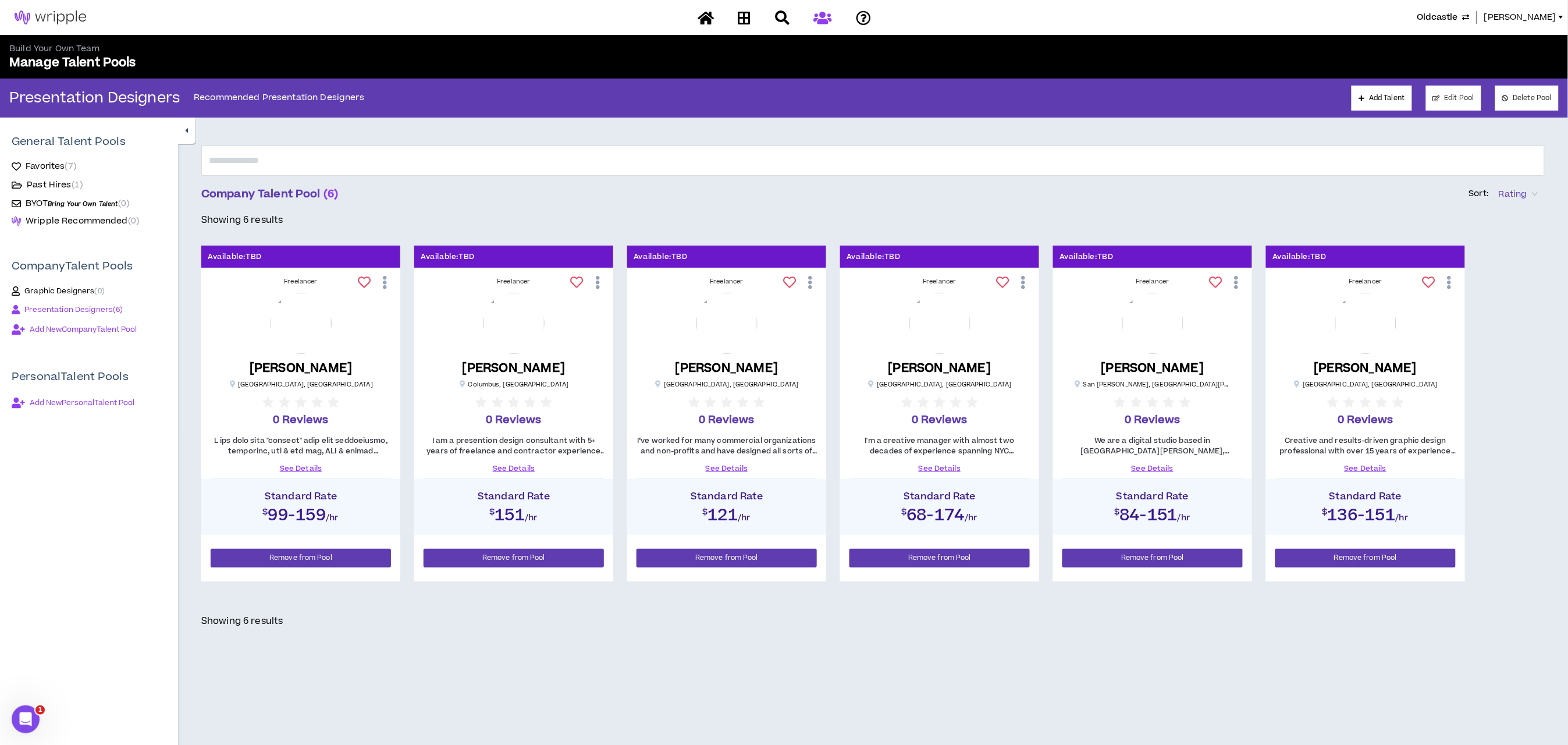
click at [1154, 467] on link "See Details" at bounding box center [1152, 468] width 180 height 11
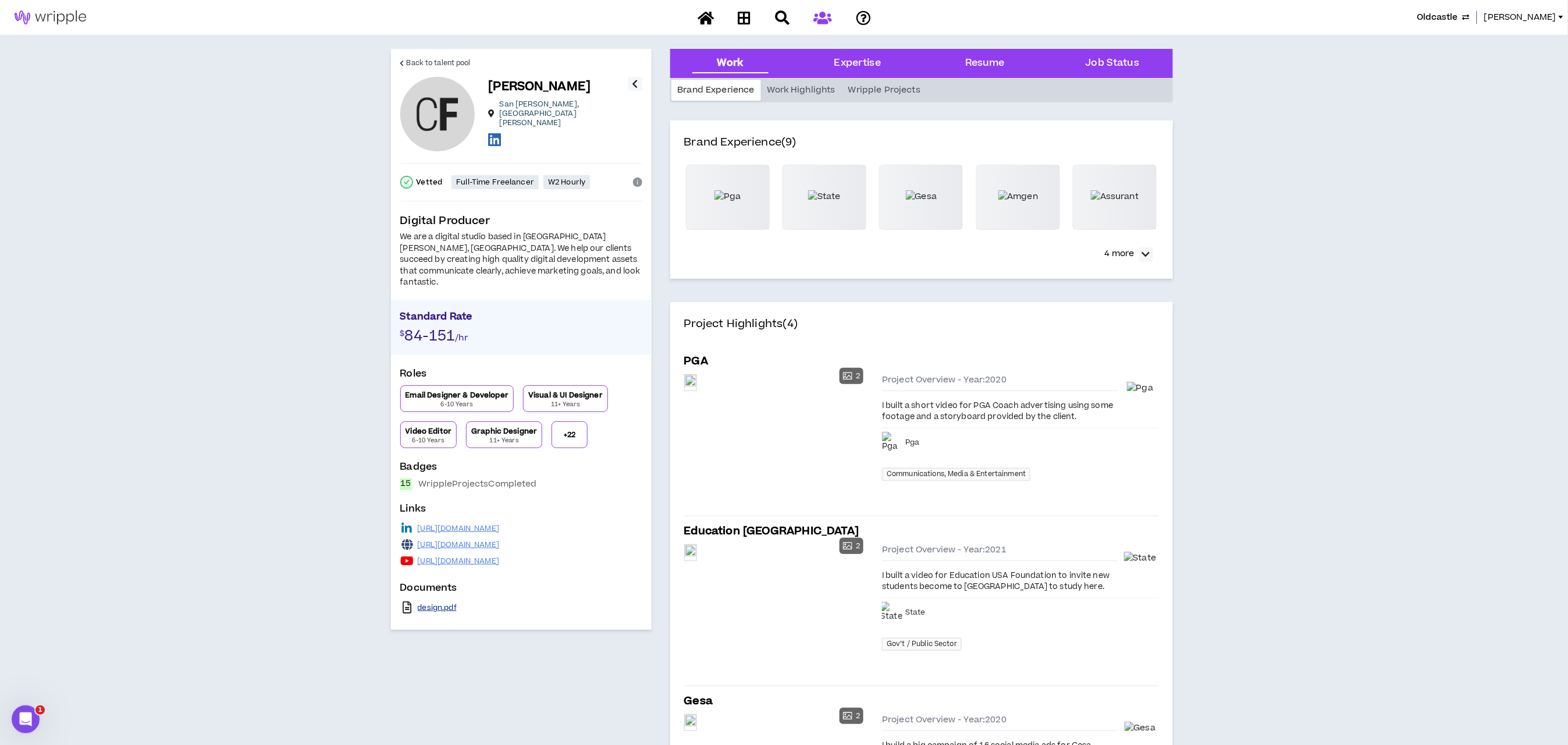
click at [427, 603] on link "design.pdf" at bounding box center [437, 607] width 39 height 9
click at [496, 557] on link "[URL][DOMAIN_NAME]" at bounding box center [458, 561] width 82 height 9
click at [509, 536] on div "[URL][DOMAIN_NAME]" at bounding box center [521, 544] width 242 height 16
click at [500, 540] on link "[URL][DOMAIN_NAME]" at bounding box center [458, 544] width 82 height 9
click at [407, 58] on span "Back to talent pool" at bounding box center [439, 63] width 64 height 11
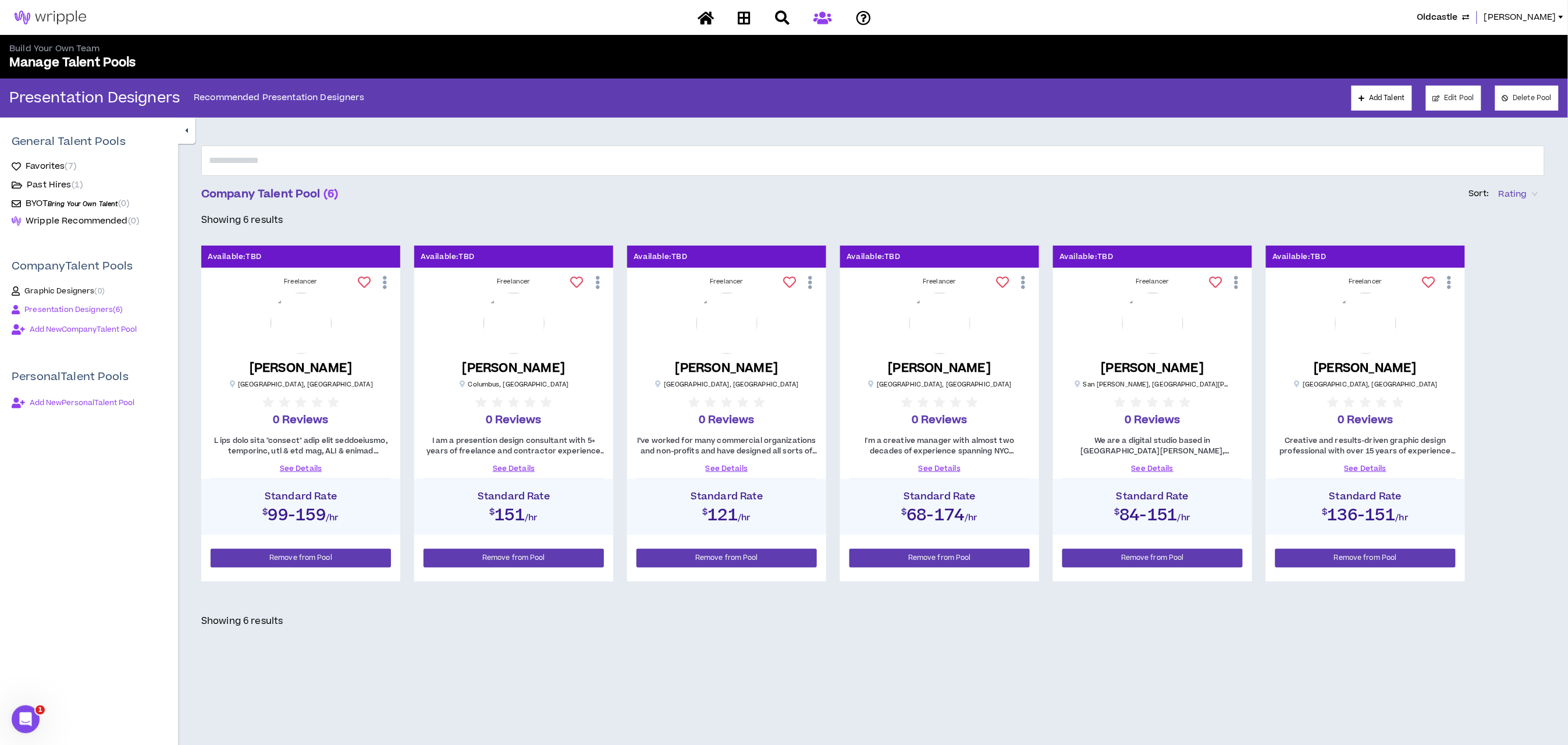
click at [1373, 464] on link "See Details" at bounding box center [1365, 468] width 180 height 11
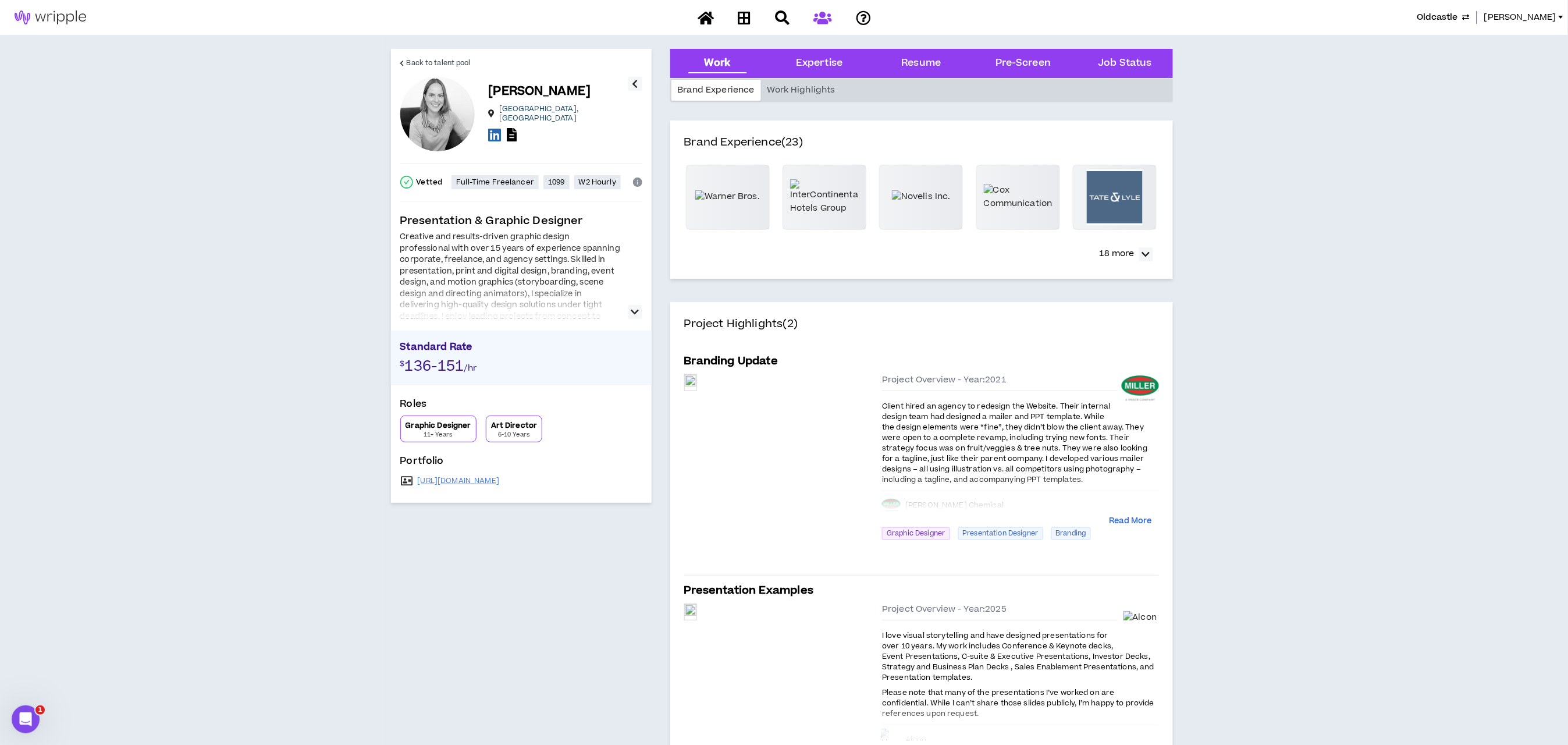
click at [524, 474] on div "[URL][DOMAIN_NAME]" at bounding box center [521, 481] width 242 height 16
click at [500, 482] on link "[URL][DOMAIN_NAME]" at bounding box center [458, 480] width 82 height 9
click at [411, 64] on span "Back to talent pool" at bounding box center [439, 63] width 64 height 11
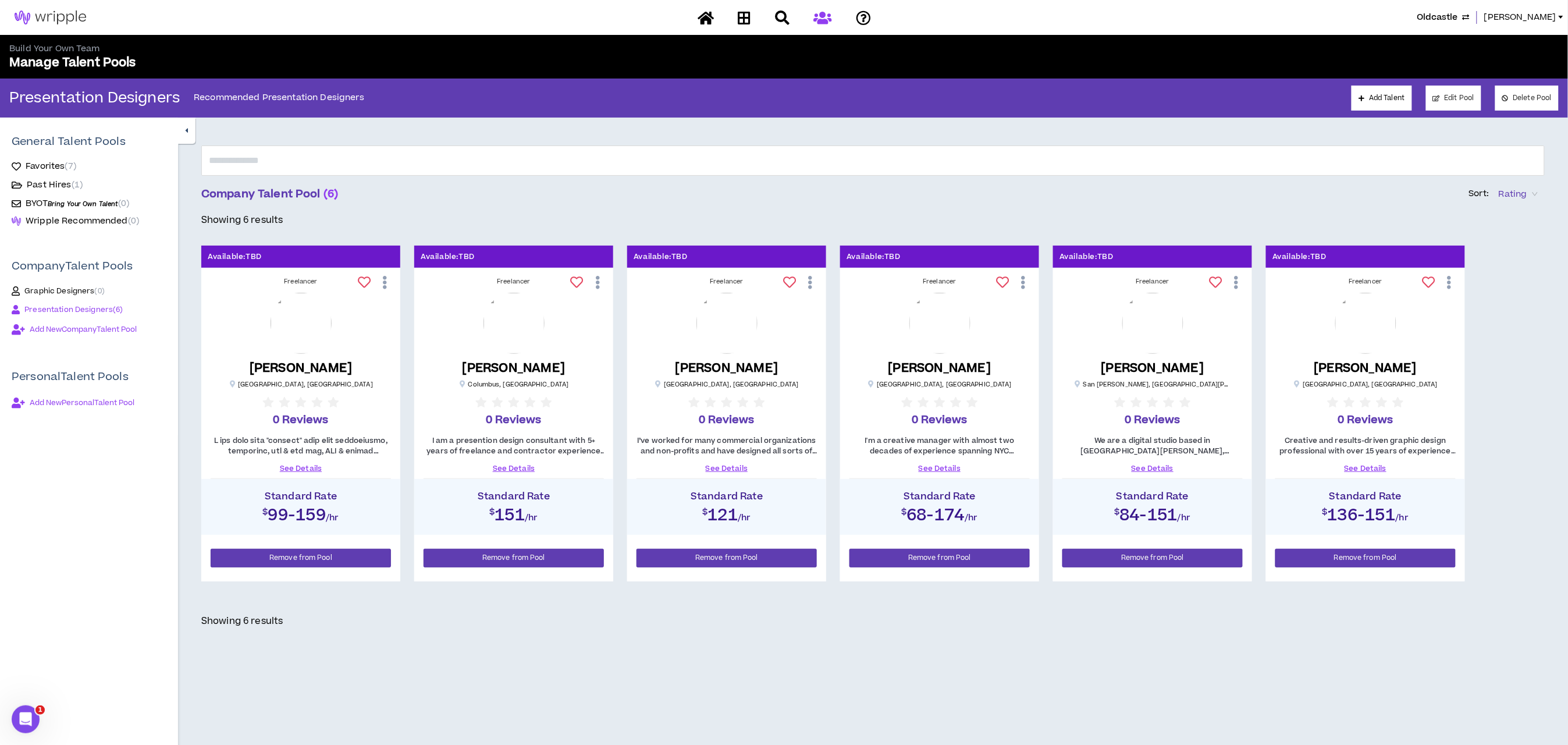
click at [307, 467] on link "See Details" at bounding box center [300, 468] width 180 height 11
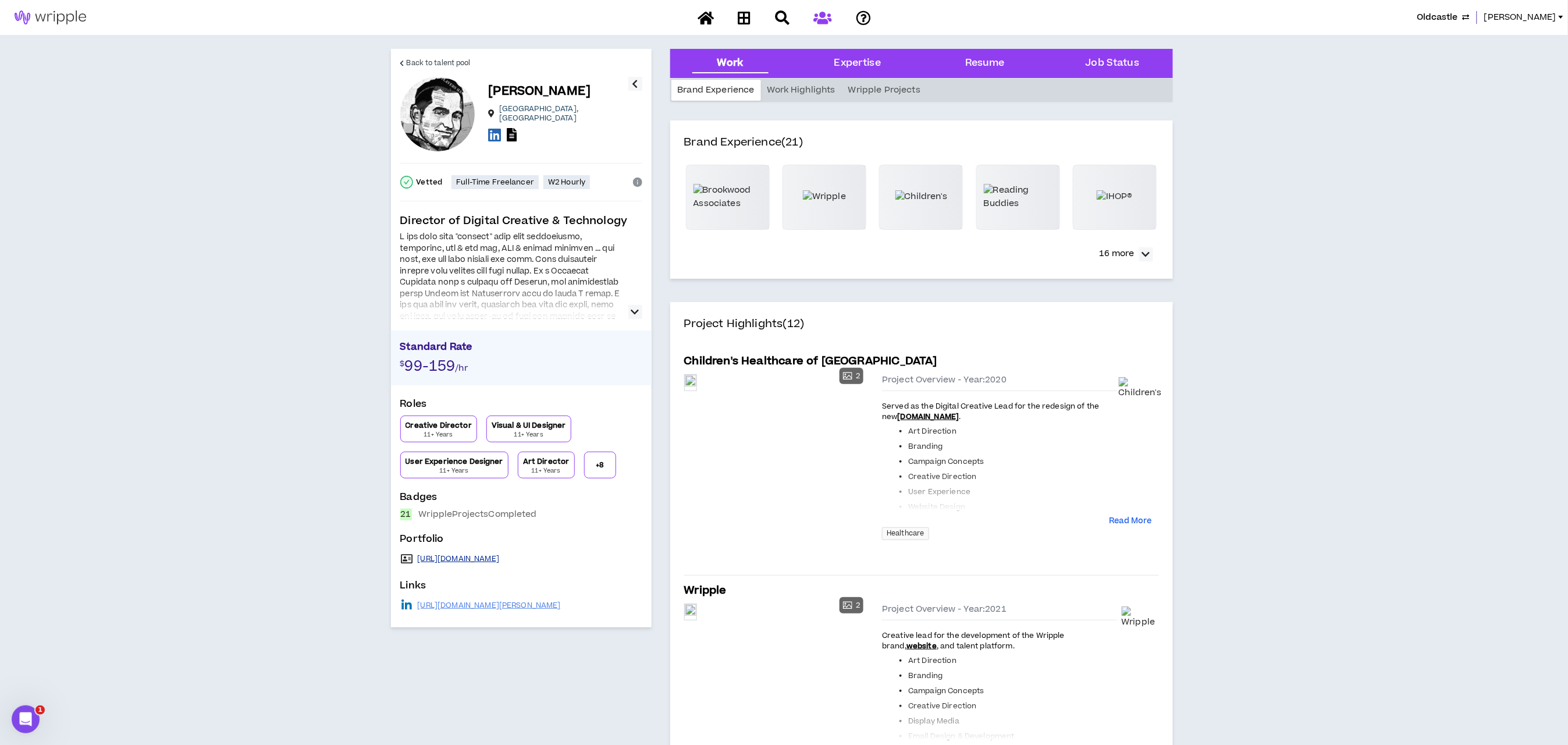
click at [467, 558] on link "[URL][DOMAIN_NAME]" at bounding box center [458, 558] width 82 height 9
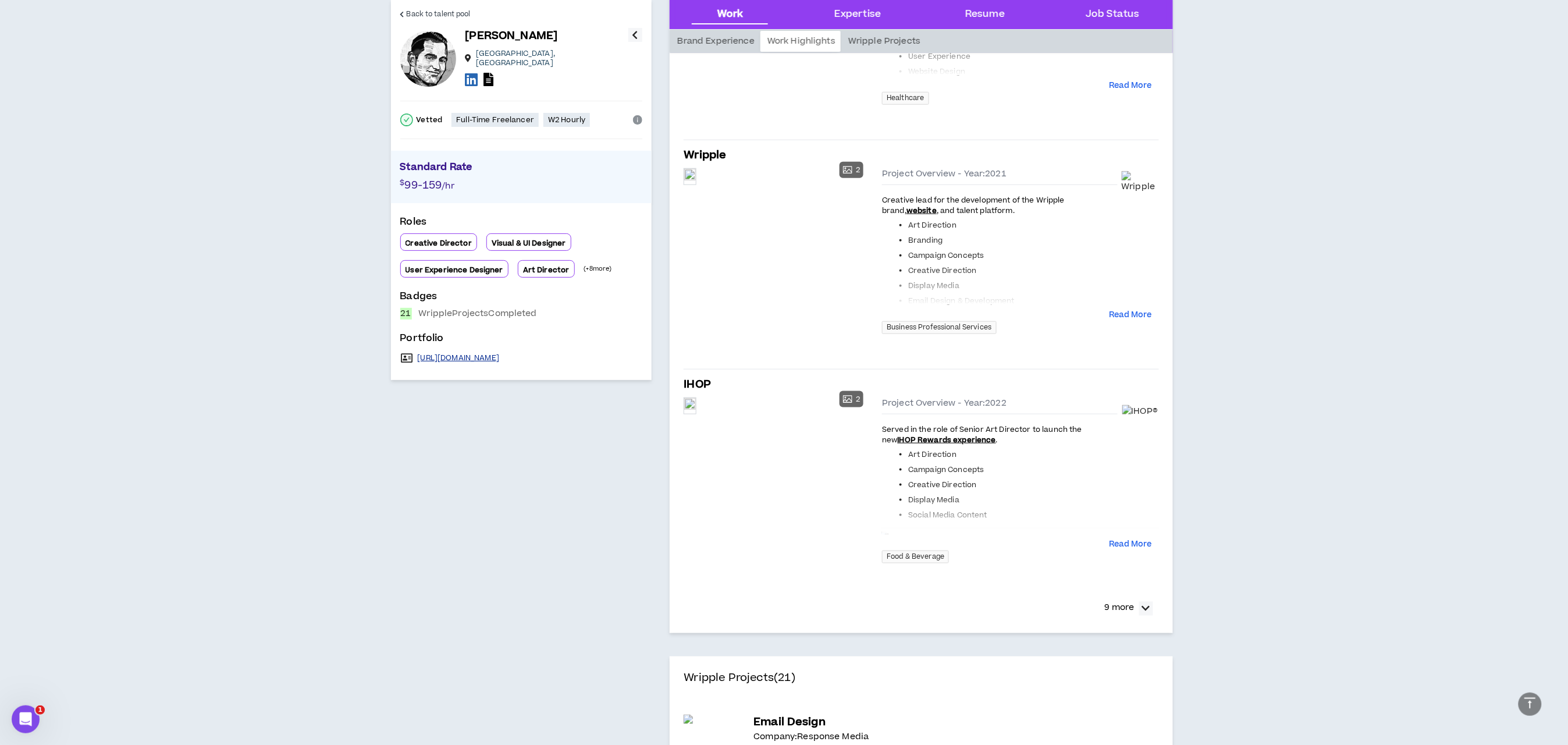
scroll to position [436, 0]
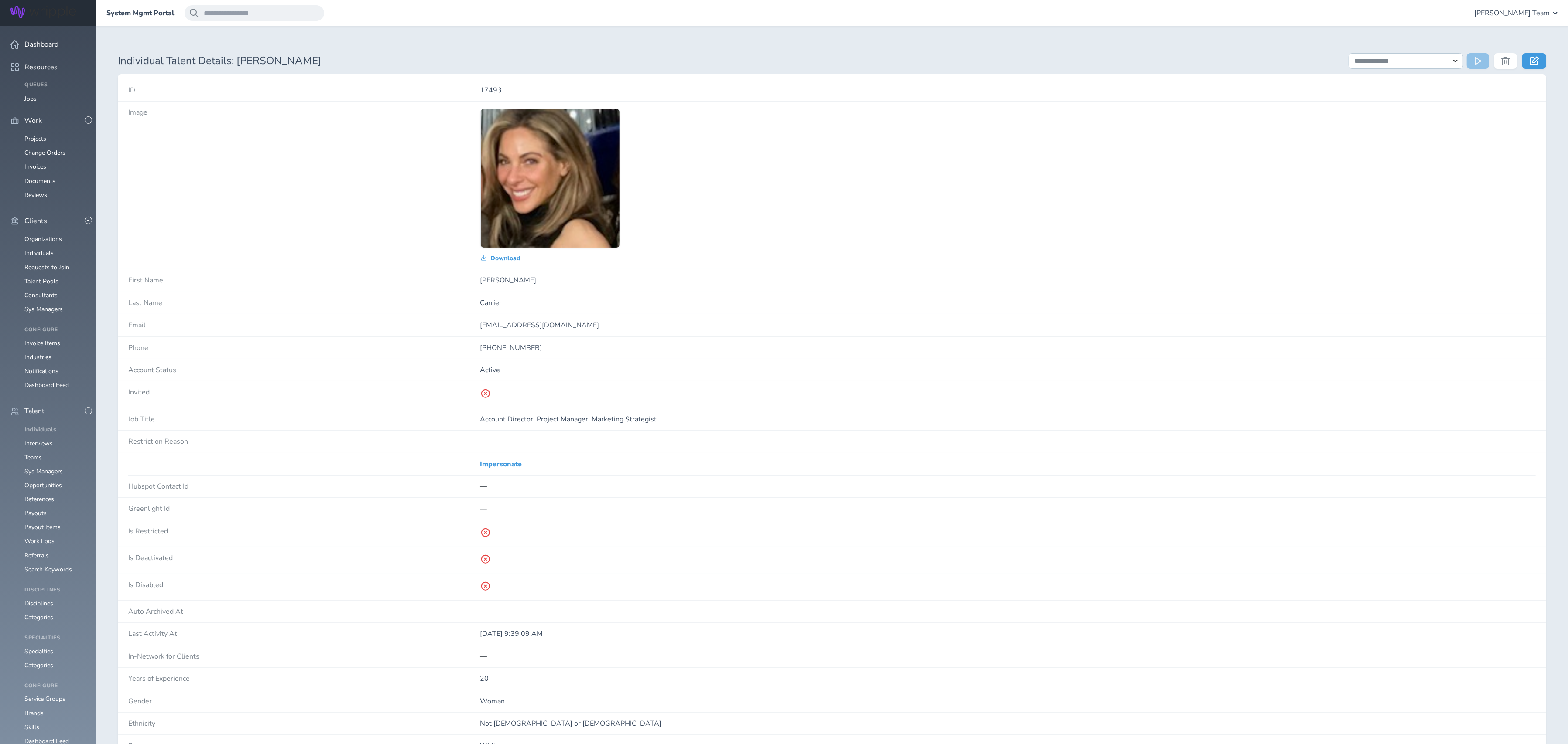
click at [34, 426] on link "Individuals" at bounding box center [41, 430] width 32 height 9
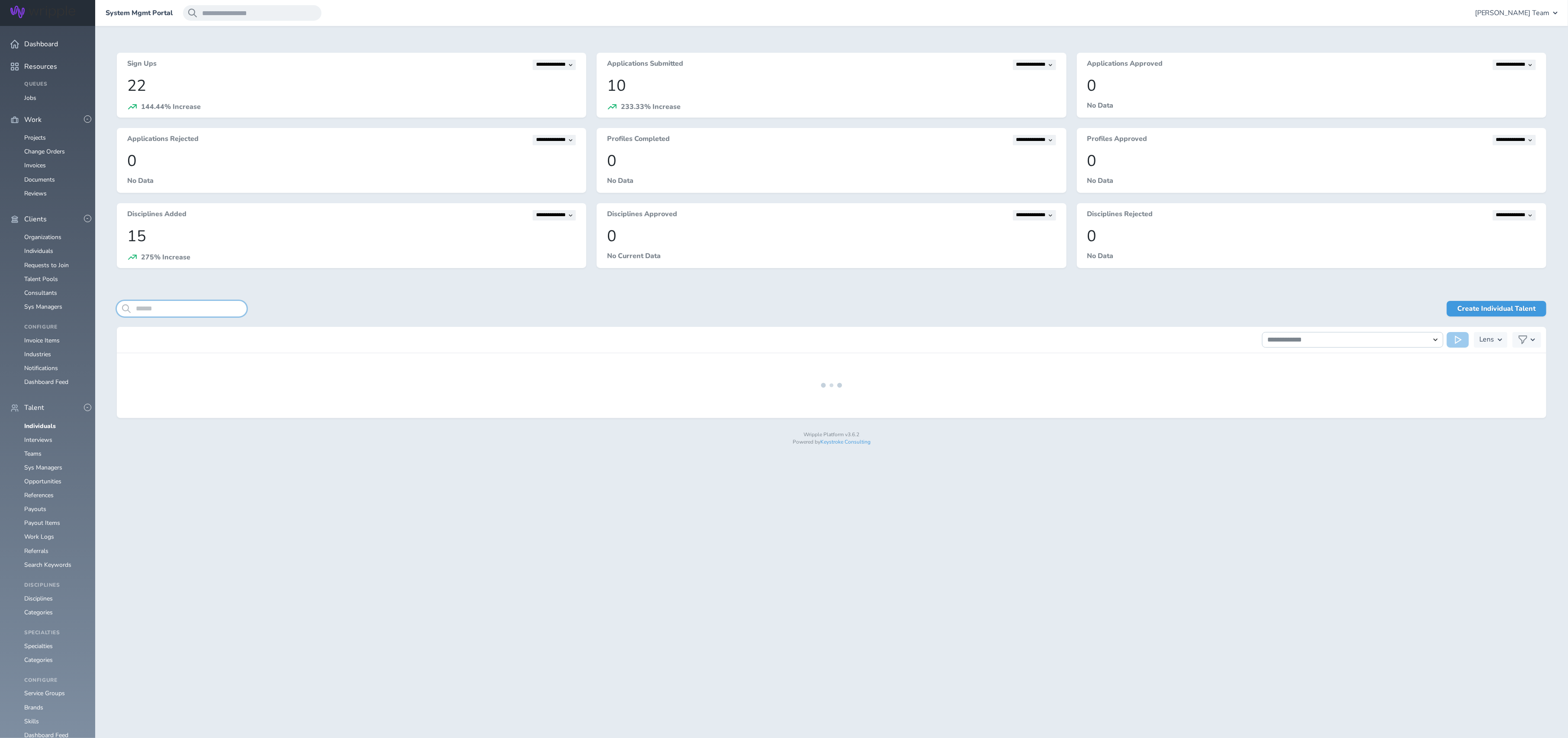
click at [179, 305] on input "search" at bounding box center [181, 309] width 130 height 16
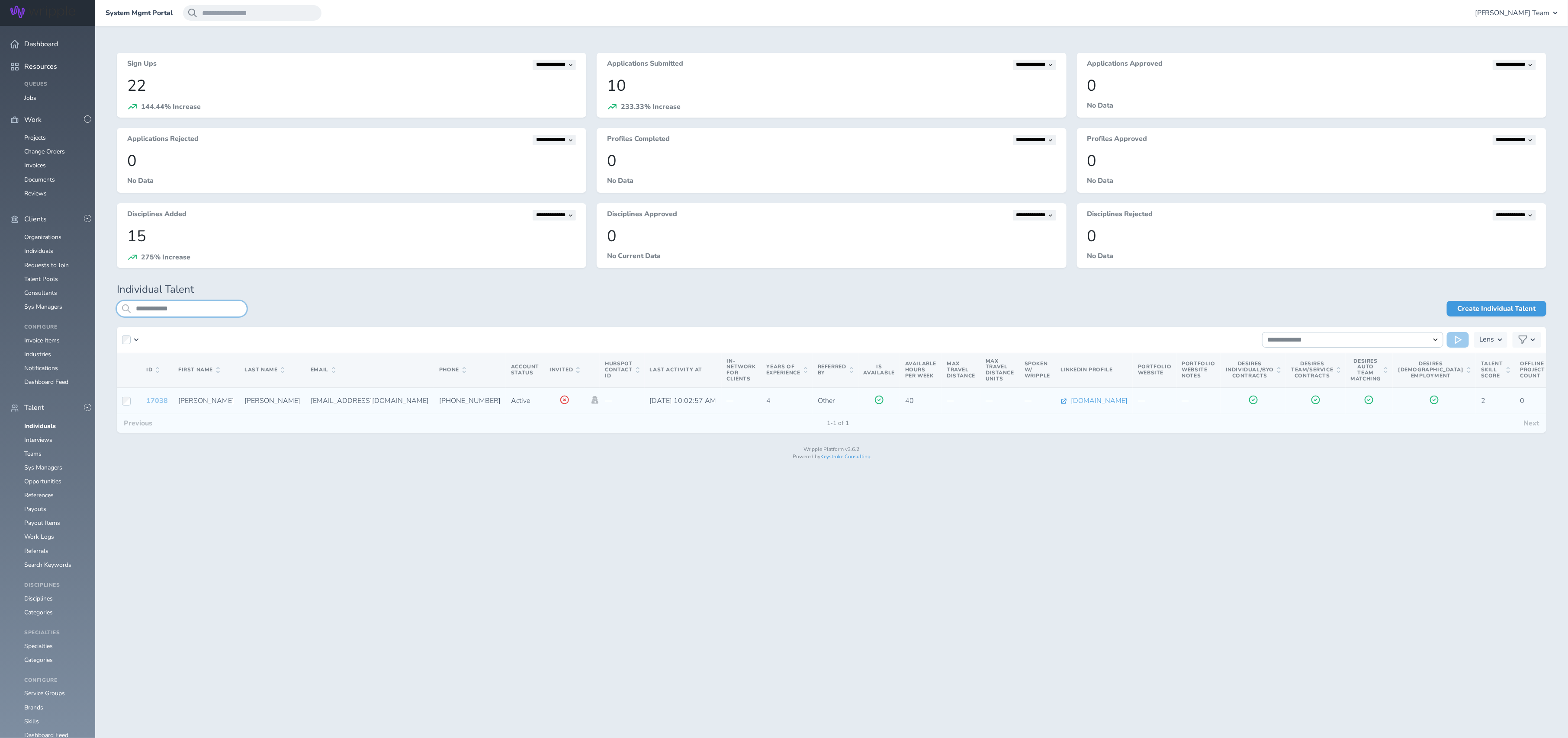
type input "**********"
click at [155, 399] on link "17038" at bounding box center [157, 401] width 22 height 10
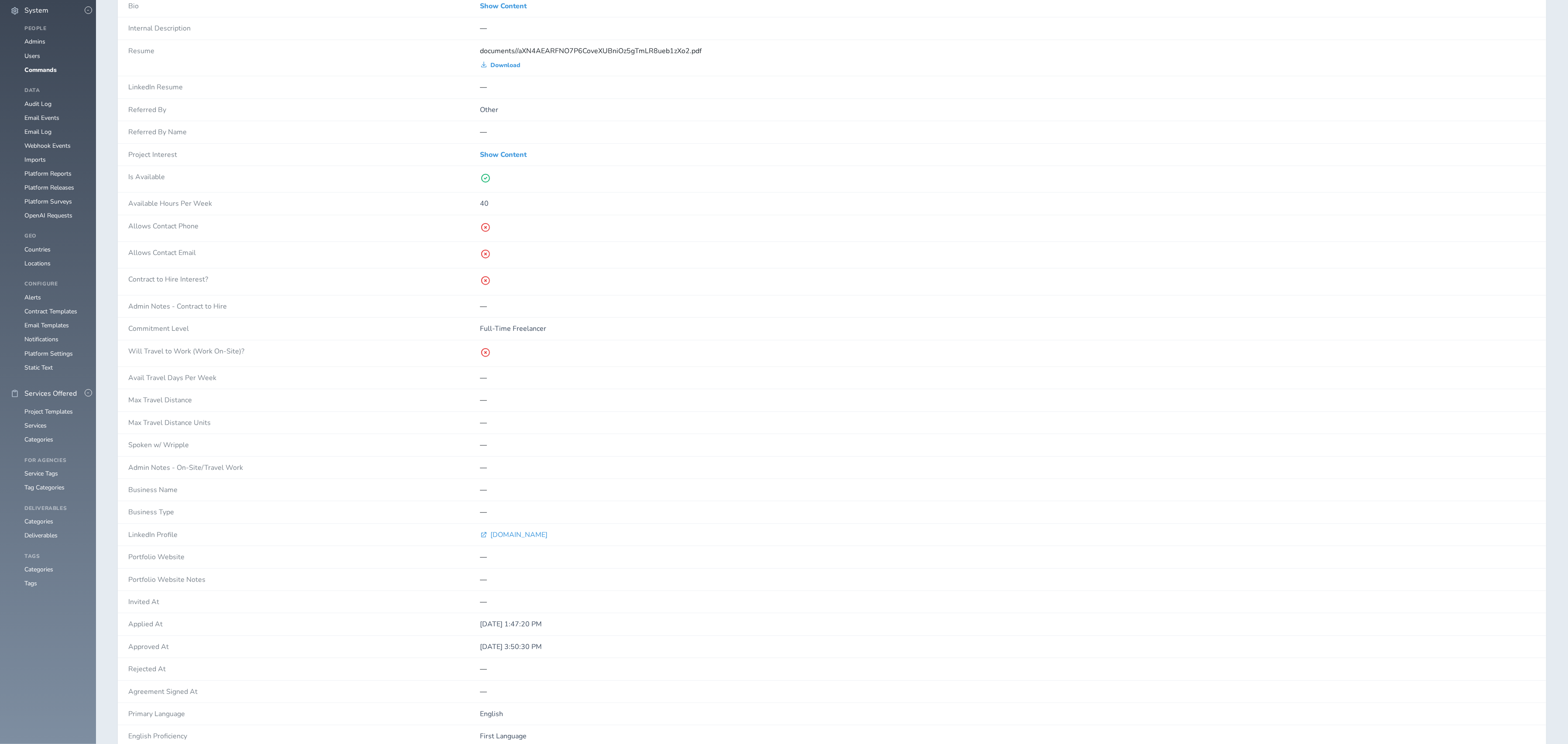
scroll to position [349, 0]
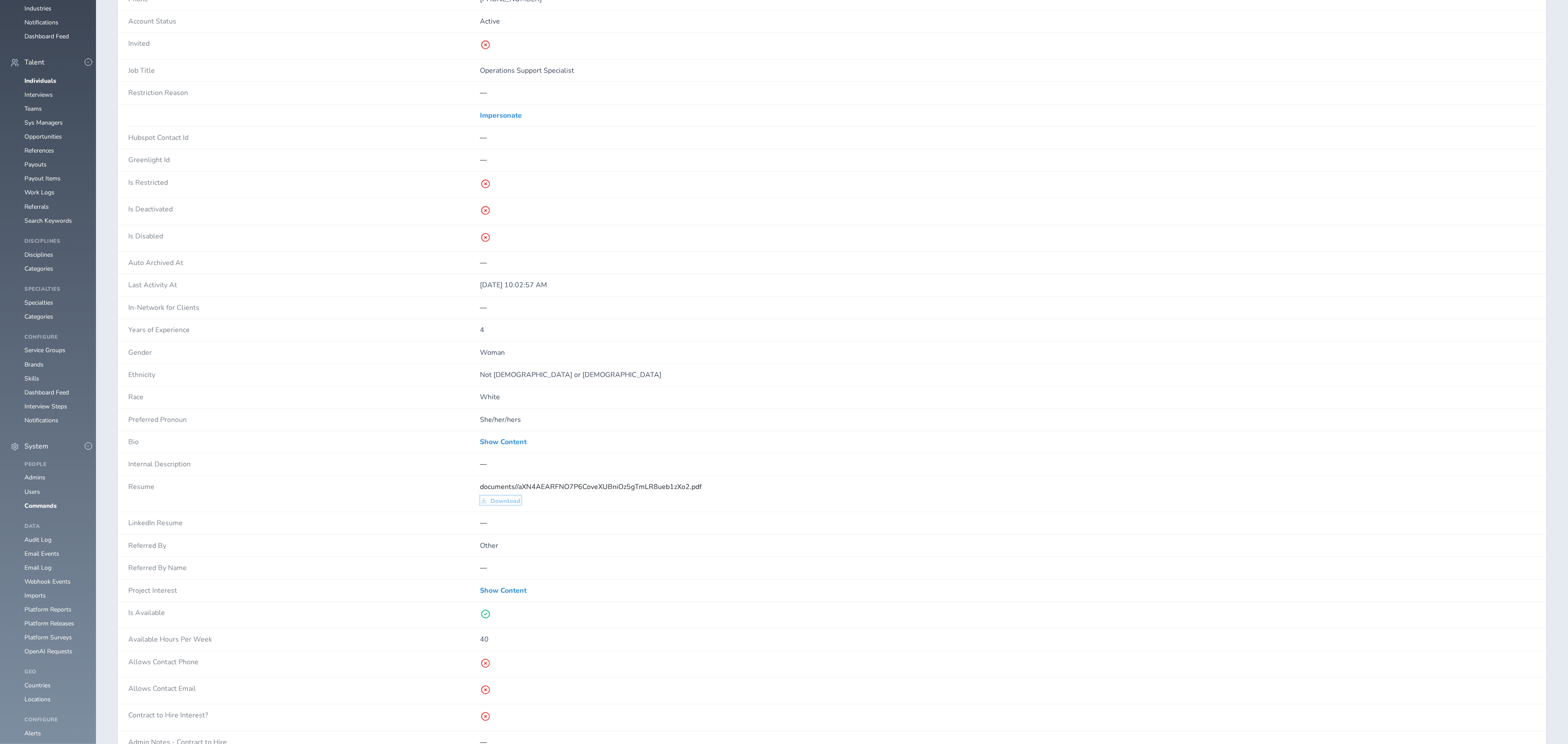
click at [506, 505] on span "Download" at bounding box center [506, 501] width 30 height 7
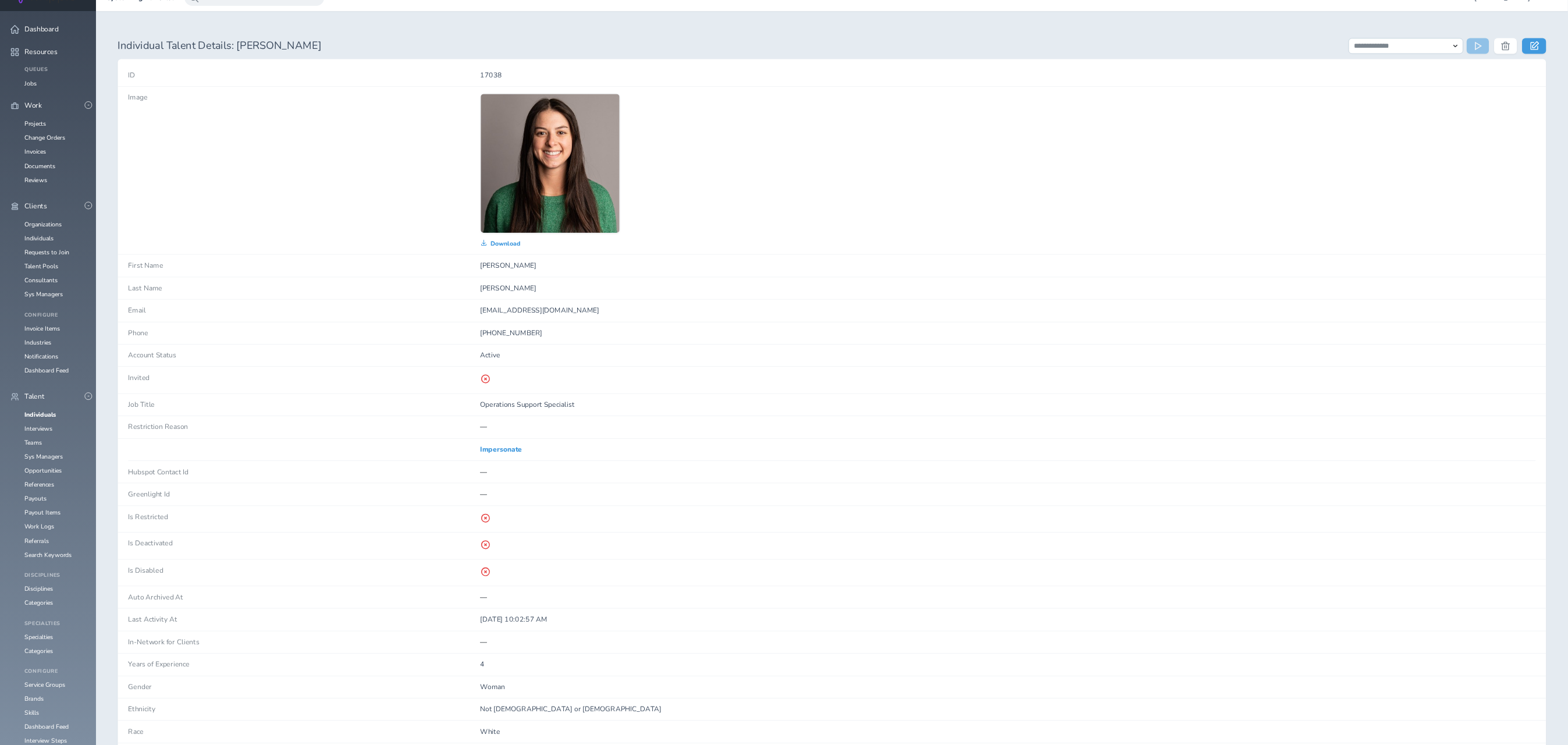
scroll to position [0, 0]
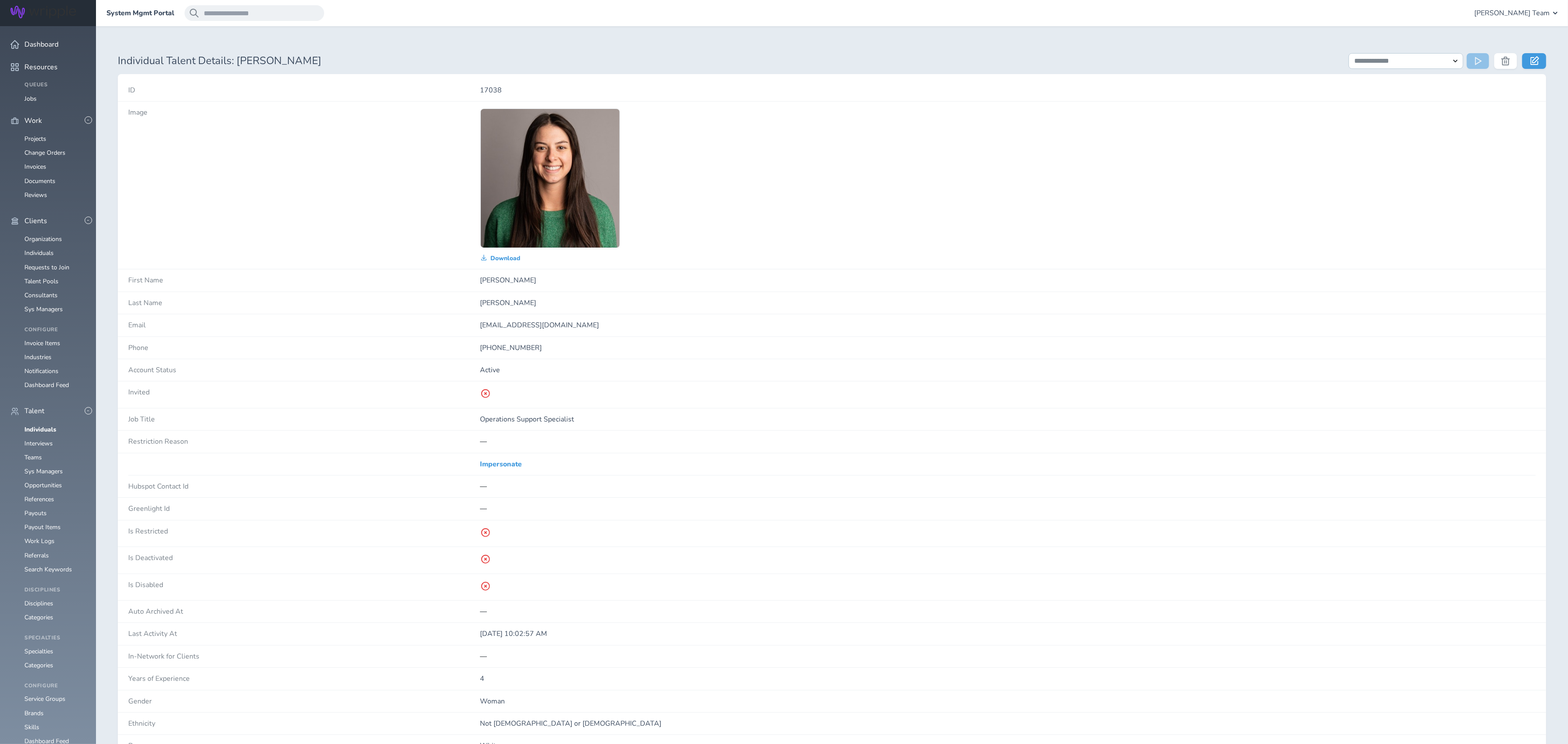
drag, startPoint x: 487, startPoint y: 348, endPoint x: 536, endPoint y: 348, distance: 49.0
click at [536, 348] on p "+14173920718" at bounding box center [1008, 348] width 1056 height 8
copy p "4173920718"
